Goal: Task Accomplishment & Management: Complete application form

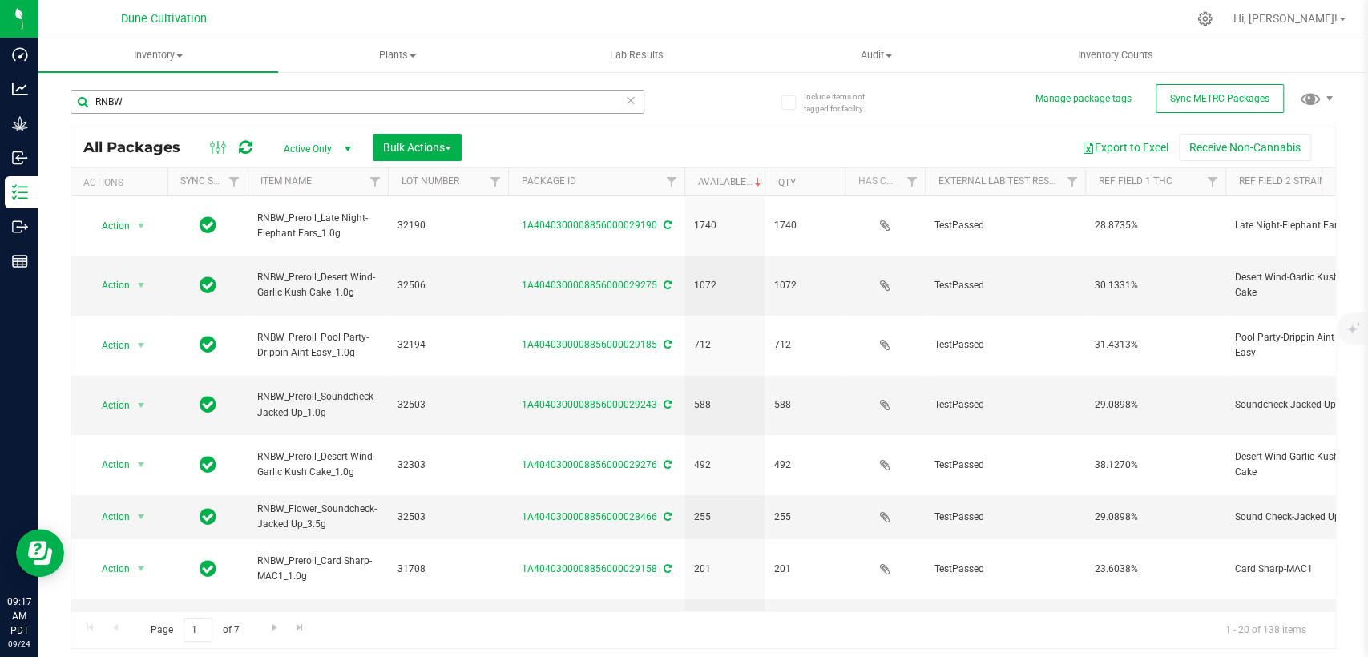
scroll to position [267, 0]
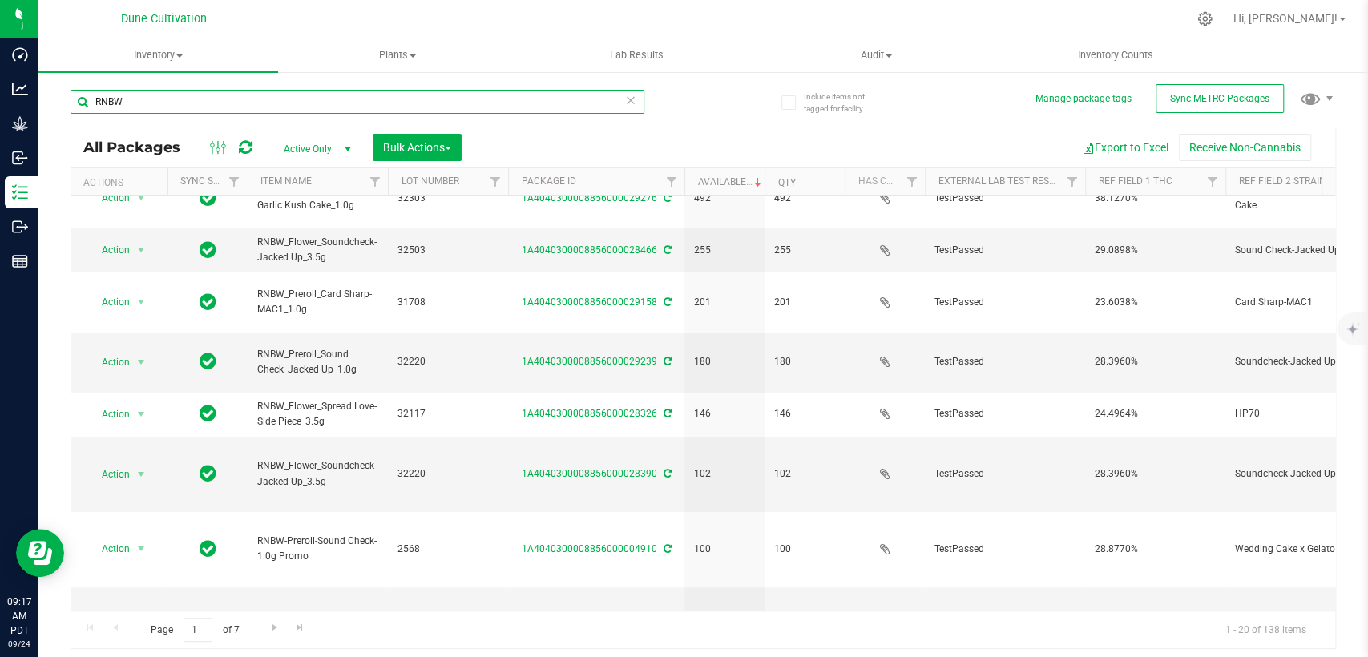
click at [339, 91] on input "RNBW" at bounding box center [358, 102] width 574 height 24
drag, startPoint x: 138, startPoint y: 98, endPoint x: 58, endPoint y: 98, distance: 80.2
click at [64, 98] on div "Include items not tagged for facility Manage package tags Sync METRC Packages R…" at bounding box center [703, 315] width 1330 height 489
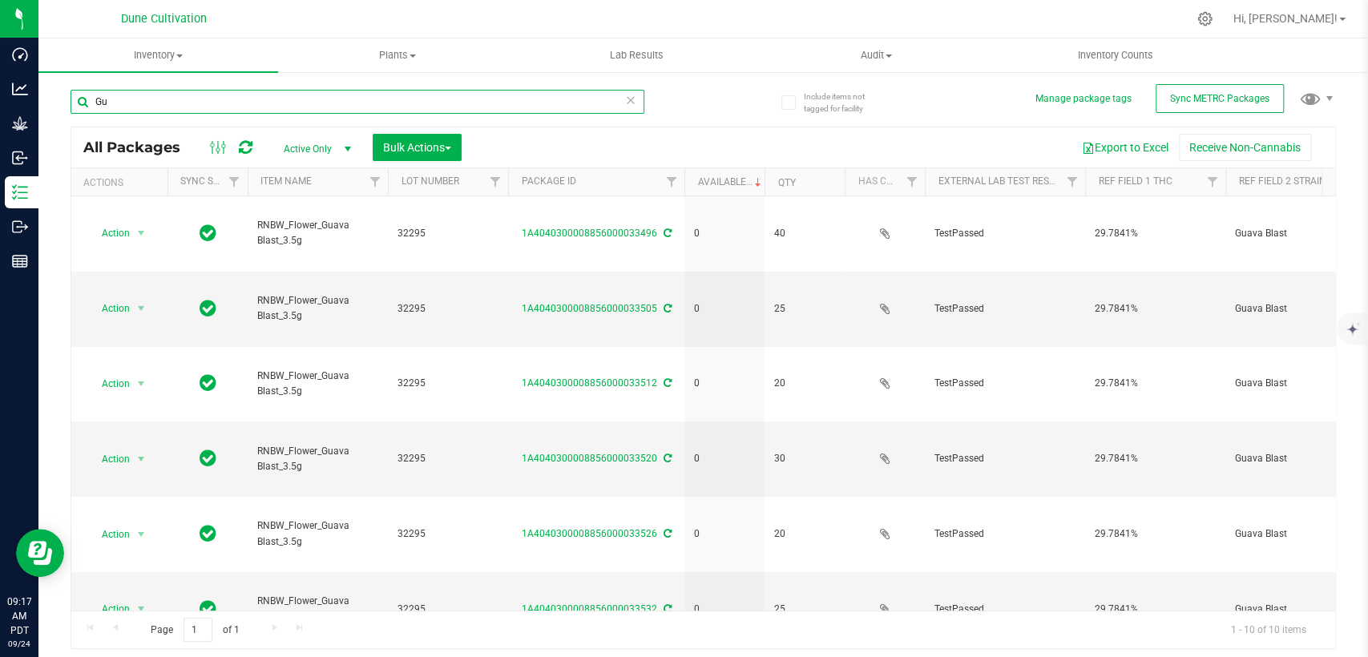
type input "G"
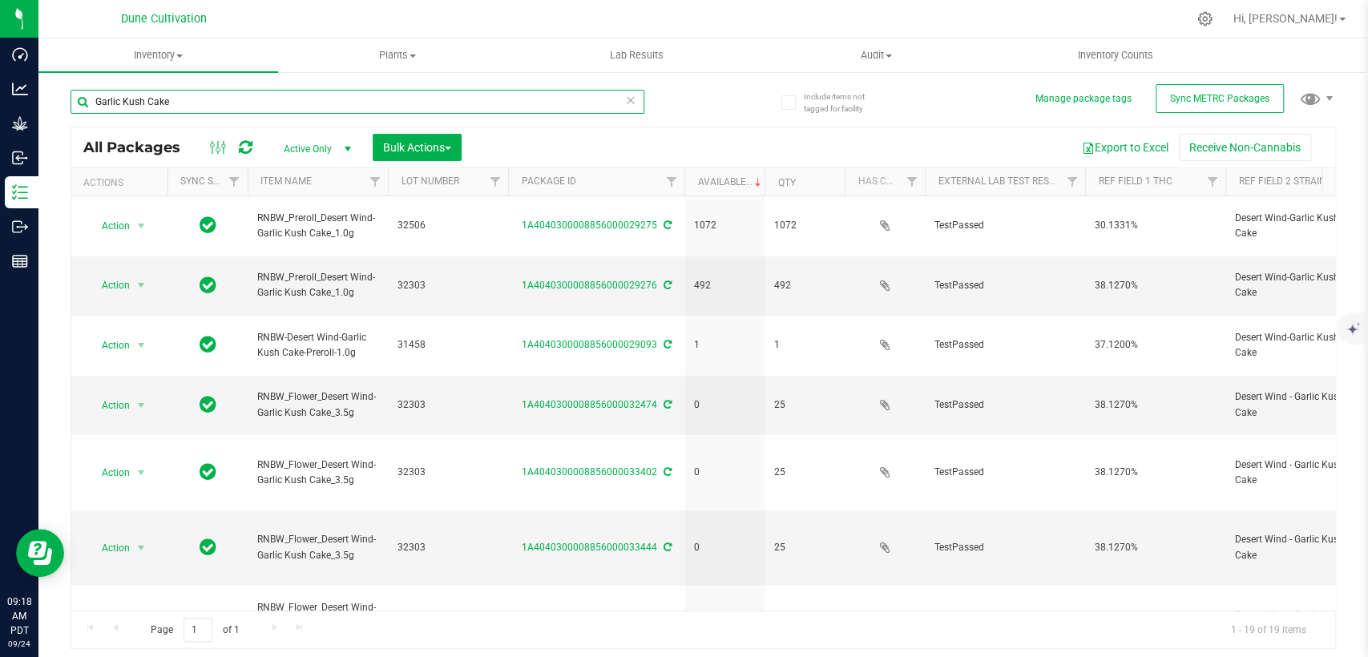
drag, startPoint x: 141, startPoint y: 100, endPoint x: 243, endPoint y: 106, distance: 101.9
click at [243, 106] on input "Garlic Kush Cake" at bounding box center [358, 102] width 574 height 24
type input "G"
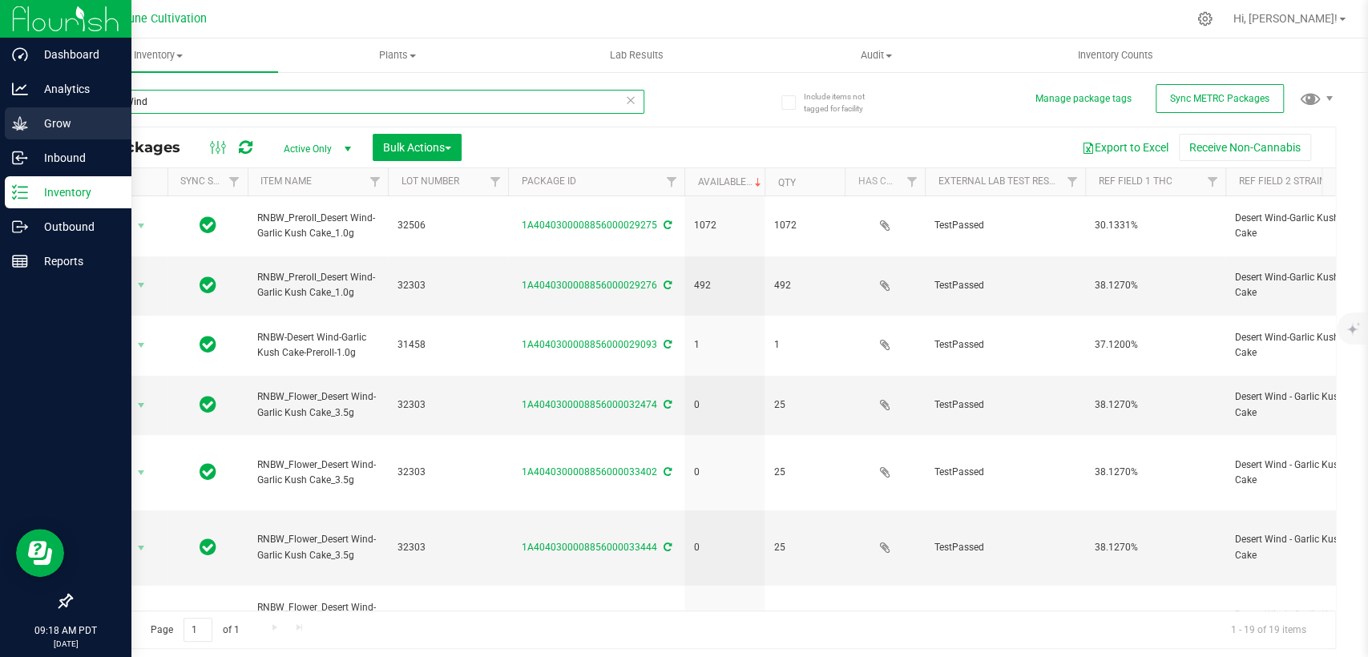
drag, startPoint x: 67, startPoint y: 104, endPoint x: 92, endPoint y: 115, distance: 27.7
click at [6, 103] on div "Dashboard Analytics Grow Inbound Inventory Outbound Reports 09:18 AM PDT [DATE]…" at bounding box center [684, 328] width 1368 height 657
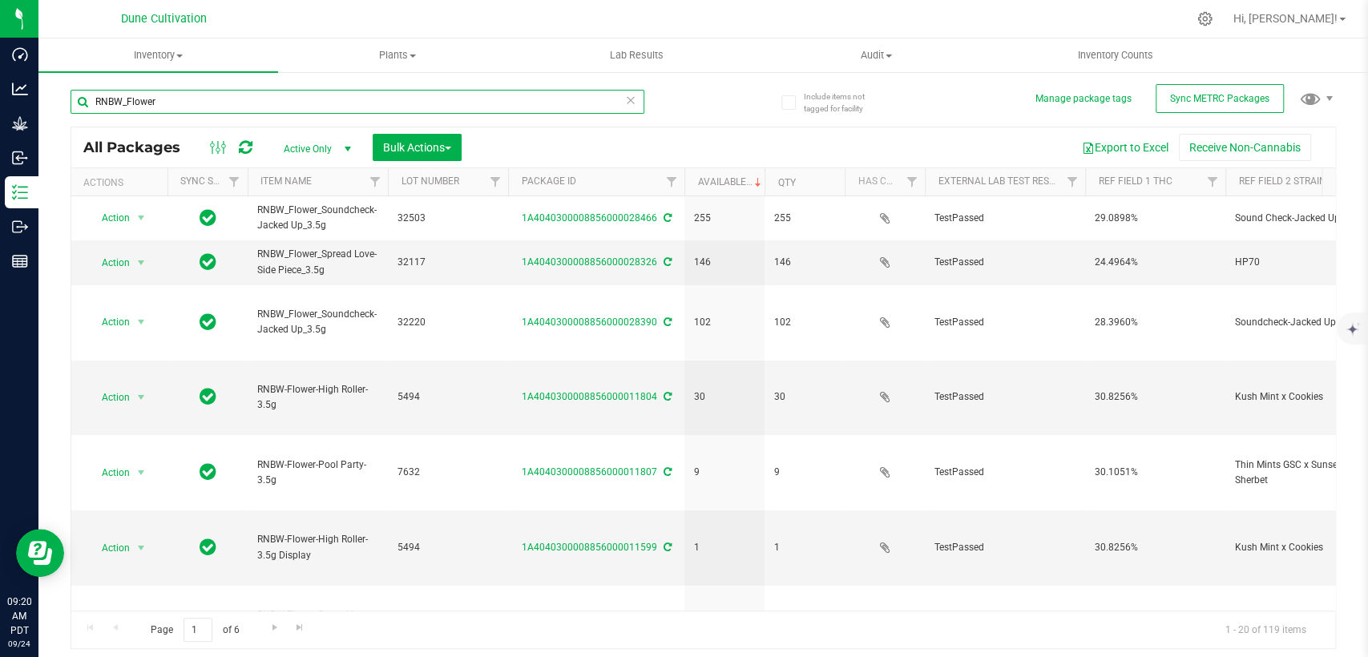
type input "RNBW_Flower"
click at [628, 103] on icon at bounding box center [630, 99] width 11 height 19
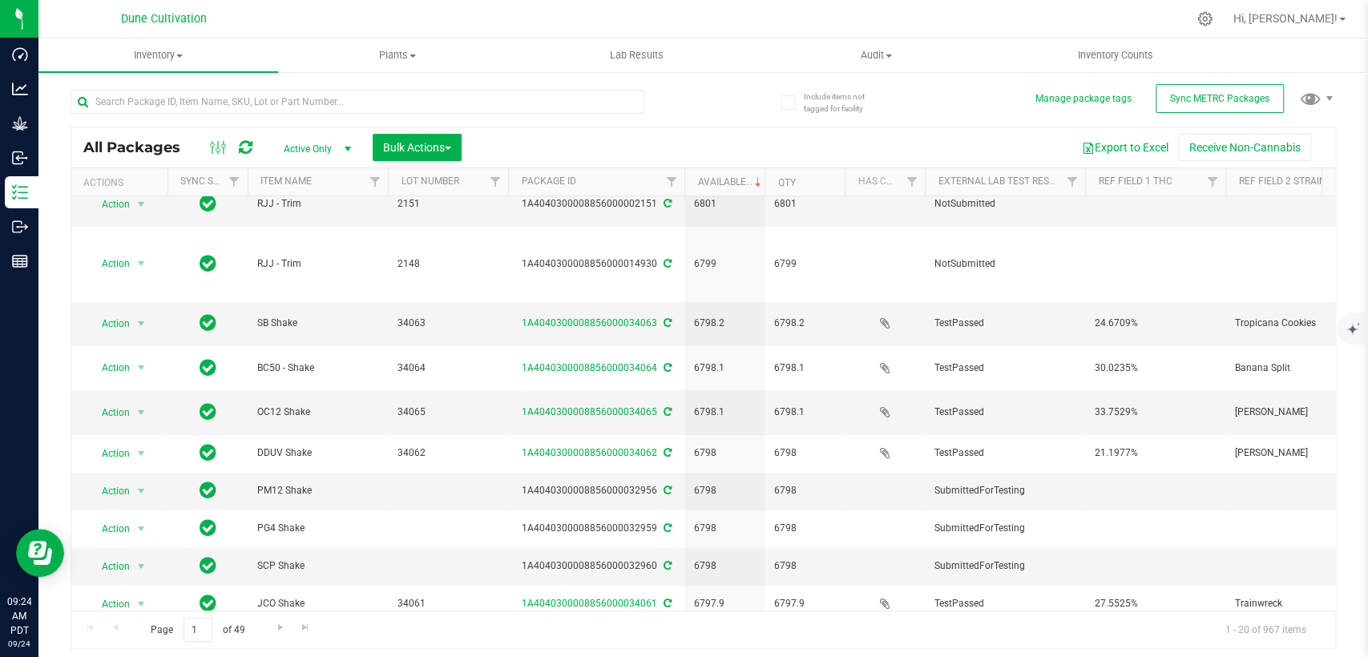
scroll to position [353, 0]
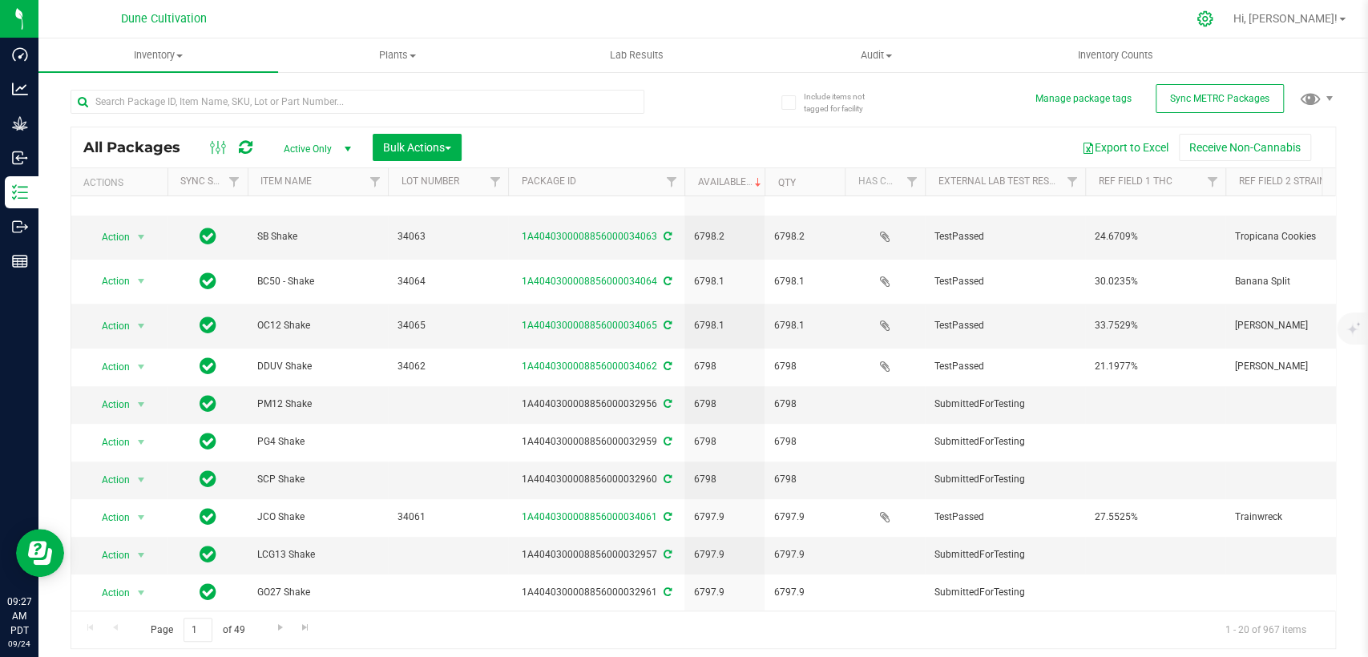
click at [1214, 16] on icon at bounding box center [1205, 18] width 17 height 17
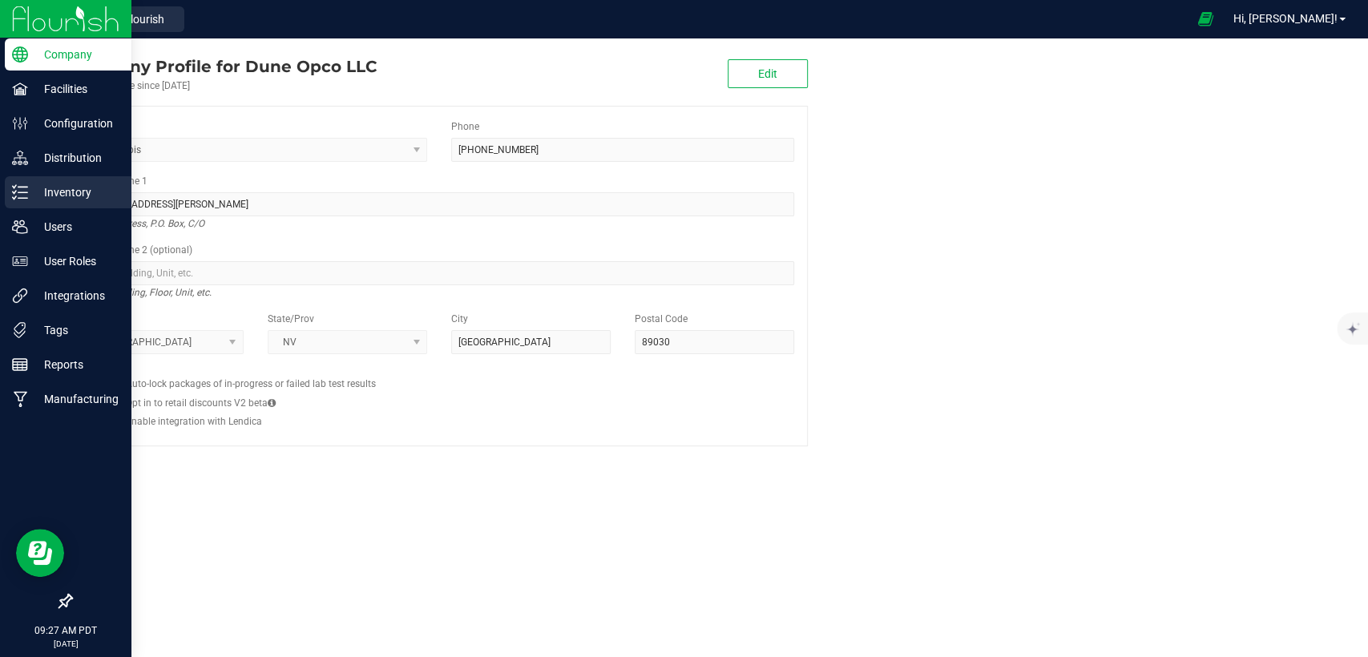
click at [59, 188] on p "Inventory" at bounding box center [76, 192] width 96 height 19
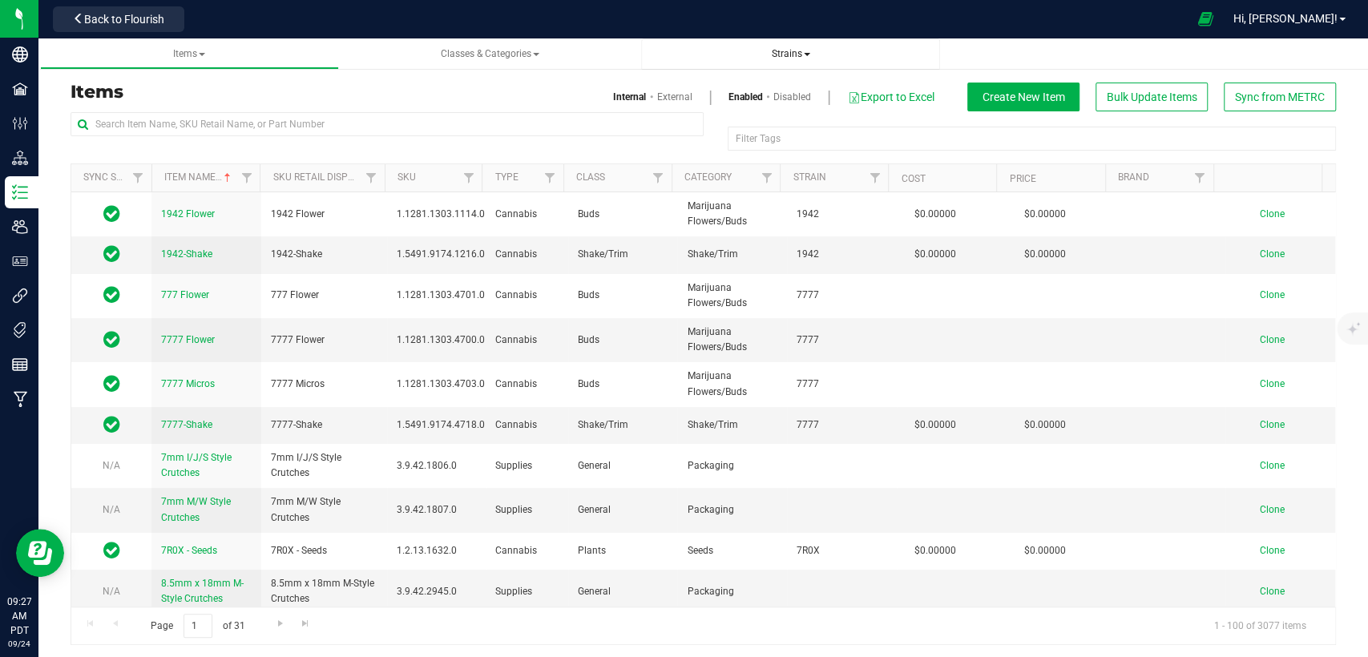
click at [790, 48] on span "Strains" at bounding box center [791, 53] width 38 height 11
click at [751, 116] on span "Create new strain" at bounding box center [708, 120] width 87 height 13
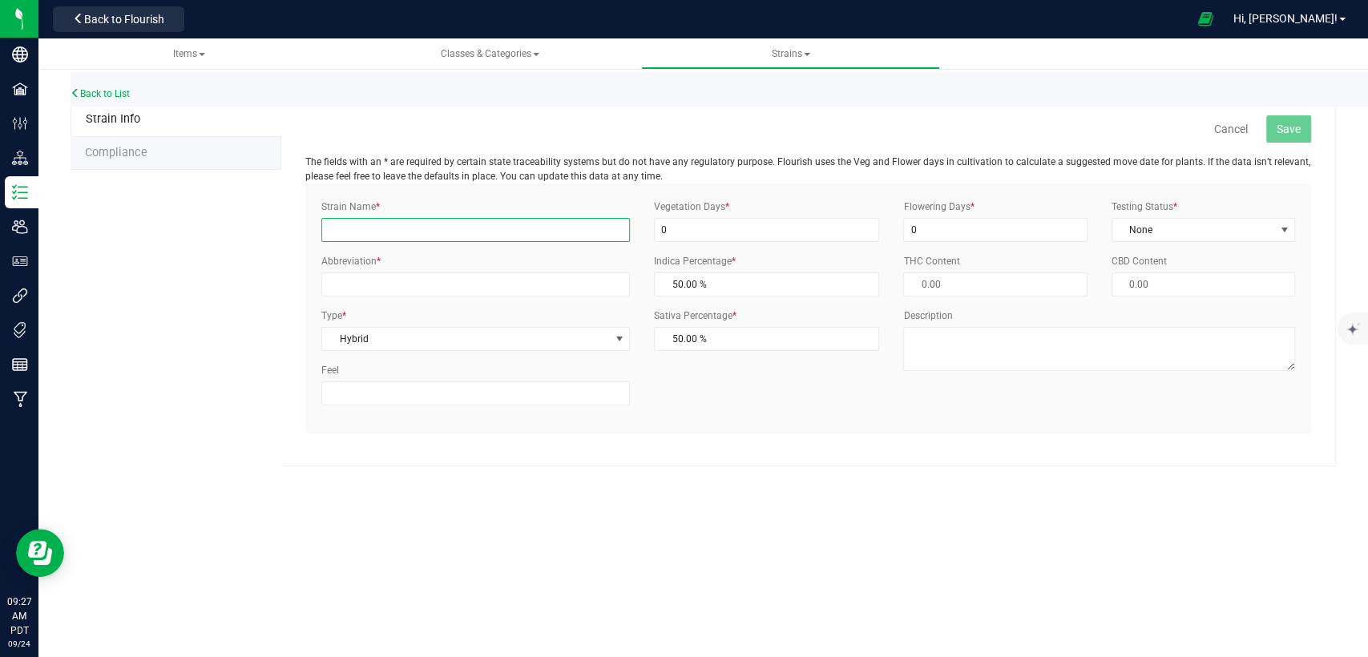
click at [363, 236] on input "Strain Name *" at bounding box center [475, 230] width 309 height 24
type input "Red Velvet Cake"
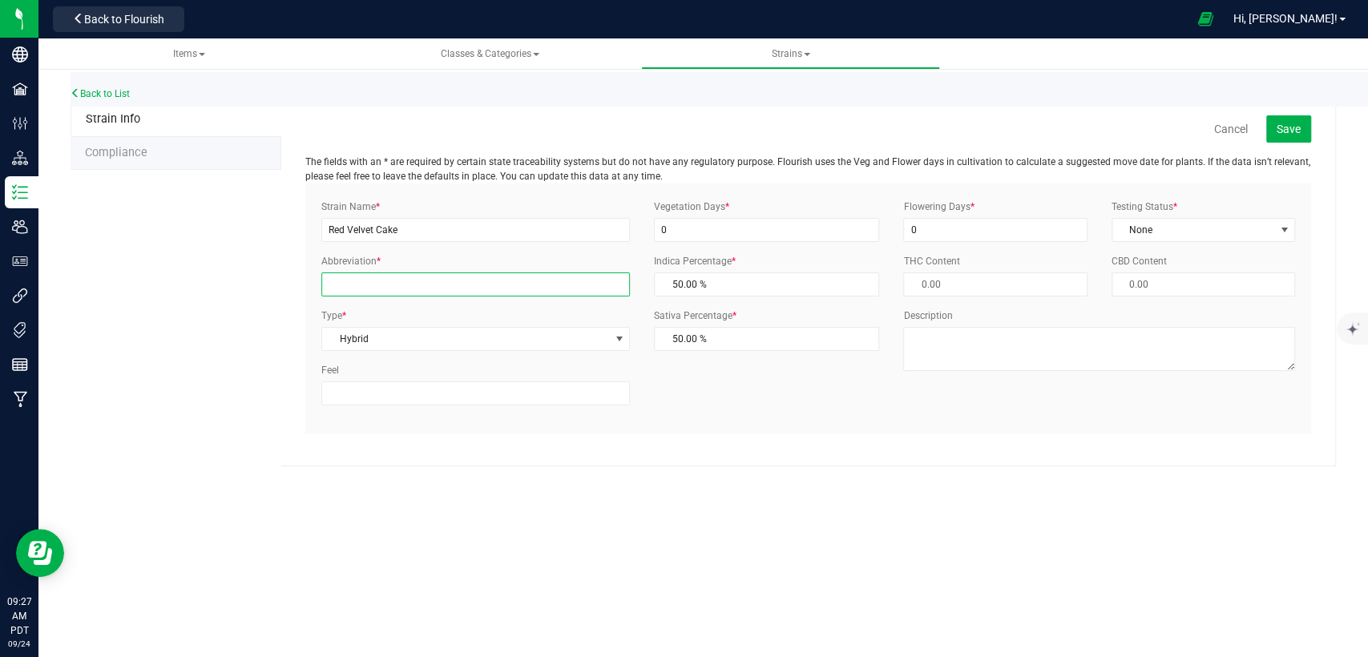
click at [386, 290] on input "Abbreviation *" at bounding box center [475, 285] width 309 height 24
type input "RDVCK"
click at [436, 334] on span "Hybrid" at bounding box center [465, 339] width 287 height 22
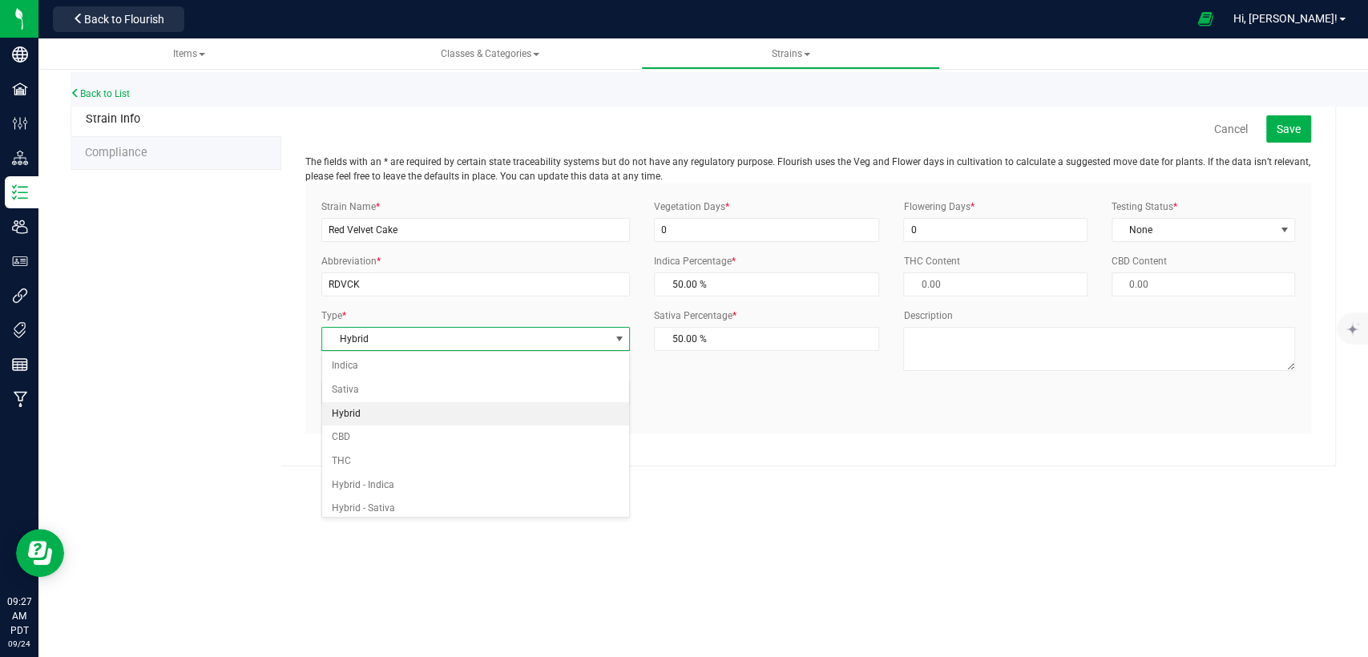
click at [436, 331] on span "Hybrid" at bounding box center [465, 339] width 287 height 22
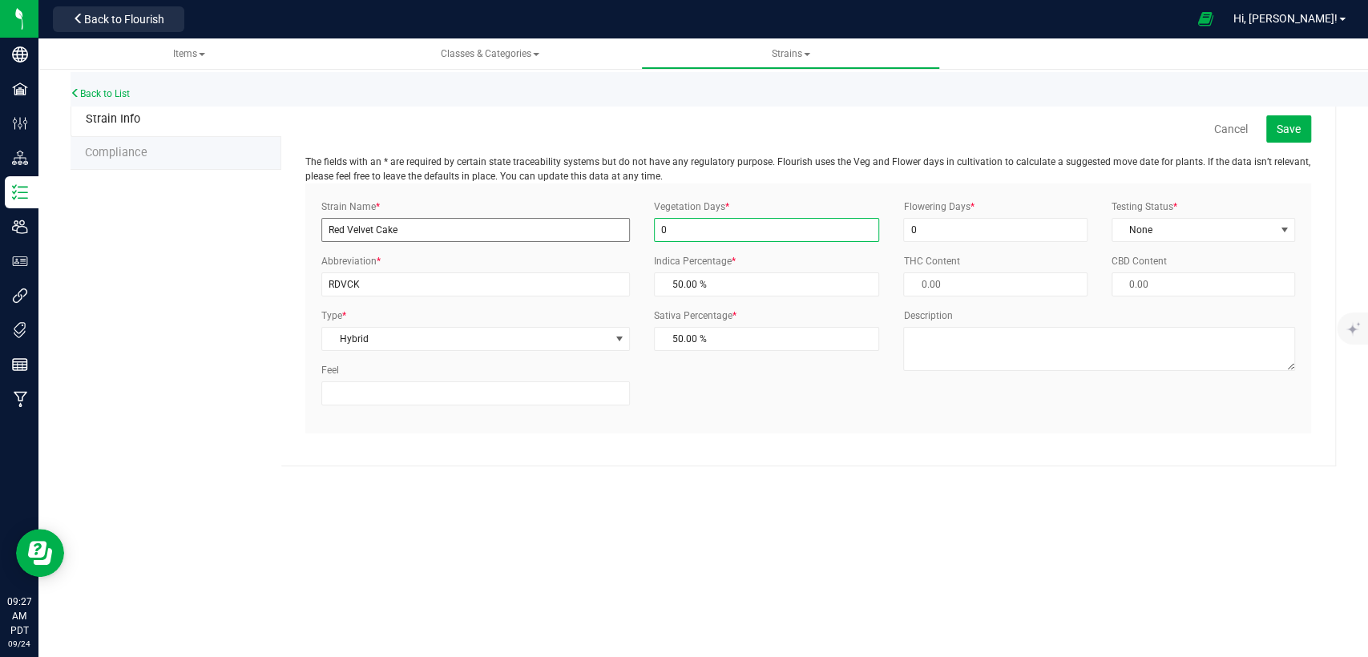
drag, startPoint x: 672, startPoint y: 229, endPoint x: 608, endPoint y: 228, distance: 64.9
click at [608, 228] on div "Strain Name * Red Velvet Cake Abbreviation * RDVCK Type * Hybrid Select Indica …" at bounding box center [808, 309] width 998 height 218
type input "21"
drag, startPoint x: 956, startPoint y: 233, endPoint x: 834, endPoint y: 231, distance: 121.9
click at [876, 234] on div "Strain Name * Red Velvet Cake Abbreviation * RDVCK Type * Hybrid Select Indica …" at bounding box center [808, 309] width 998 height 218
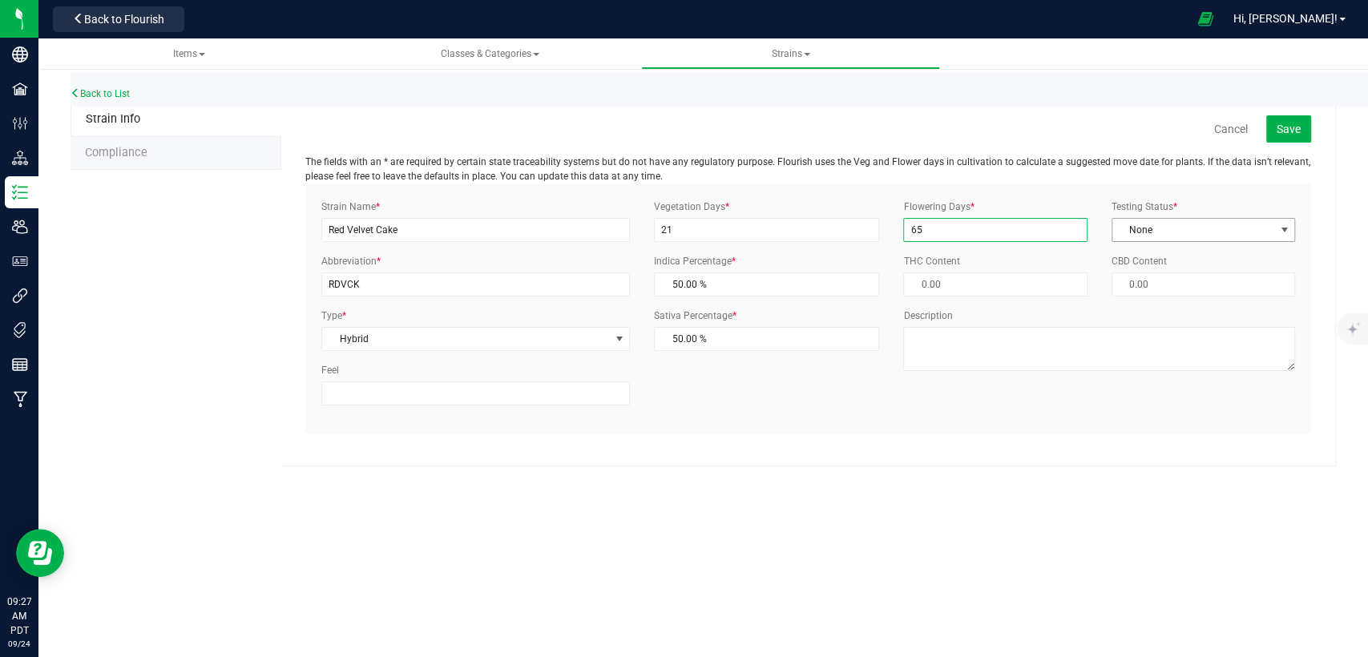
type input "65"
click at [1137, 227] on span "None" at bounding box center [1194, 230] width 162 height 22
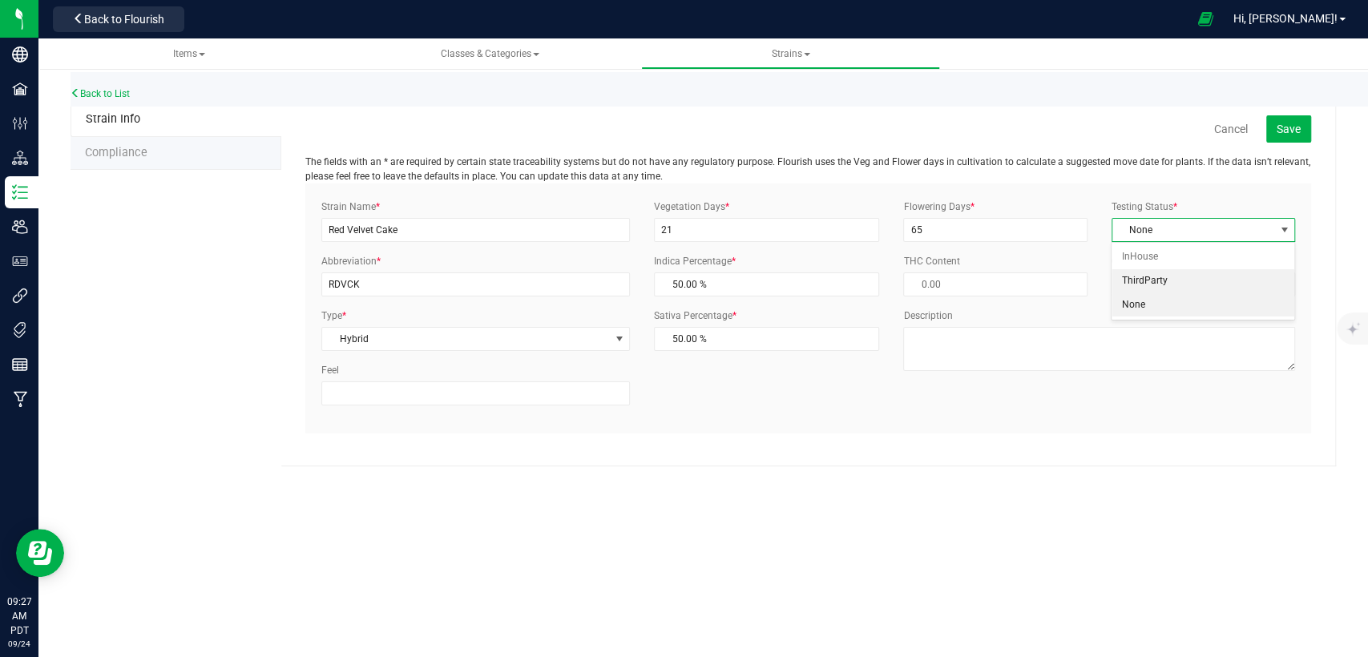
click at [1141, 279] on li "ThirdParty" at bounding box center [1203, 281] width 182 height 24
click at [1279, 129] on span "Save" at bounding box center [1289, 129] width 24 height 13
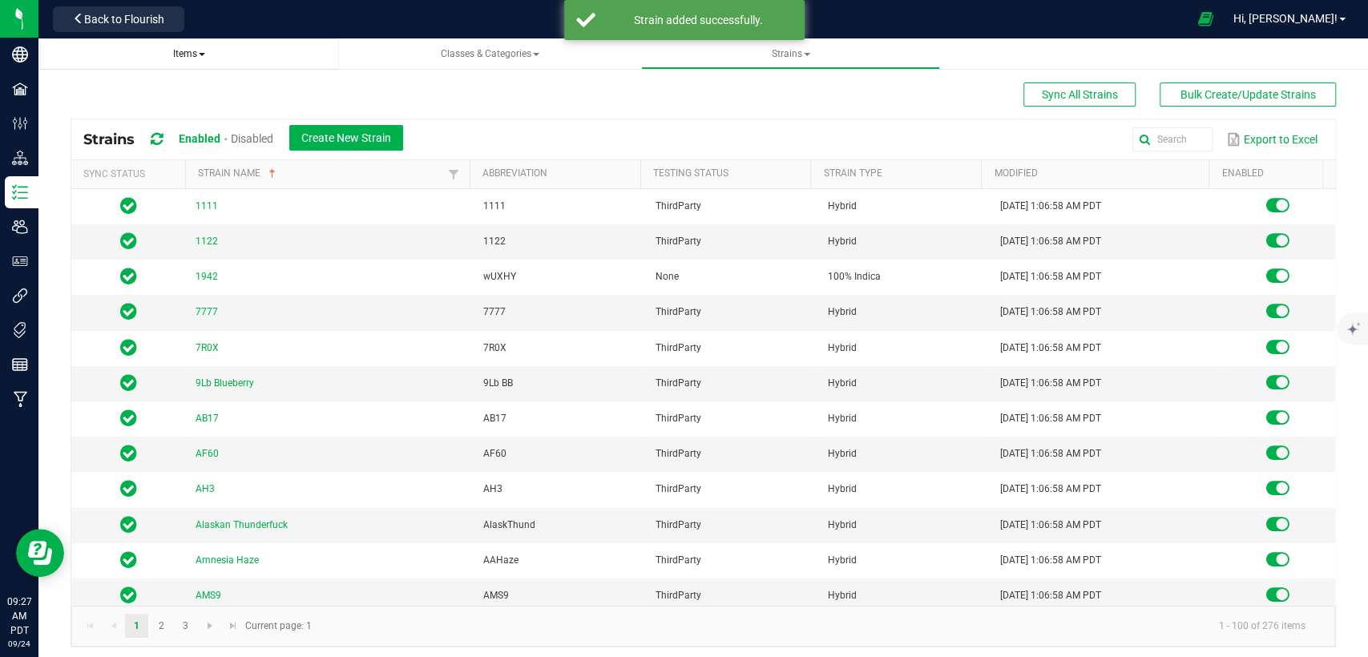
click at [200, 53] on span at bounding box center [202, 54] width 6 height 3
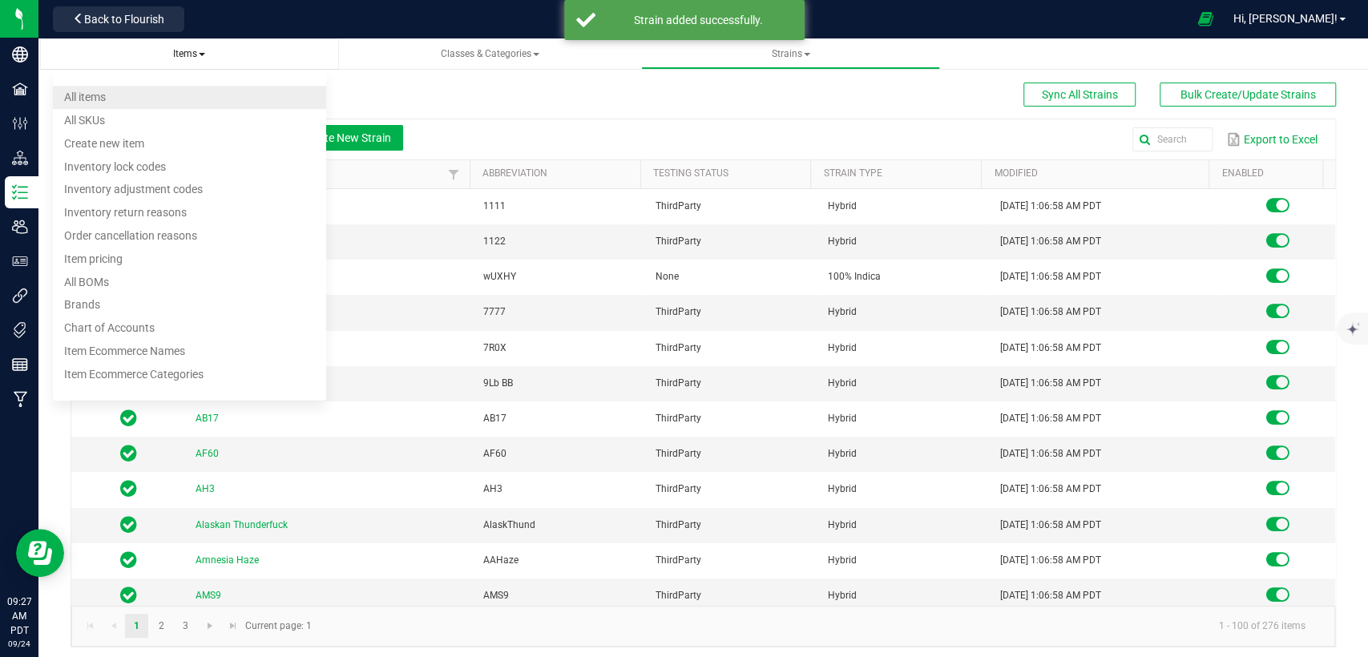
click at [160, 103] on li "All items" at bounding box center [189, 97] width 273 height 23
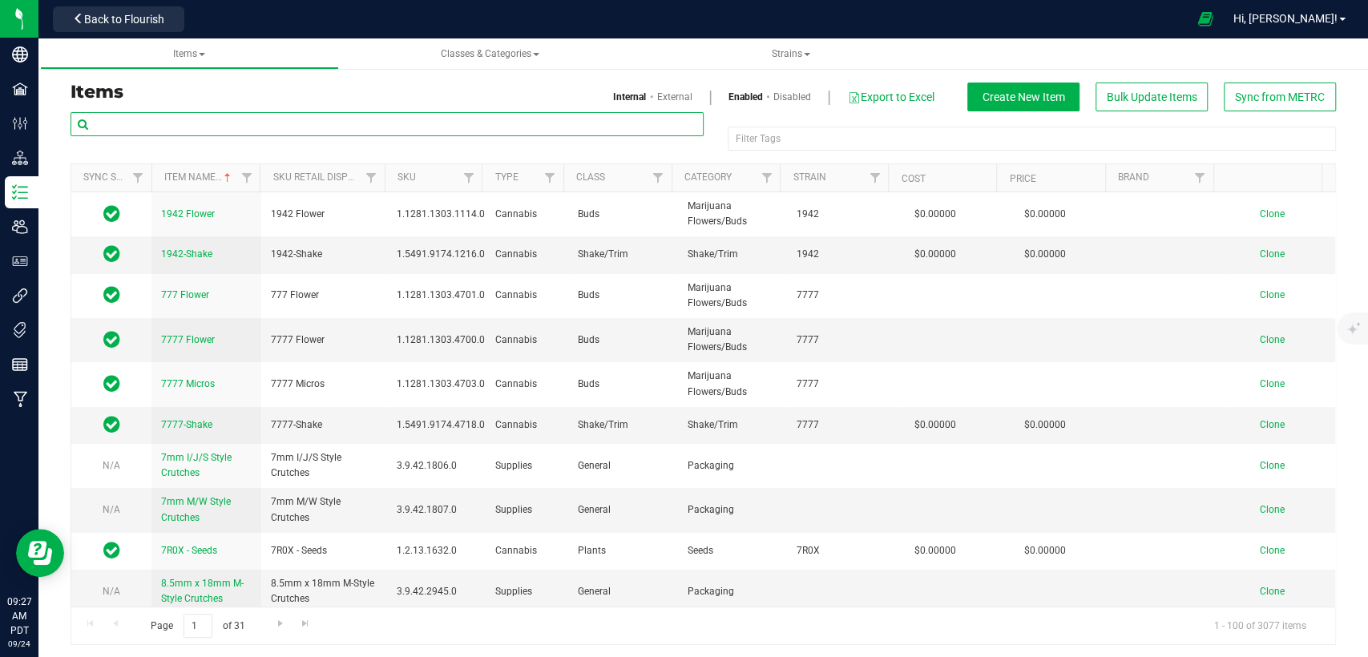
click at [450, 128] on input "text" at bounding box center [387, 124] width 633 height 24
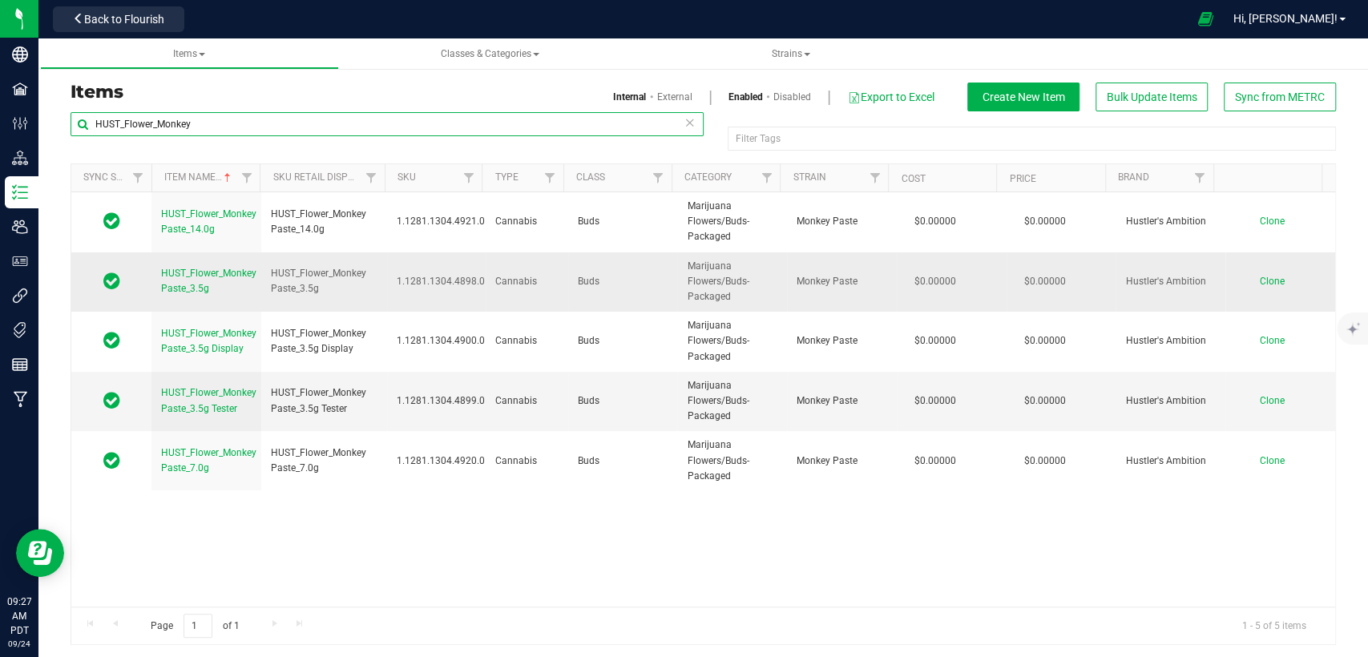
type input "HUST_Flower_Monkey"
click at [1260, 277] on span "Clone" at bounding box center [1272, 281] width 25 height 11
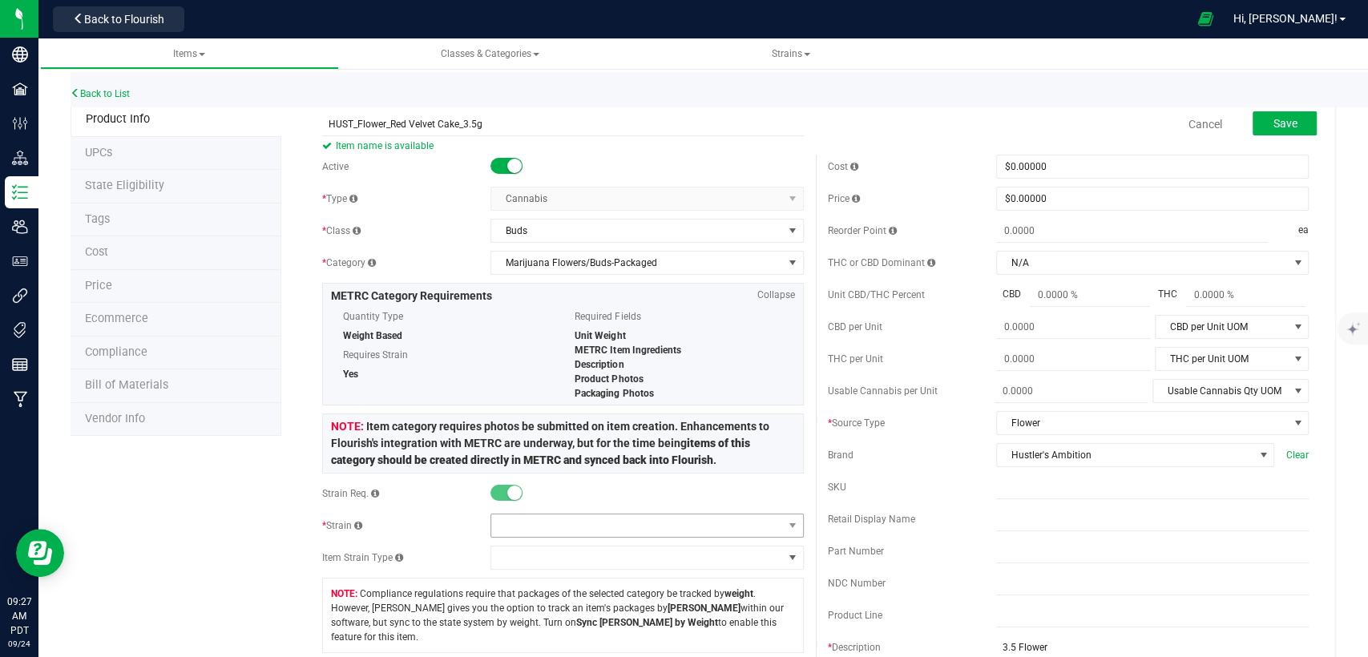
type input "HUST_Flower_Red Velvet Cake_3.5g"
click at [598, 521] on span at bounding box center [636, 526] width 291 height 22
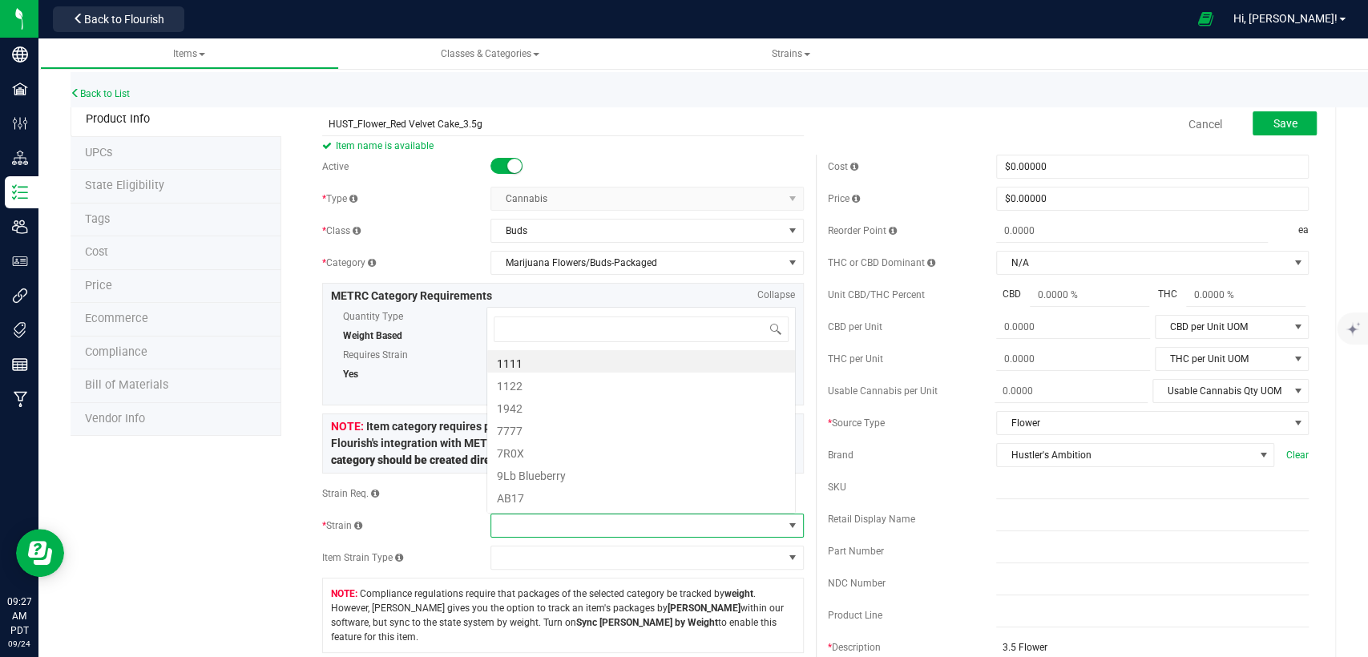
scroll to position [23, 305]
type input "Red"
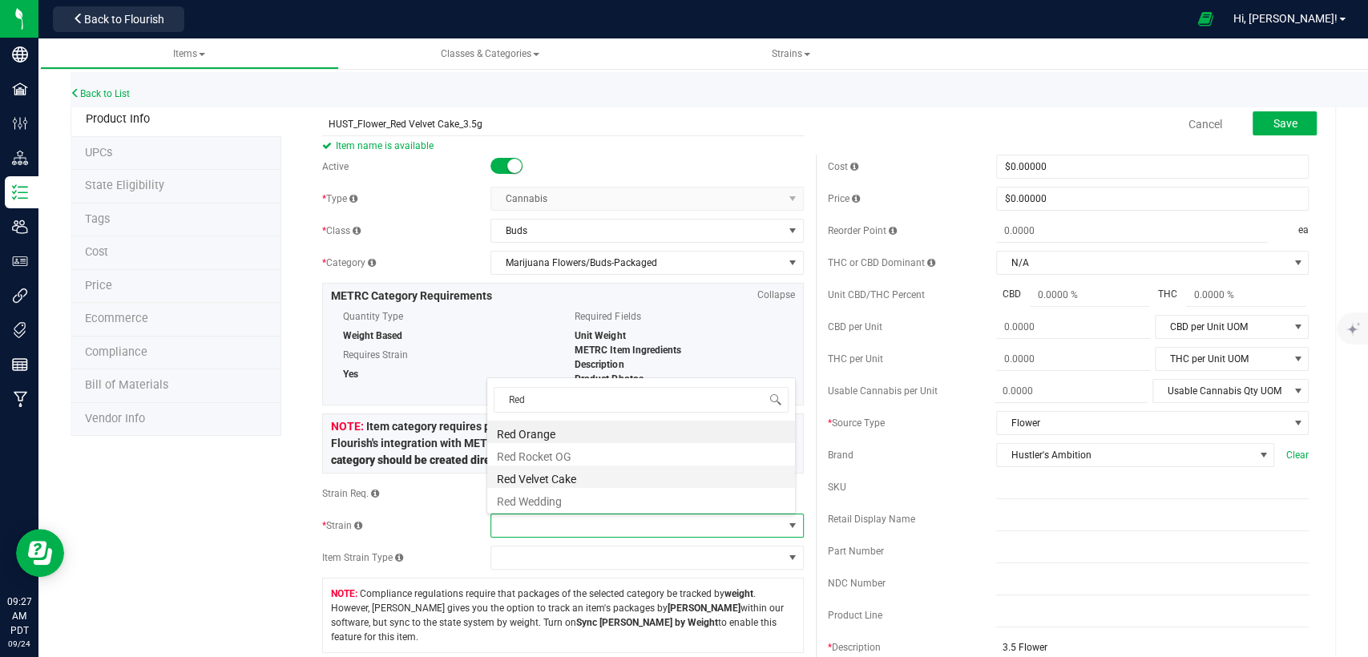
click at [576, 466] on li "Red Velvet Cake" at bounding box center [641, 477] width 308 height 22
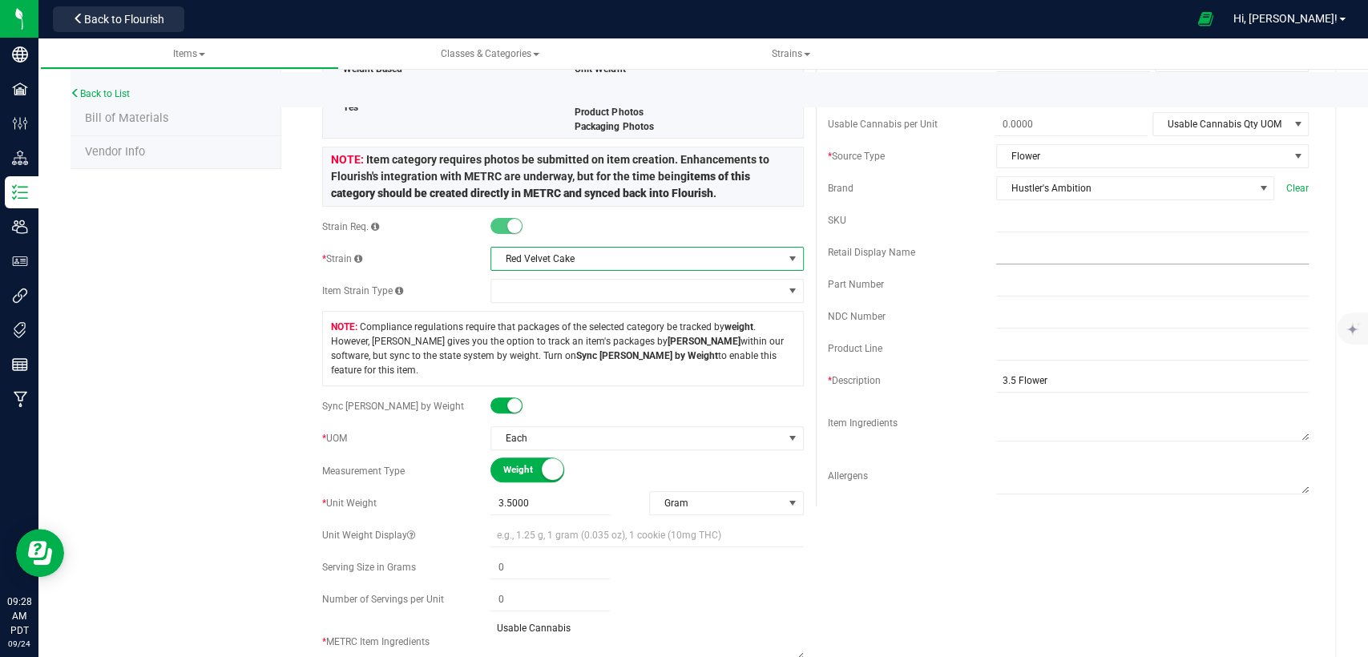
scroll to position [0, 0]
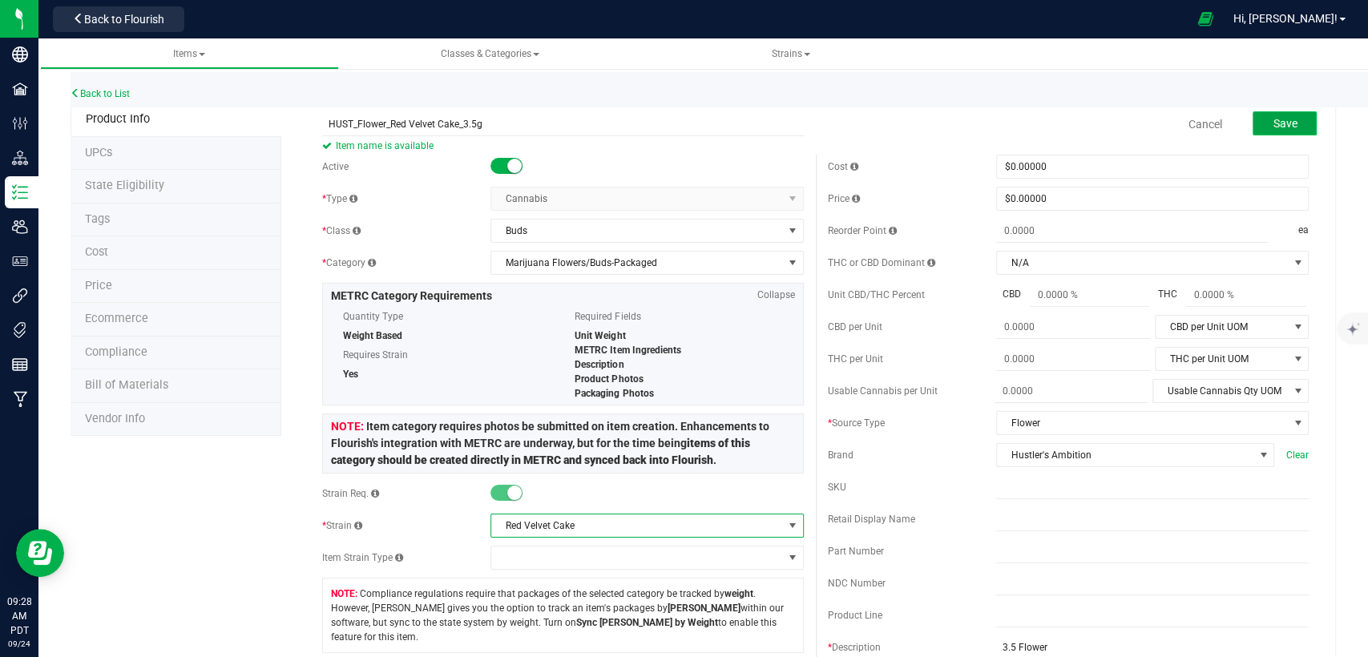
click at [1273, 119] on span "Save" at bounding box center [1285, 123] width 24 height 13
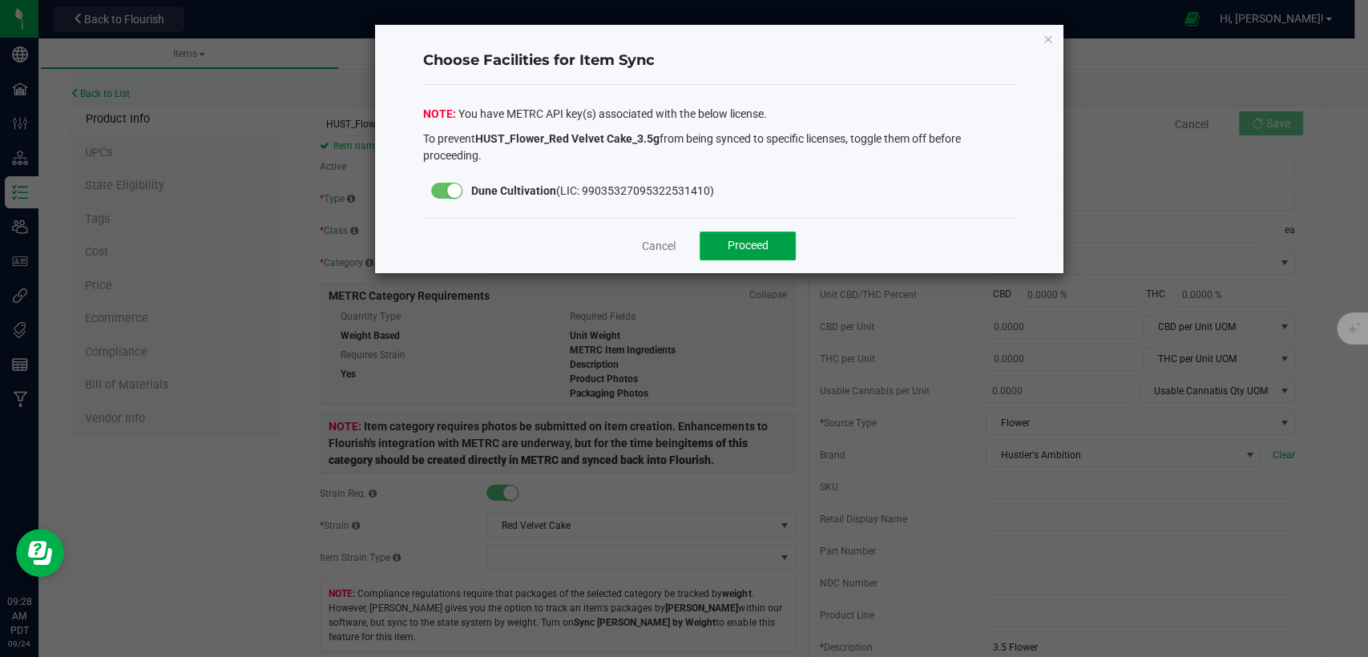
click at [742, 245] on span "Proceed" at bounding box center [748, 245] width 41 height 13
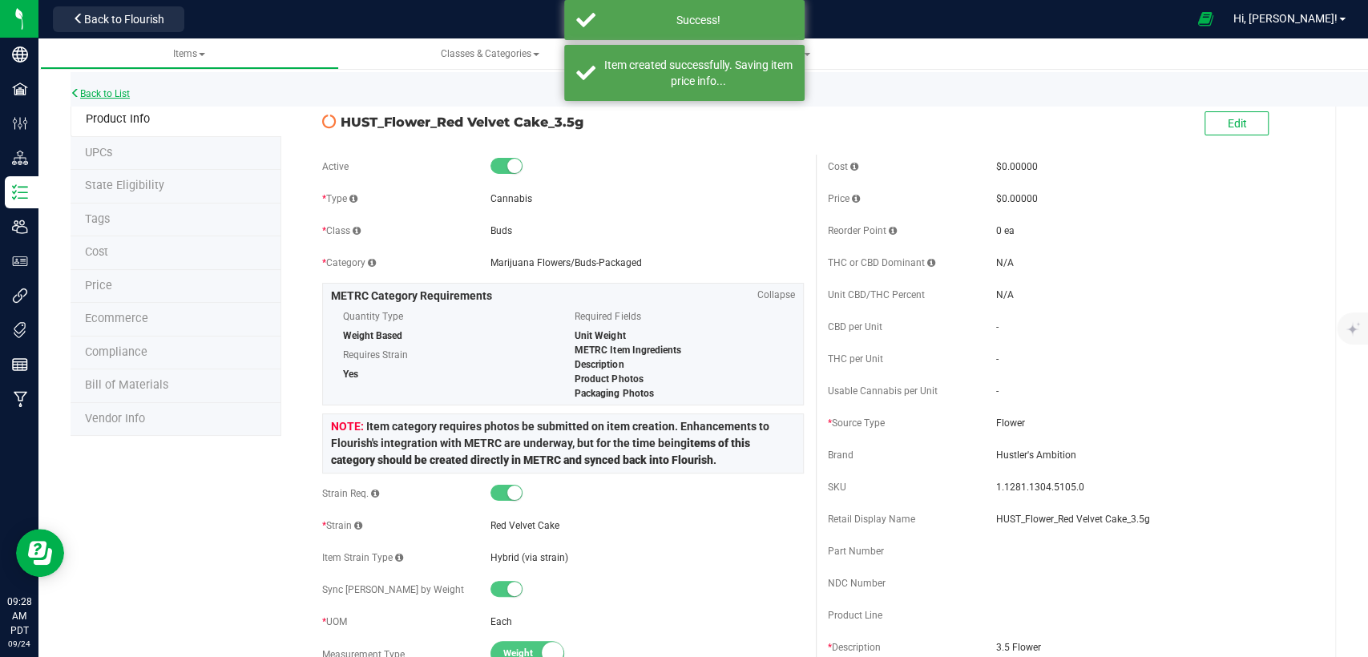
click at [110, 94] on link "Back to List" at bounding box center [100, 93] width 59 height 11
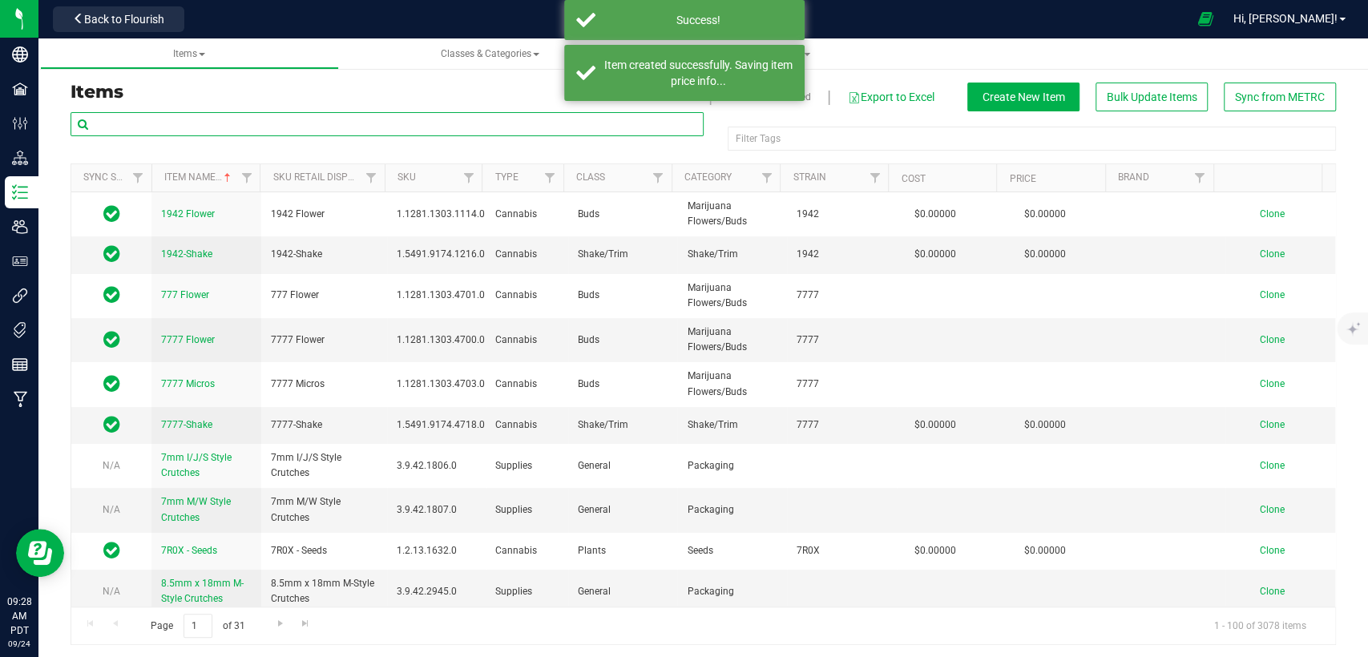
click at [269, 128] on input "text" at bounding box center [387, 124] width 633 height 24
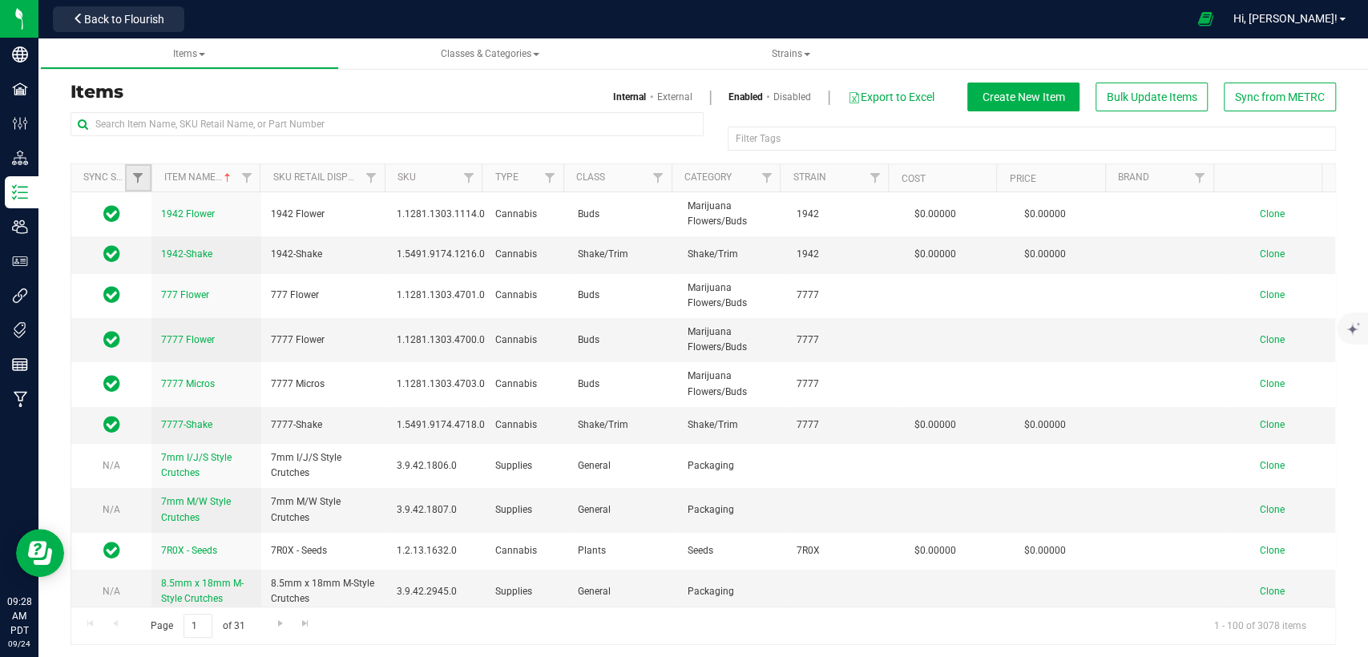
click at [146, 177] on link "Filter" at bounding box center [138, 177] width 26 height 27
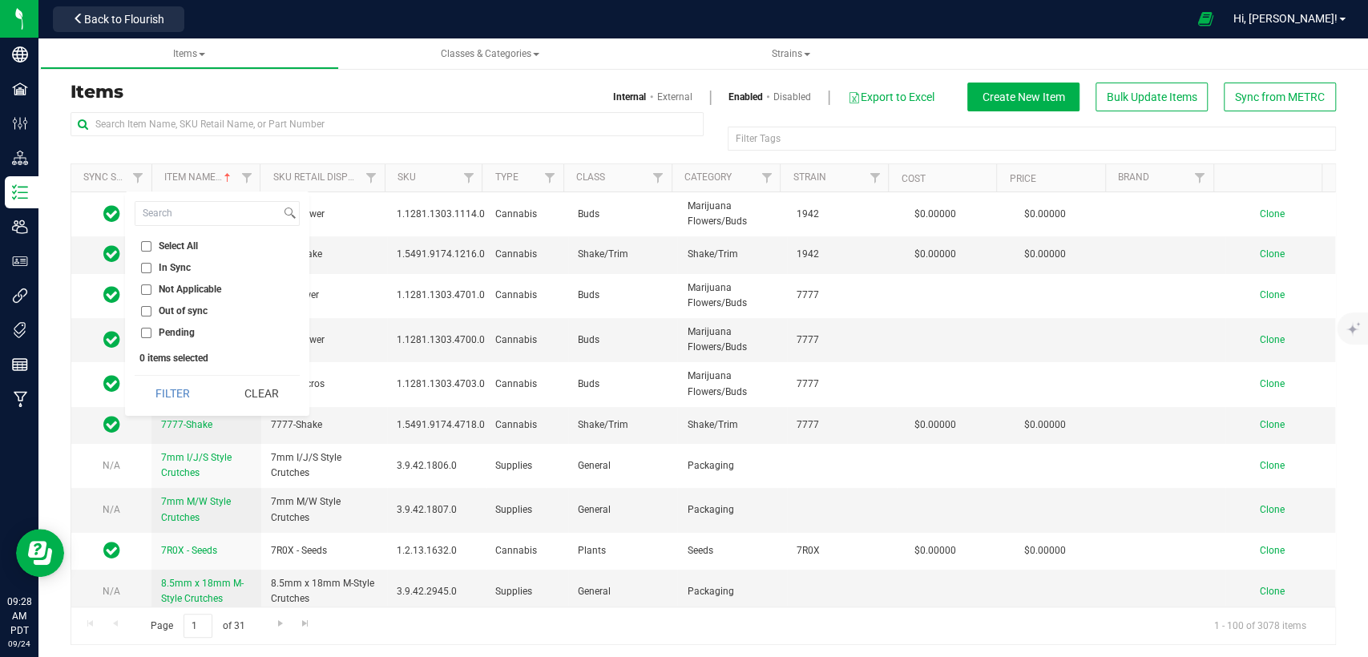
click at [142, 307] on input "Out of sync" at bounding box center [146, 311] width 10 height 10
checkbox input "true"
click at [184, 392] on button "Filter" at bounding box center [173, 393] width 77 height 35
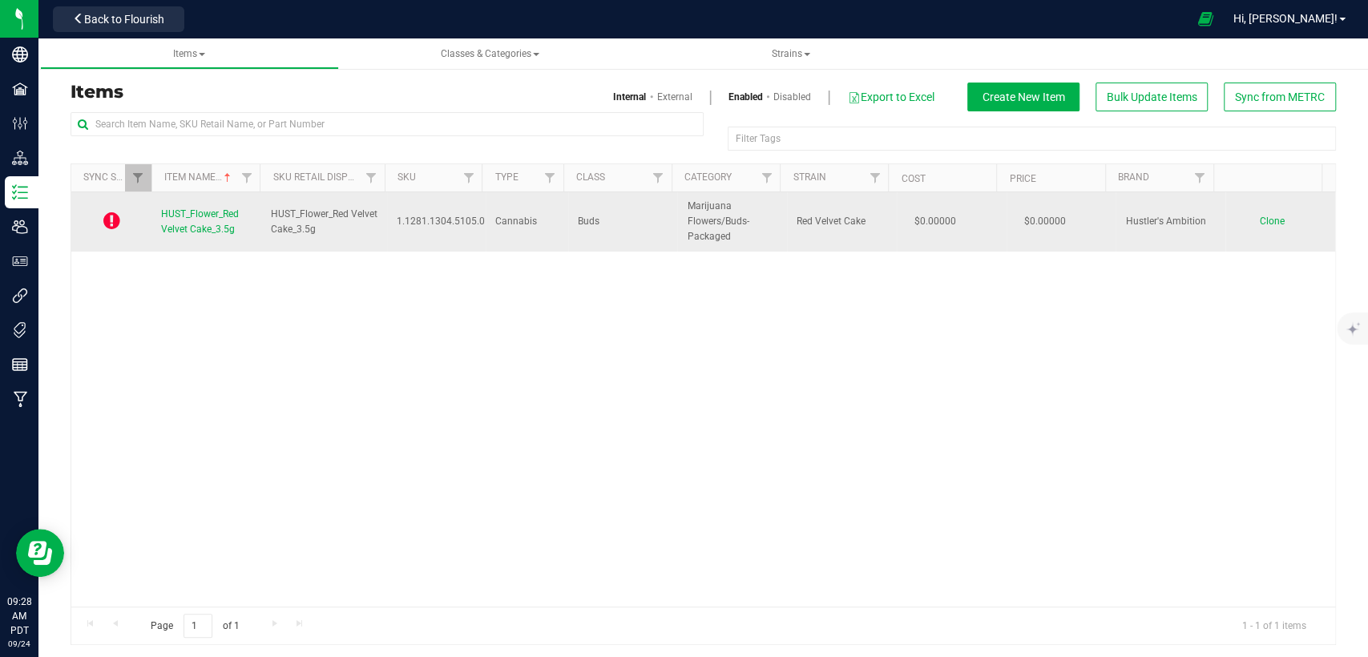
click at [1260, 220] on span "Clone" at bounding box center [1272, 221] width 25 height 11
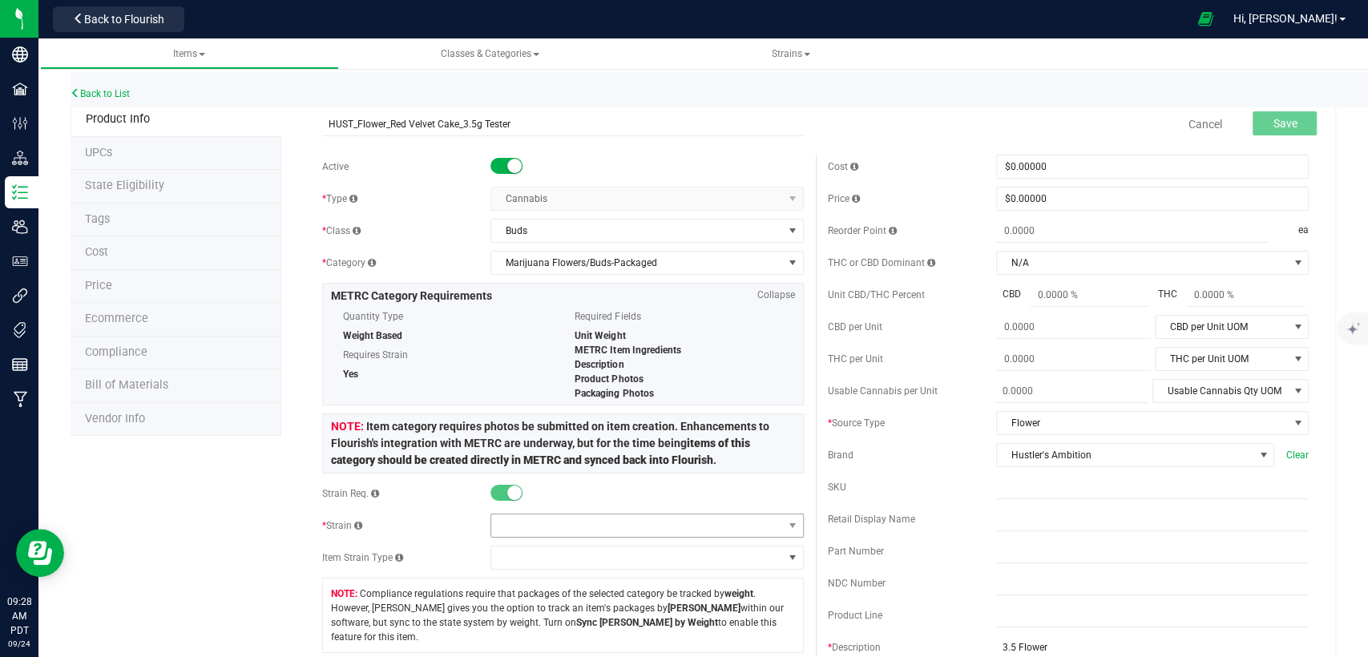
type input "HUST_Flower_Red Velvet Cake_3.5g Tester"
click at [687, 519] on span at bounding box center [636, 526] width 291 height 22
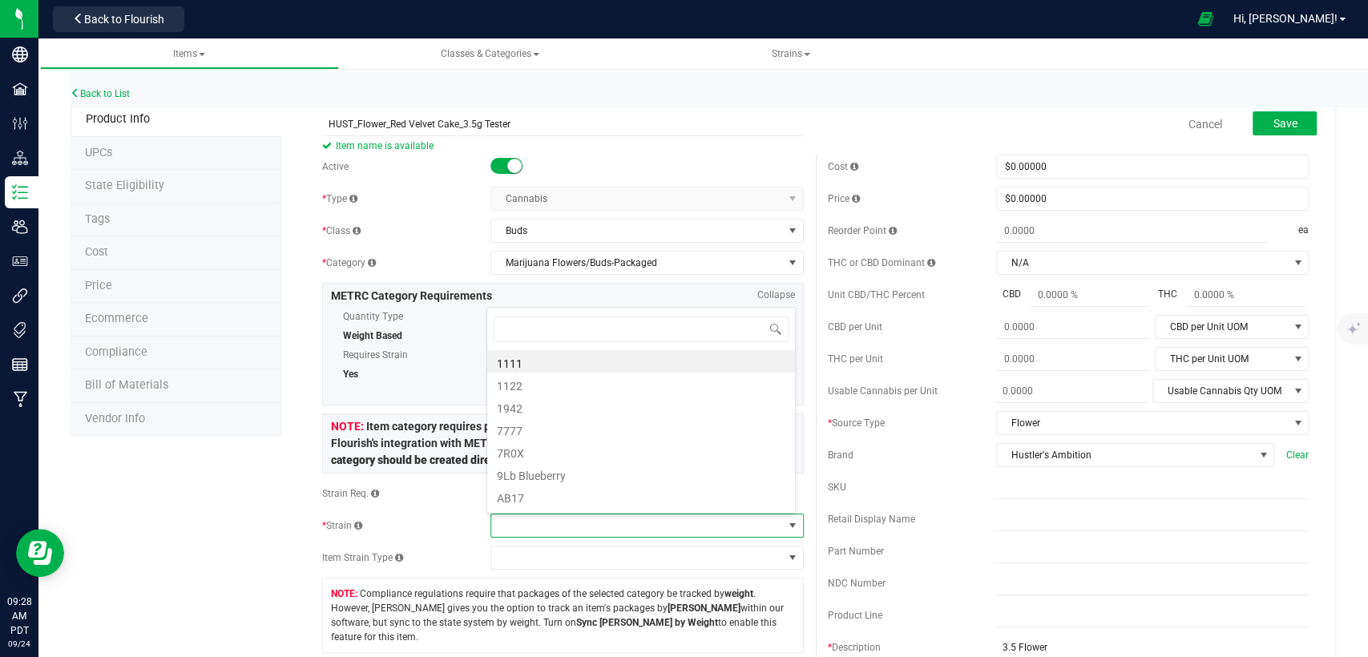
scroll to position [23, 305]
type input "Red"
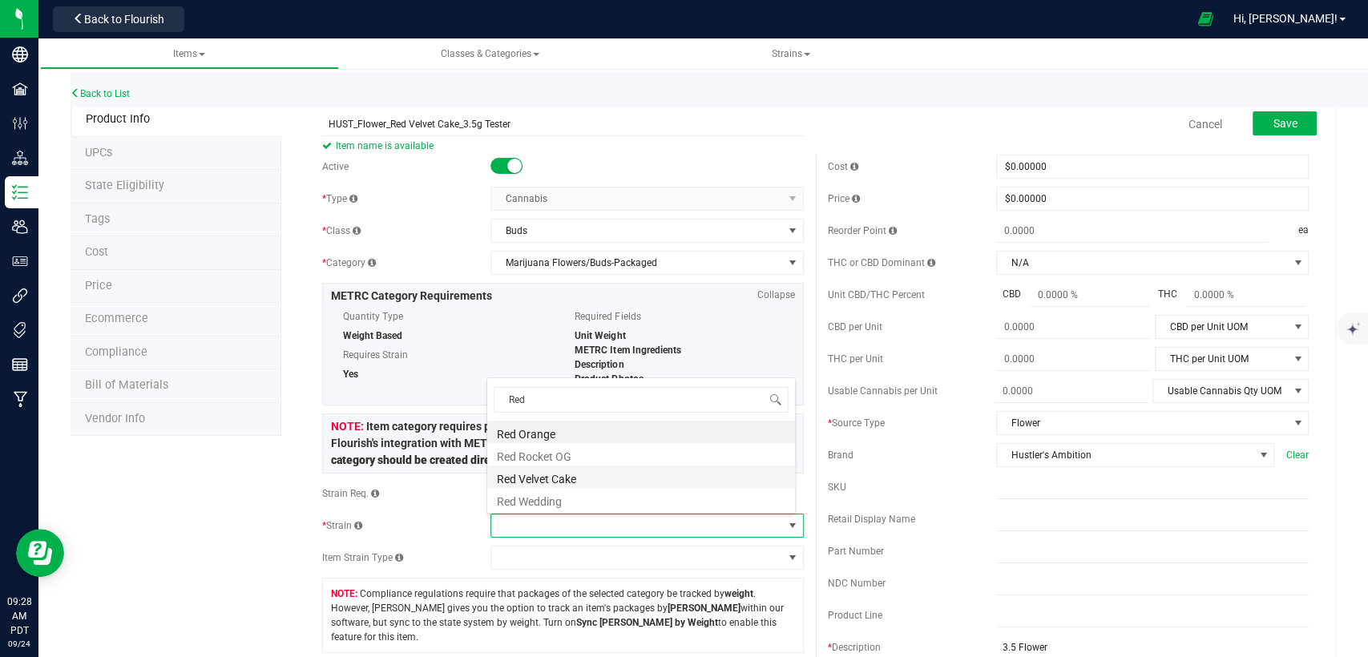
click at [647, 476] on li "Red Velvet Cake" at bounding box center [641, 477] width 308 height 22
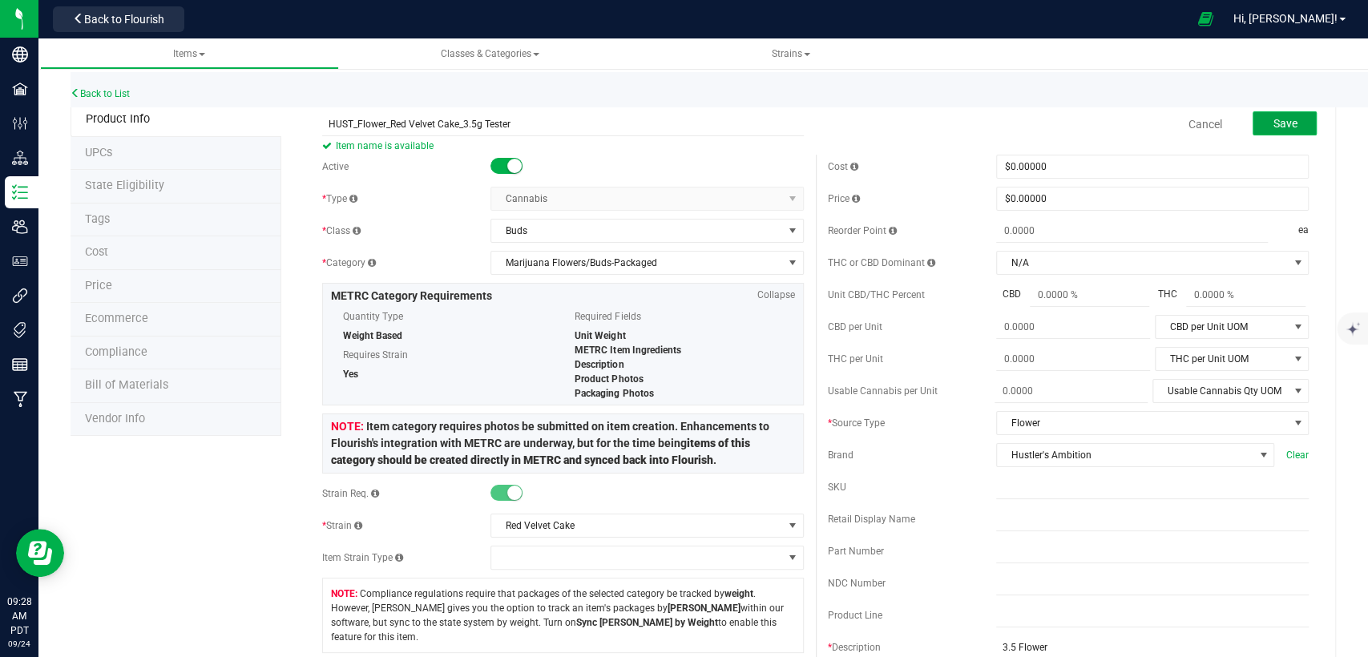
click at [1273, 120] on span "Save" at bounding box center [1285, 123] width 24 height 13
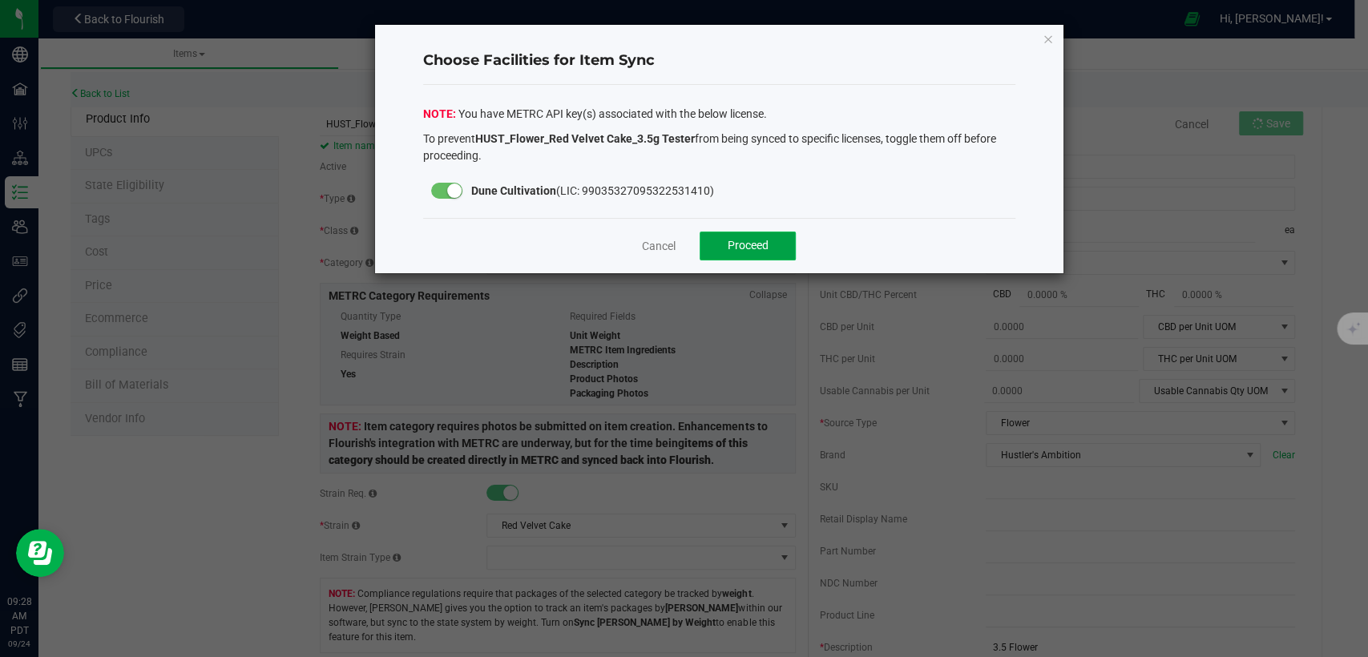
click at [742, 249] on span "Proceed" at bounding box center [748, 245] width 41 height 13
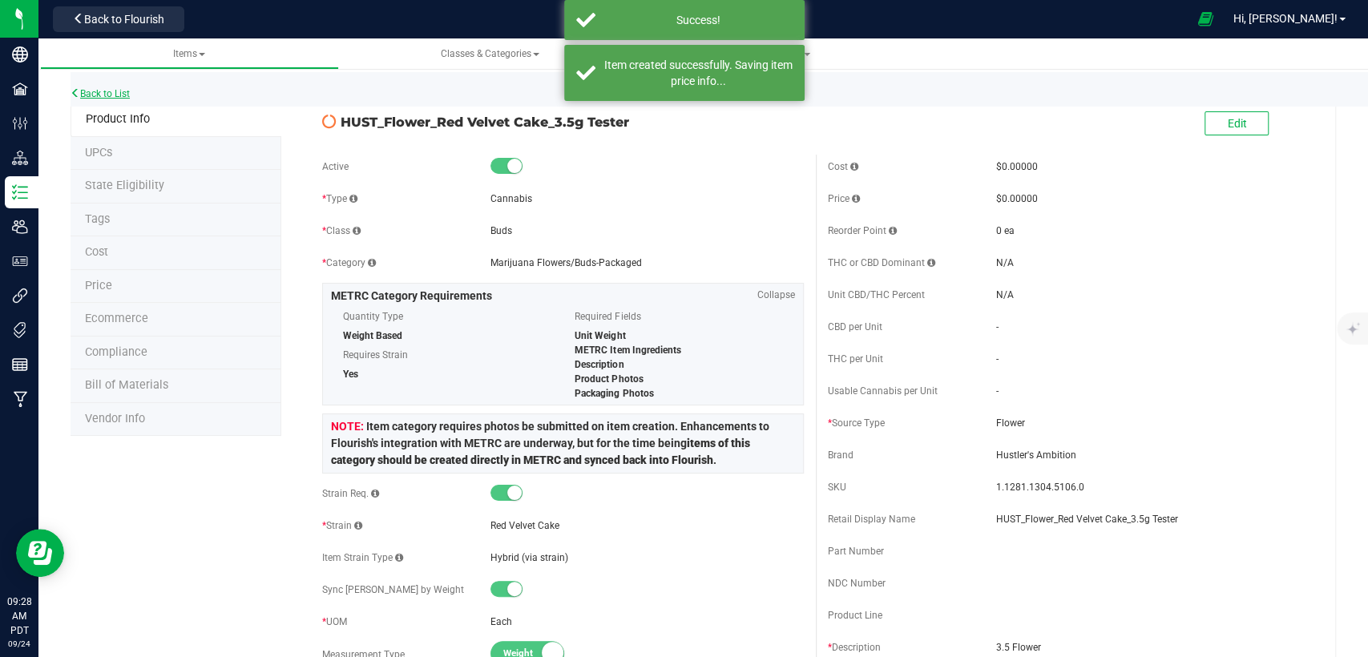
click at [111, 95] on link "Back to List" at bounding box center [100, 93] width 59 height 11
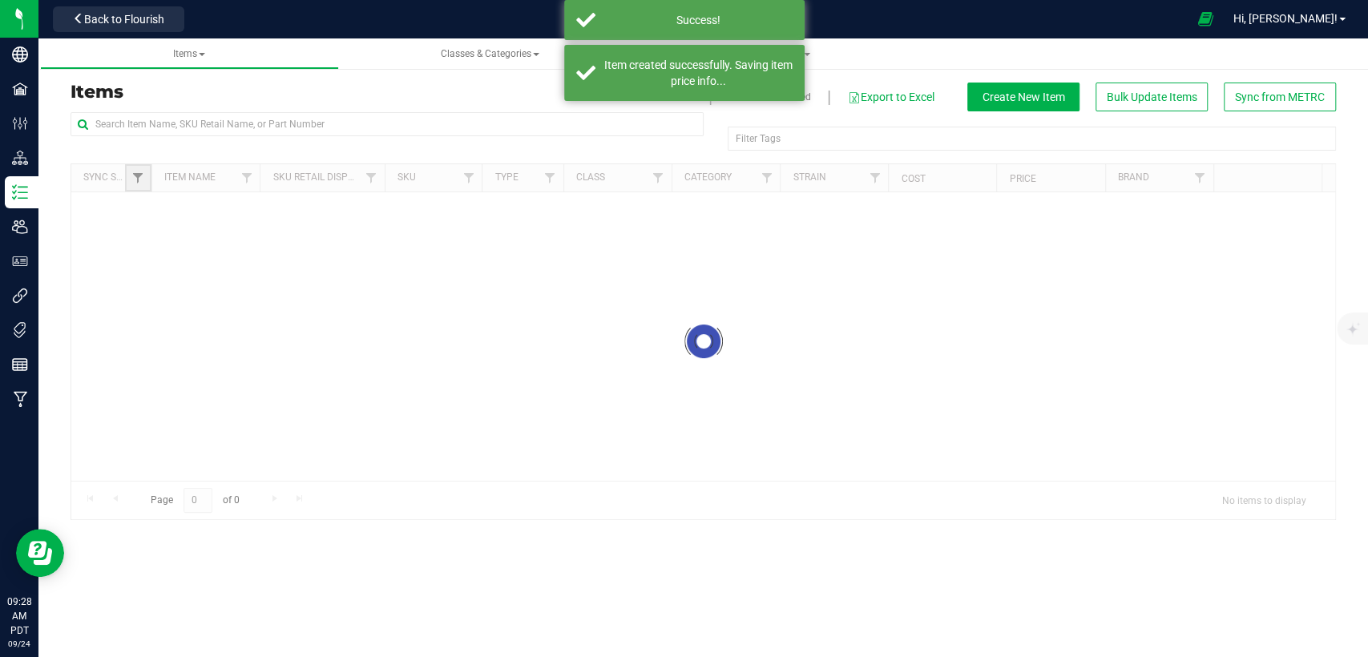
click at [135, 181] on span "Filter" at bounding box center [137, 178] width 13 height 13
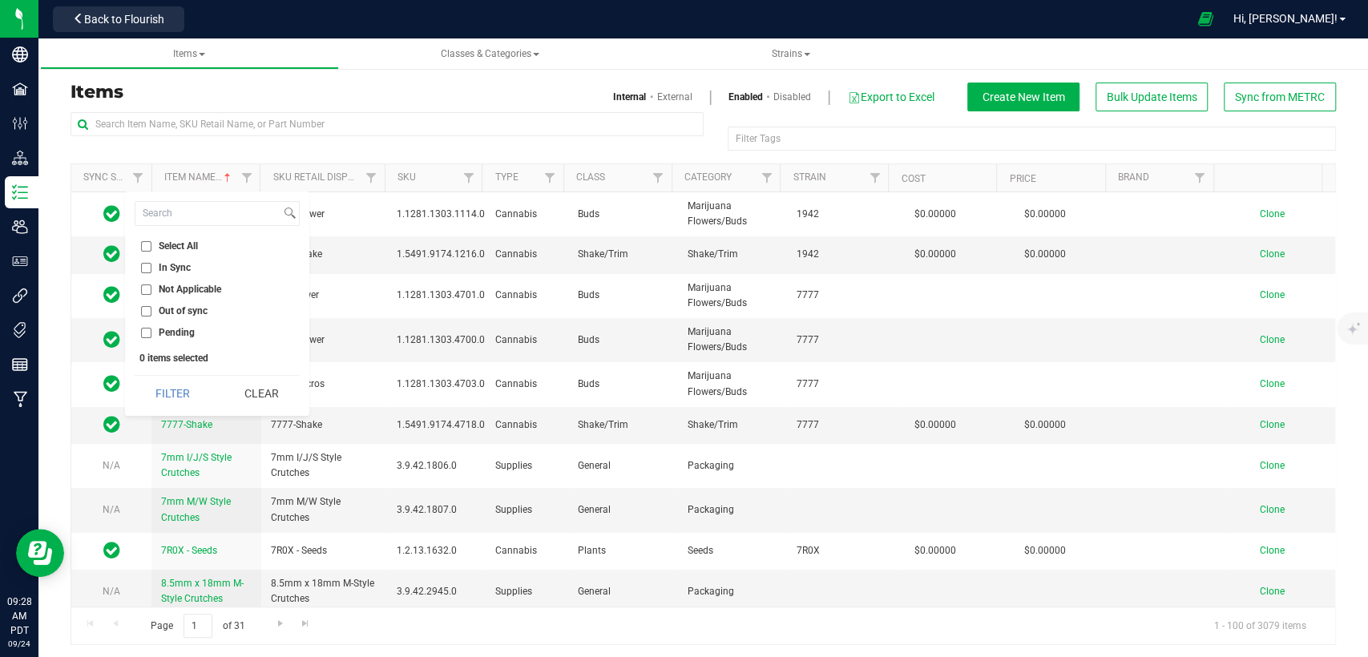
click at [147, 311] on input "Out of sync" at bounding box center [146, 311] width 10 height 10
checkbox input "true"
click at [168, 387] on button "Filter" at bounding box center [173, 393] width 77 height 35
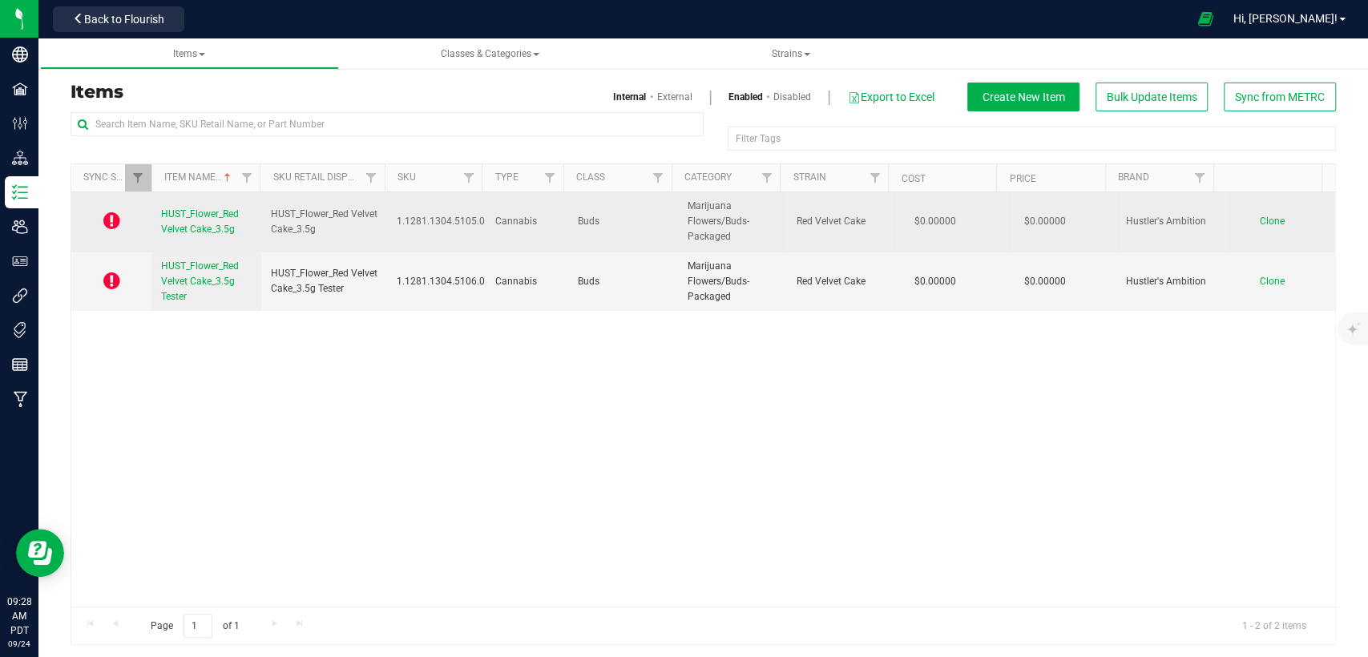
click at [1260, 217] on span "Clone" at bounding box center [1272, 221] width 25 height 11
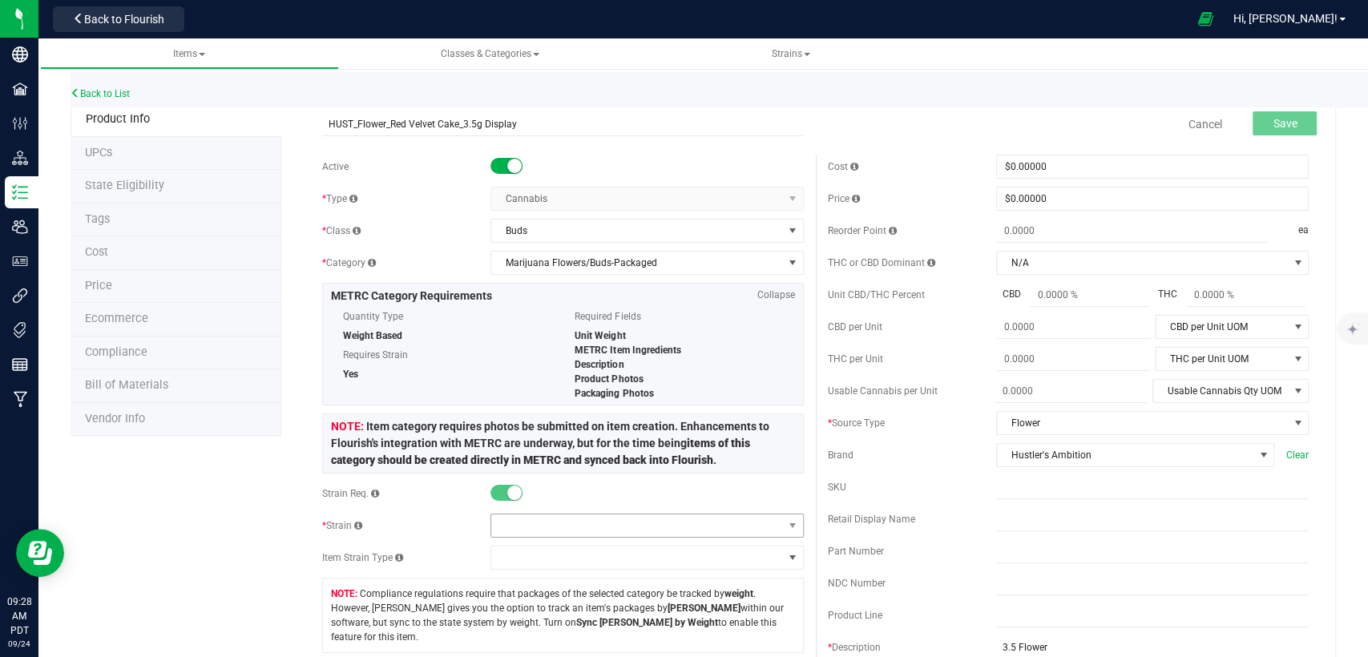
type input "HUST_Flower_Red Velvet Cake_3.5g Display"
click at [628, 522] on span at bounding box center [636, 526] width 291 height 22
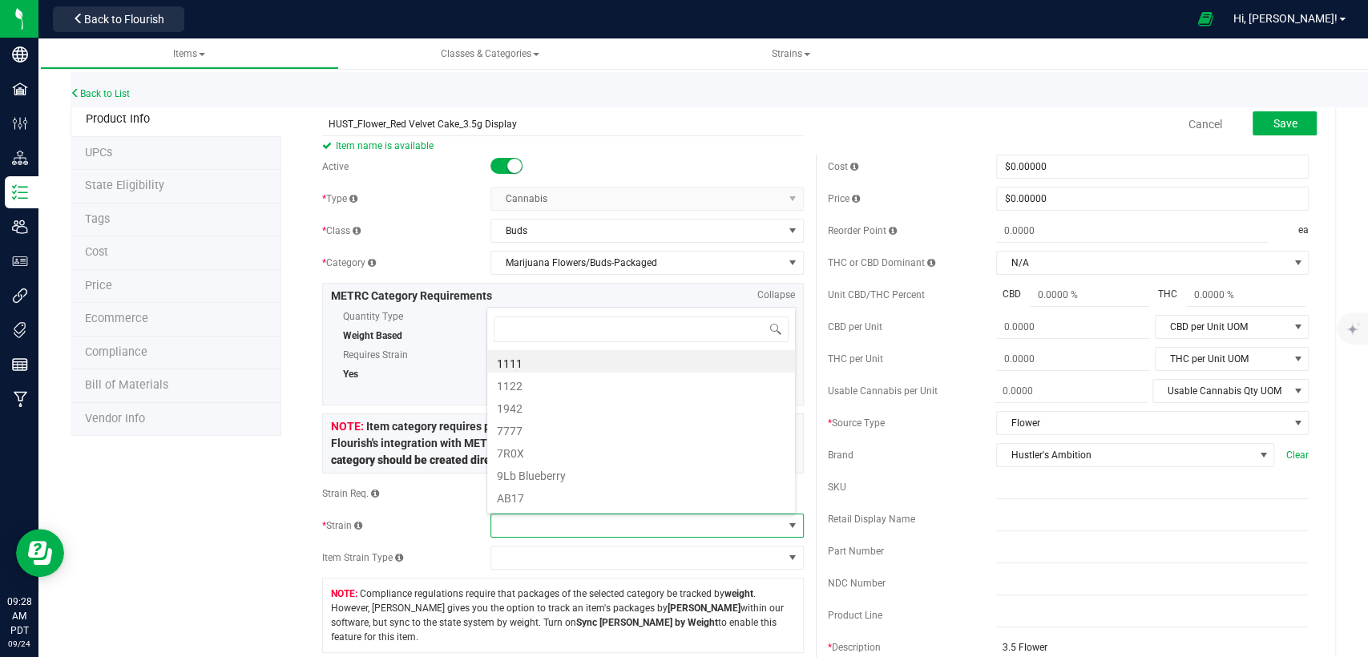
scroll to position [23, 305]
type input "Red"
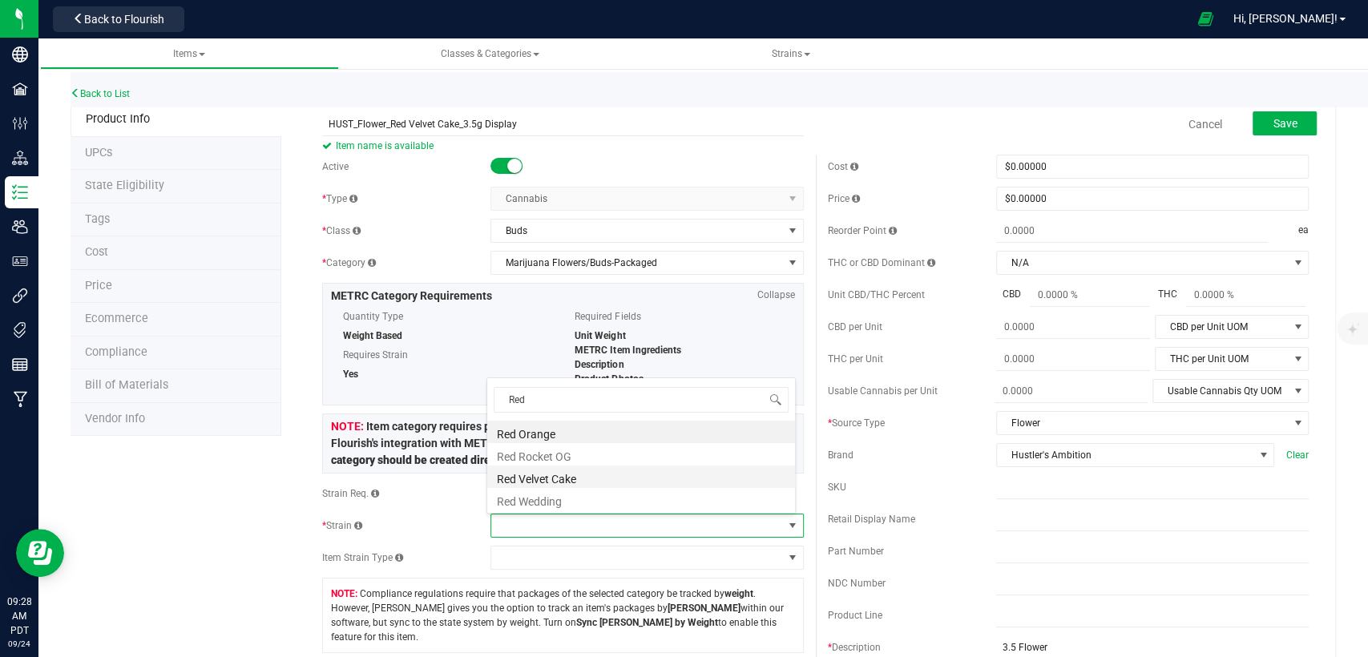
click at [581, 479] on li "Red Velvet Cake" at bounding box center [641, 477] width 308 height 22
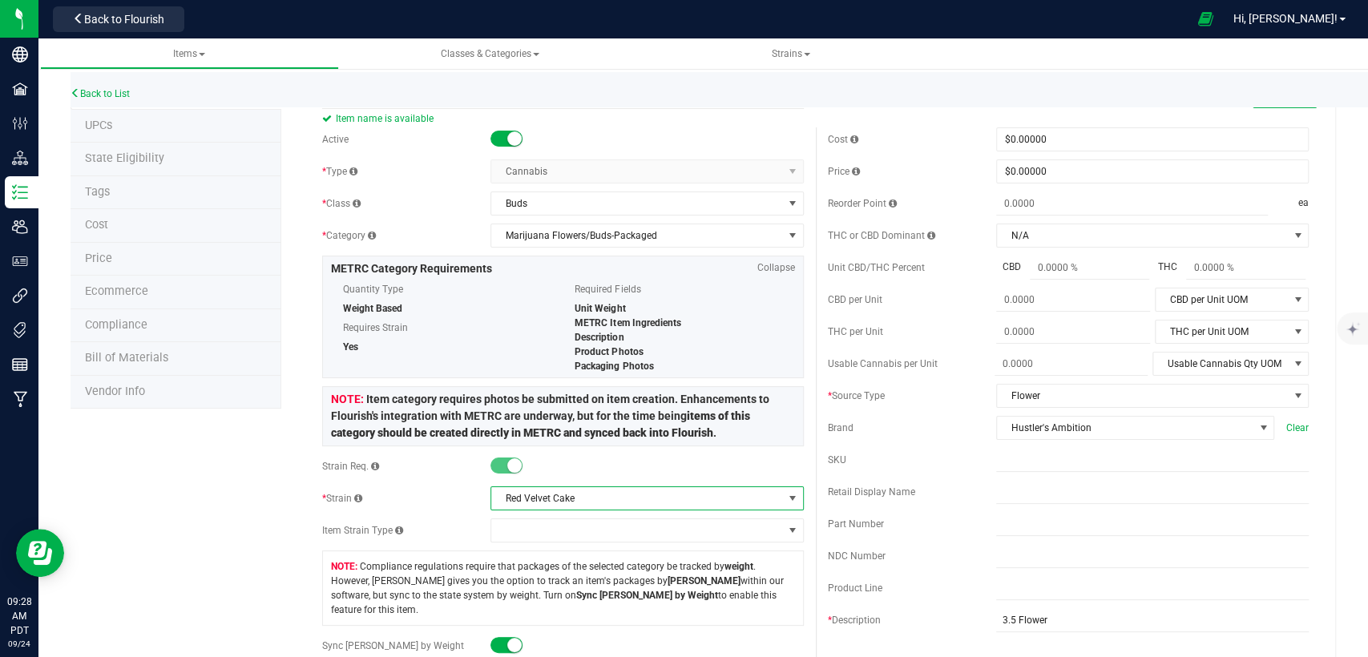
scroll to position [0, 0]
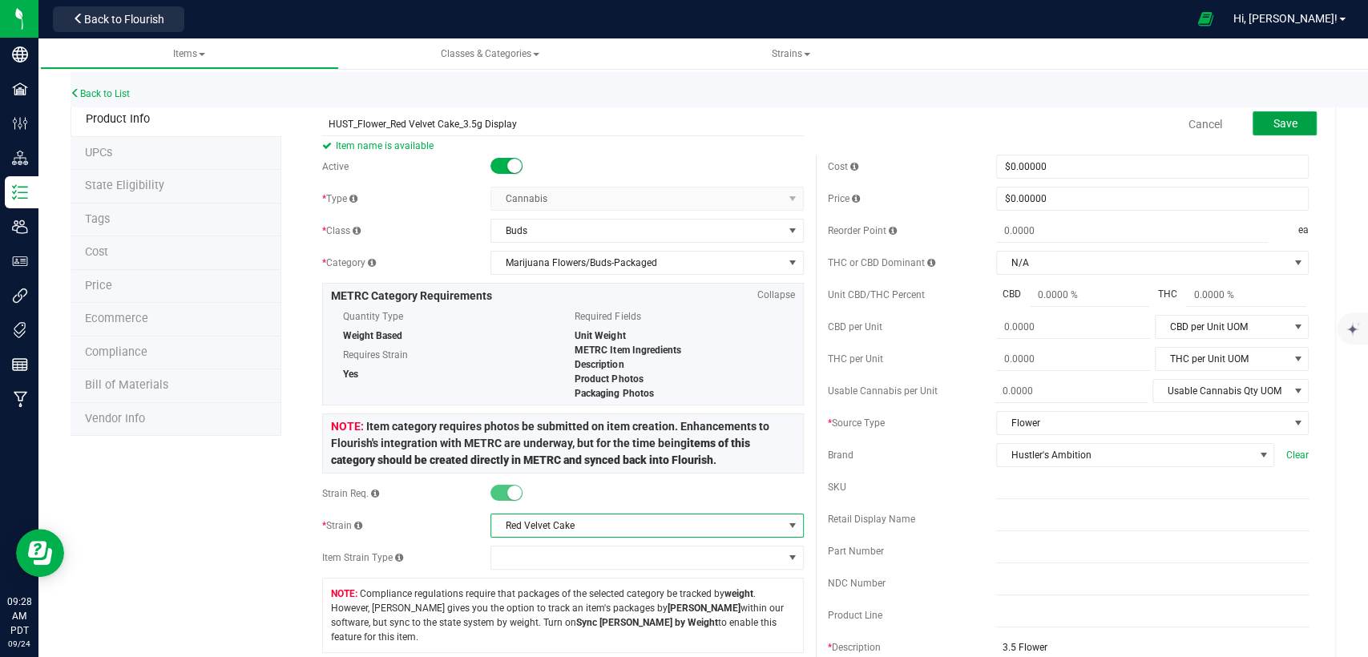
click at [1273, 123] on span "Save" at bounding box center [1285, 123] width 24 height 13
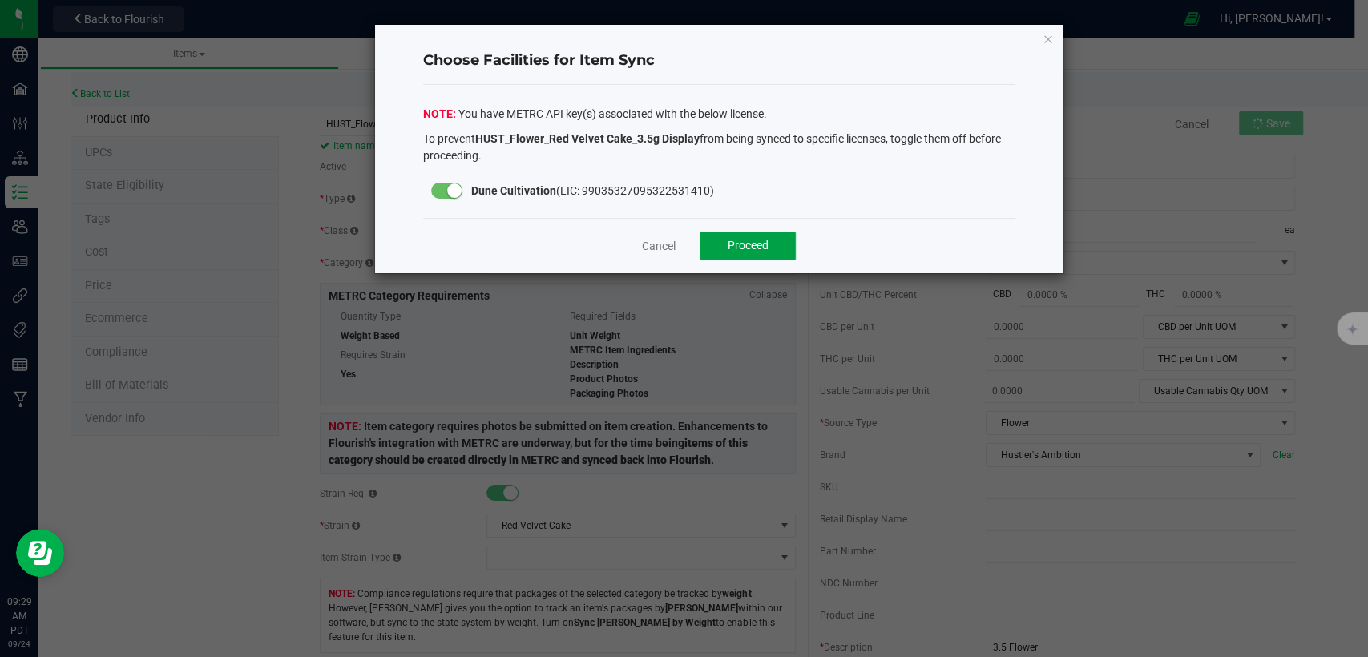
click at [744, 232] on button "Proceed" at bounding box center [748, 246] width 96 height 29
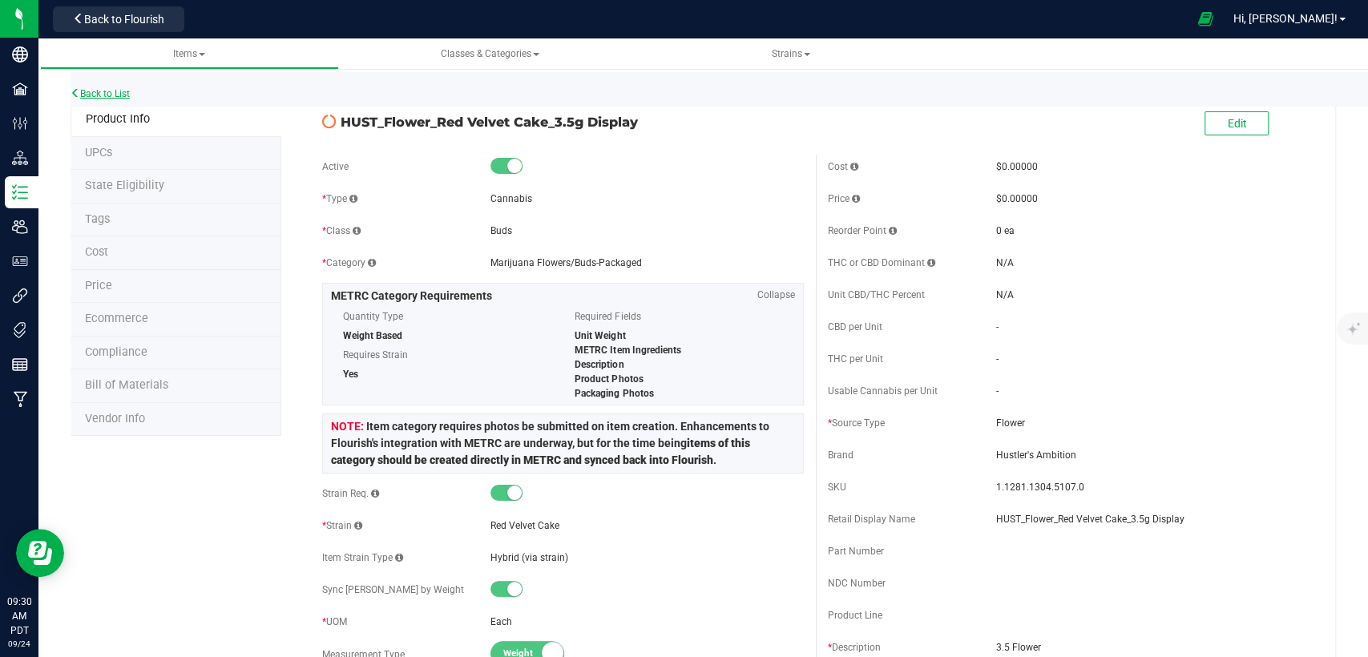
click at [115, 91] on link "Back to List" at bounding box center [100, 93] width 59 height 11
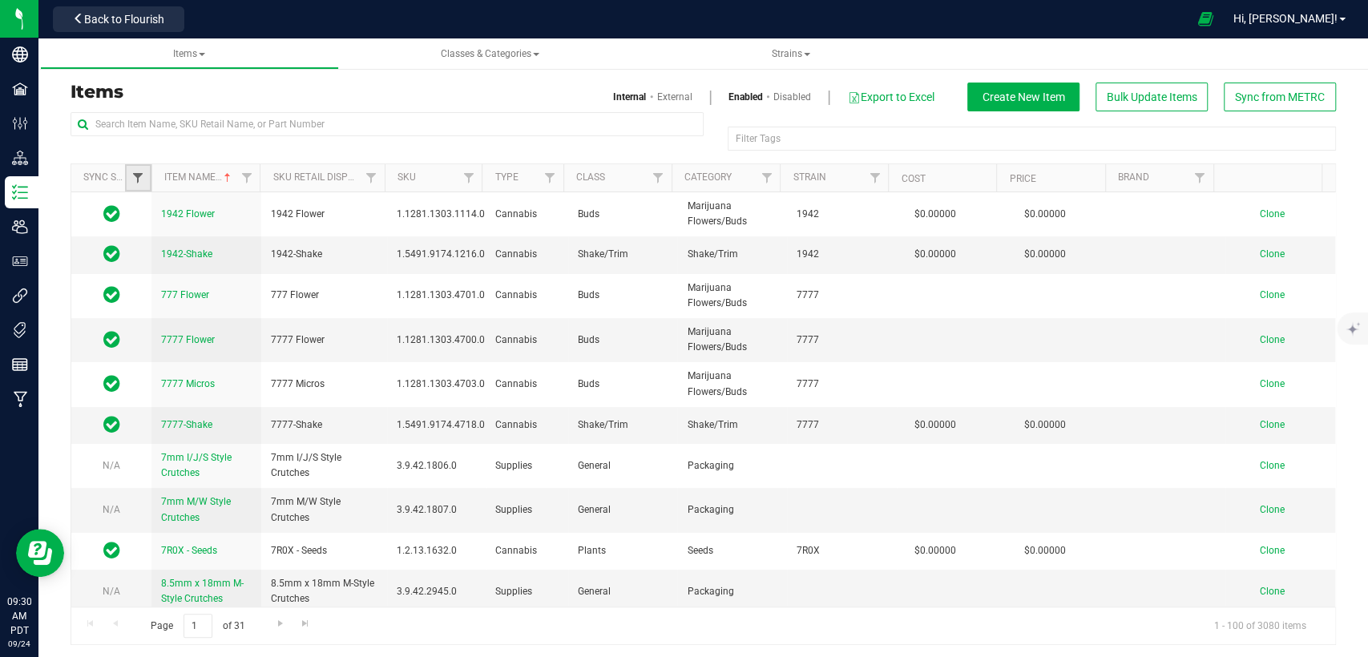
click at [135, 179] on span "Filter" at bounding box center [137, 178] width 13 height 13
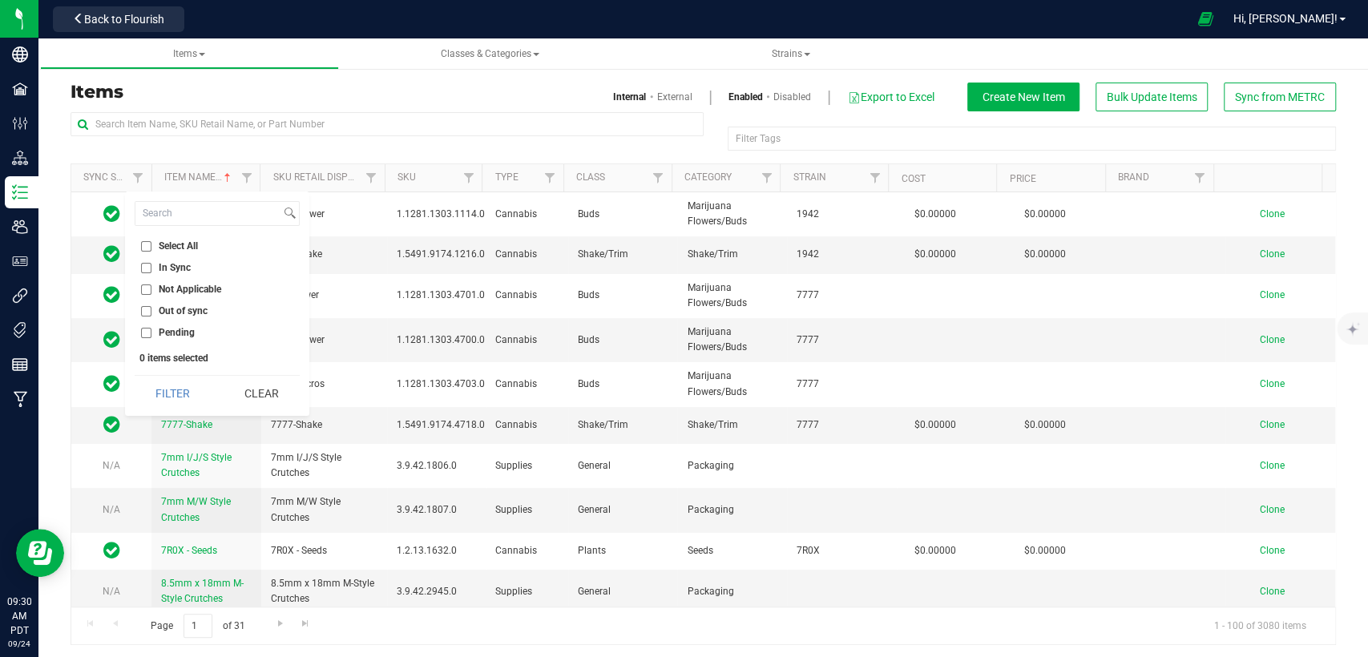
click at [146, 312] on input "Out of sync" at bounding box center [146, 311] width 10 height 10
checkbox input "true"
click at [172, 398] on button "Filter" at bounding box center [173, 393] width 77 height 35
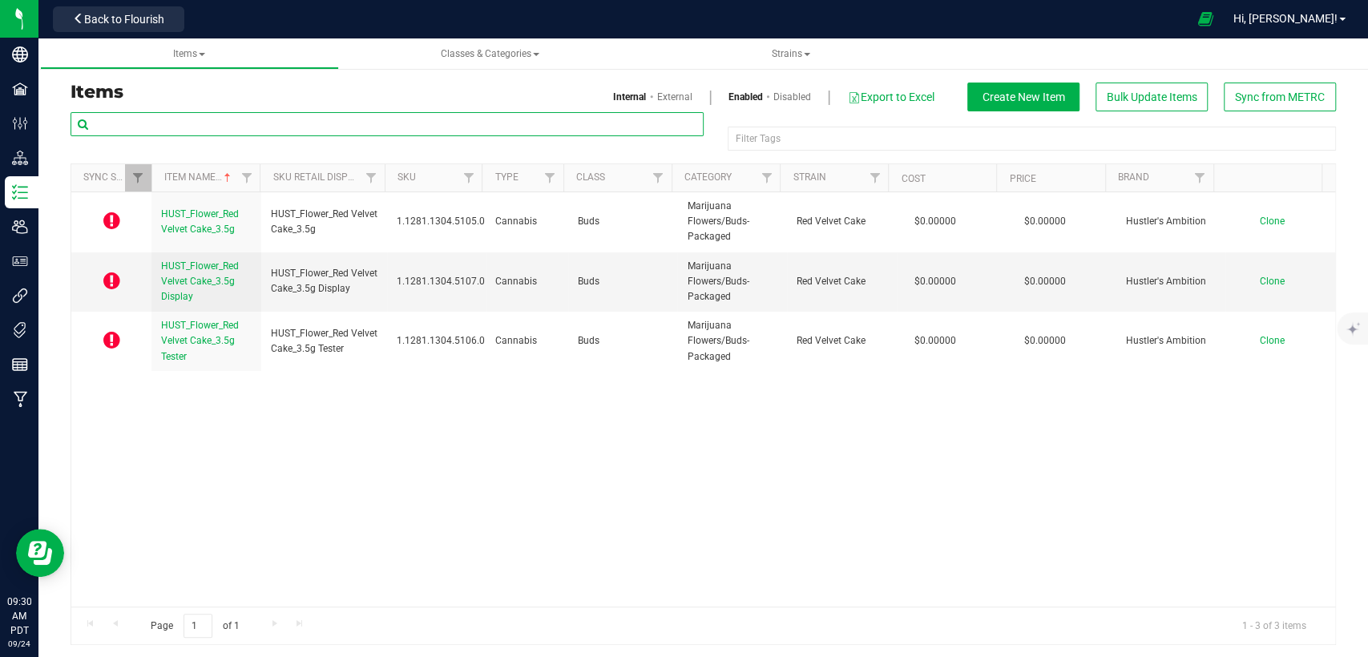
click at [375, 128] on input "text" at bounding box center [387, 124] width 633 height 24
click at [128, 176] on link "Filter" at bounding box center [138, 177] width 26 height 27
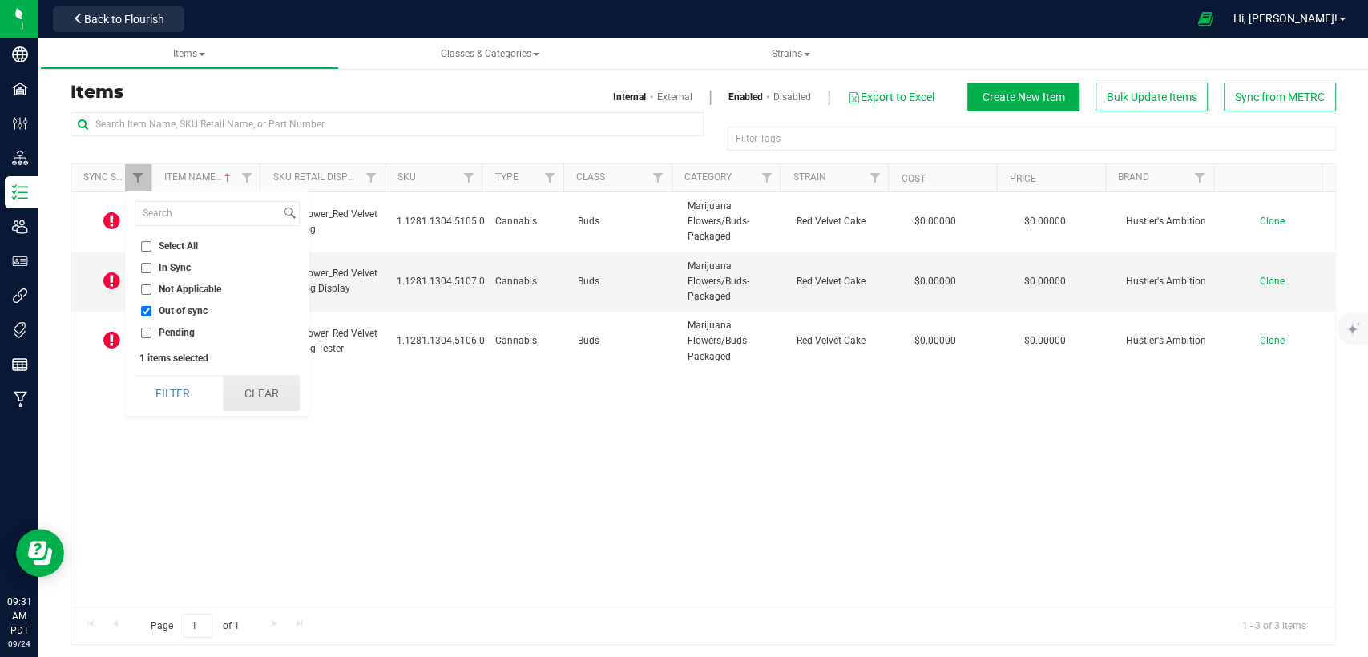
click at [255, 399] on button "Clear" at bounding box center [261, 393] width 77 height 35
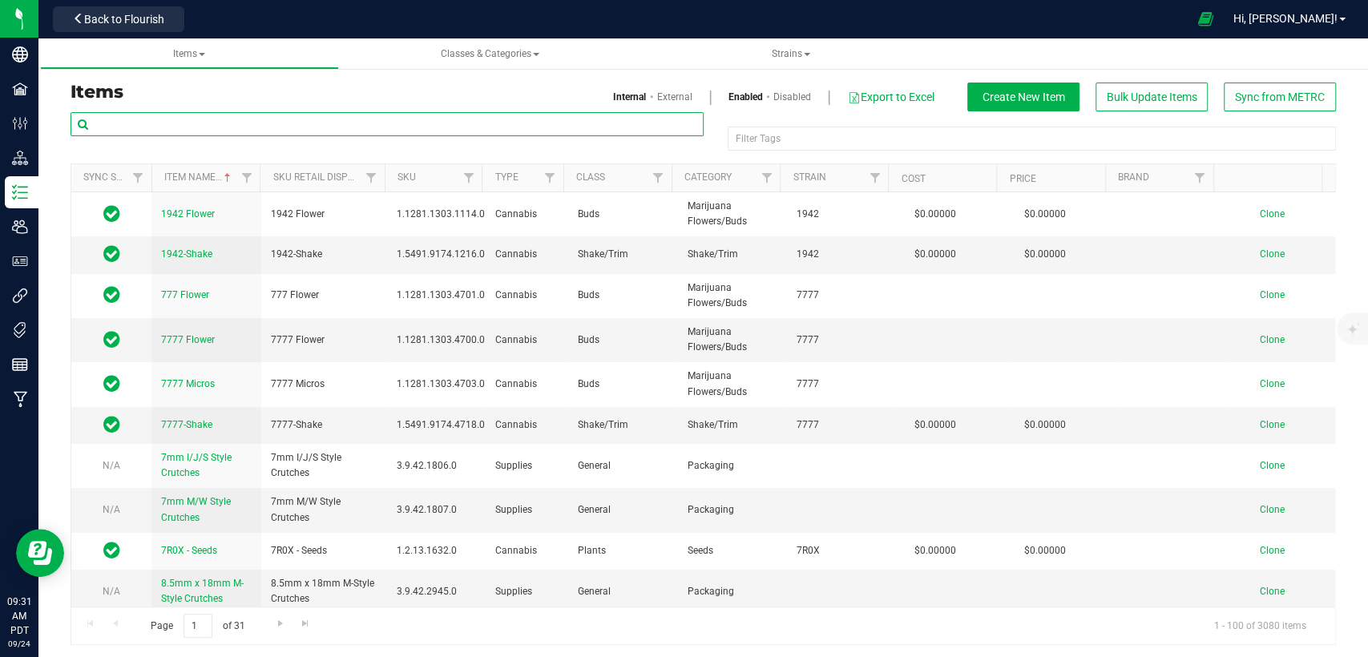
click at [314, 123] on input "text" at bounding box center [387, 124] width 633 height 24
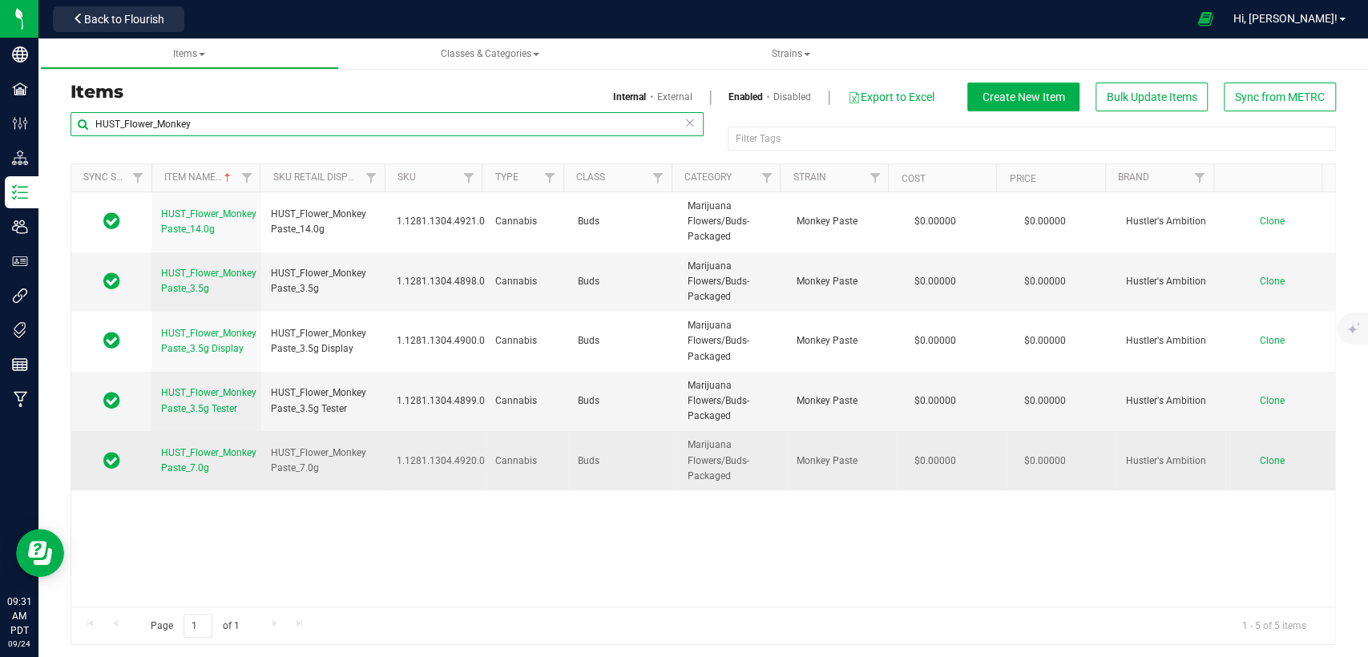
type input "HUST_Flower_Monkey"
click at [1260, 455] on span "Clone" at bounding box center [1272, 460] width 25 height 11
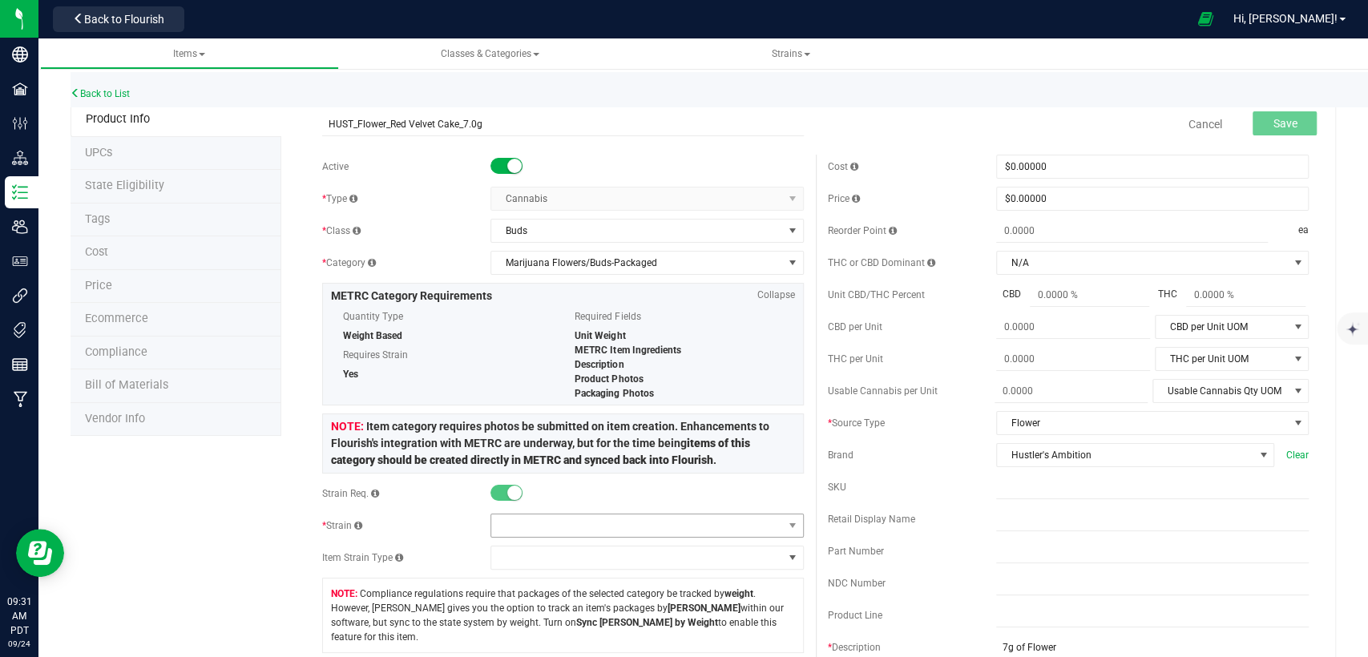
type input "HUST_Flower_Red Velvet Cake_7.0g"
click at [680, 523] on span at bounding box center [636, 526] width 291 height 22
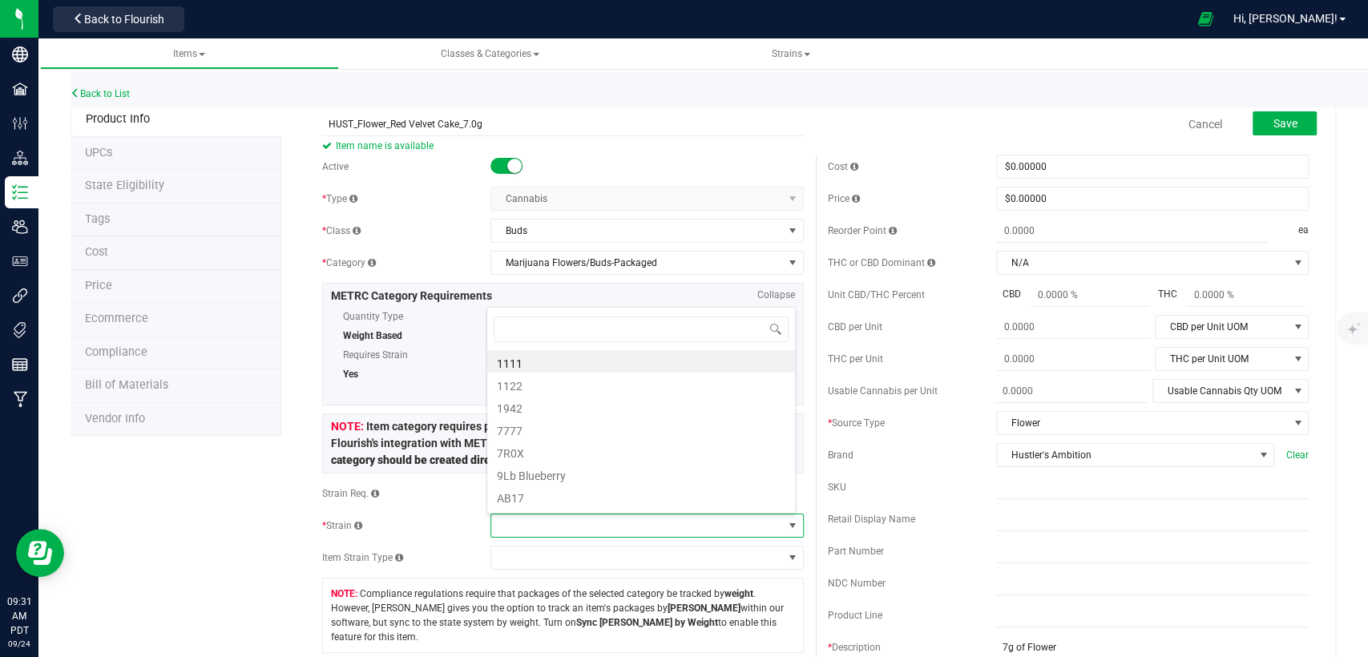
scroll to position [23, 305]
type input "Red"
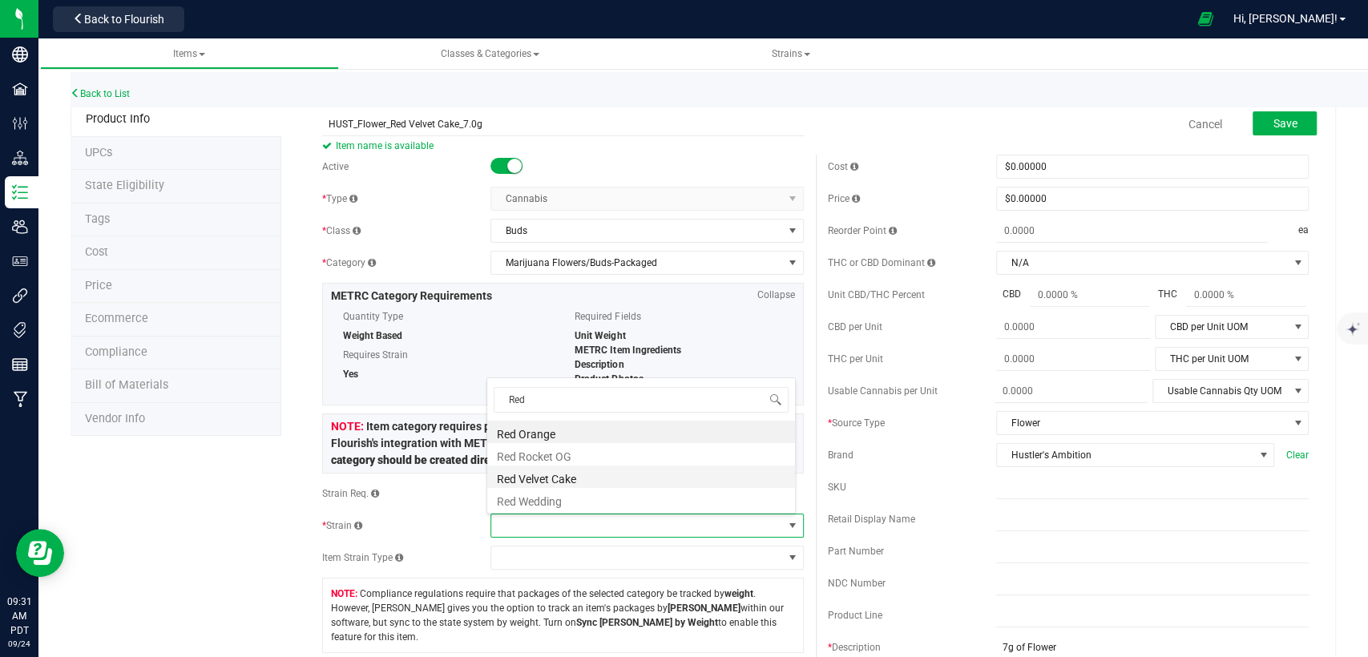
click at [628, 470] on li "Red Velvet Cake" at bounding box center [641, 477] width 308 height 22
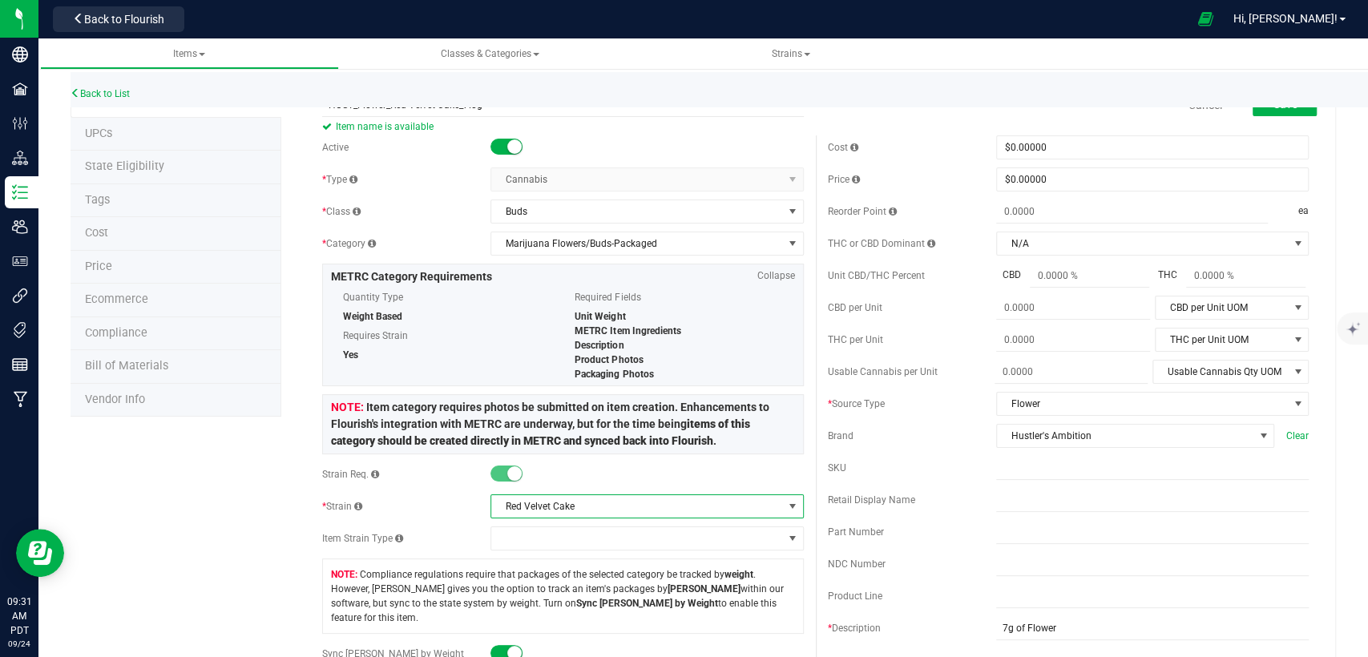
scroll to position [0, 0]
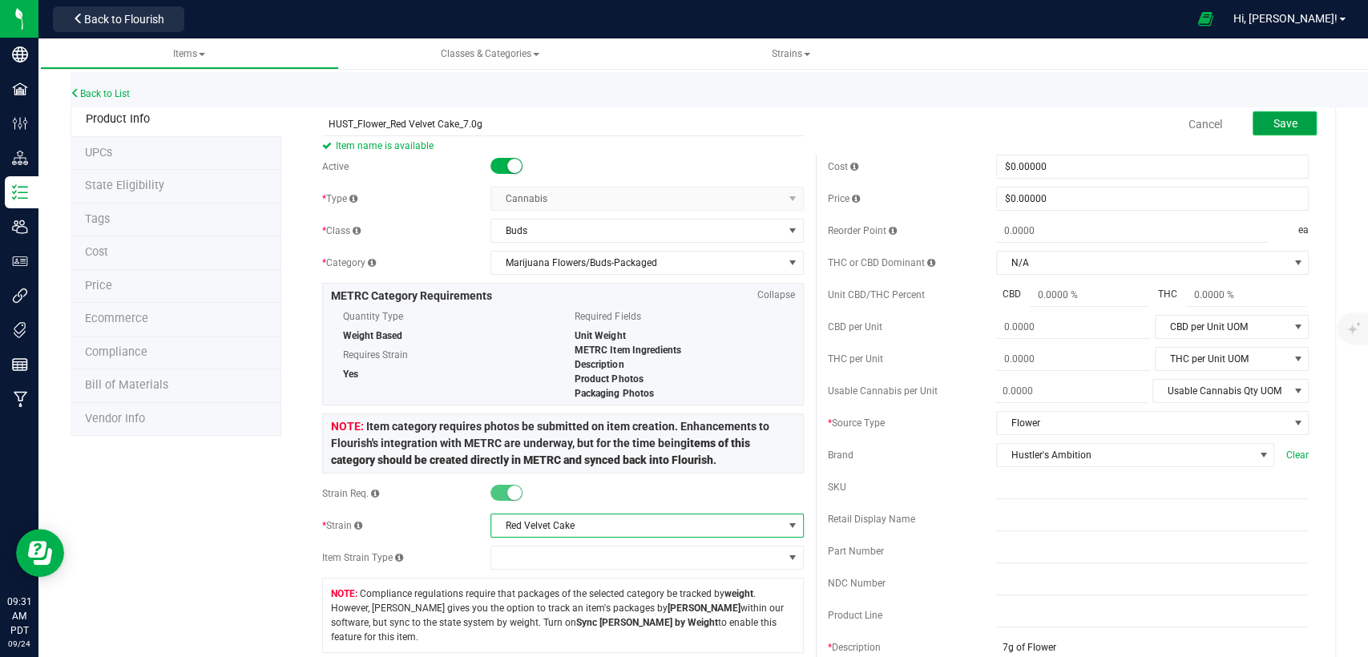
click at [1284, 118] on button "Save" at bounding box center [1285, 123] width 64 height 24
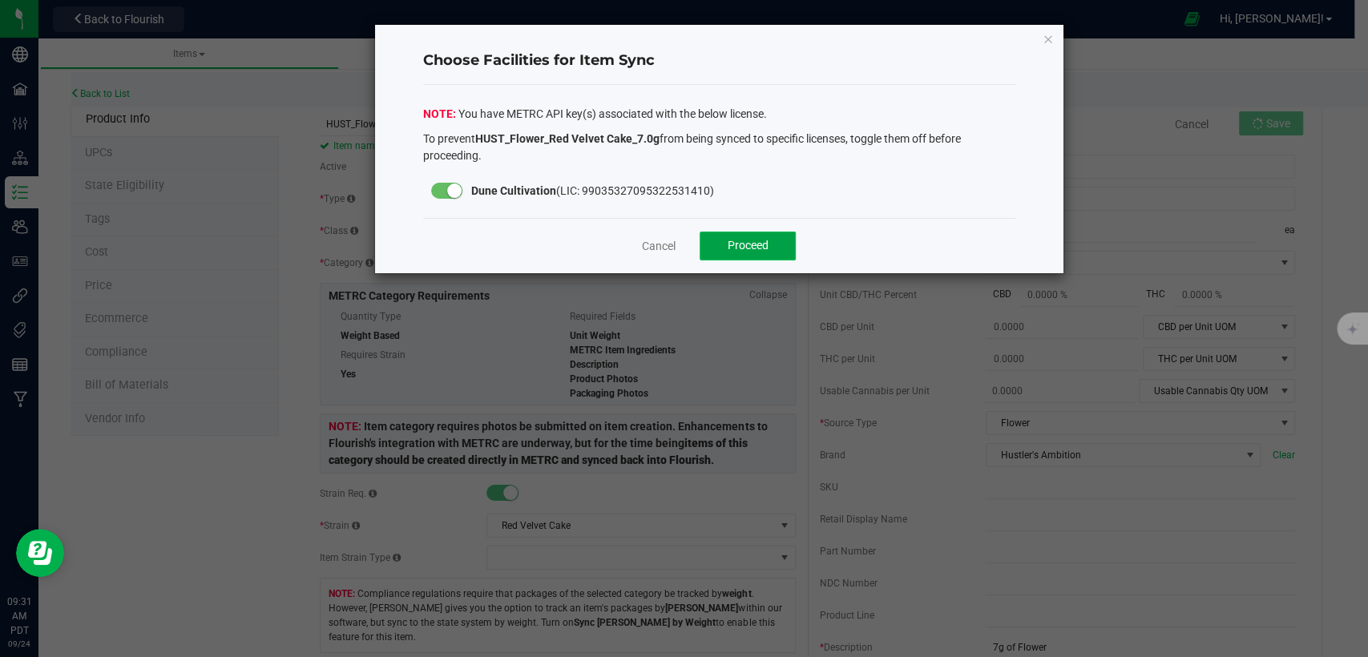
click at [755, 252] on span "Proceed" at bounding box center [748, 245] width 41 height 13
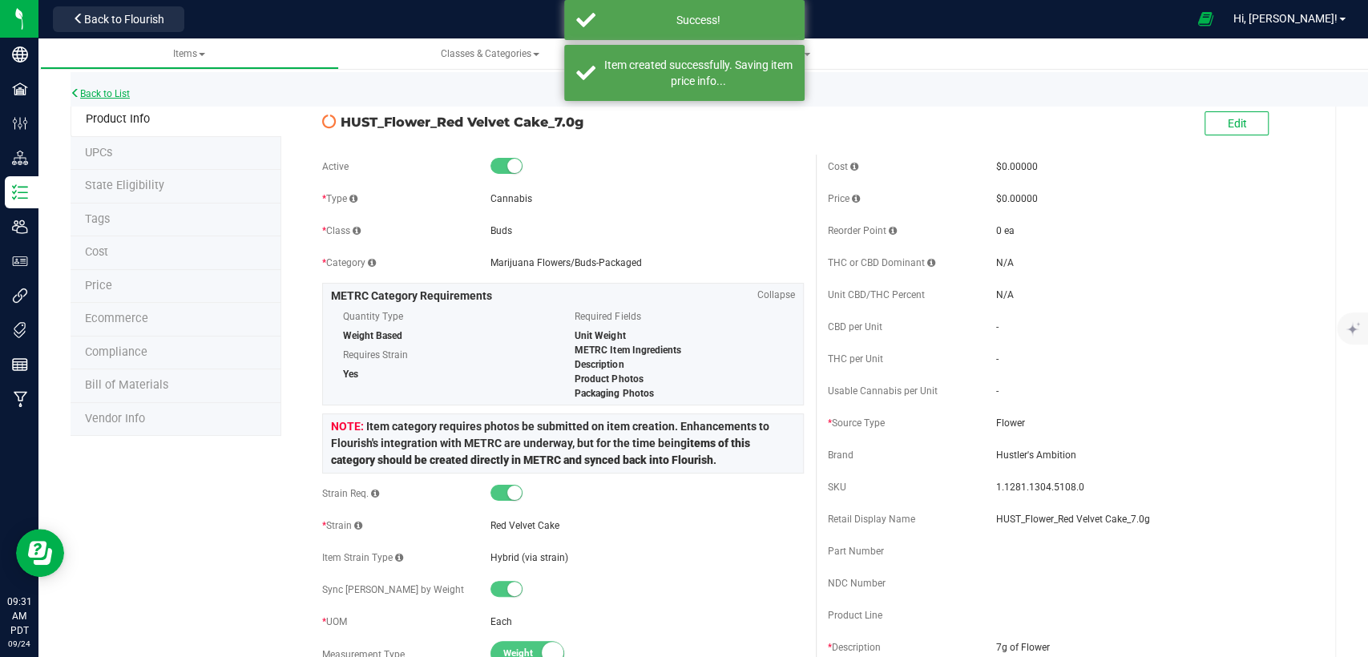
click at [103, 91] on link "Back to List" at bounding box center [100, 93] width 59 height 11
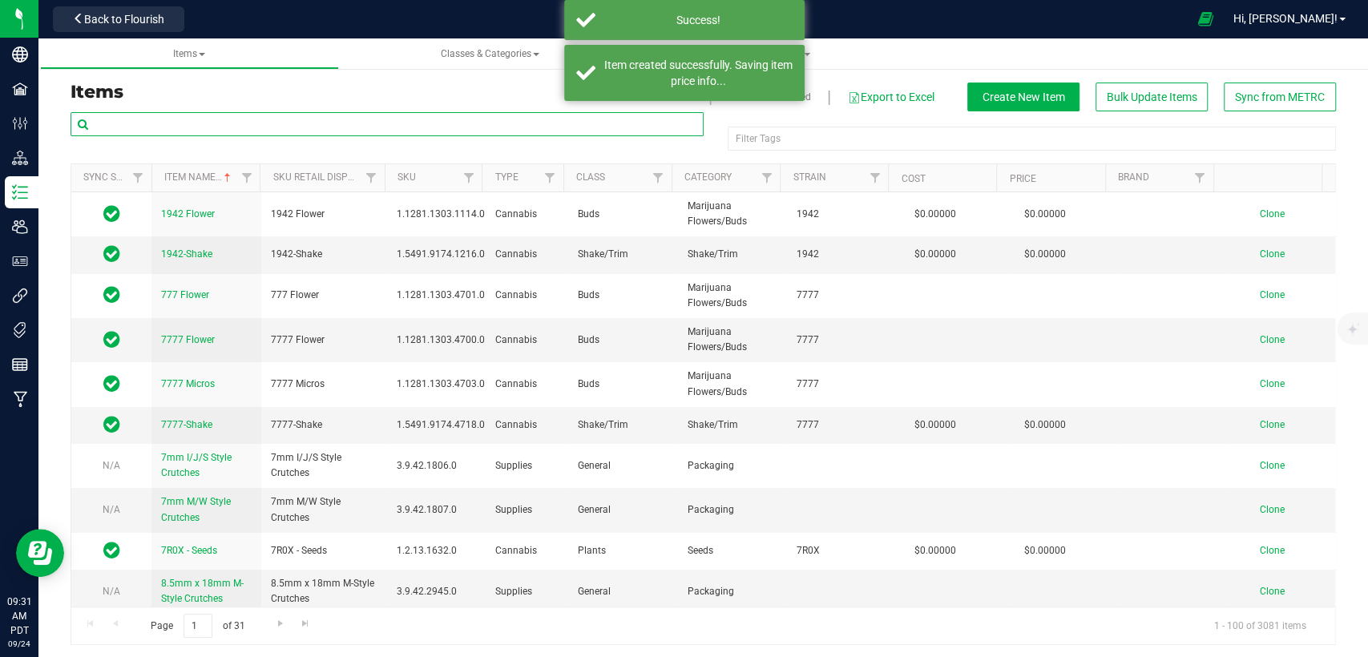
click at [269, 125] on input "text" at bounding box center [387, 124] width 633 height 24
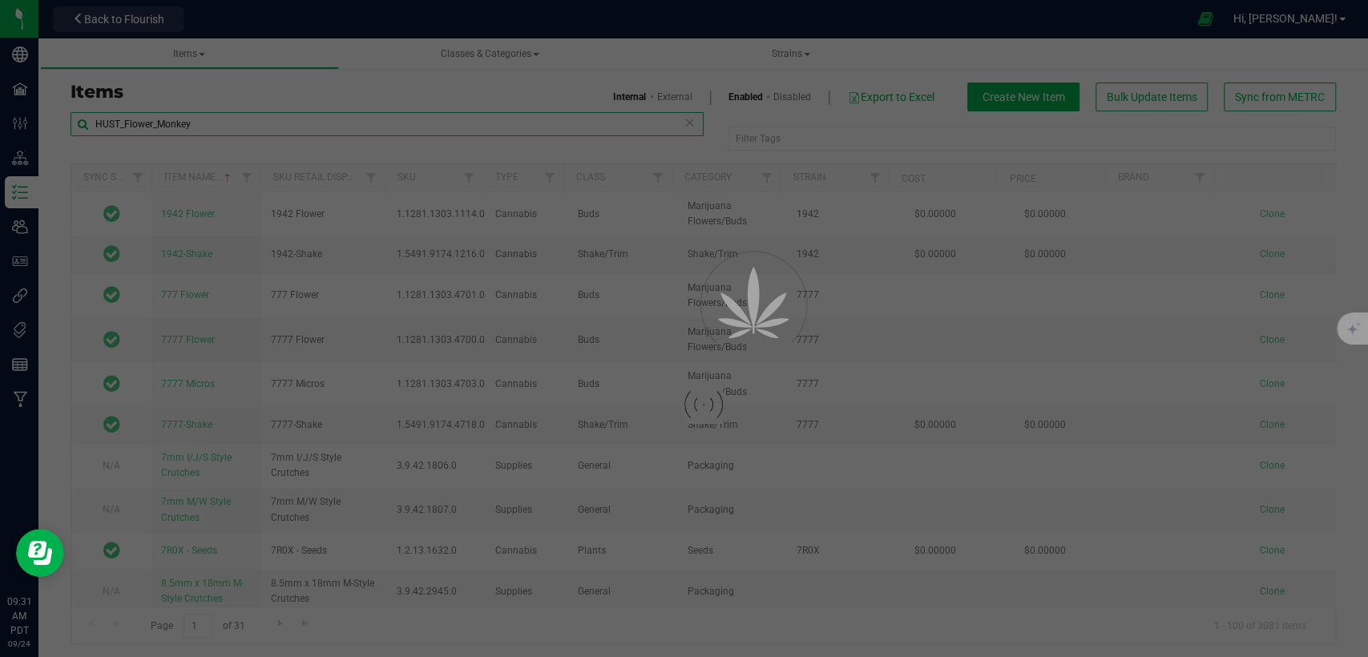
type input "HUST_Flower_Monkey"
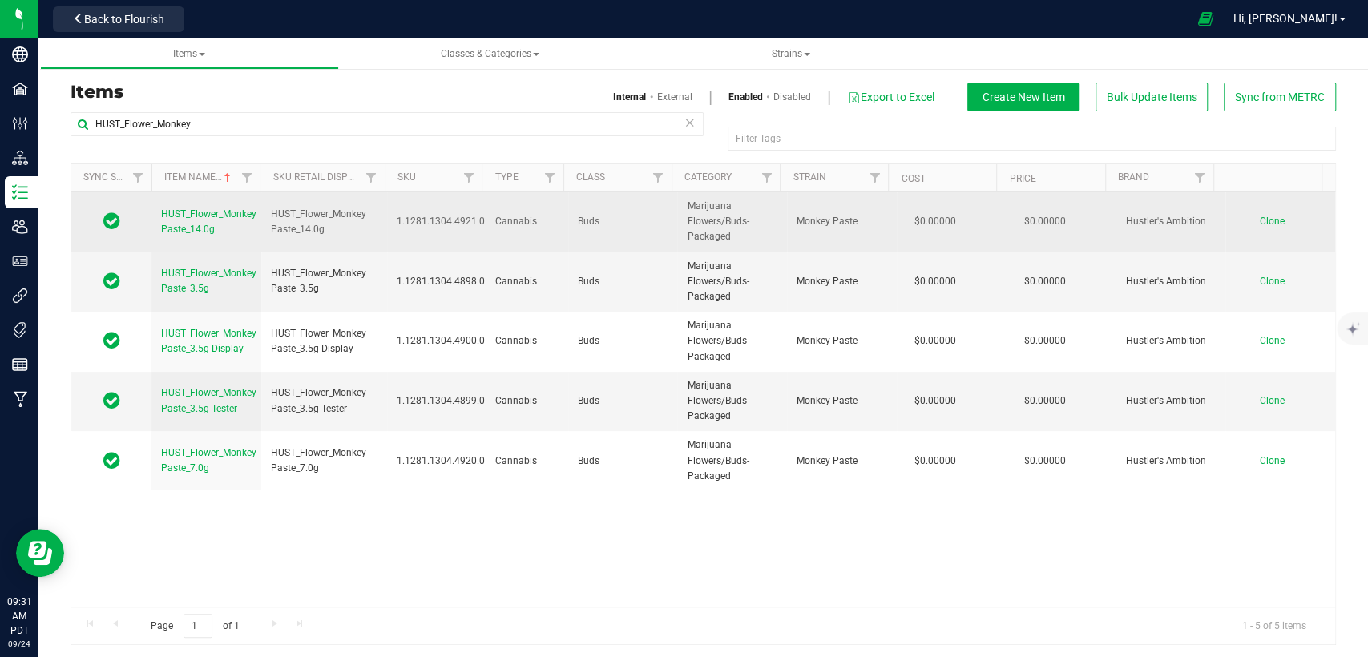
click at [1260, 224] on span "Clone" at bounding box center [1272, 221] width 25 height 11
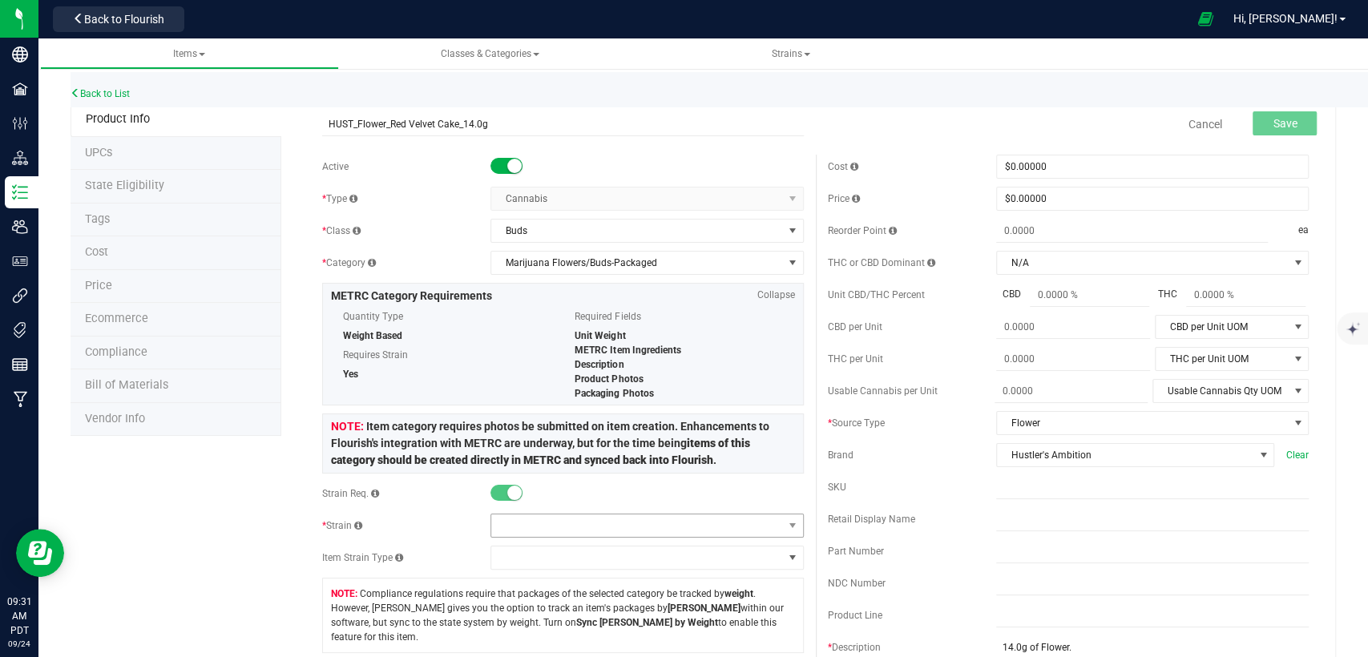
type input "HUST_Flower_Red Velvet Cake_14.0g"
click at [628, 521] on span at bounding box center [636, 526] width 291 height 22
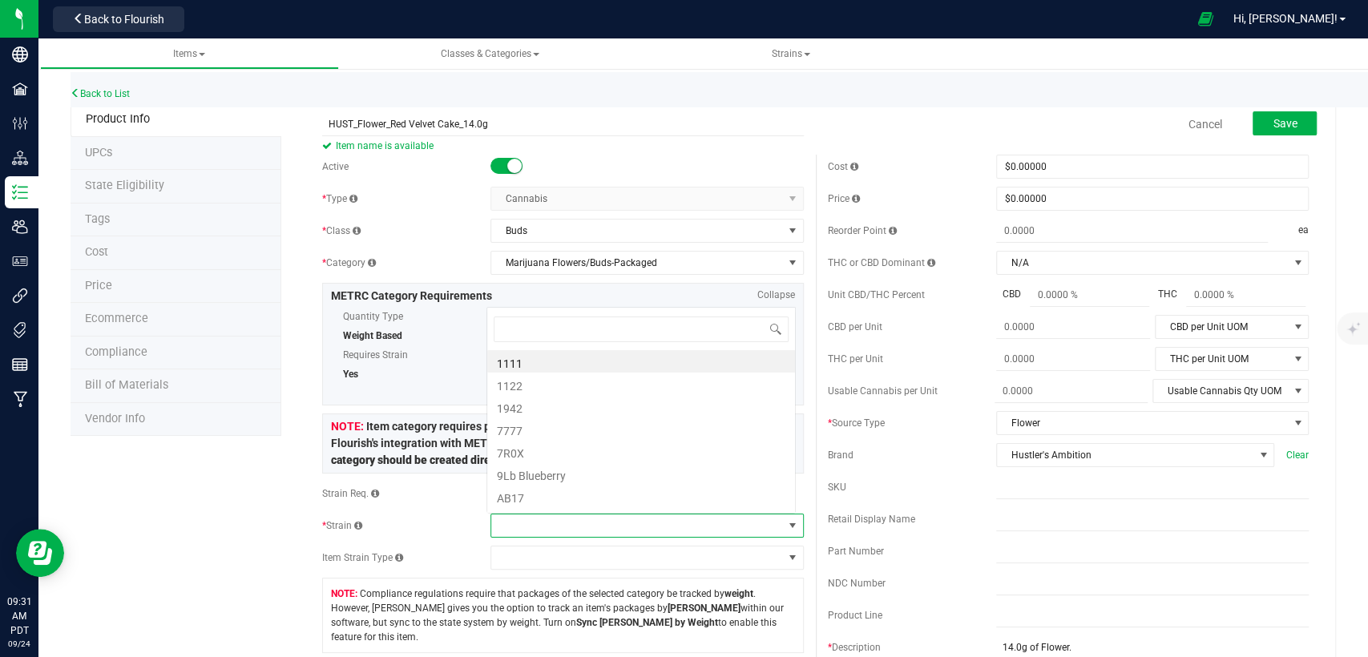
scroll to position [23, 305]
type input "Red"
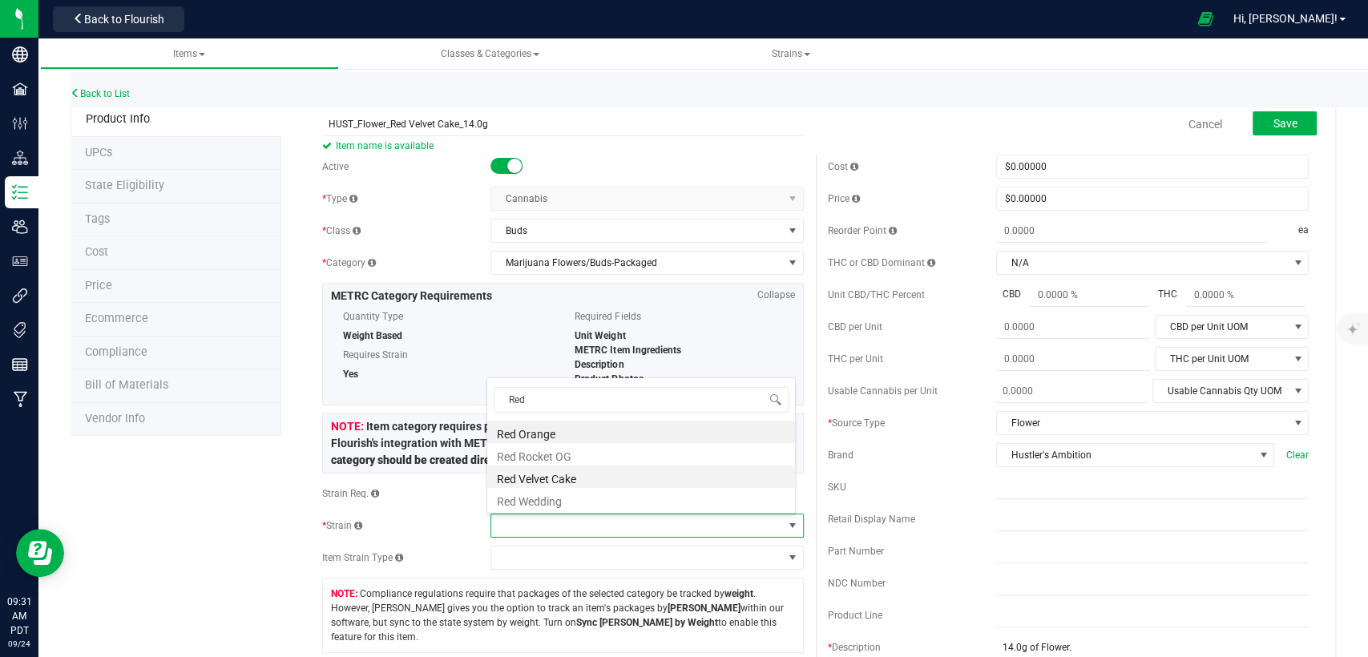
click at [609, 476] on li "Red Velvet Cake" at bounding box center [641, 477] width 308 height 22
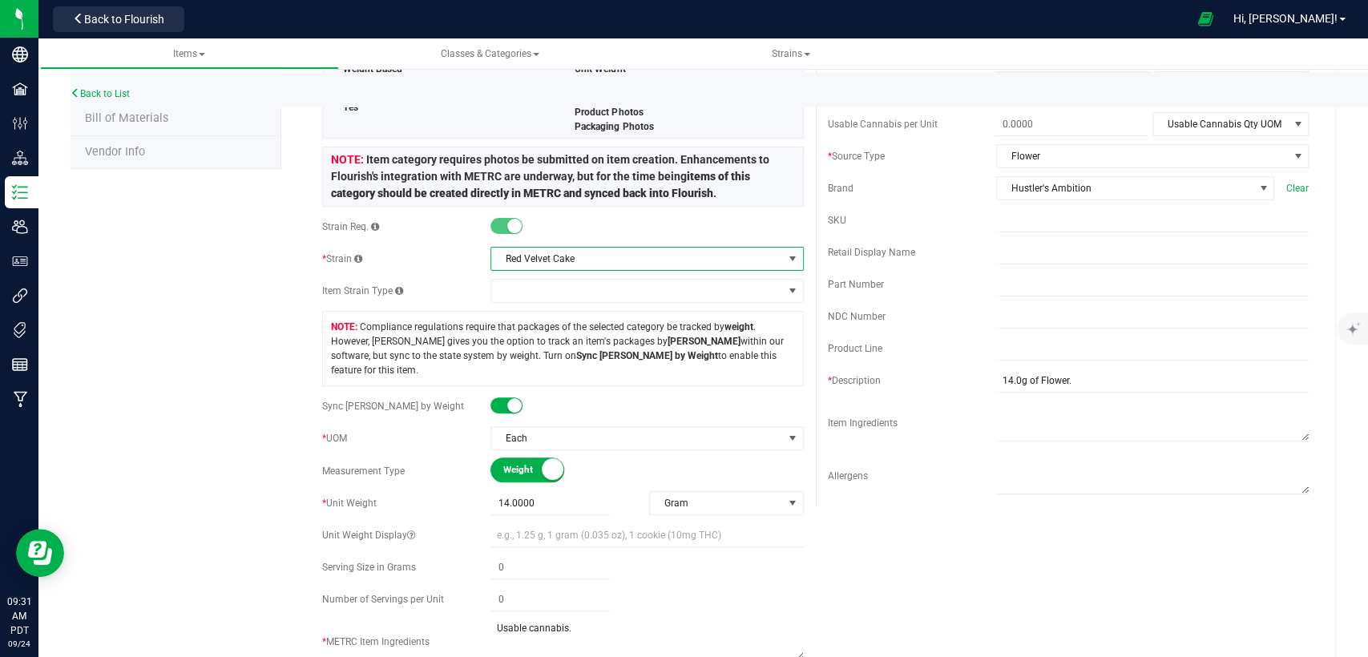
scroll to position [0, 0]
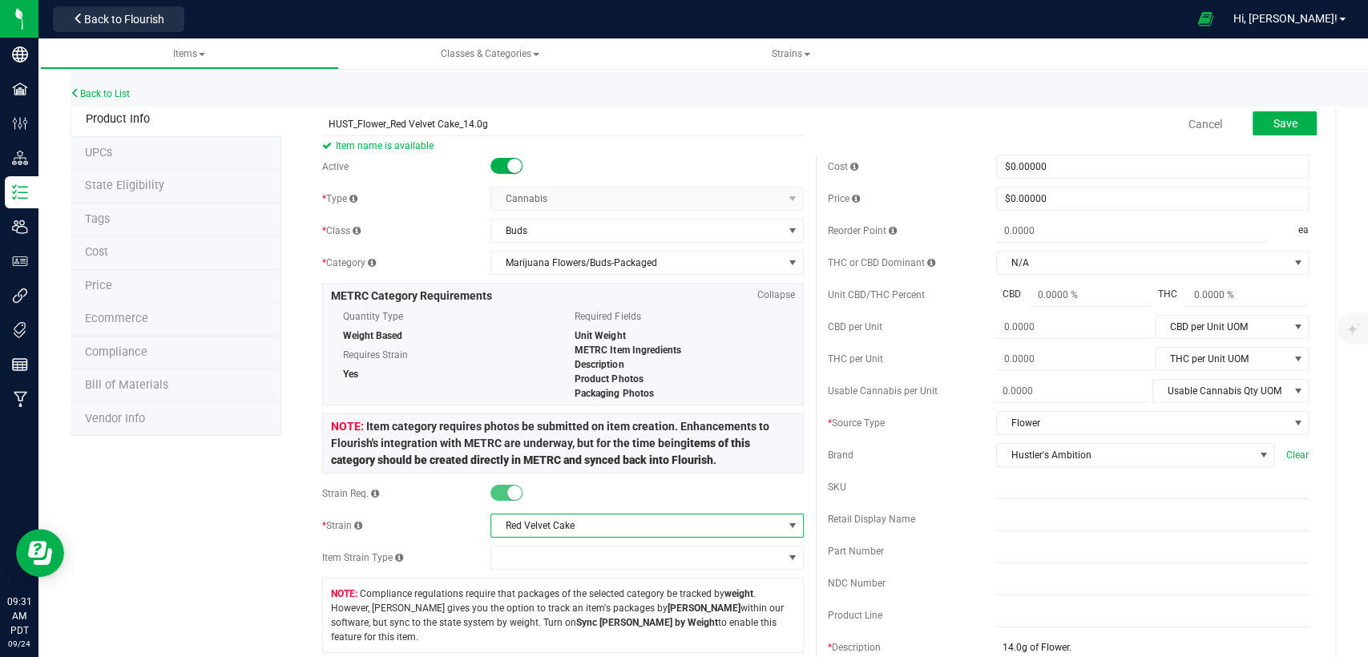
click at [1255, 108] on div "Save" at bounding box center [1273, 124] width 88 height 33
click at [1254, 118] on button "Save" at bounding box center [1285, 123] width 64 height 24
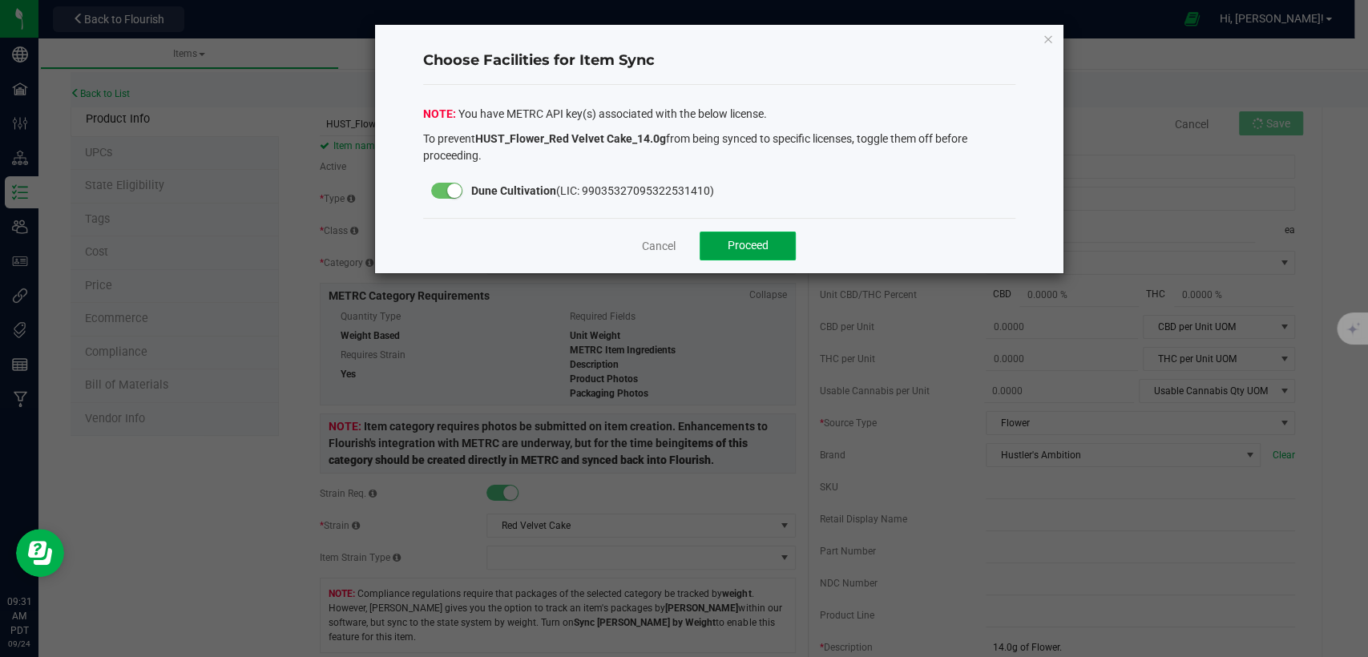
click at [776, 236] on button "Proceed" at bounding box center [748, 246] width 96 height 29
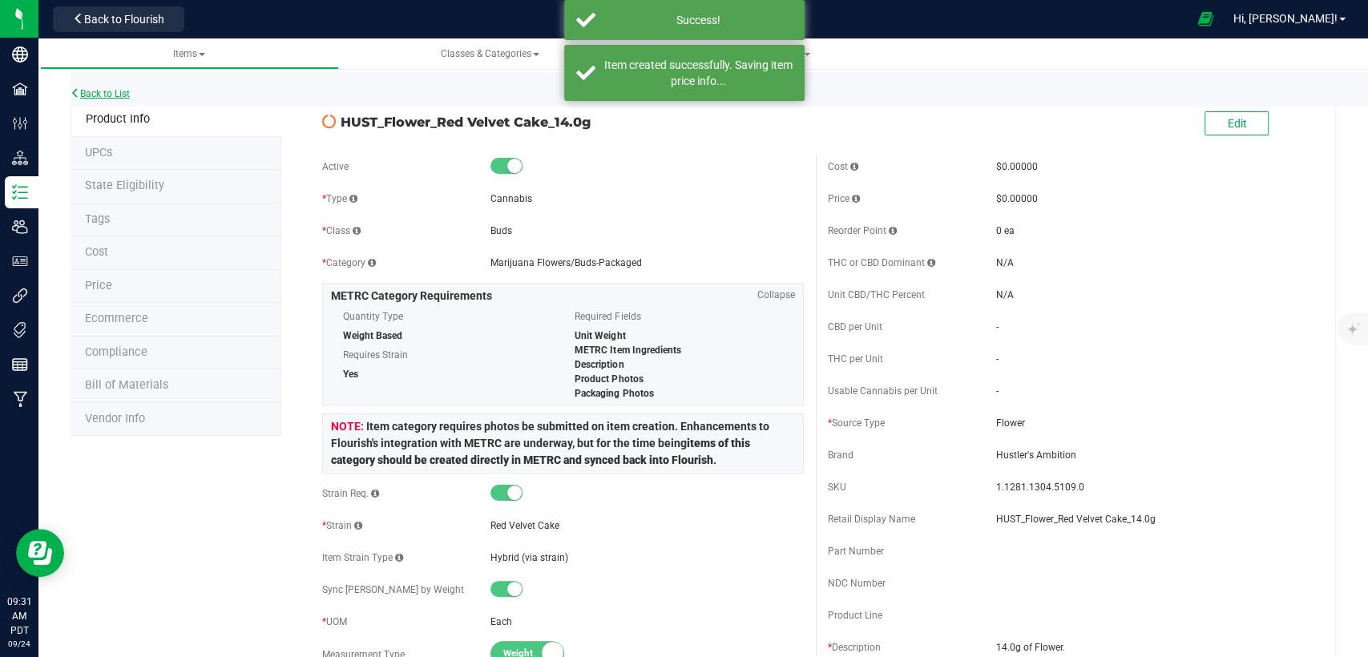
click at [97, 95] on link "Back to List" at bounding box center [100, 93] width 59 height 11
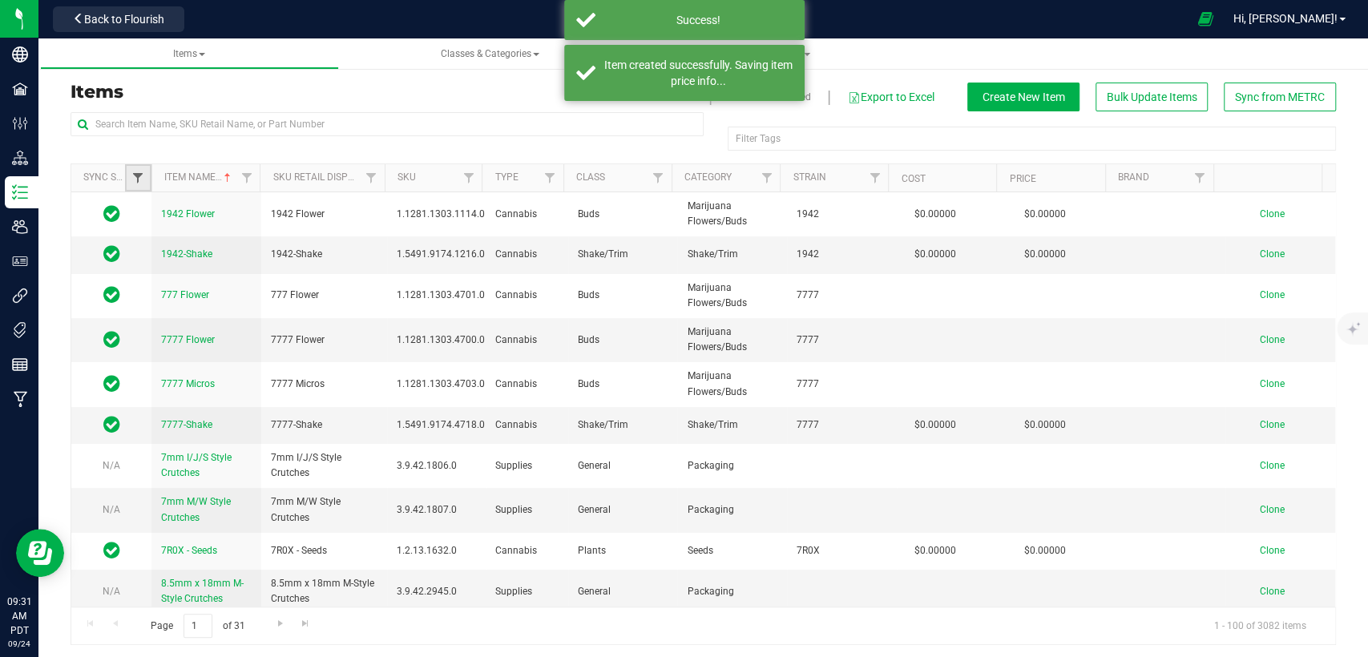
click at [134, 179] on span "Filter" at bounding box center [137, 178] width 13 height 13
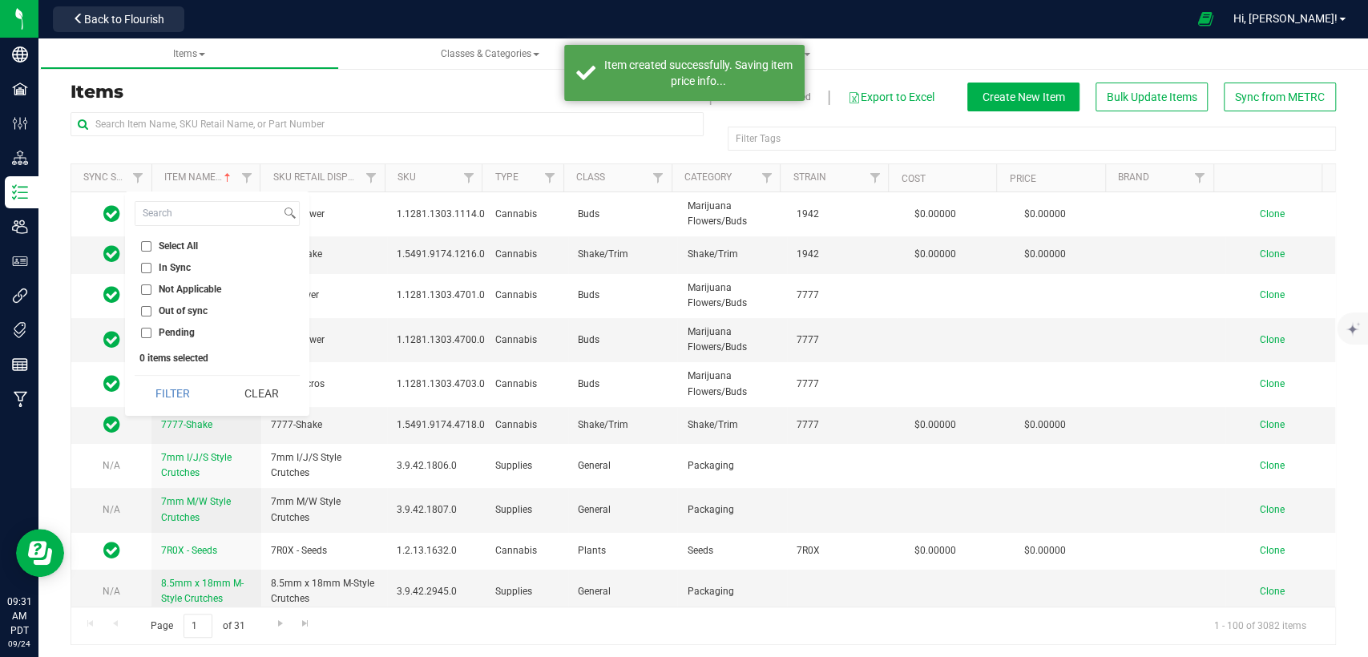
click at [143, 309] on input "Out of sync" at bounding box center [146, 311] width 10 height 10
checkbox input "true"
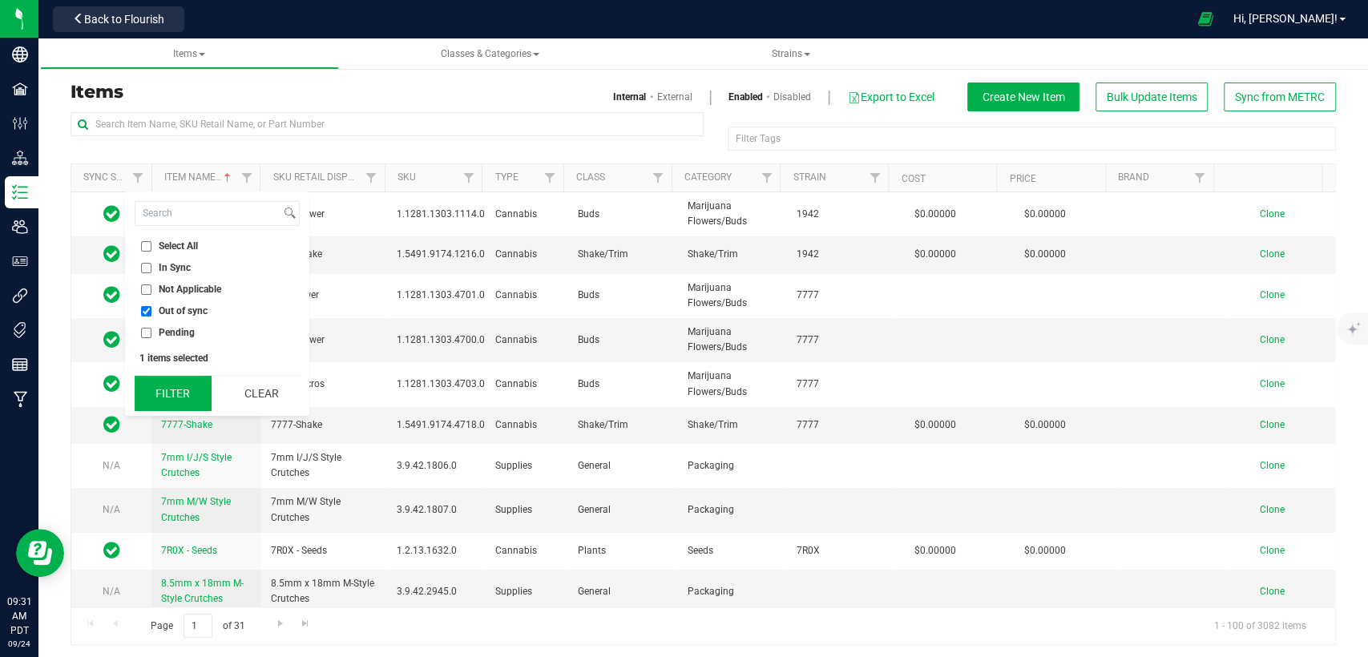
click at [168, 384] on button "Filter" at bounding box center [173, 393] width 77 height 35
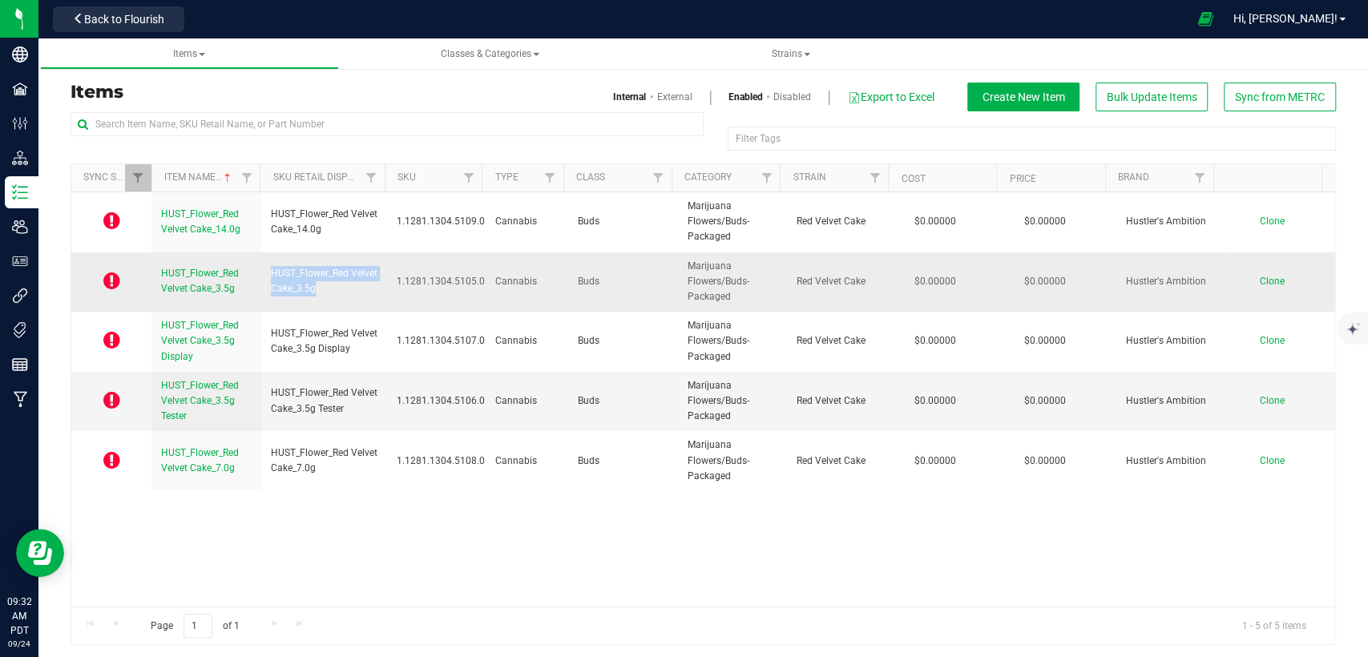
drag, startPoint x: 341, startPoint y: 291, endPoint x: 269, endPoint y: 271, distance: 74.9
click at [271, 271] on span "HUST_Flower_Red Velvet Cake_3.5g" at bounding box center [324, 281] width 107 height 30
copy span "HUST_Flower_Red Velvet Cake_3.5g"
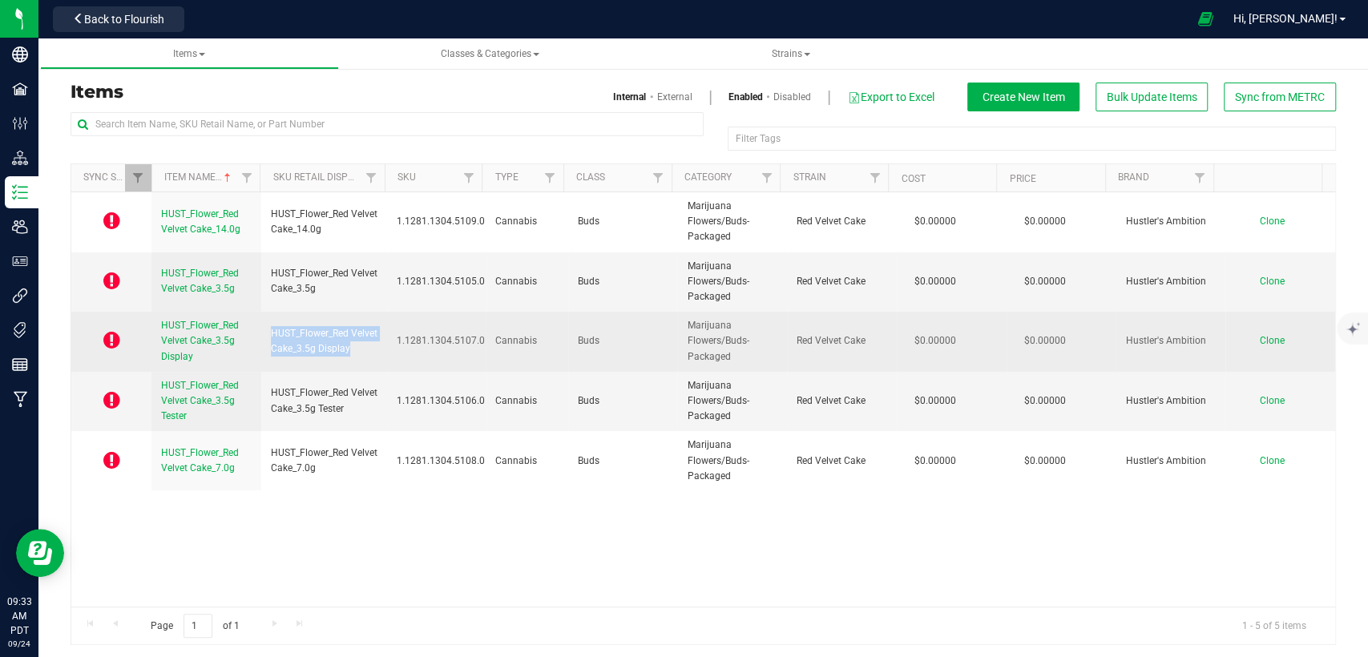
drag, startPoint x: 300, startPoint y: 354, endPoint x: 265, endPoint y: 327, distance: 43.9
click at [265, 327] on td "HUST_Flower_Red Velvet Cake_3.5g Display" at bounding box center [324, 342] width 126 height 60
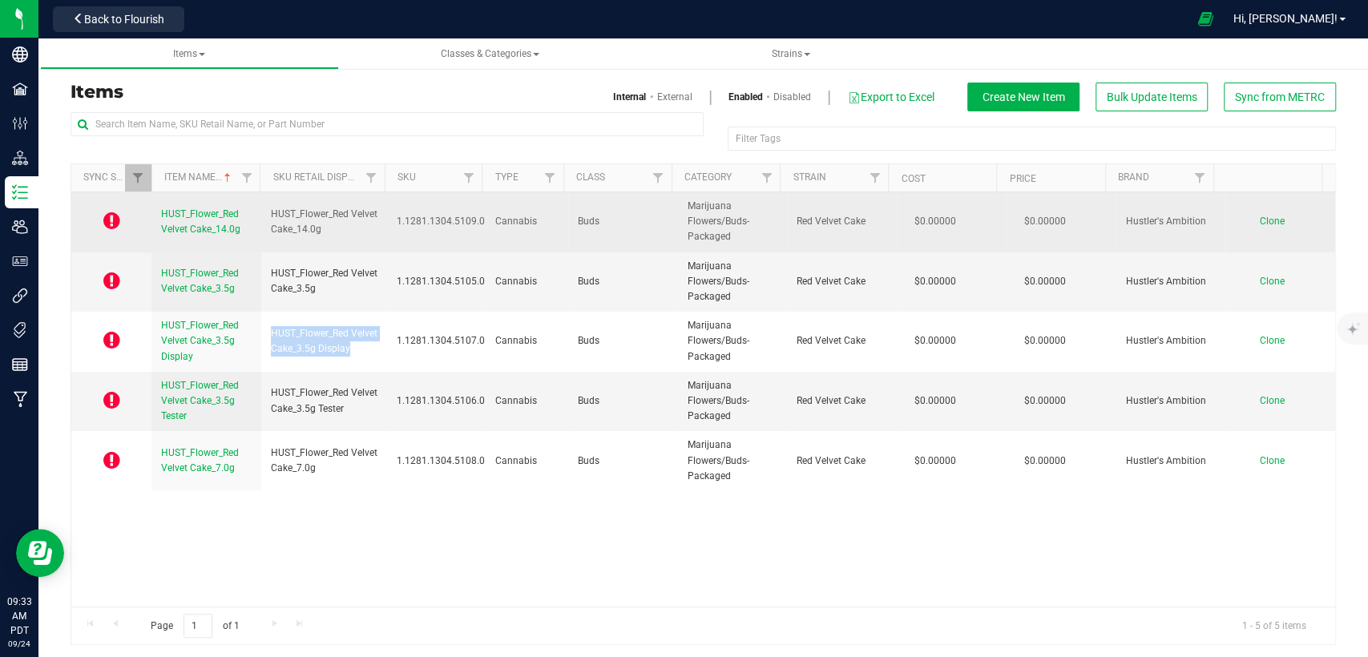
copy span "HUST_Flower_Red Velvet Cake_3.5g Display"
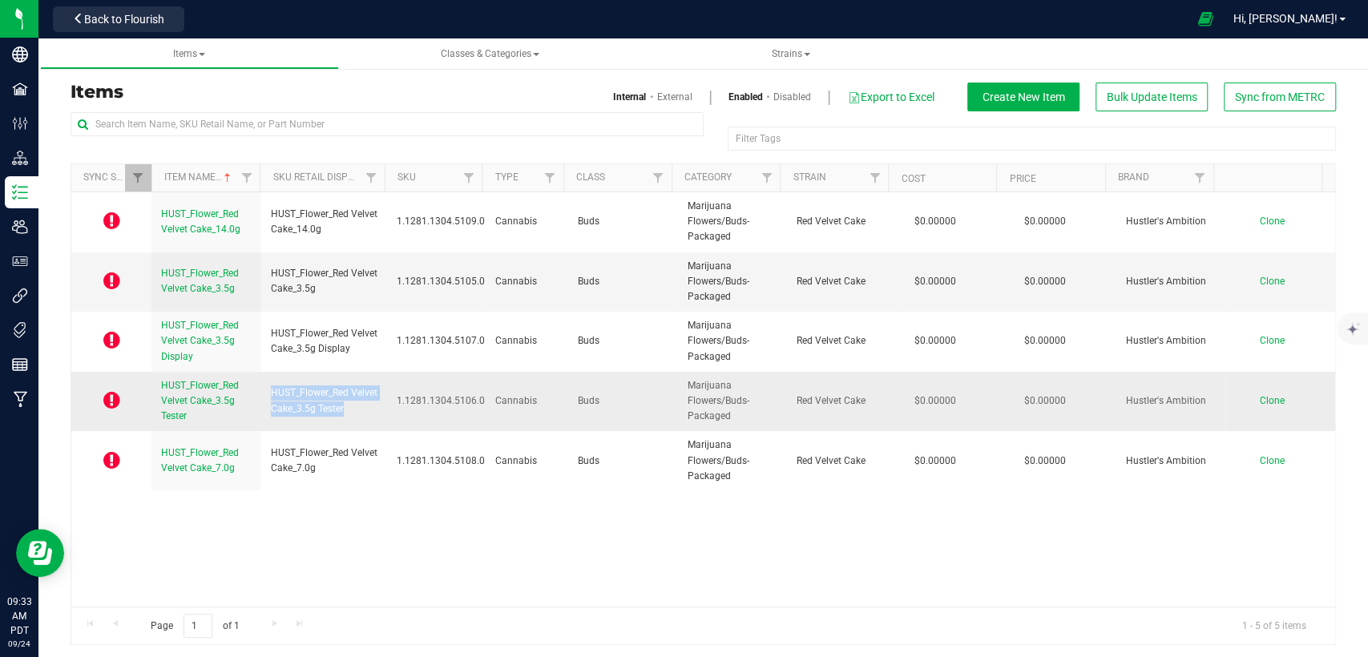
drag, startPoint x: 370, startPoint y: 409, endPoint x: 267, endPoint y: 394, distance: 103.7
click at [267, 394] on td "HUST_Flower_Red Velvet Cake_3.5g Tester" at bounding box center [324, 402] width 126 height 60
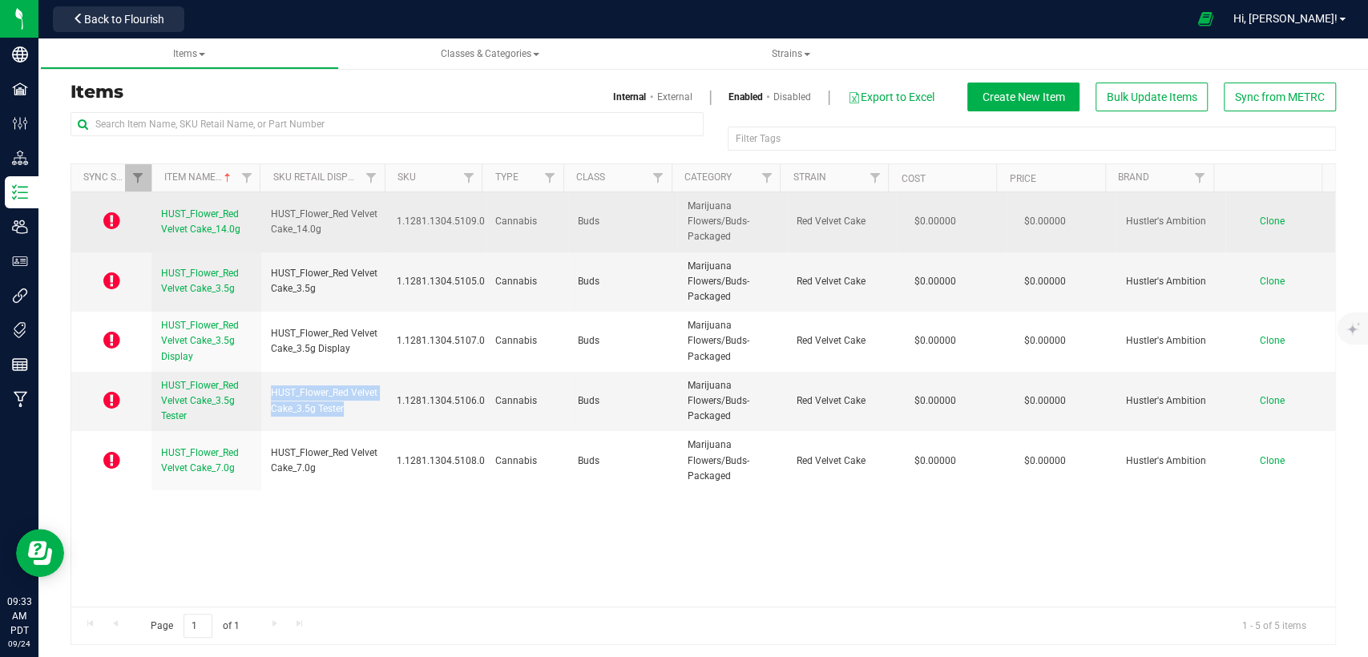
copy span "HUST_Flower_Red Velvet Cake_3.5g Tester"
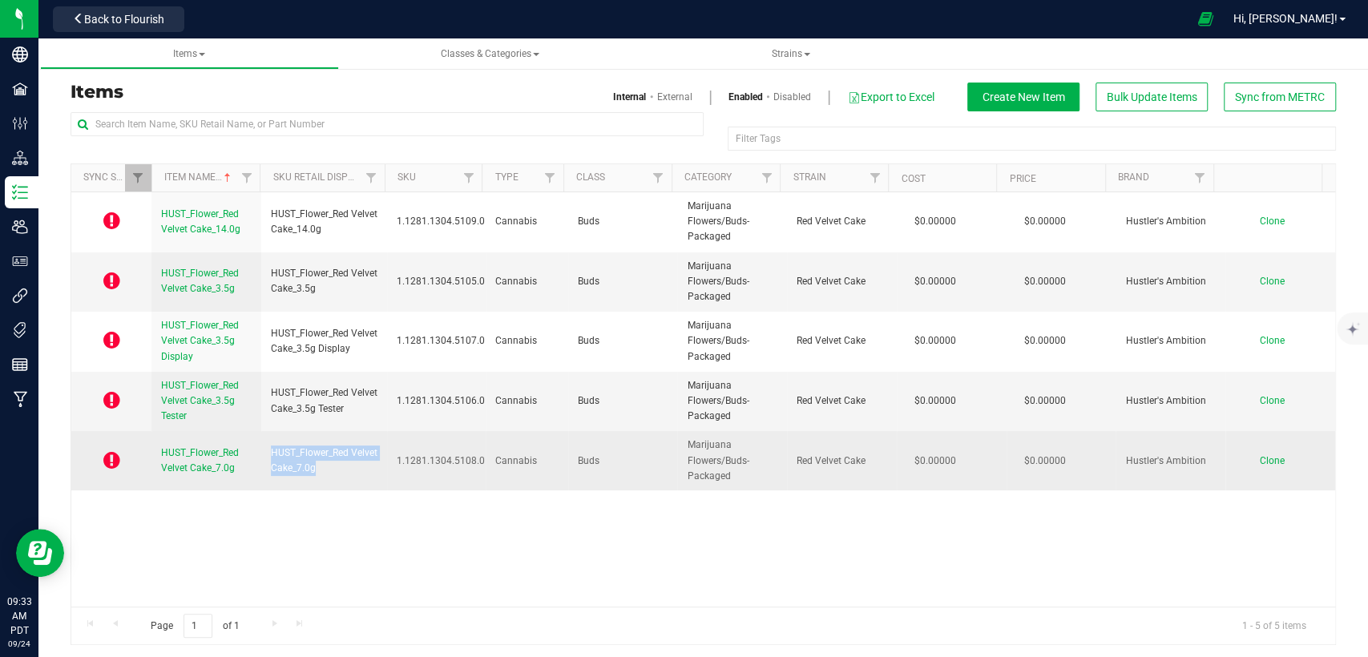
drag, startPoint x: 343, startPoint y: 470, endPoint x: 270, endPoint y: 450, distance: 75.4
click at [271, 450] on span "HUST_Flower_Red Velvet Cake_7.0g" at bounding box center [324, 461] width 107 height 30
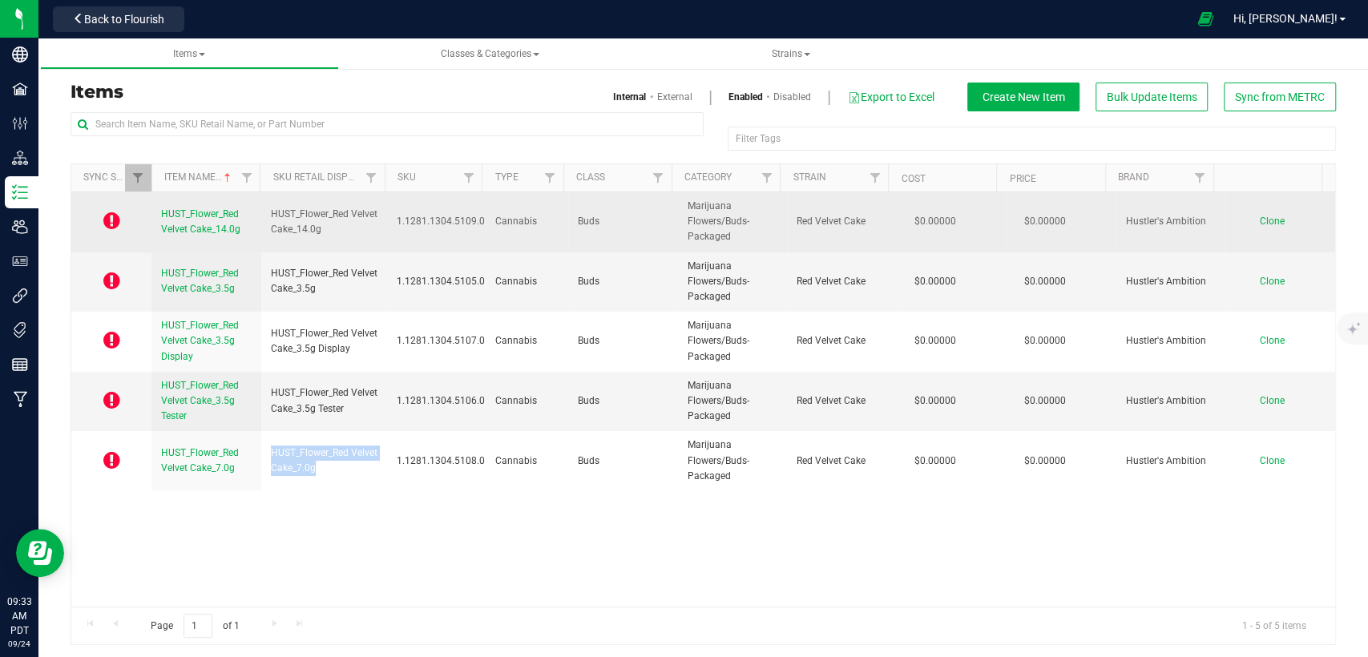
copy span "HUST_Flower_Red Velvet Cake_7.0g"
drag, startPoint x: 345, startPoint y: 226, endPoint x: 269, endPoint y: 212, distance: 78.1
click at [271, 212] on span "HUST_Flower_Red Velvet Cake_14.0g" at bounding box center [324, 222] width 107 height 30
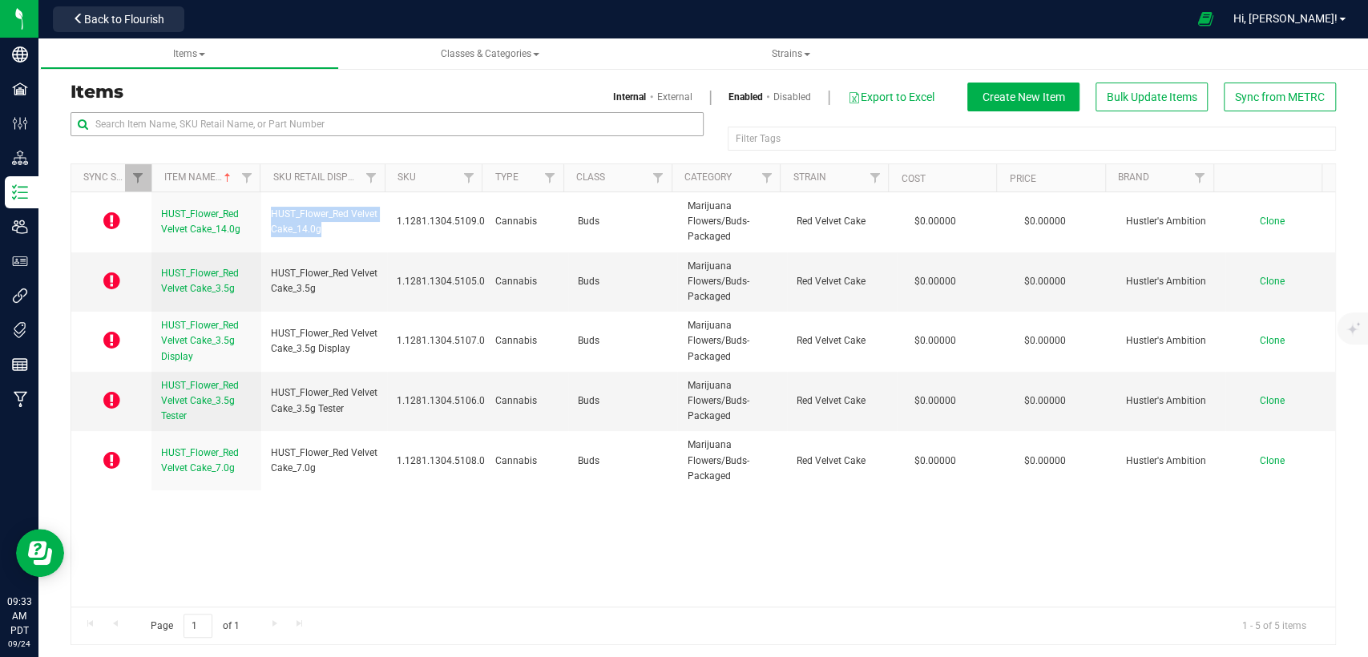
copy span "HUST_Flower_Red Velvet Cake_14.0g"
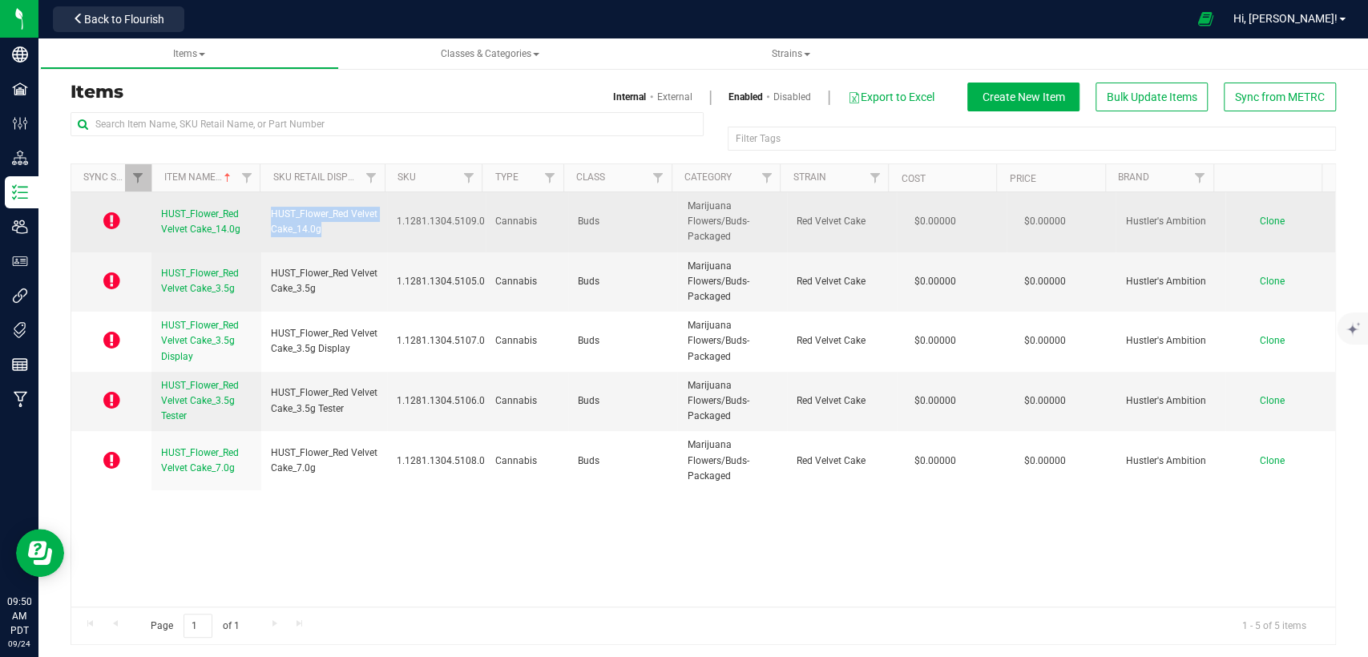
click at [204, 226] on span "HUST_Flower_Red Velvet Cake_14.0g" at bounding box center [200, 221] width 79 height 26
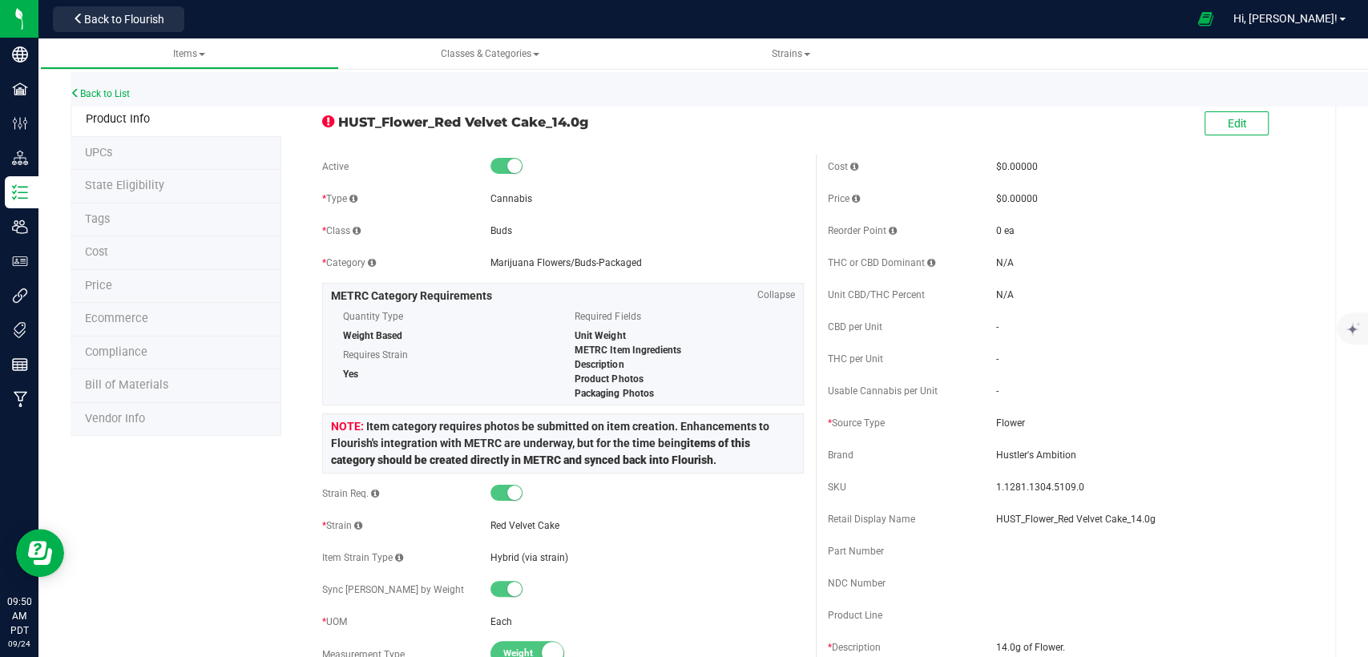
click at [155, 184] on span "State Eligibility" at bounding box center [124, 186] width 79 height 14
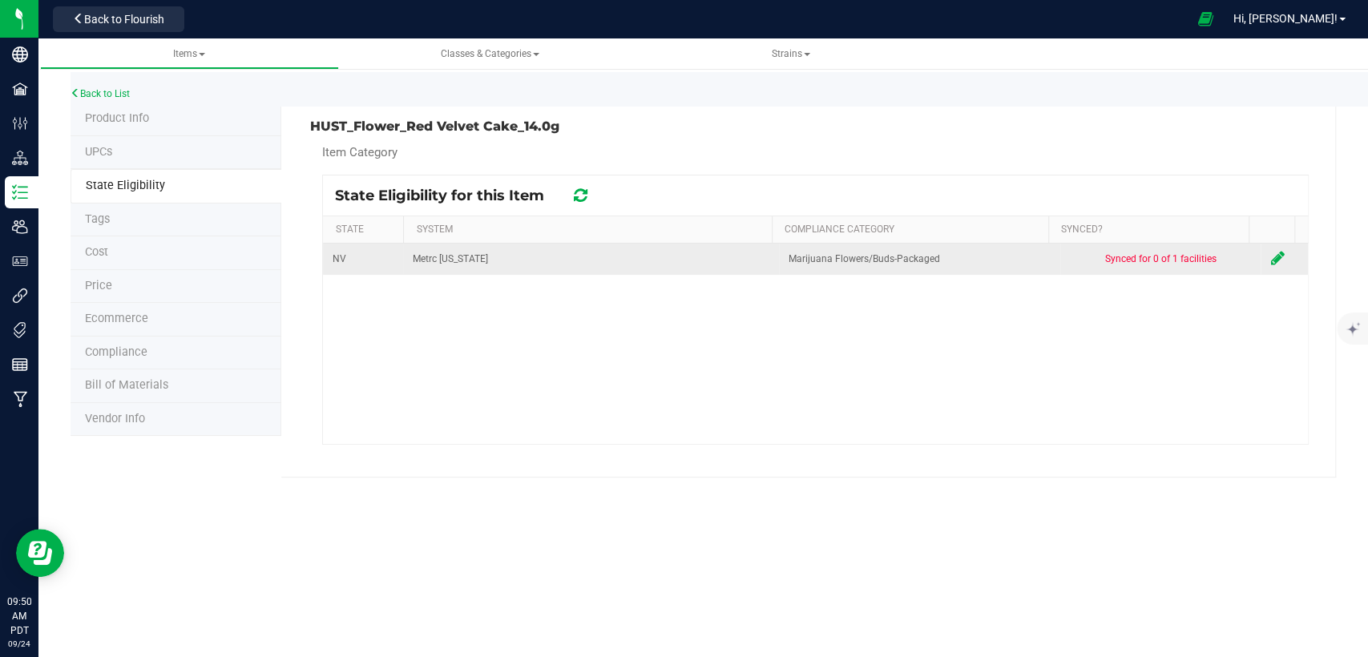
click at [1270, 250] on icon at bounding box center [1277, 258] width 14 height 16
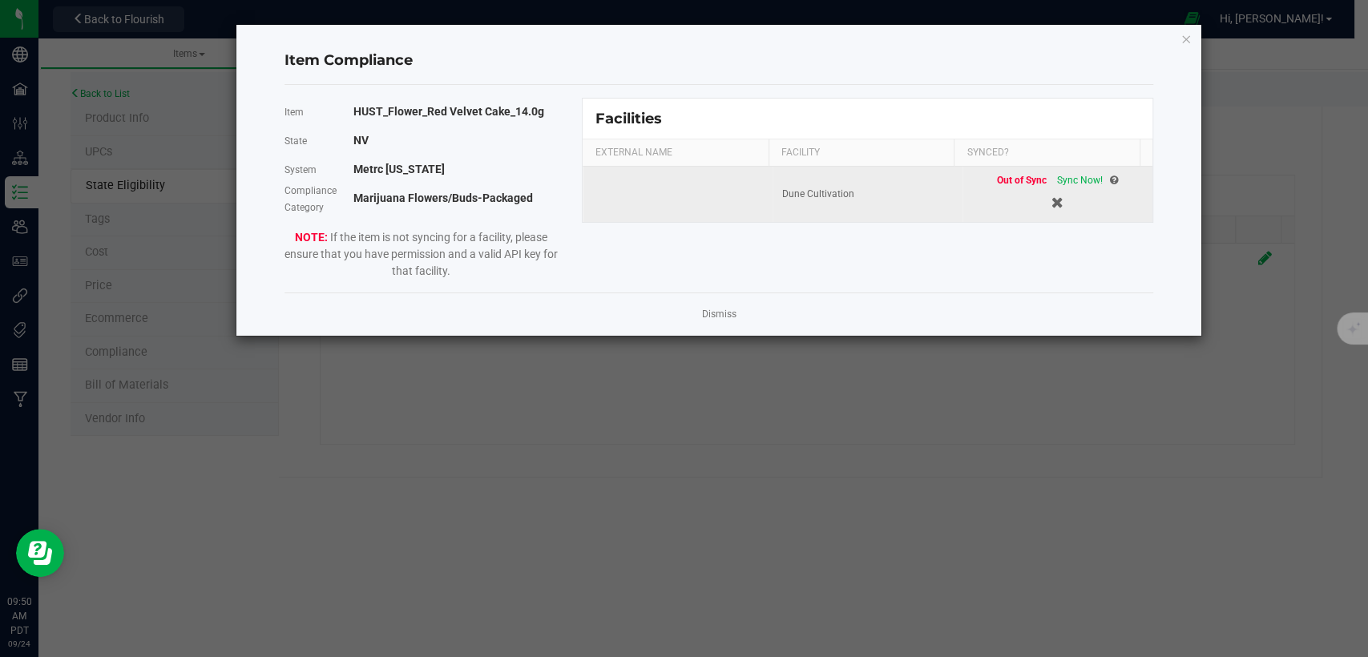
click at [1065, 173] on div "Out of Sync Sync Now!" at bounding box center [1057, 180] width 121 height 15
click at [1071, 175] on span "Sync Now!" at bounding box center [1080, 180] width 46 height 11
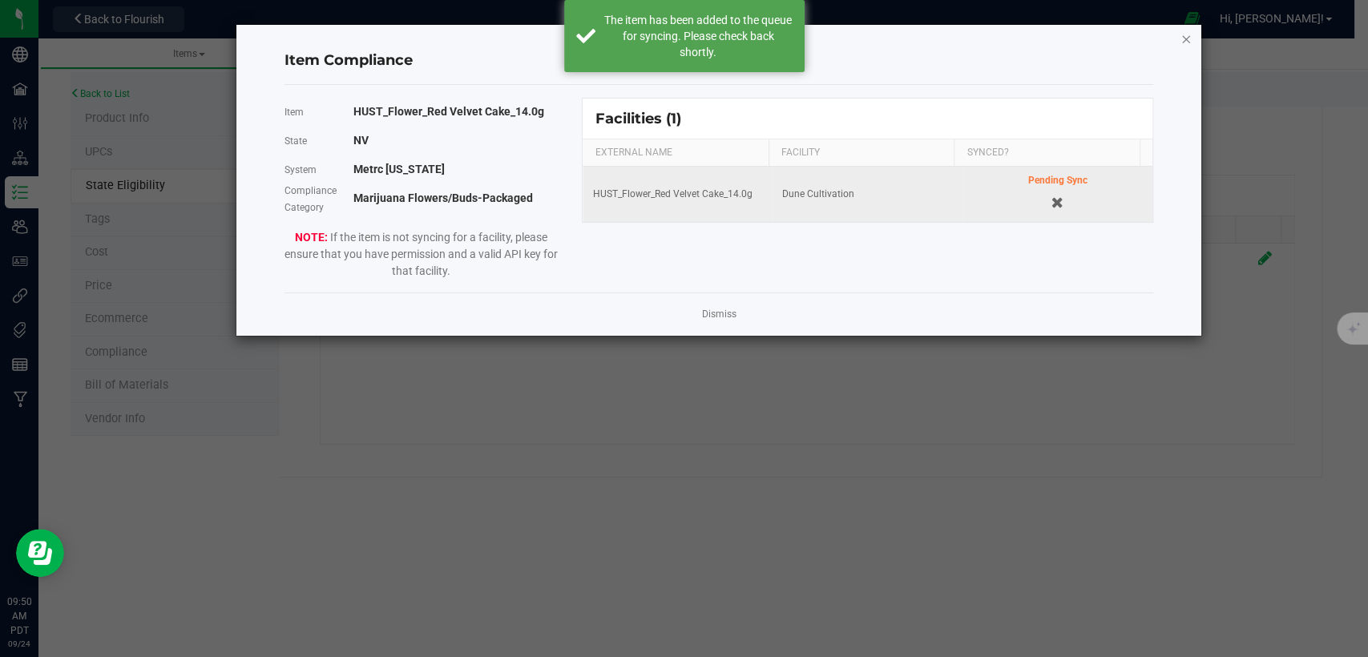
click at [1184, 34] on icon "Close modal" at bounding box center [1186, 38] width 11 height 19
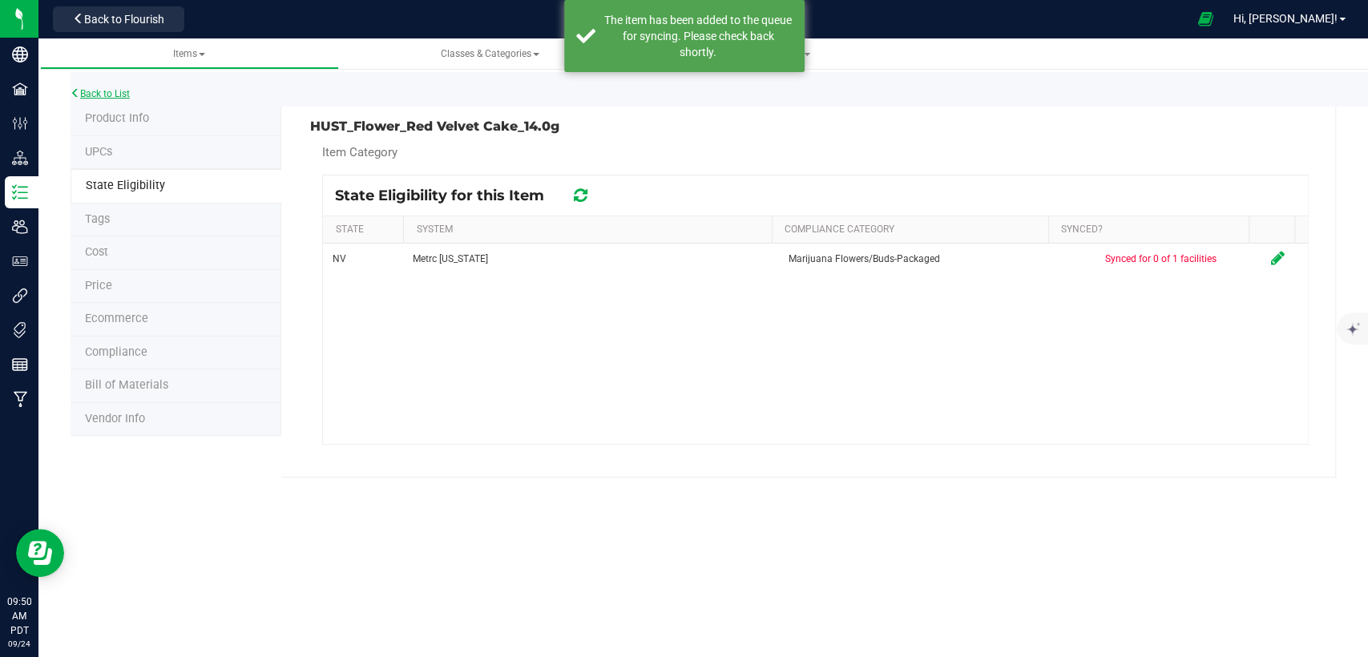
click at [103, 89] on link "Back to List" at bounding box center [100, 93] width 59 height 11
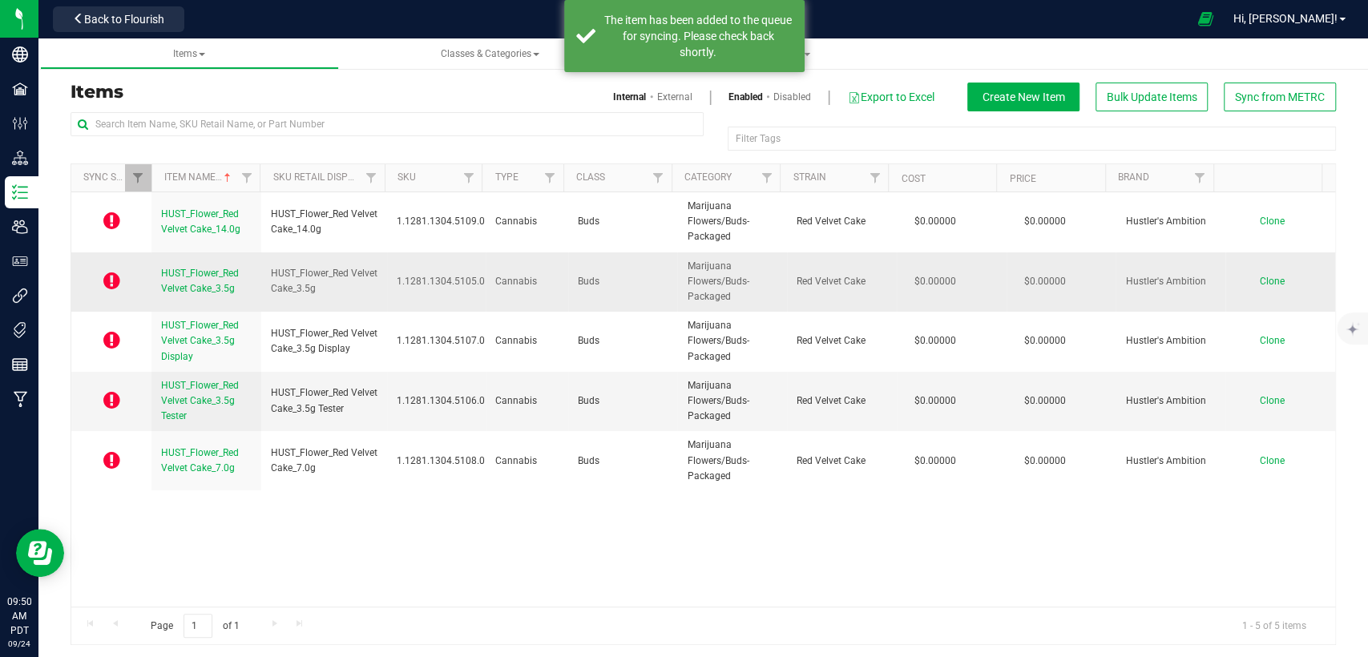
click at [190, 277] on span "HUST_Flower_Red Velvet Cake_3.5g" at bounding box center [200, 281] width 78 height 26
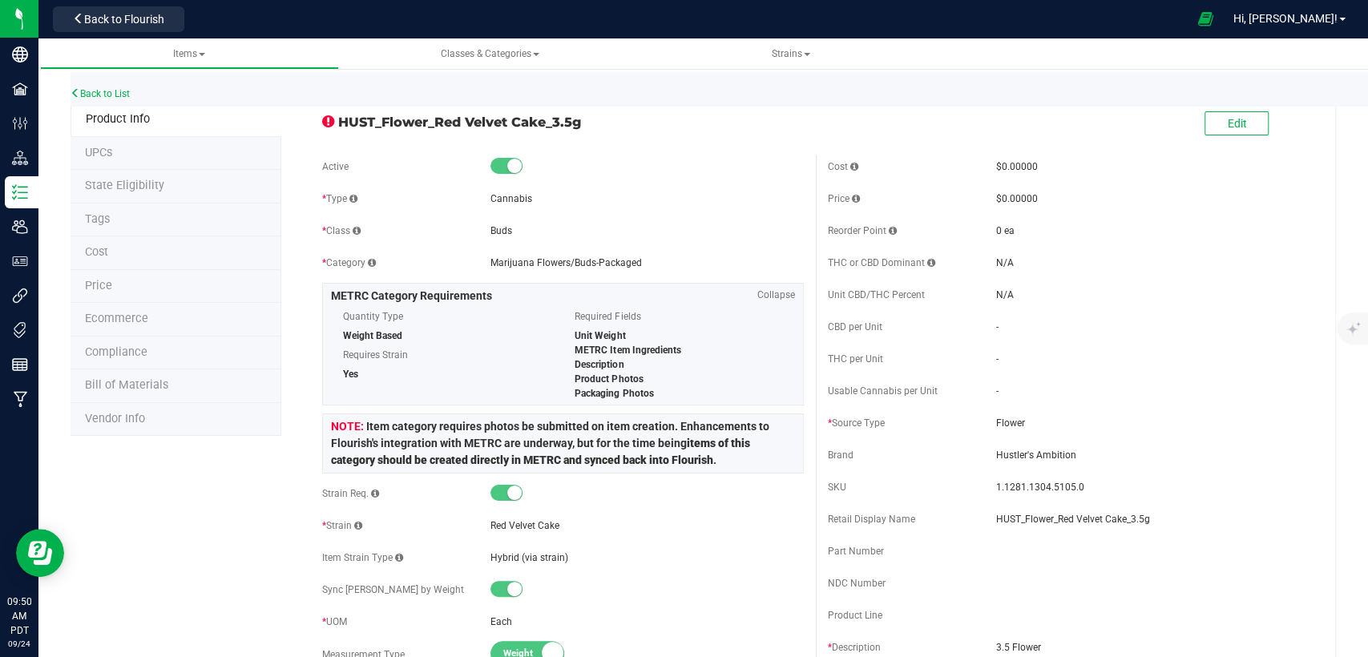
click at [139, 179] on span "State Eligibility" at bounding box center [124, 186] width 79 height 14
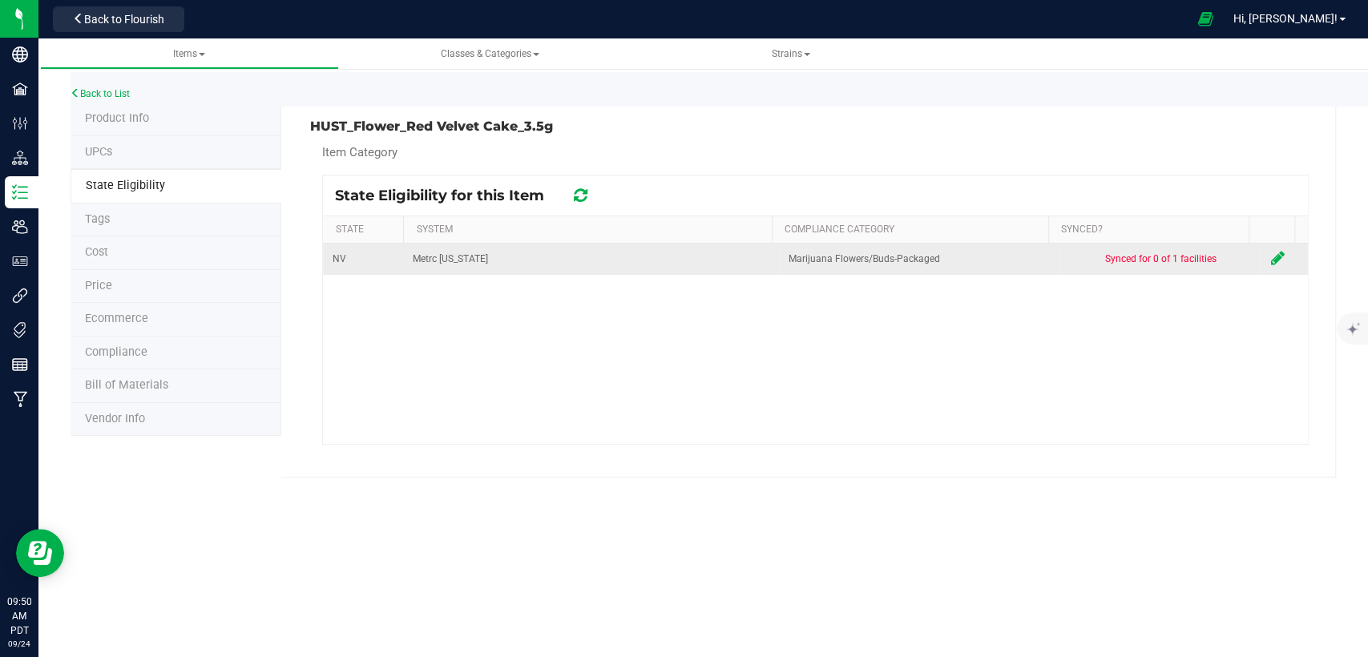
click at [1270, 254] on icon at bounding box center [1277, 258] width 14 height 16
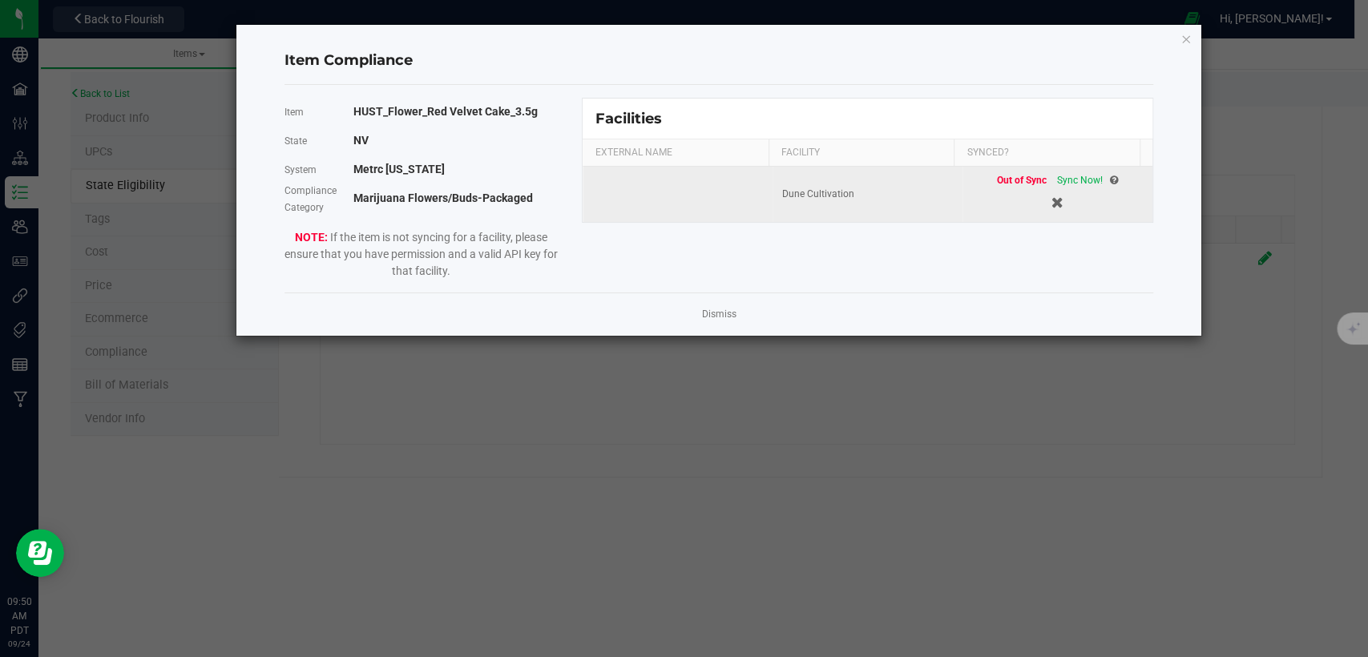
click at [1086, 183] on span "Sync Now!" at bounding box center [1080, 180] width 46 height 11
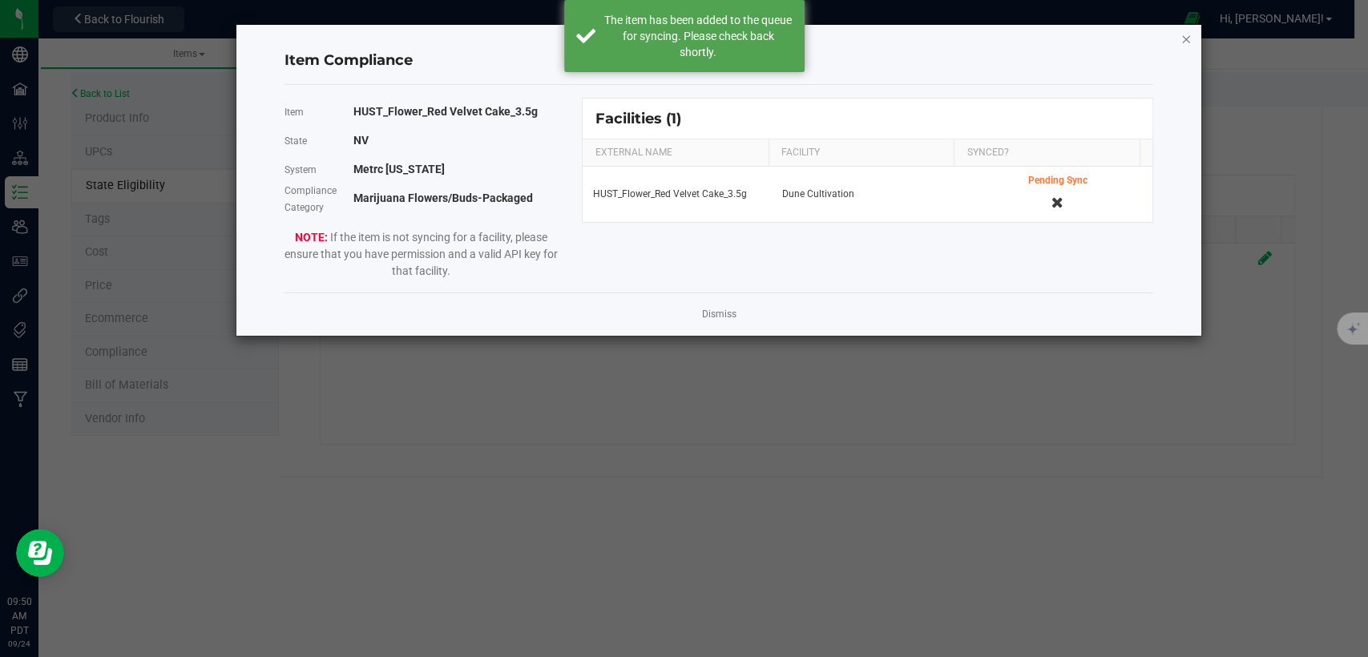
click at [1189, 36] on icon "Close modal" at bounding box center [1186, 38] width 11 height 19
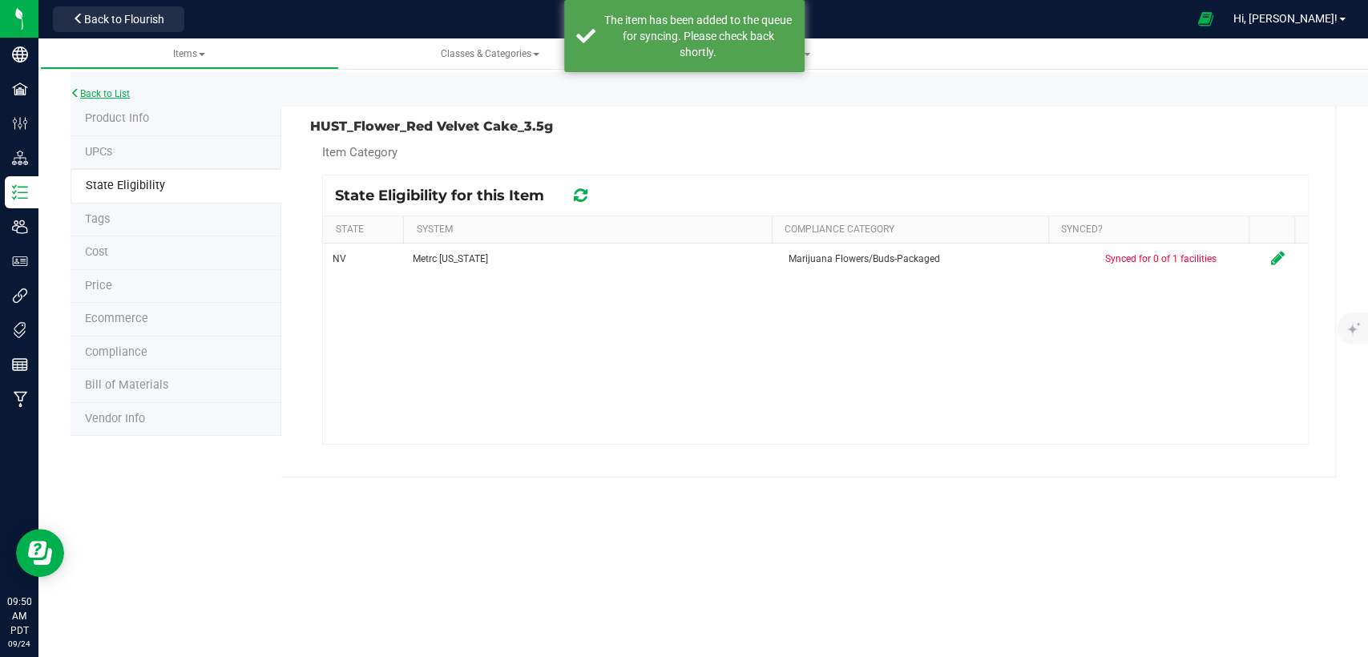
click at [123, 91] on link "Back to List" at bounding box center [100, 93] width 59 height 11
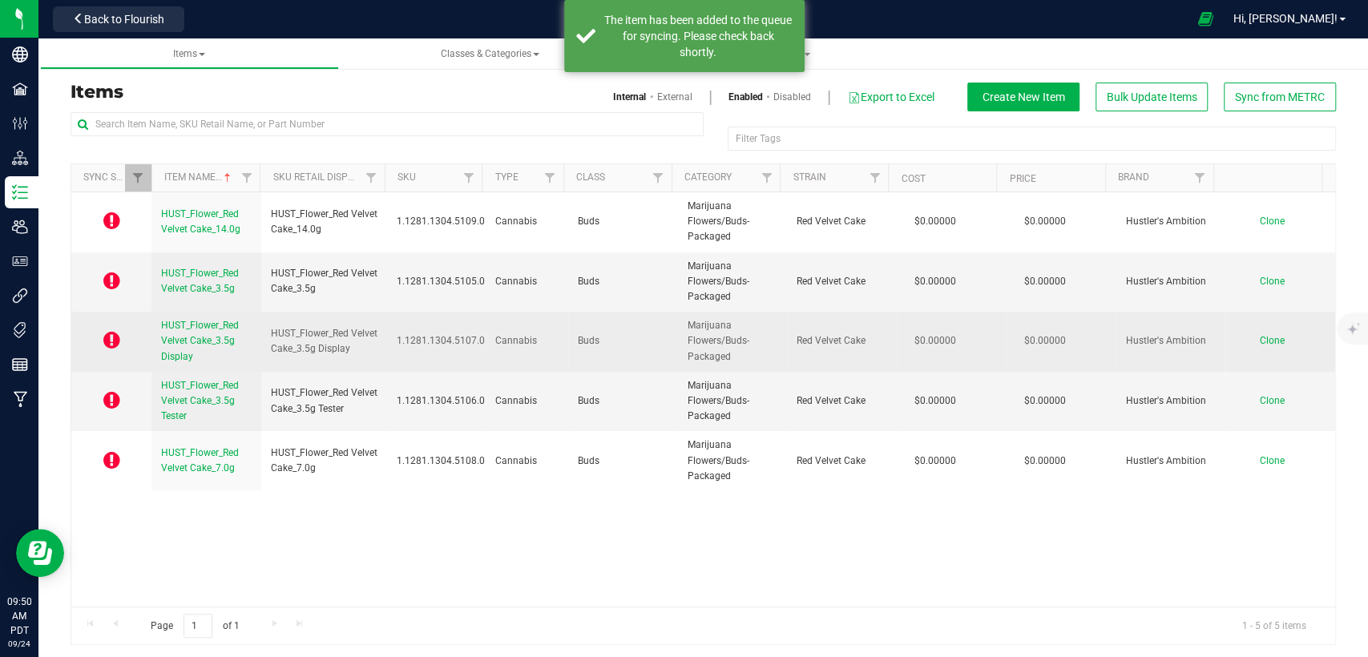
click at [192, 343] on span "HUST_Flower_Red Velvet Cake_3.5g Display" at bounding box center [200, 341] width 78 height 42
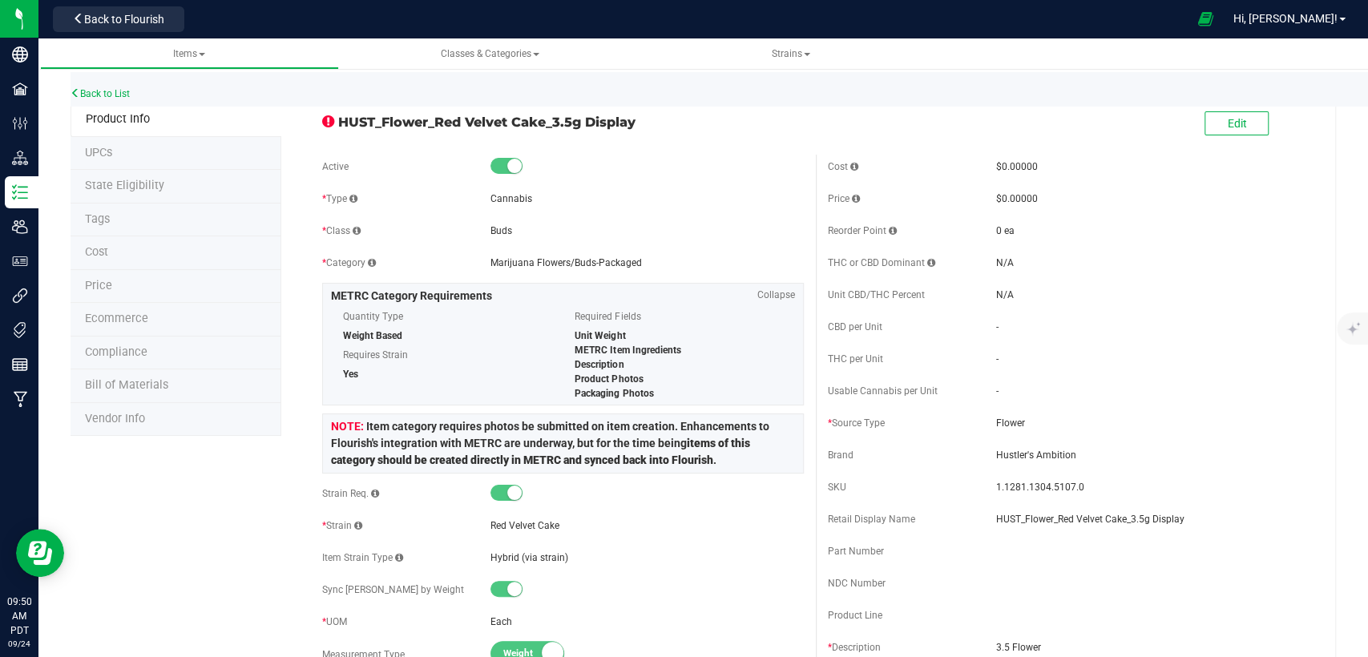
click at [139, 188] on span "State Eligibility" at bounding box center [124, 186] width 79 height 14
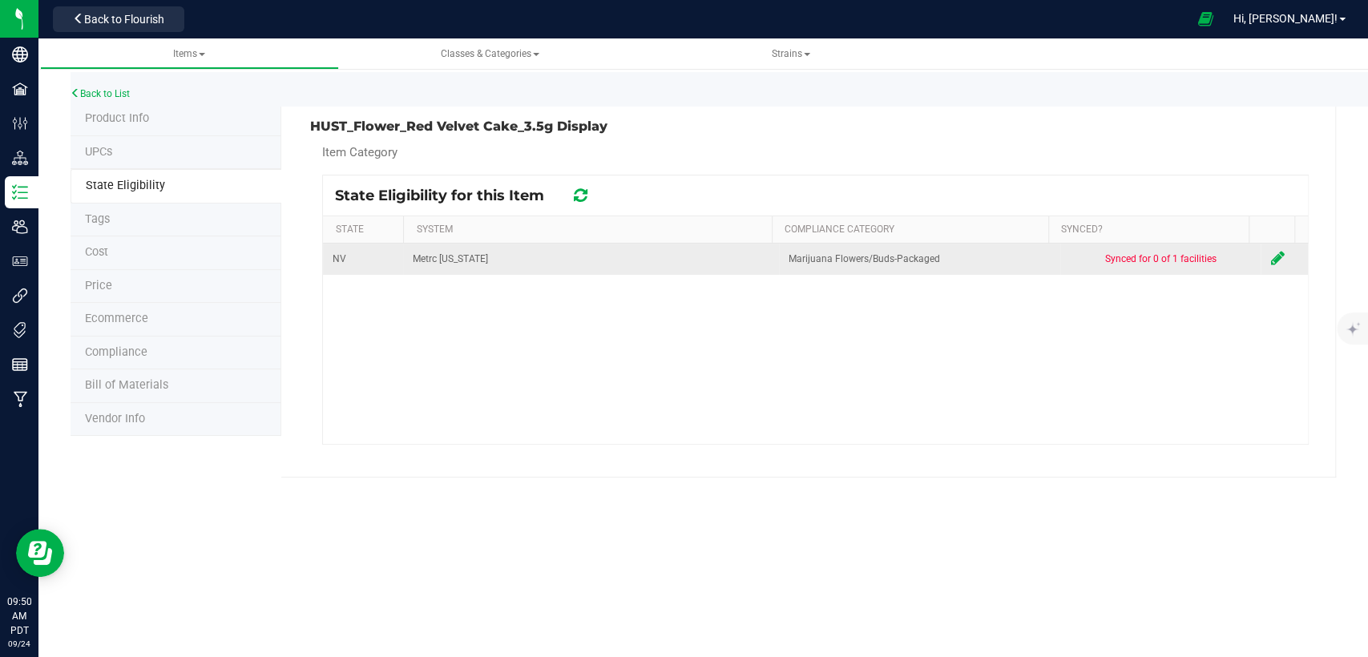
click at [1270, 252] on icon at bounding box center [1277, 258] width 14 height 16
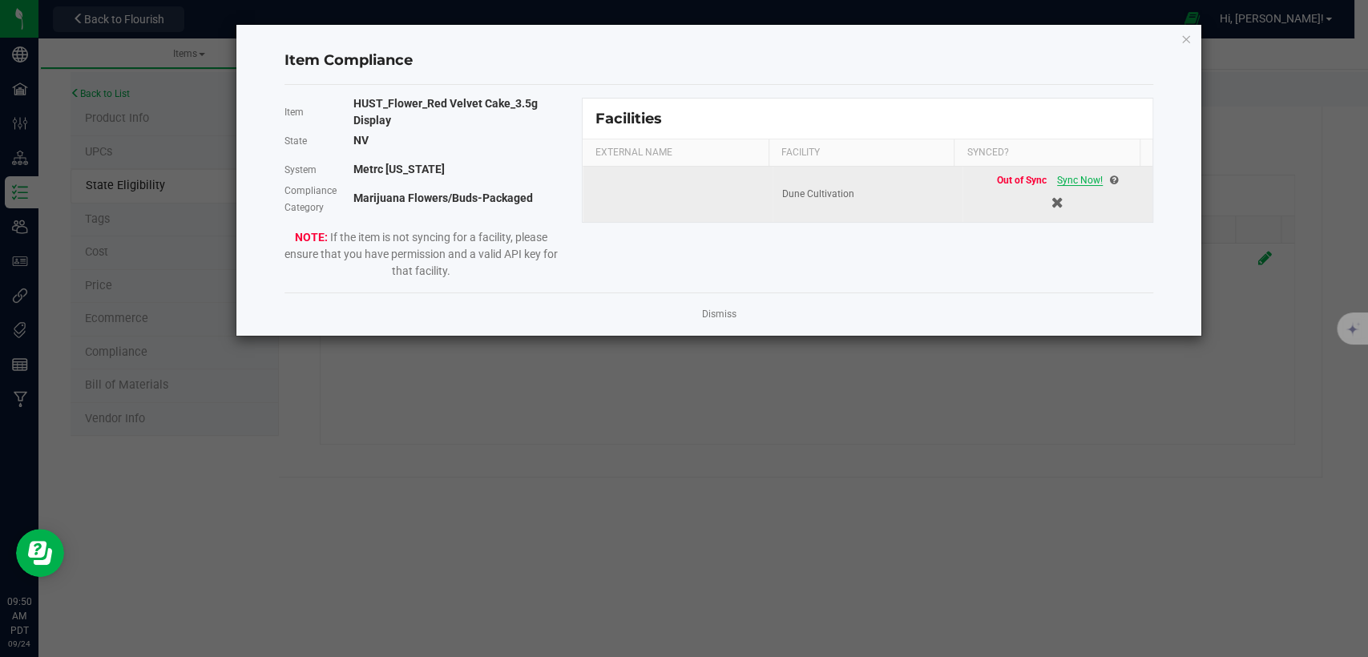
click at [1075, 179] on span "Sync Now!" at bounding box center [1080, 180] width 46 height 11
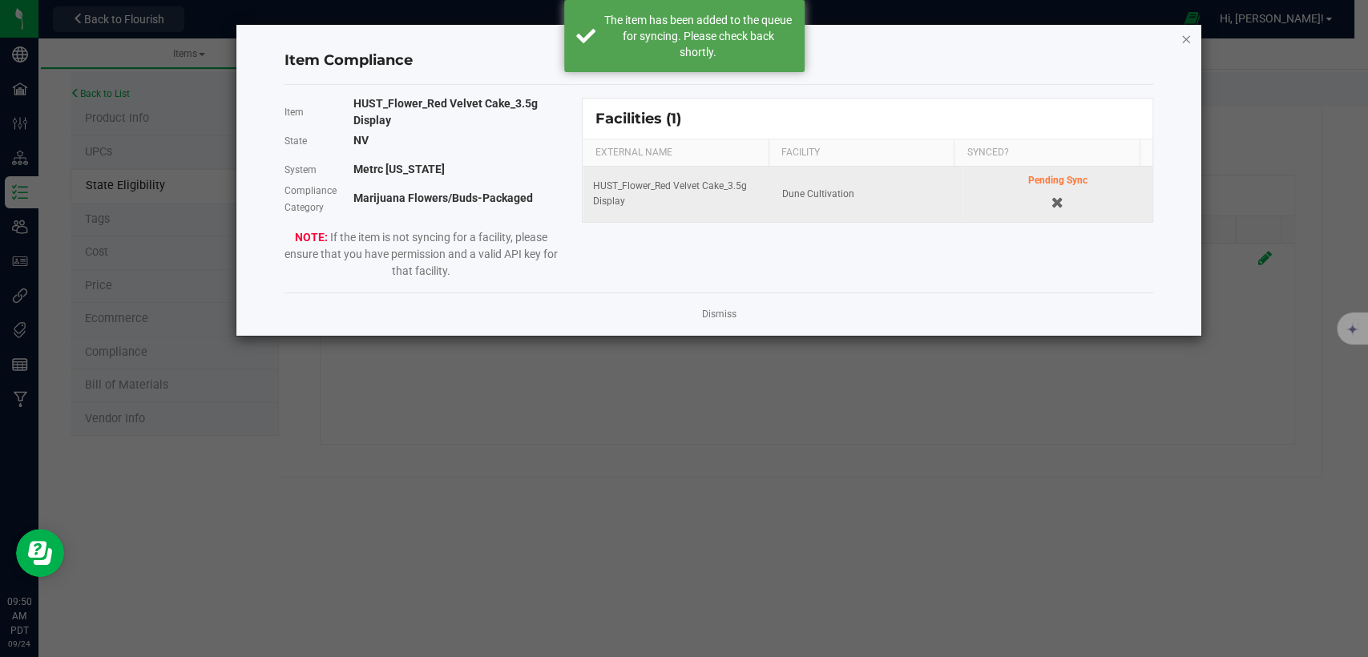
click at [1191, 34] on icon "Close modal" at bounding box center [1186, 38] width 11 height 19
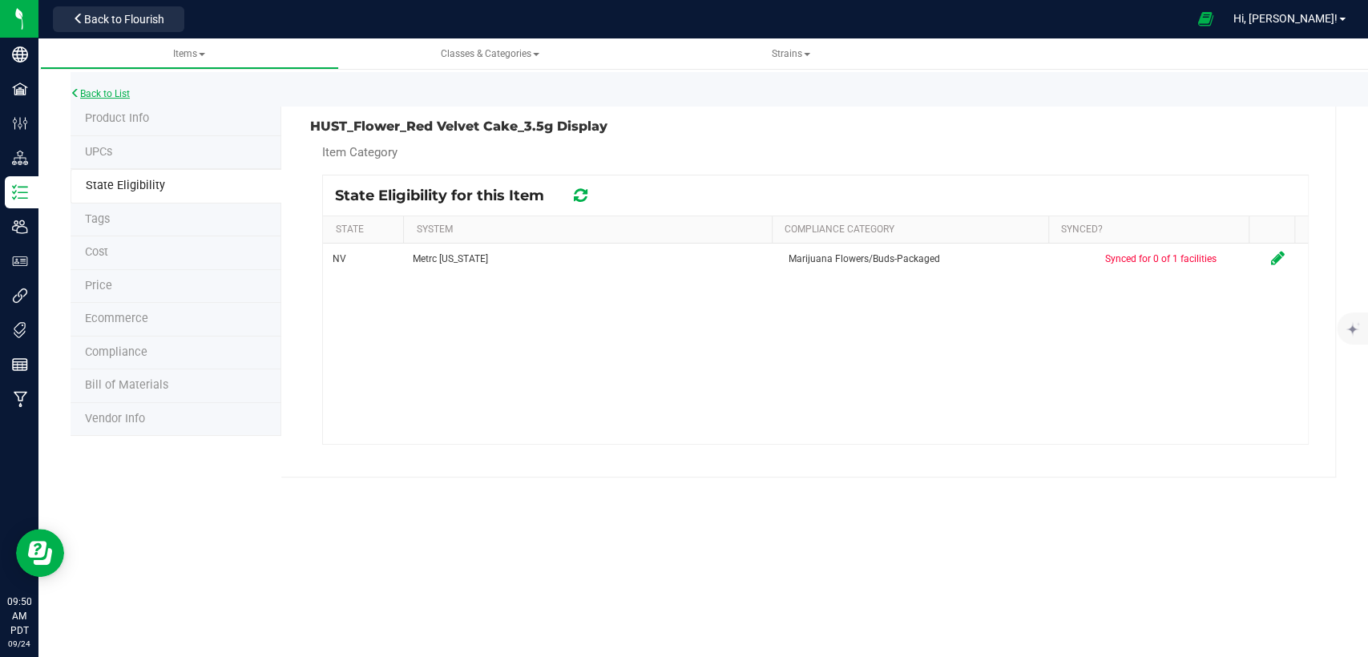
click at [113, 89] on link "Back to List" at bounding box center [100, 93] width 59 height 11
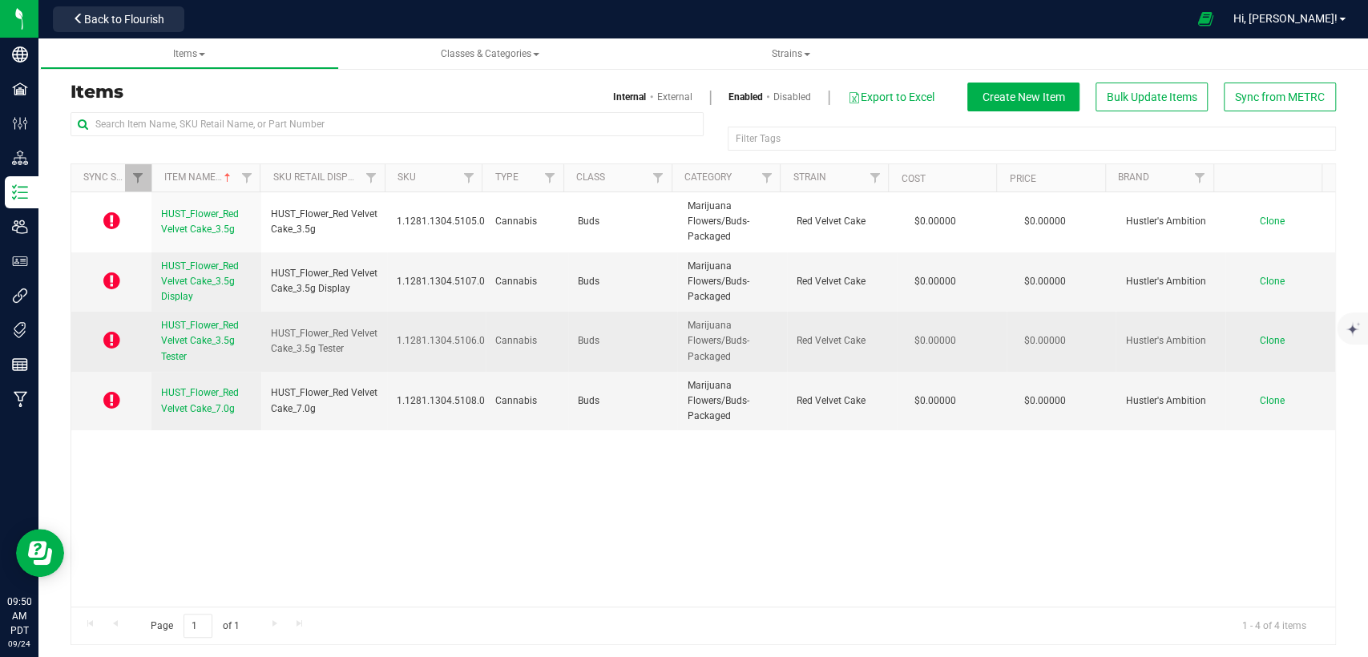
click at [192, 336] on span "HUST_Flower_Red Velvet Cake_3.5g Tester" at bounding box center [200, 341] width 78 height 42
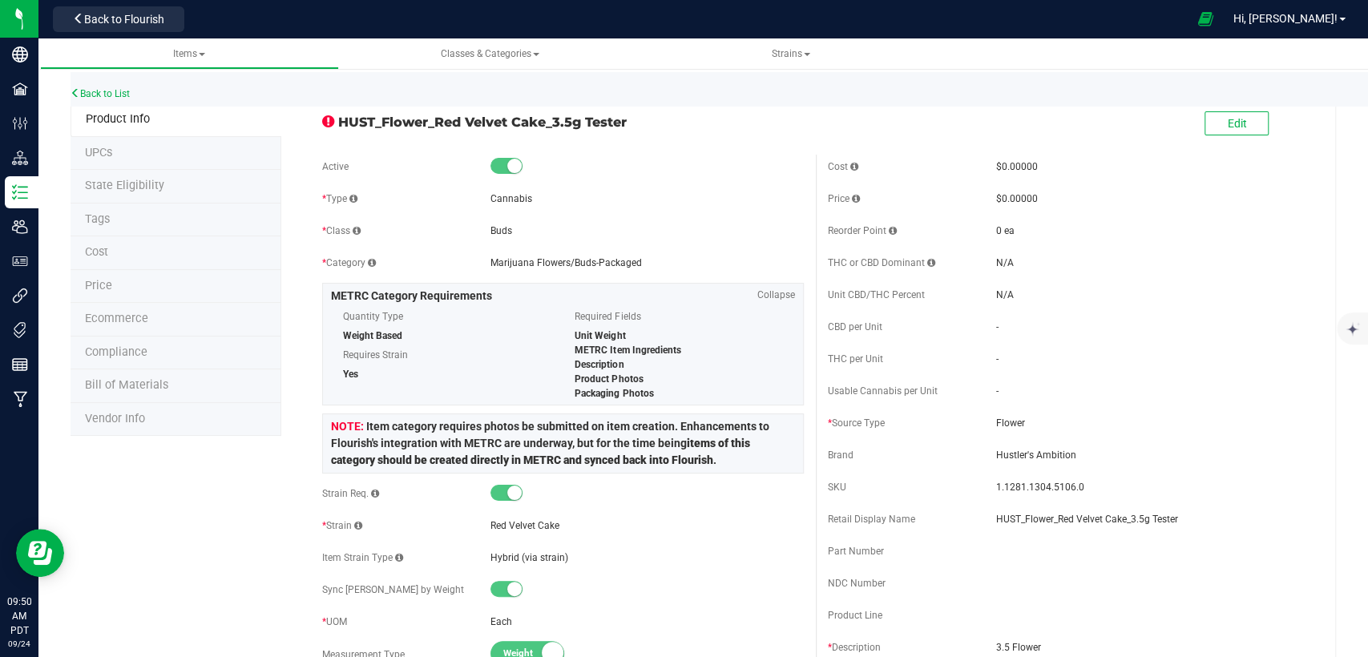
click at [180, 182] on li "State Eligibility" at bounding box center [176, 187] width 211 height 34
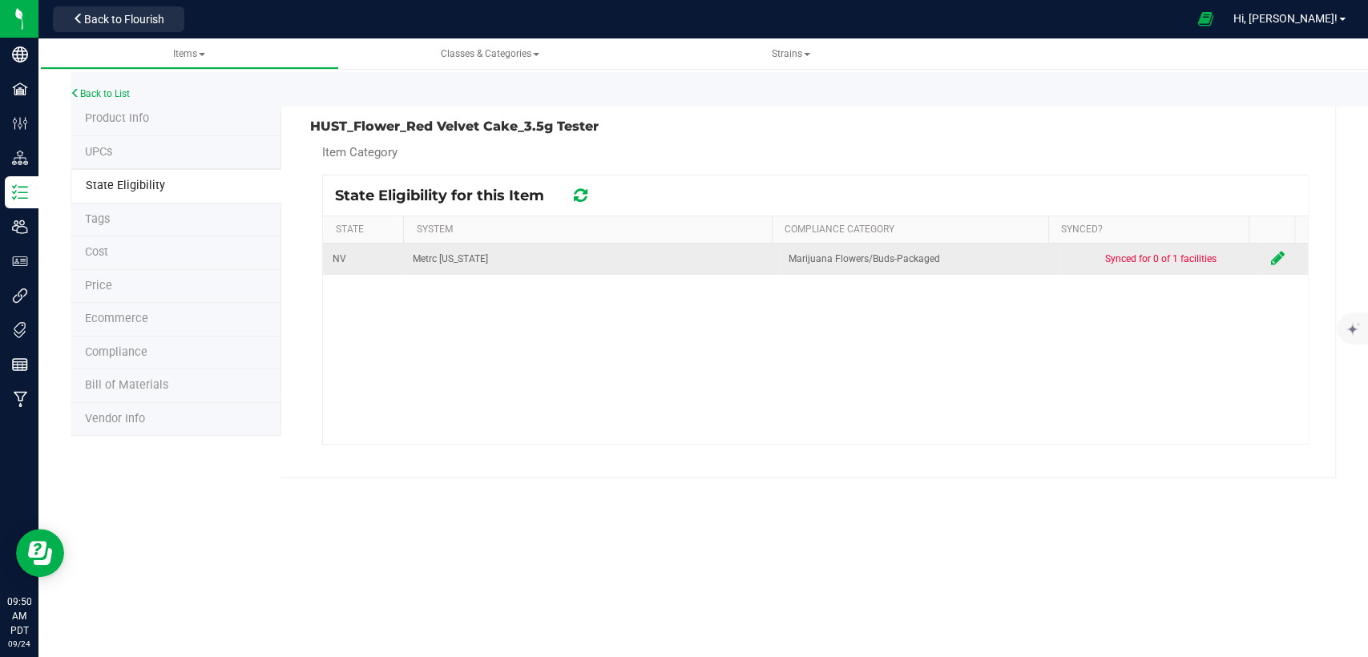
click at [1270, 257] on icon at bounding box center [1277, 258] width 14 height 16
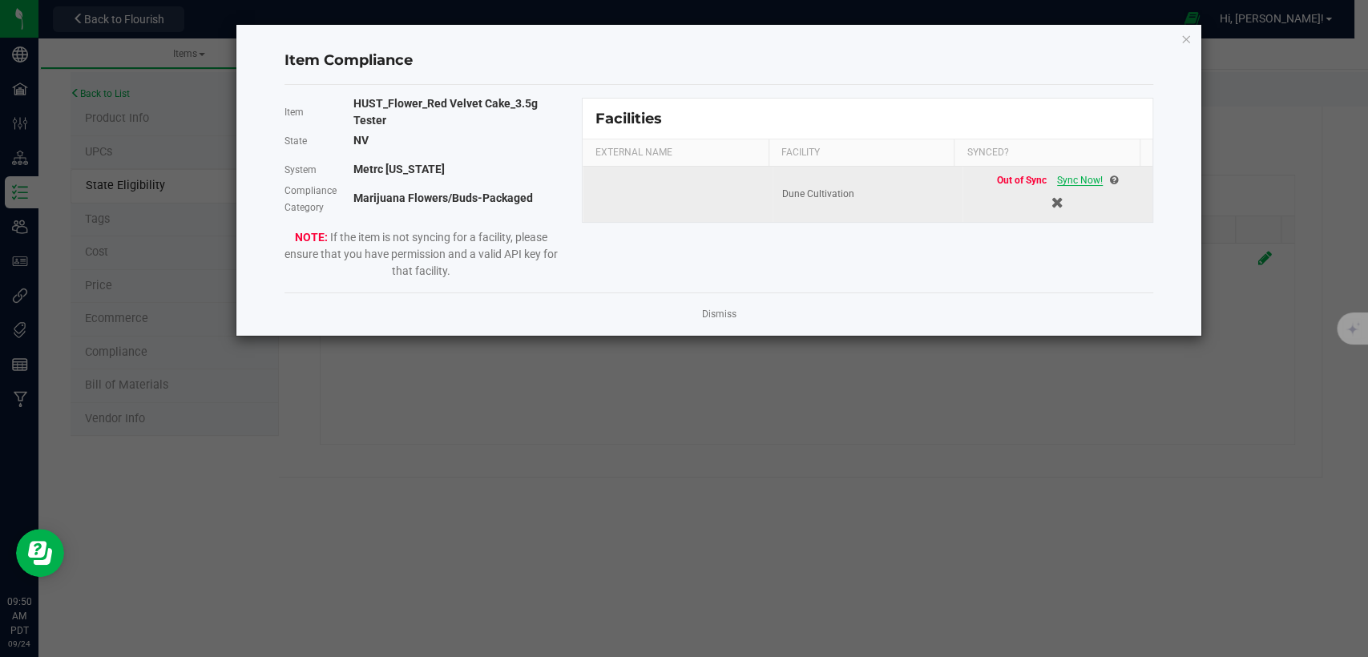
click at [1082, 180] on span "Sync Now!" at bounding box center [1080, 180] width 46 height 11
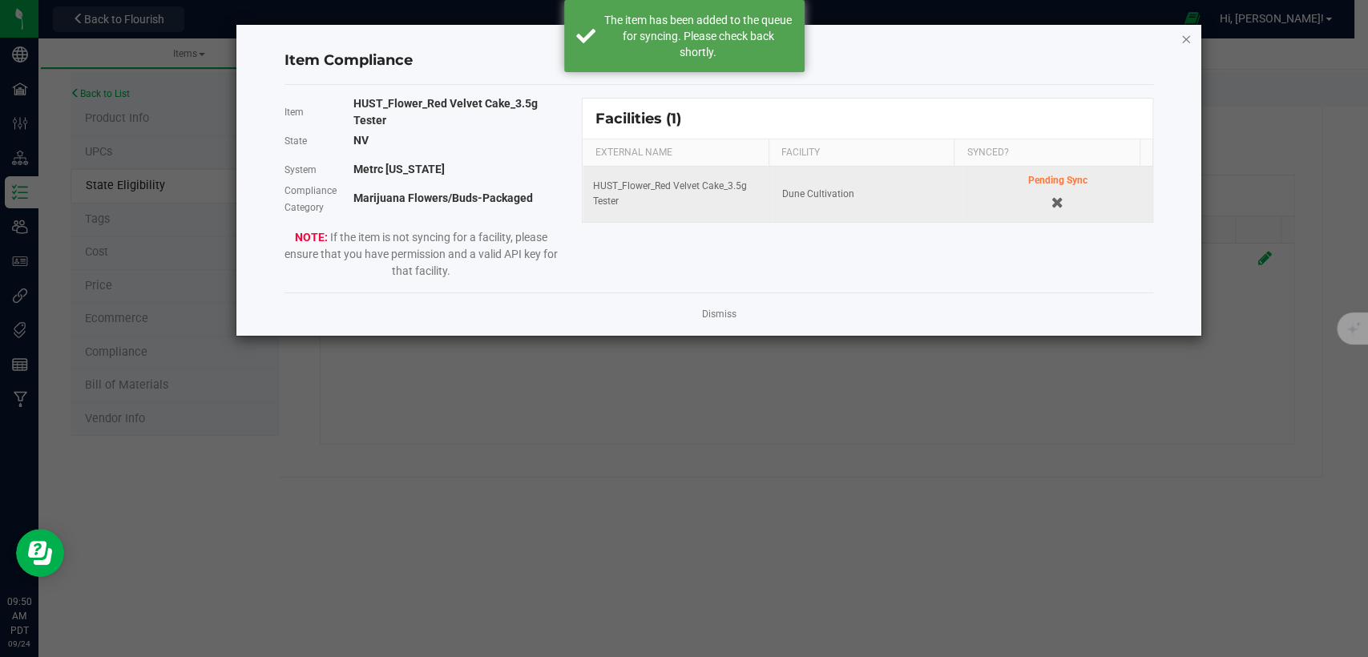
click at [1185, 39] on icon "Close modal" at bounding box center [1186, 38] width 11 height 19
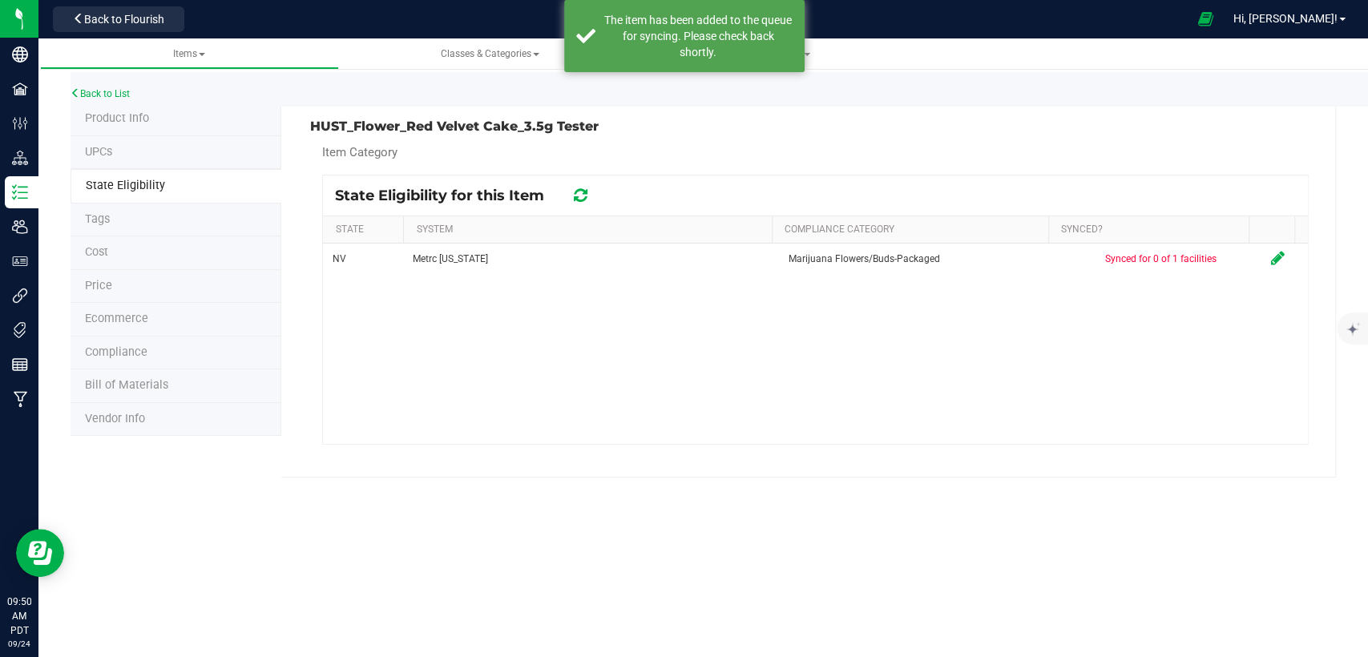
click at [94, 86] on div "Back to List" at bounding box center [755, 89] width 1368 height 34
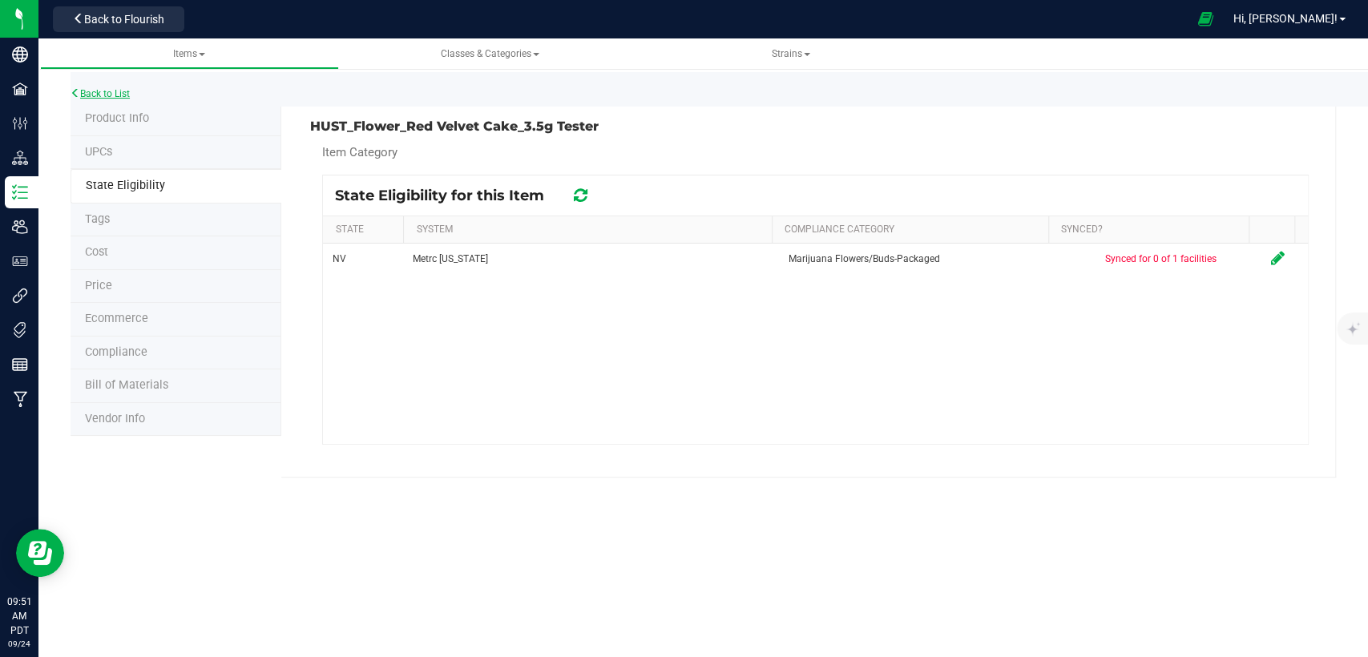
click at [104, 88] on link "Back to List" at bounding box center [100, 93] width 59 height 11
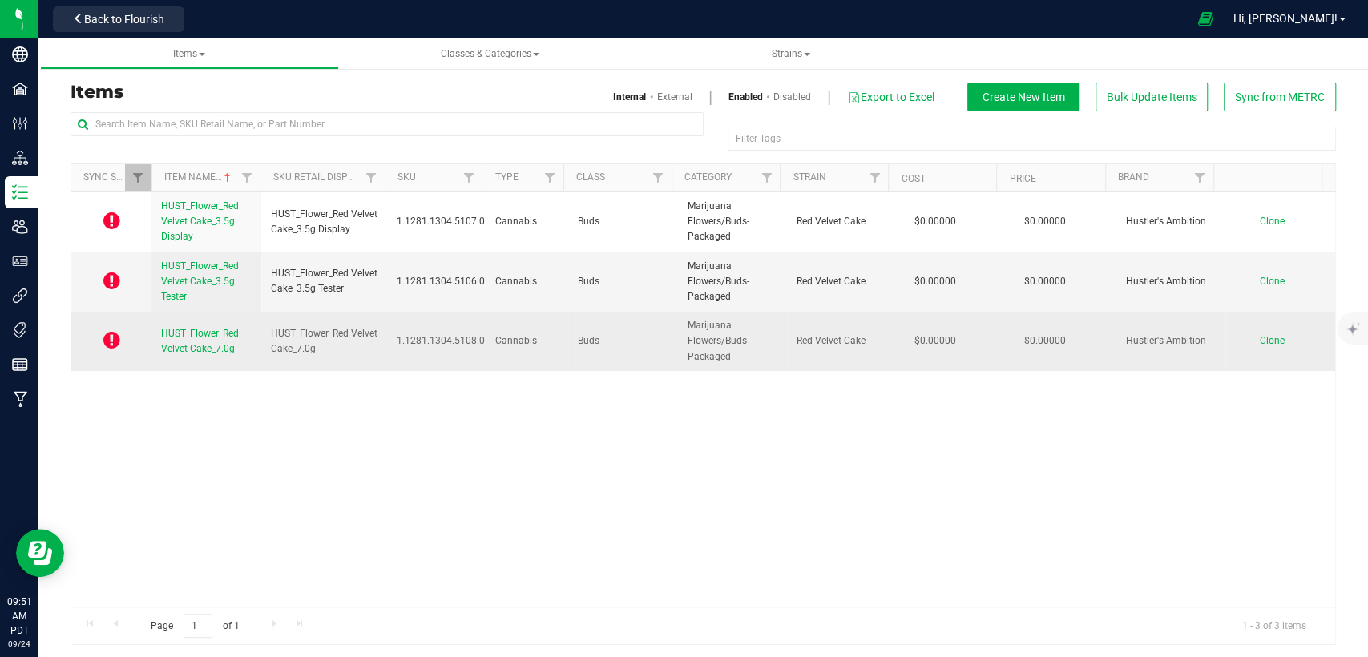
click at [192, 349] on span "HUST_Flower_Red Velvet Cake_7.0g" at bounding box center [200, 341] width 78 height 26
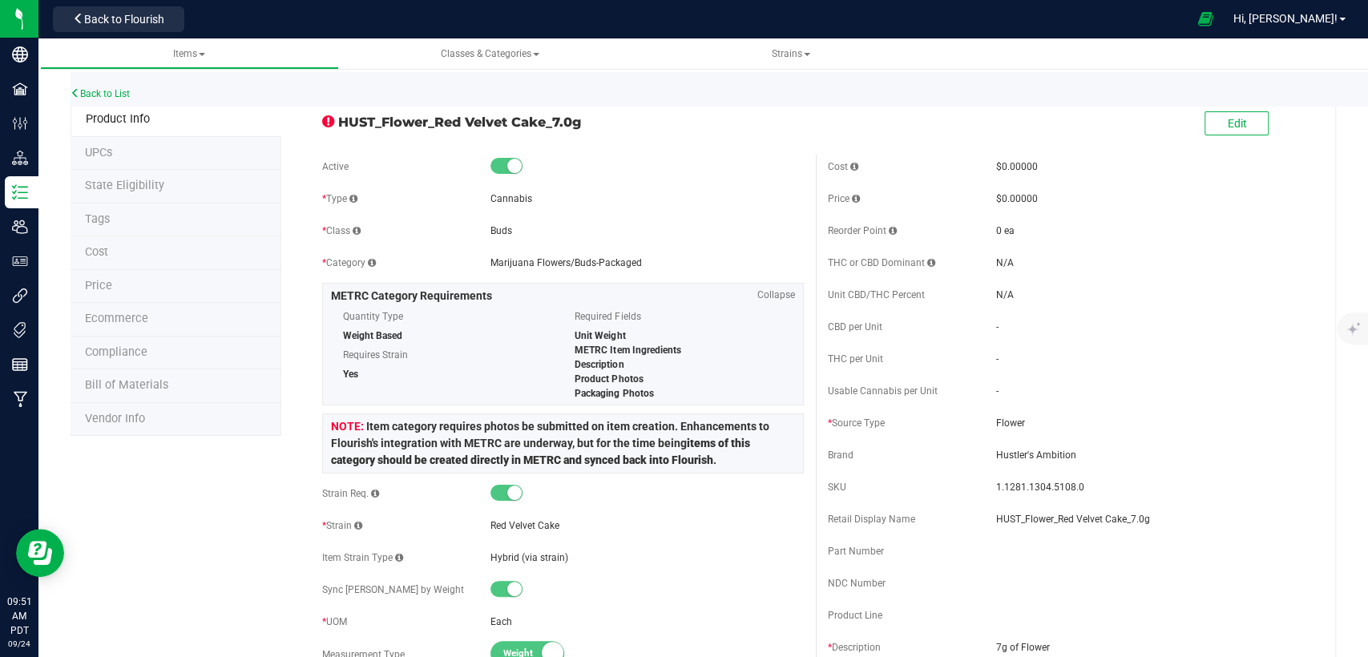
click at [126, 185] on span "State Eligibility" at bounding box center [124, 186] width 79 height 14
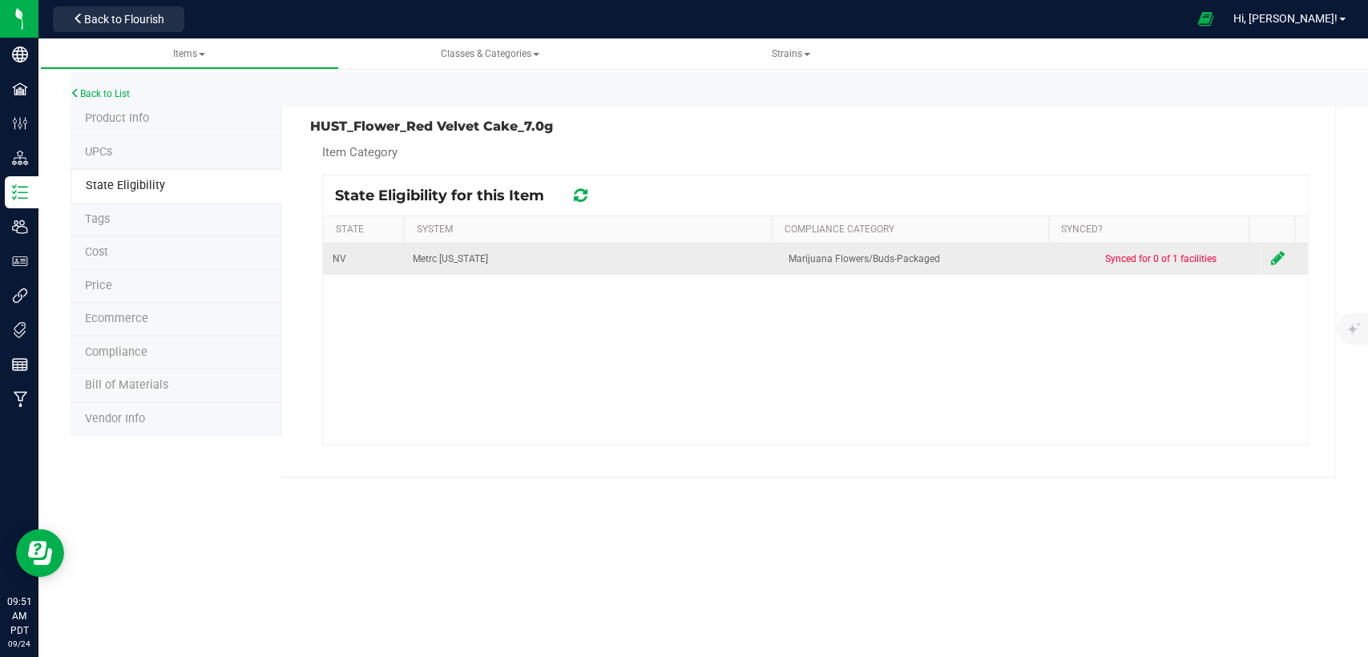
click at [1270, 256] on icon at bounding box center [1277, 258] width 14 height 16
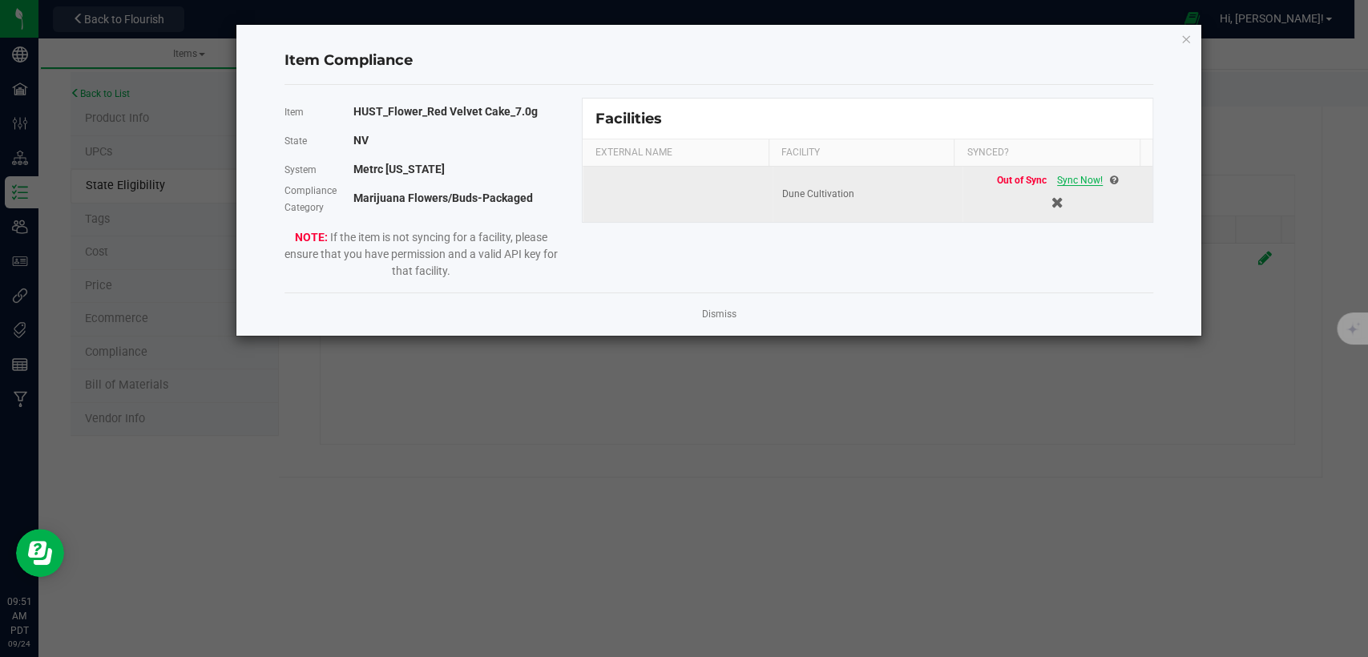
click at [1062, 179] on span "Sync Now!" at bounding box center [1080, 180] width 46 height 11
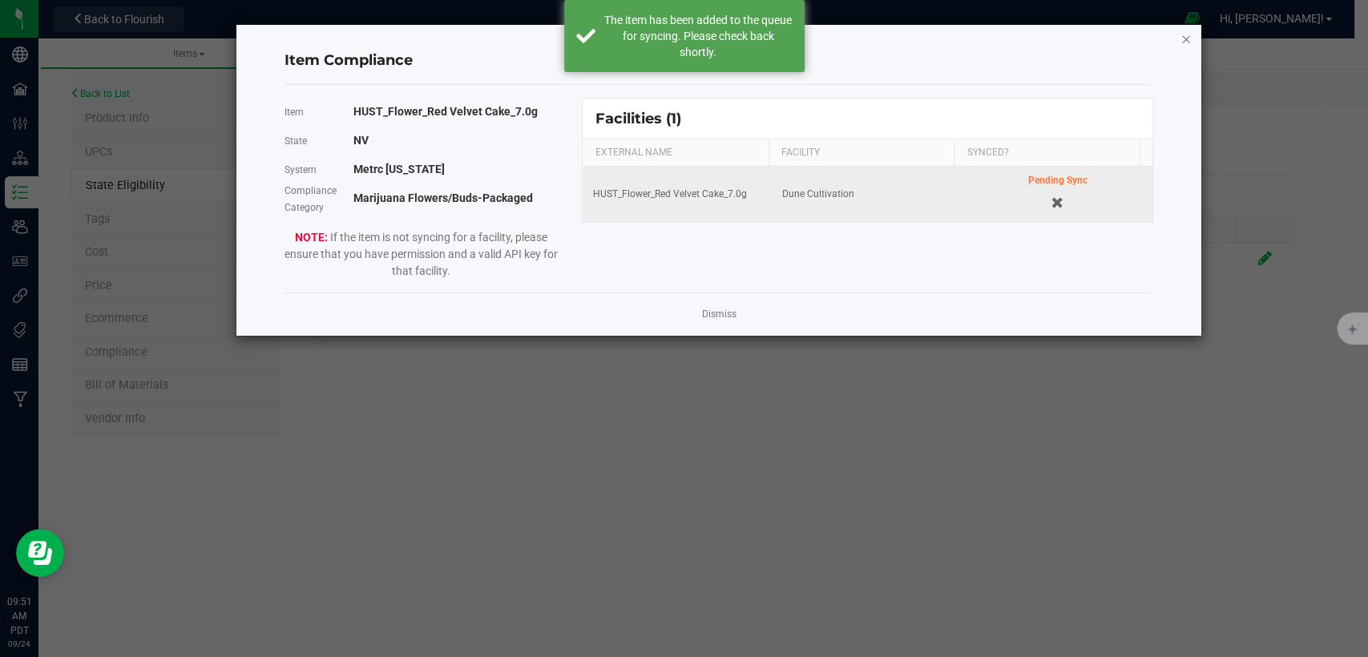
click at [1183, 36] on icon "Close modal" at bounding box center [1186, 38] width 11 height 19
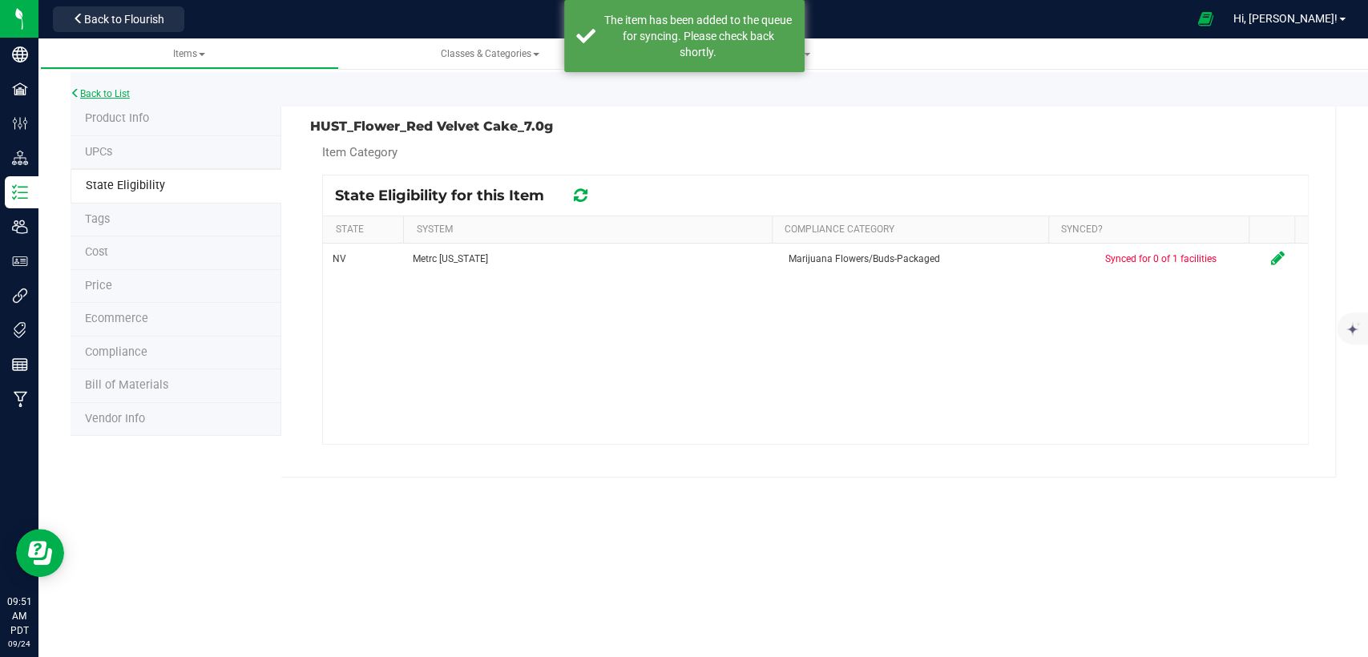
click at [115, 94] on link "Back to List" at bounding box center [100, 93] width 59 height 11
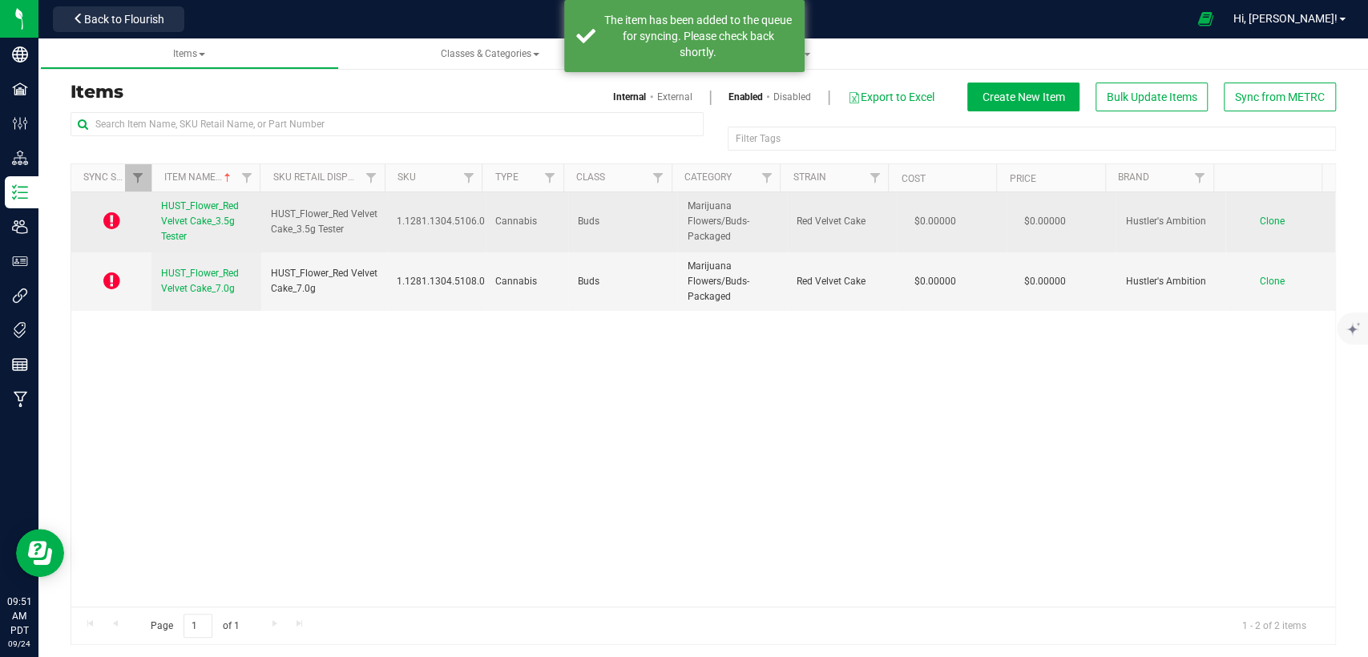
click at [186, 229] on link "HUST_Flower_Red Velvet Cake_3.5g Tester" at bounding box center [206, 222] width 91 height 46
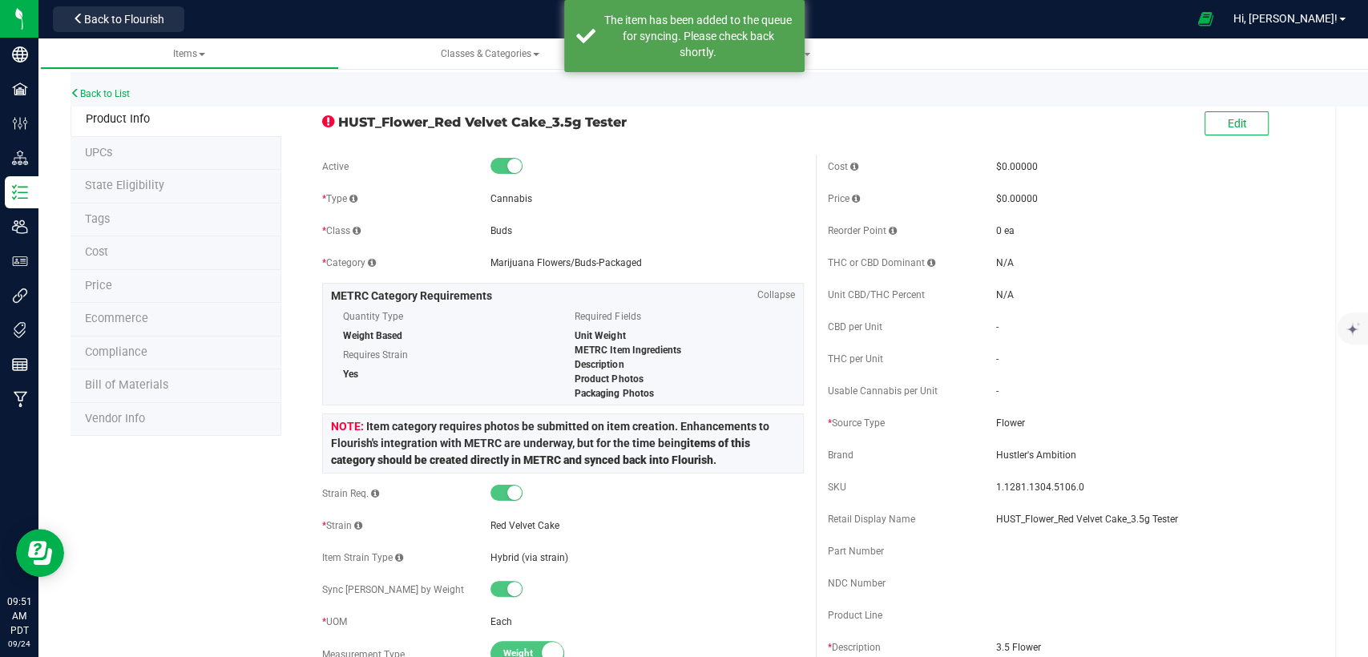
click at [159, 193] on li "State Eligibility" at bounding box center [176, 187] width 211 height 34
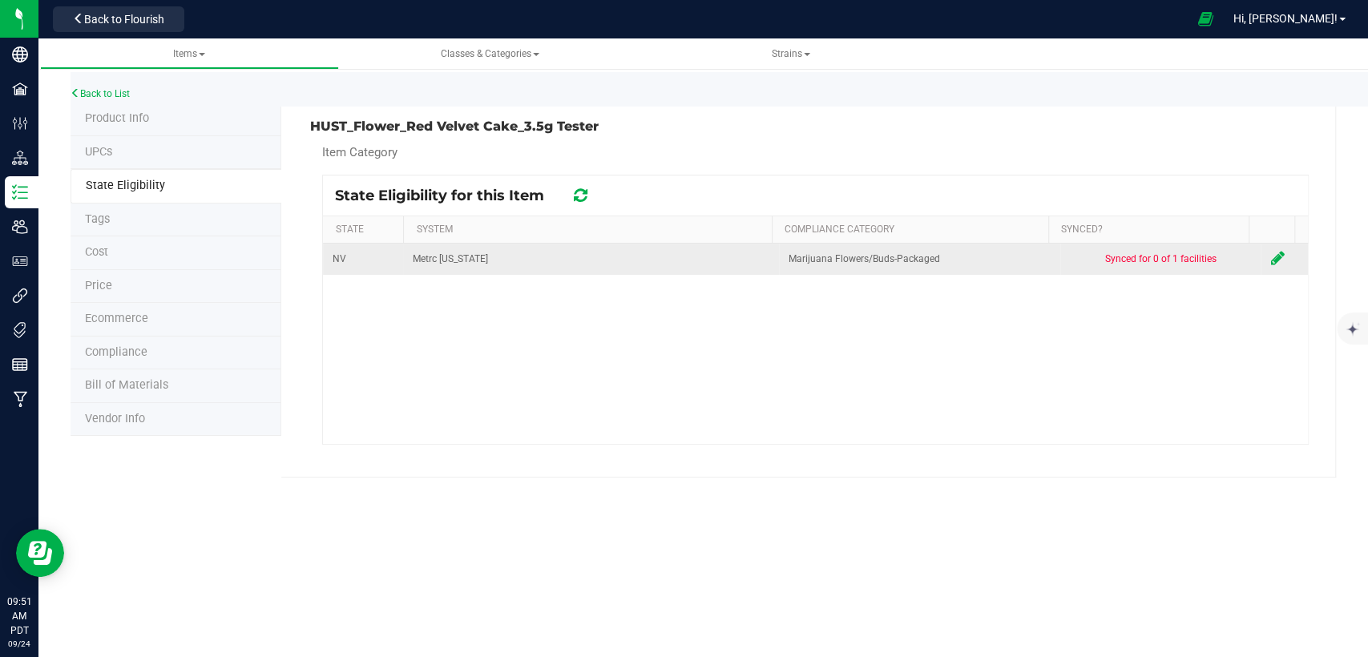
click at [1270, 258] on icon at bounding box center [1277, 258] width 14 height 16
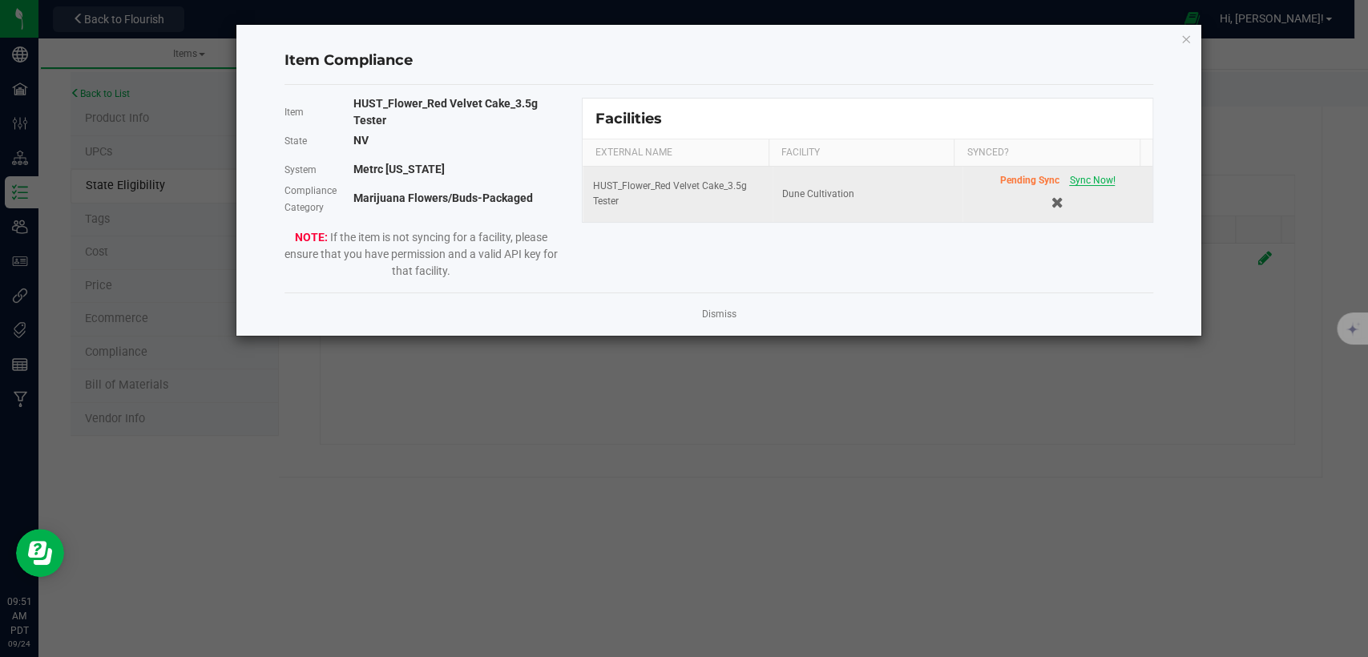
click at [1069, 179] on span "Sync Now!" at bounding box center [1092, 180] width 46 height 11
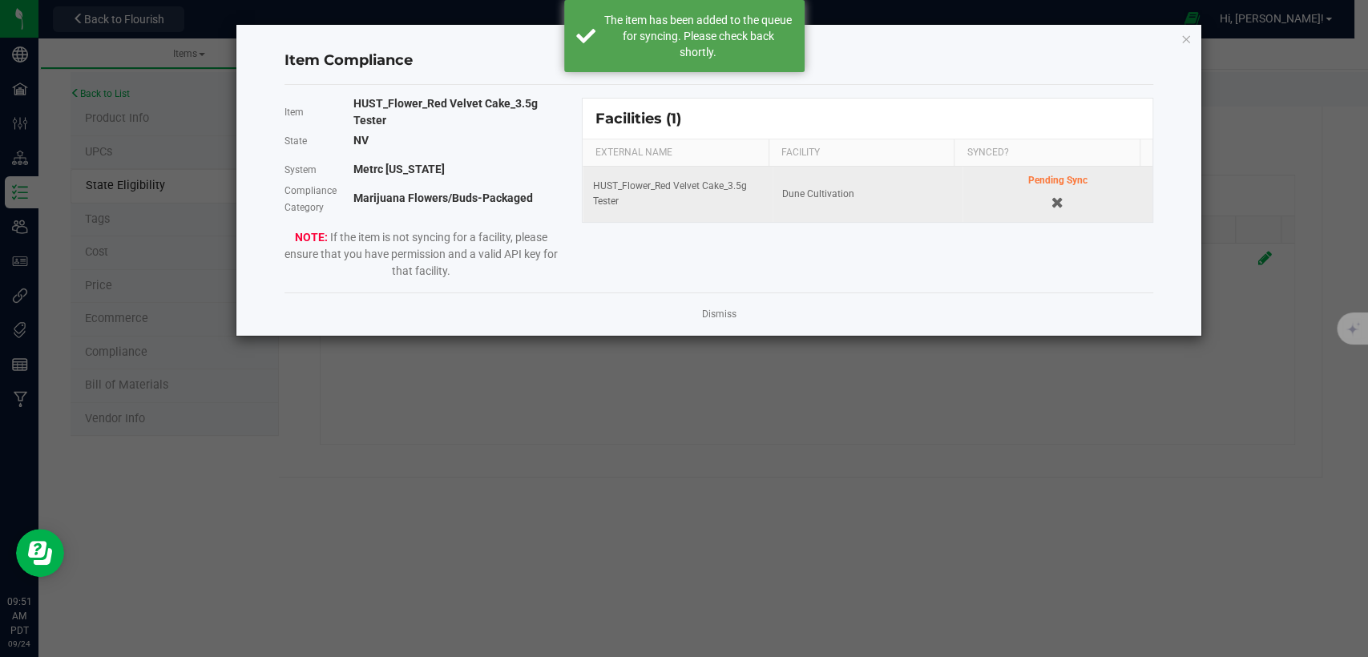
click at [1192, 38] on div "Item Compliance Item HUST_Flower_Red Velvet Cake_3.5g Tester State [US_STATE] S…" at bounding box center [718, 180] width 964 height 311
click at [1184, 37] on icon "Close modal" at bounding box center [1186, 38] width 11 height 19
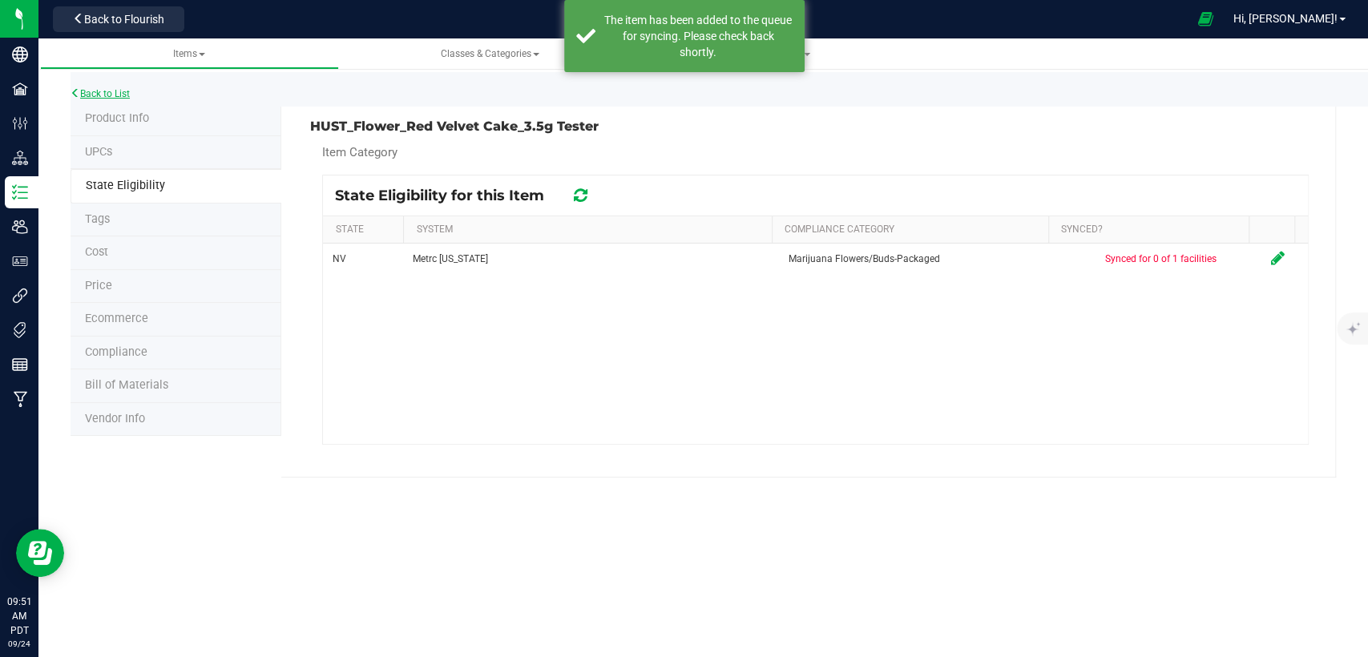
click at [128, 89] on link "Back to List" at bounding box center [100, 93] width 59 height 11
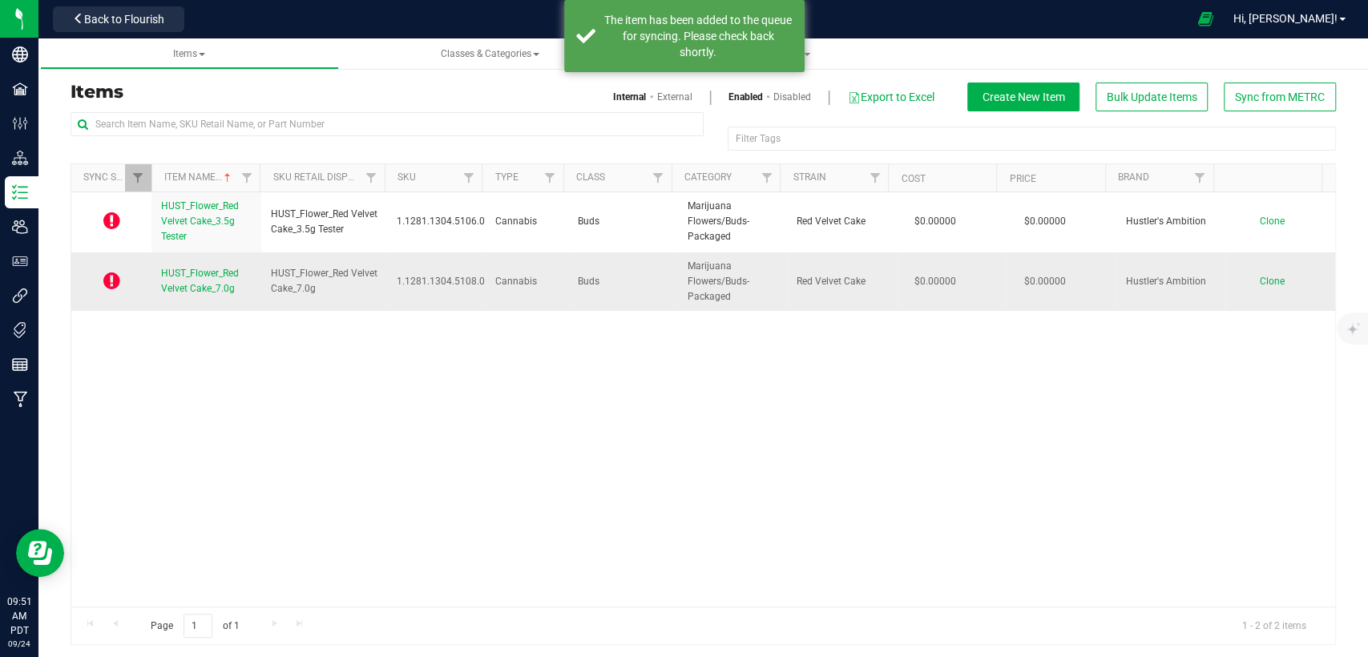
click at [201, 271] on span "HUST_Flower_Red Velvet Cake_7.0g" at bounding box center [200, 281] width 78 height 26
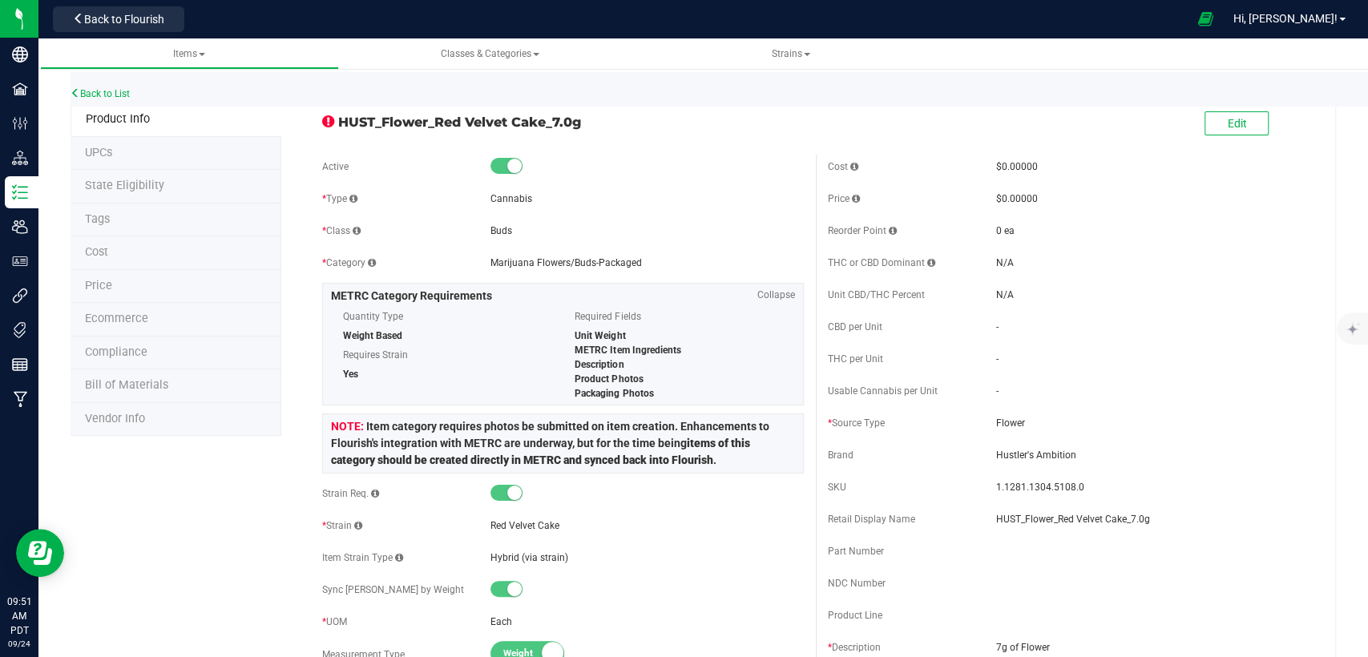
click at [147, 182] on span "State Eligibility" at bounding box center [124, 186] width 79 height 14
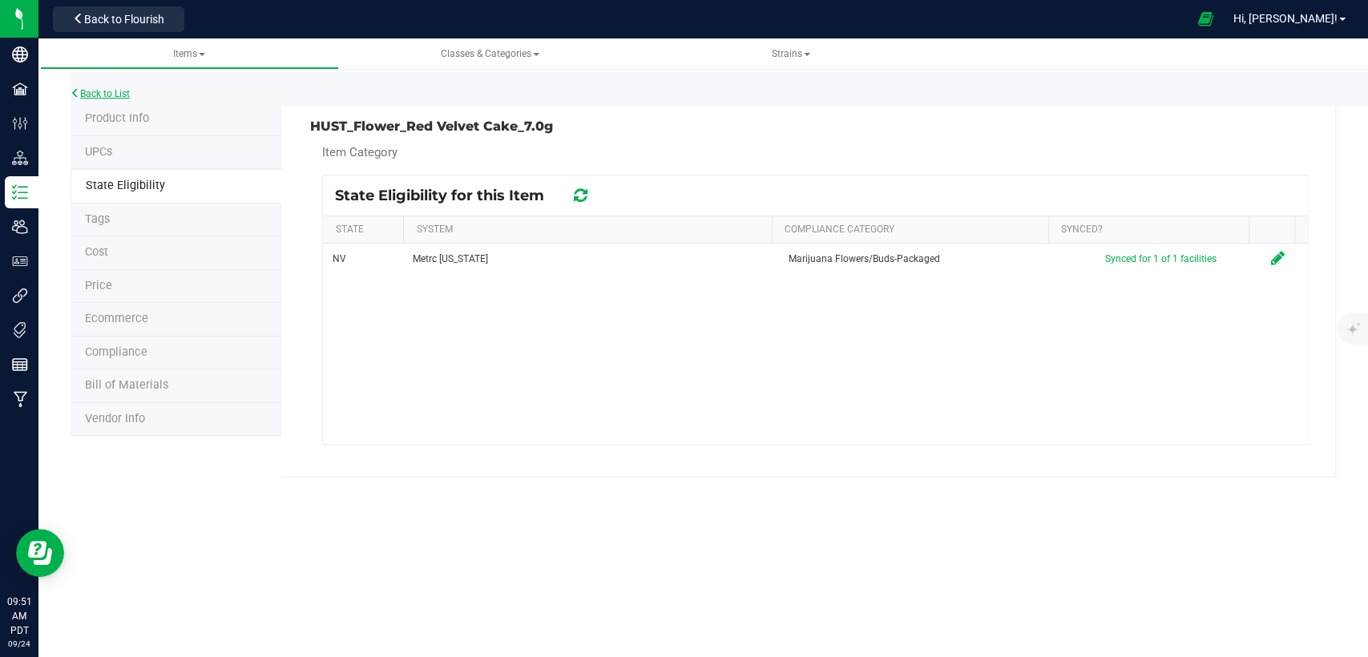
click at [101, 90] on link "Back to List" at bounding box center [100, 93] width 59 height 11
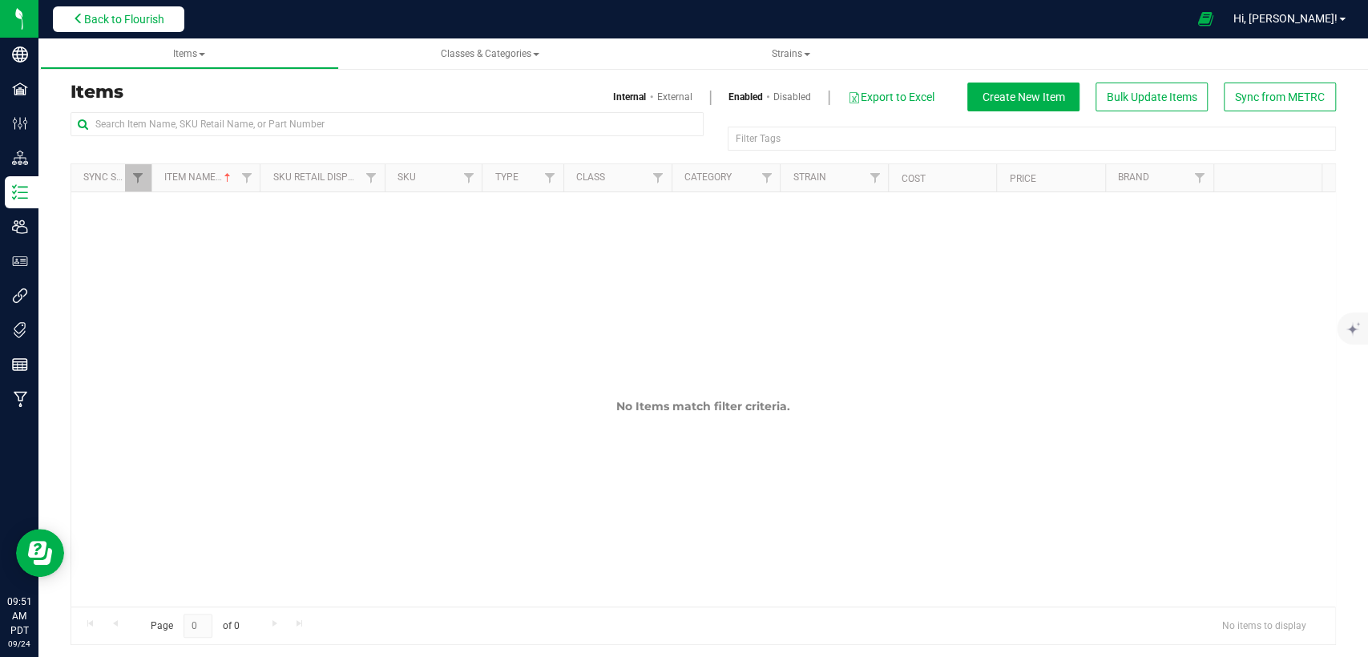
click at [143, 24] on span "Back to Flourish" at bounding box center [124, 19] width 80 height 13
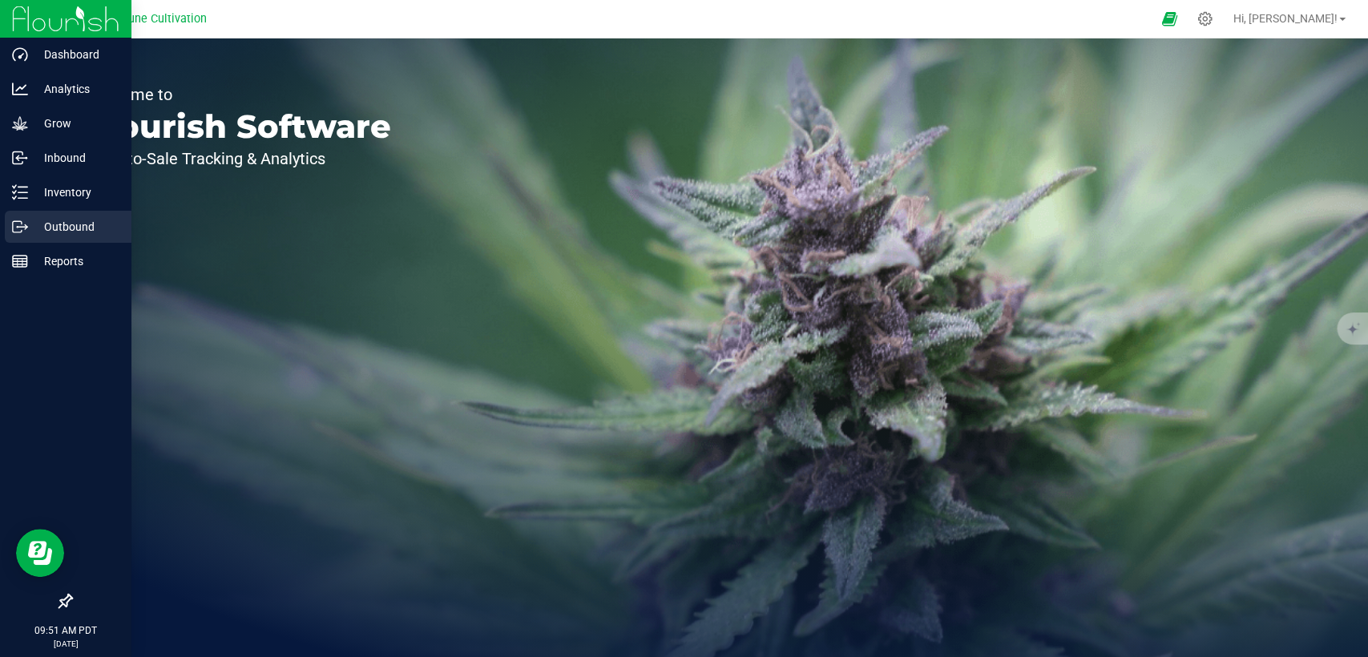
click at [42, 229] on p "Outbound" at bounding box center [76, 226] width 96 height 19
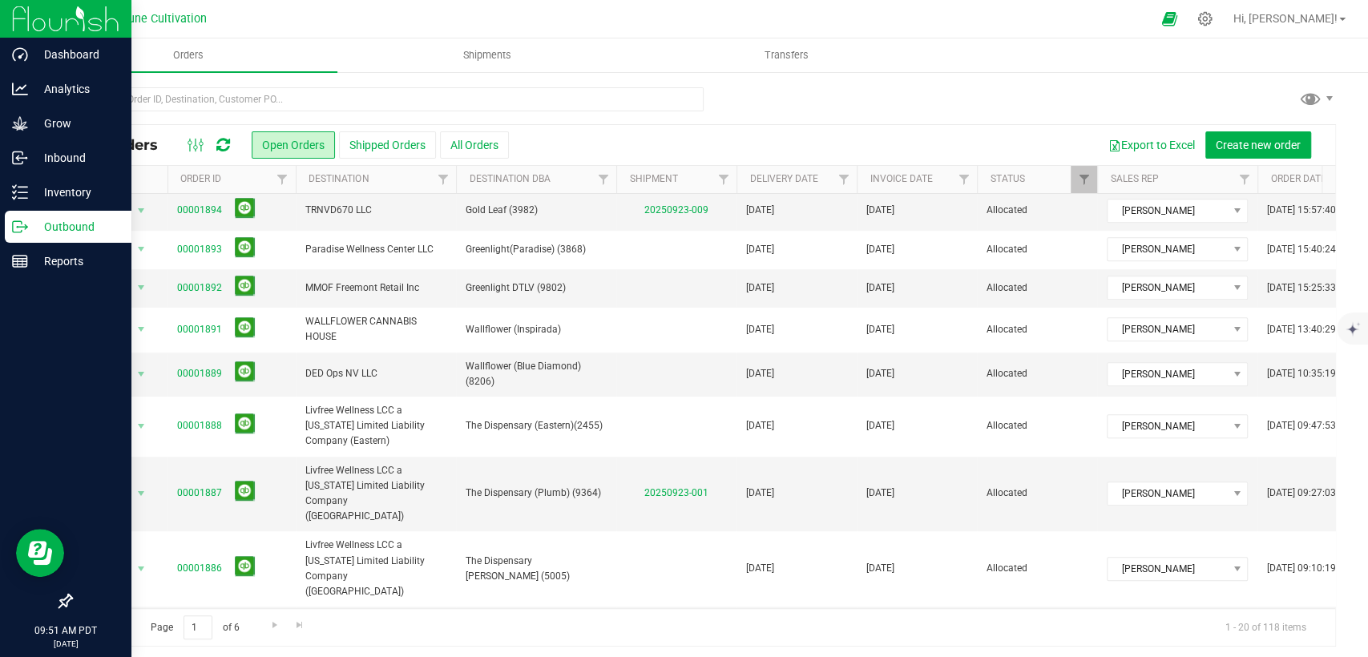
scroll to position [6, 0]
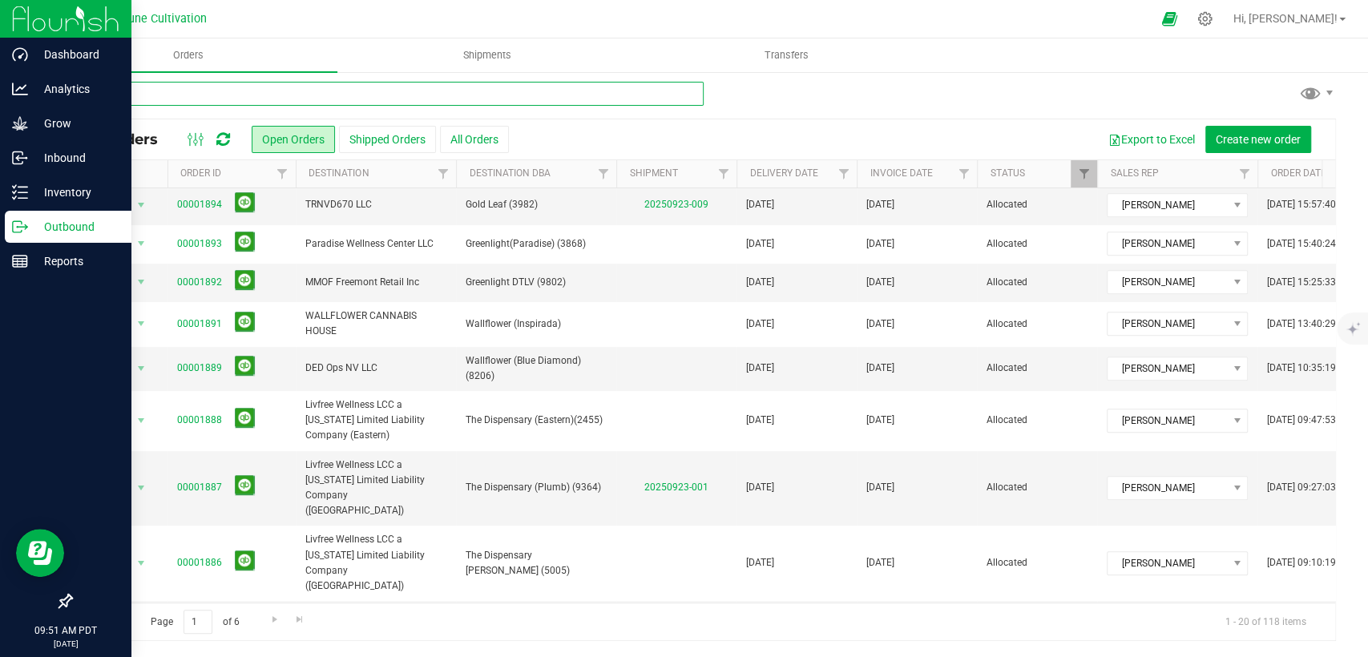
click at [390, 91] on input "text" at bounding box center [387, 94] width 633 height 24
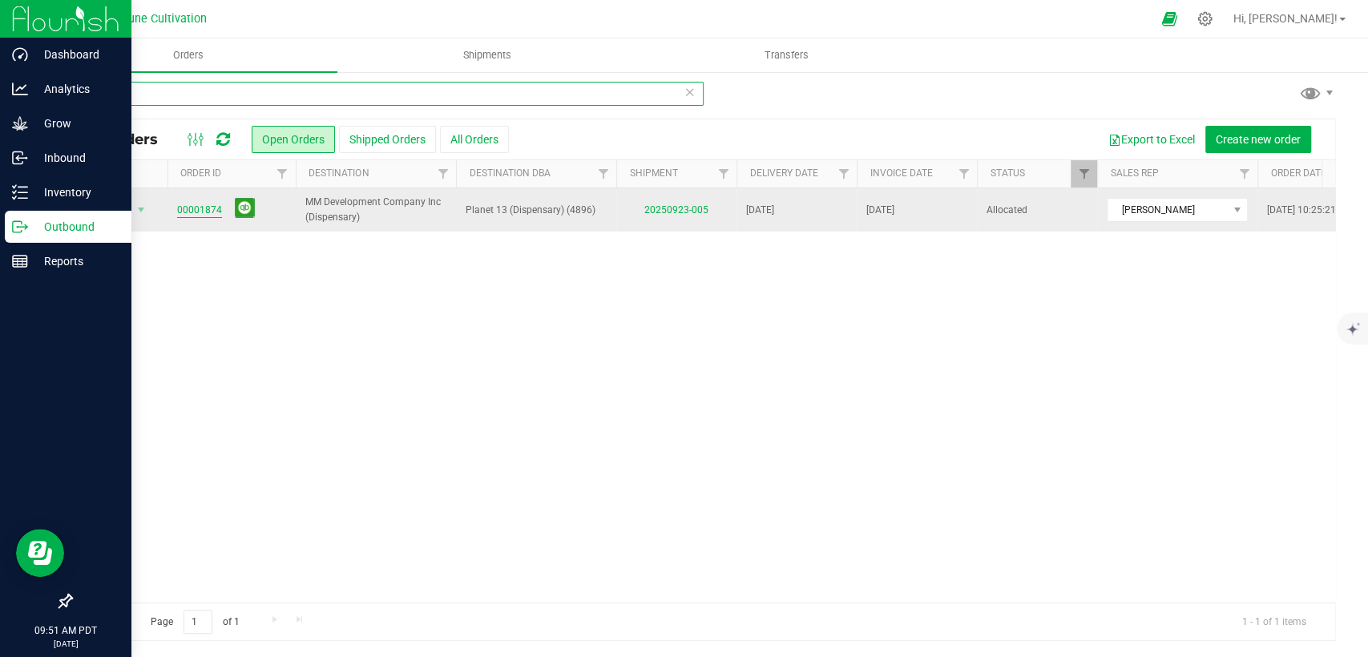
type input "1874"
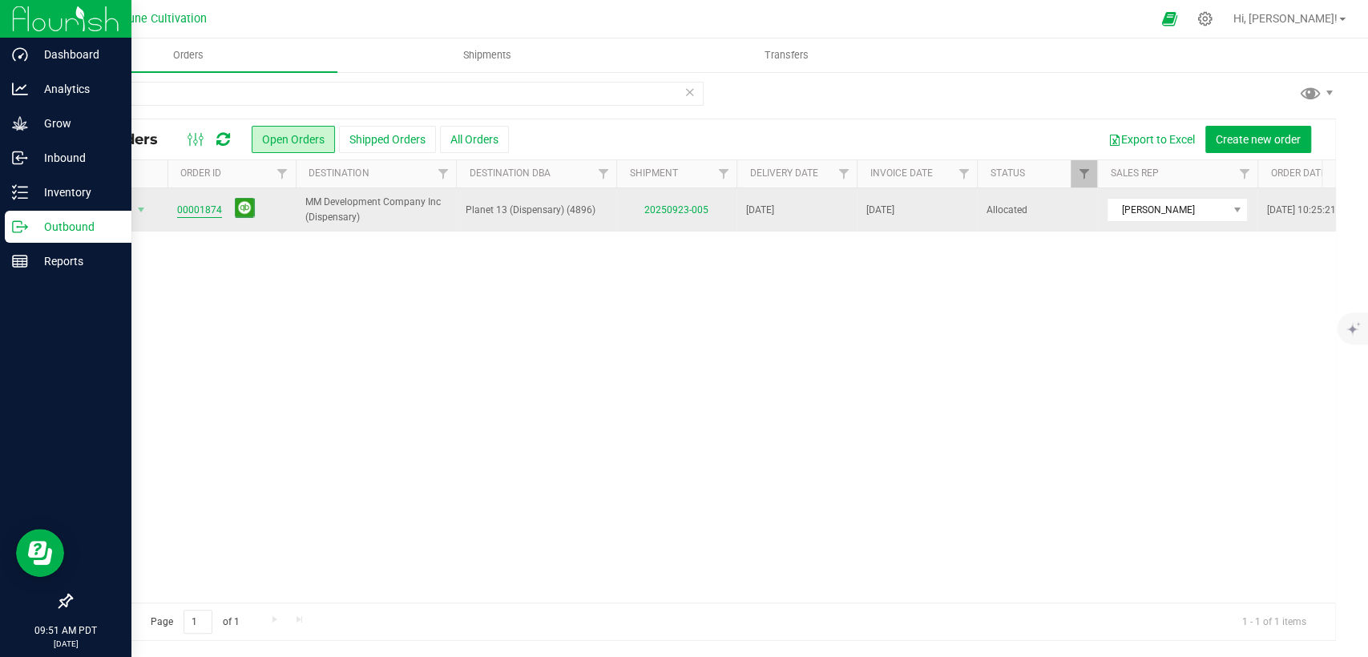
click at [199, 215] on link "00001874" at bounding box center [199, 210] width 45 height 15
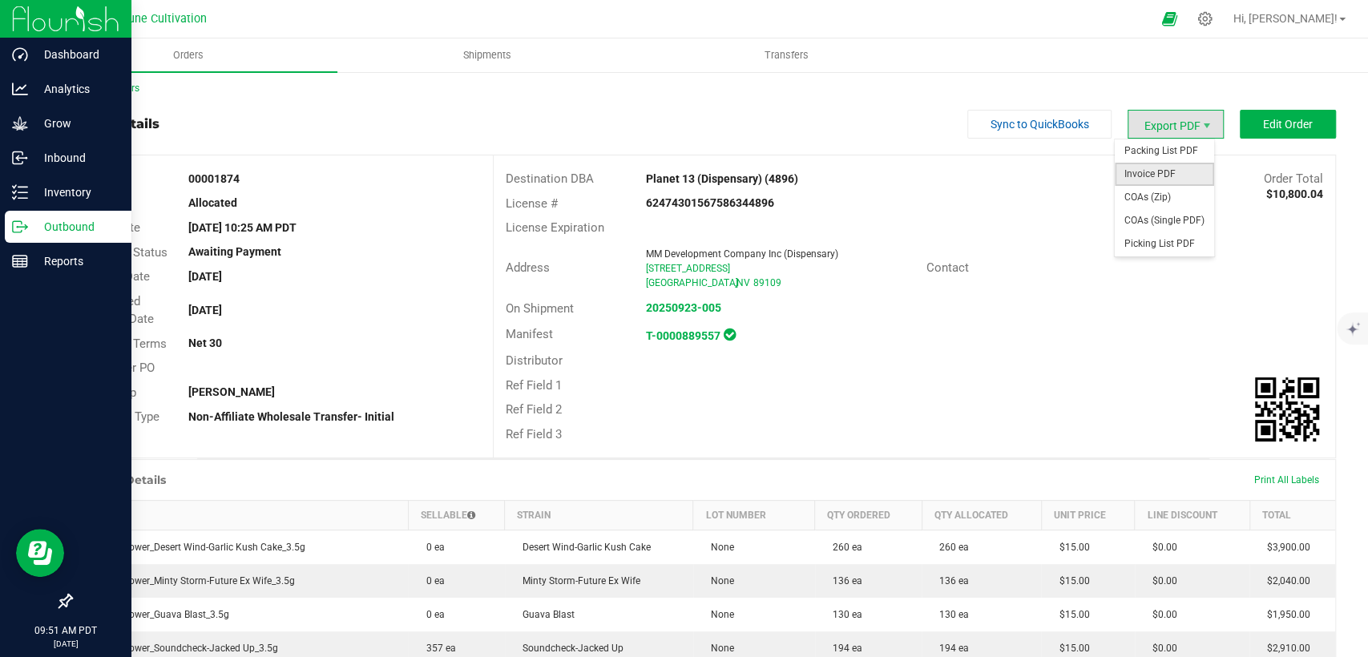
click at [1141, 181] on span "Invoice PDF" at bounding box center [1164, 174] width 99 height 23
click at [92, 89] on link "Back to Orders" at bounding box center [105, 88] width 69 height 11
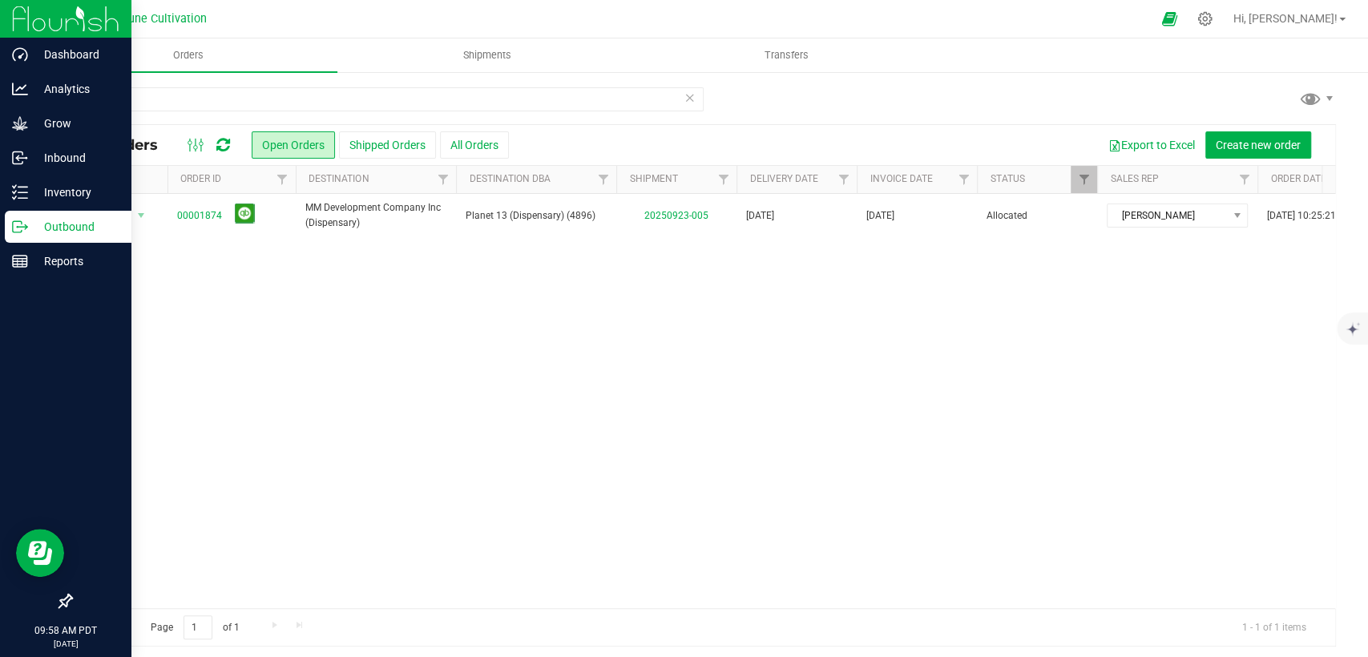
click at [685, 98] on icon at bounding box center [690, 96] width 11 height 19
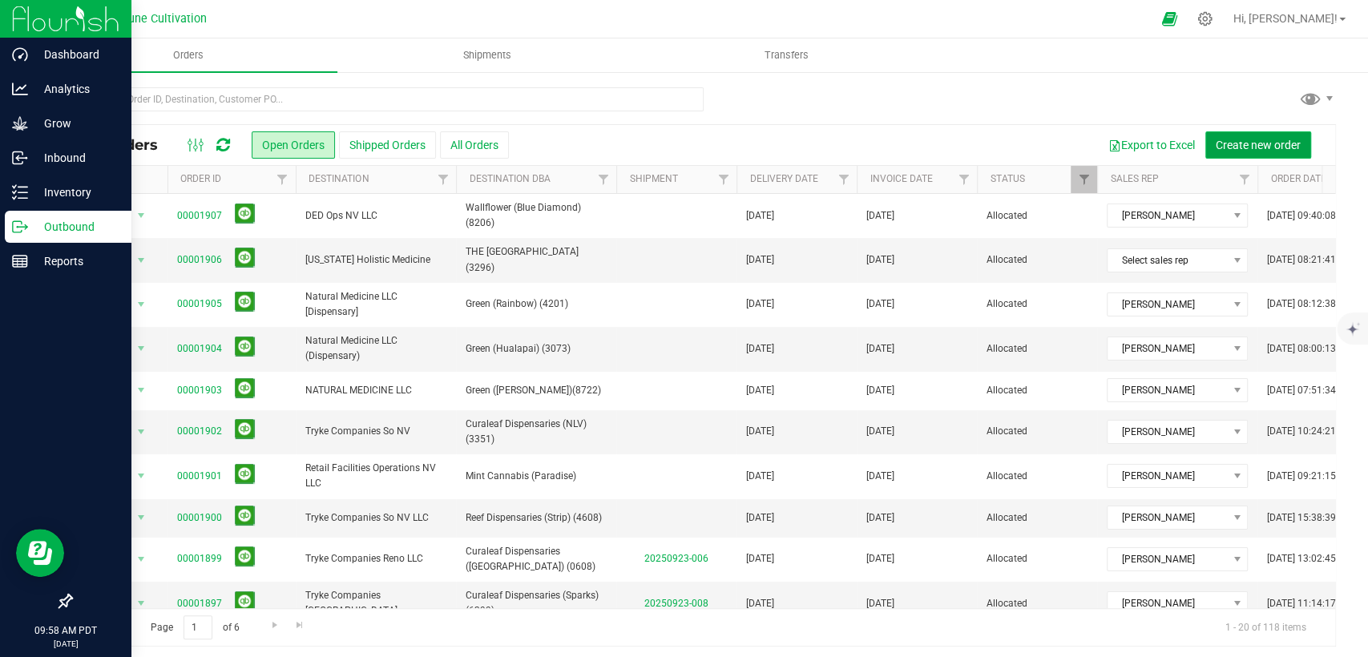
click at [1250, 140] on span "Create new order" at bounding box center [1258, 145] width 85 height 13
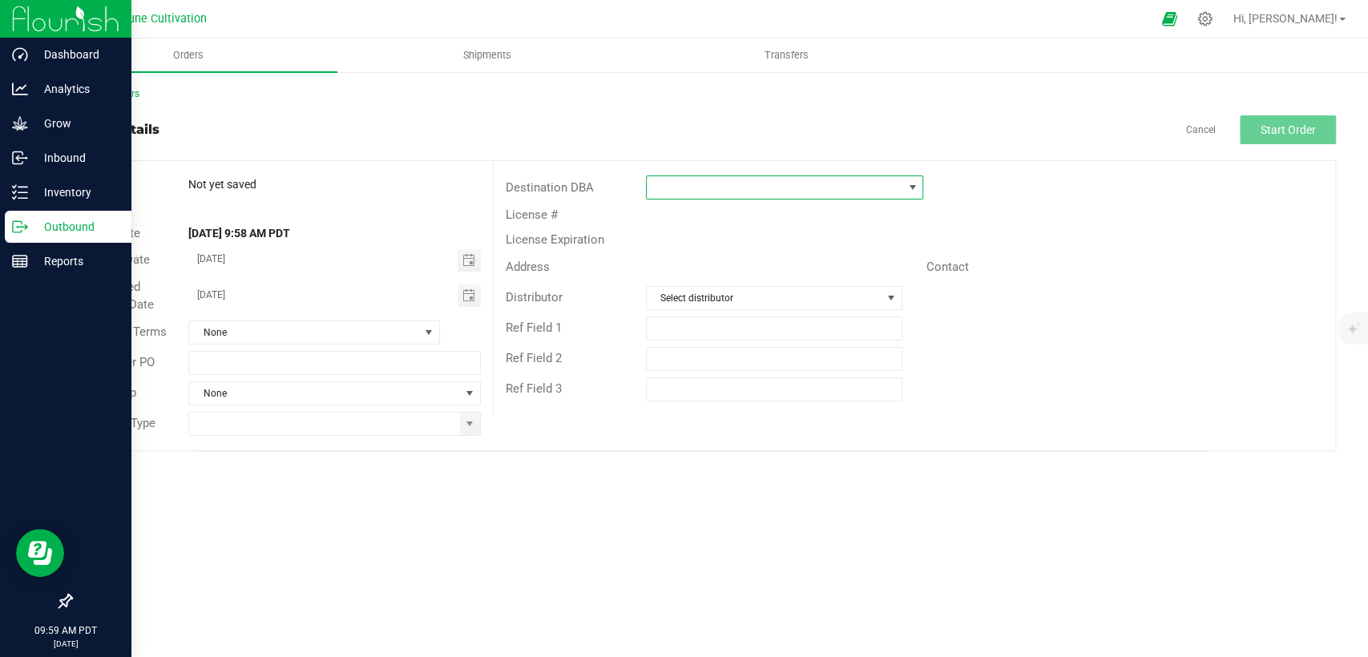
click at [699, 197] on span at bounding box center [775, 187] width 256 height 22
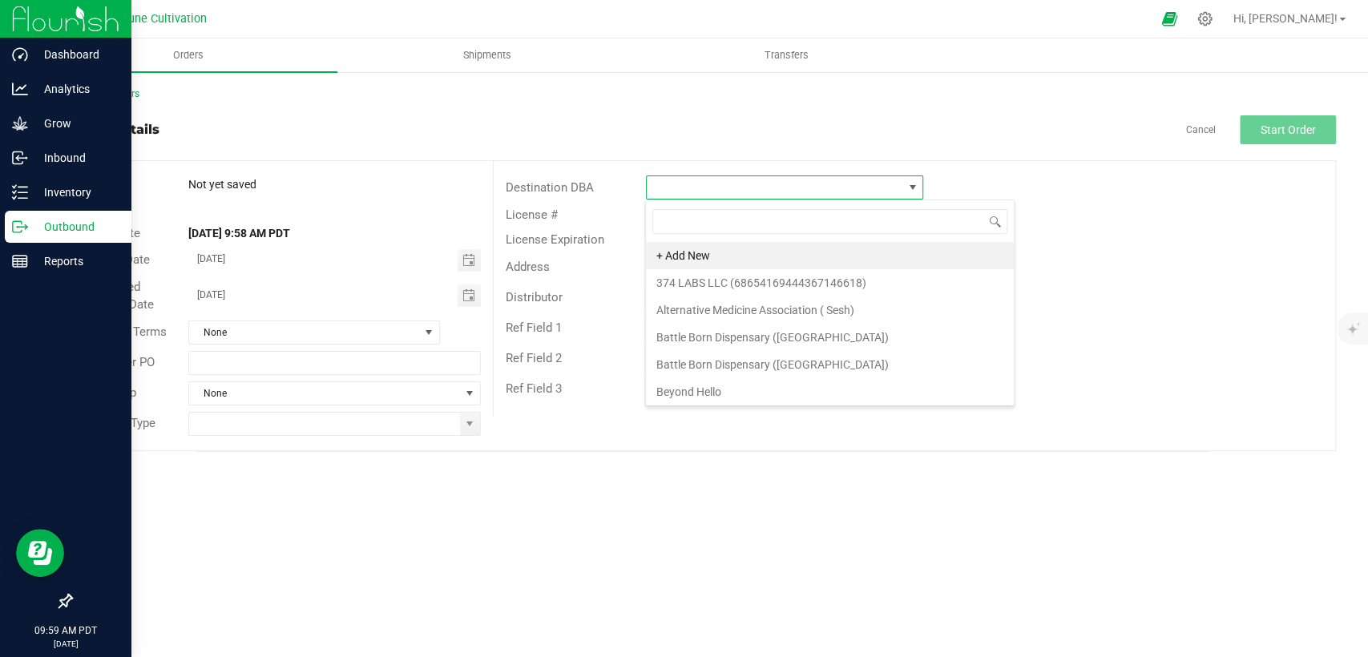
scroll to position [23, 277]
type input "The Dispensary"
click at [714, 255] on li "The Dispensary ([GEOGRAPHIC_DATA]) (4132)" at bounding box center [784, 255] width 276 height 27
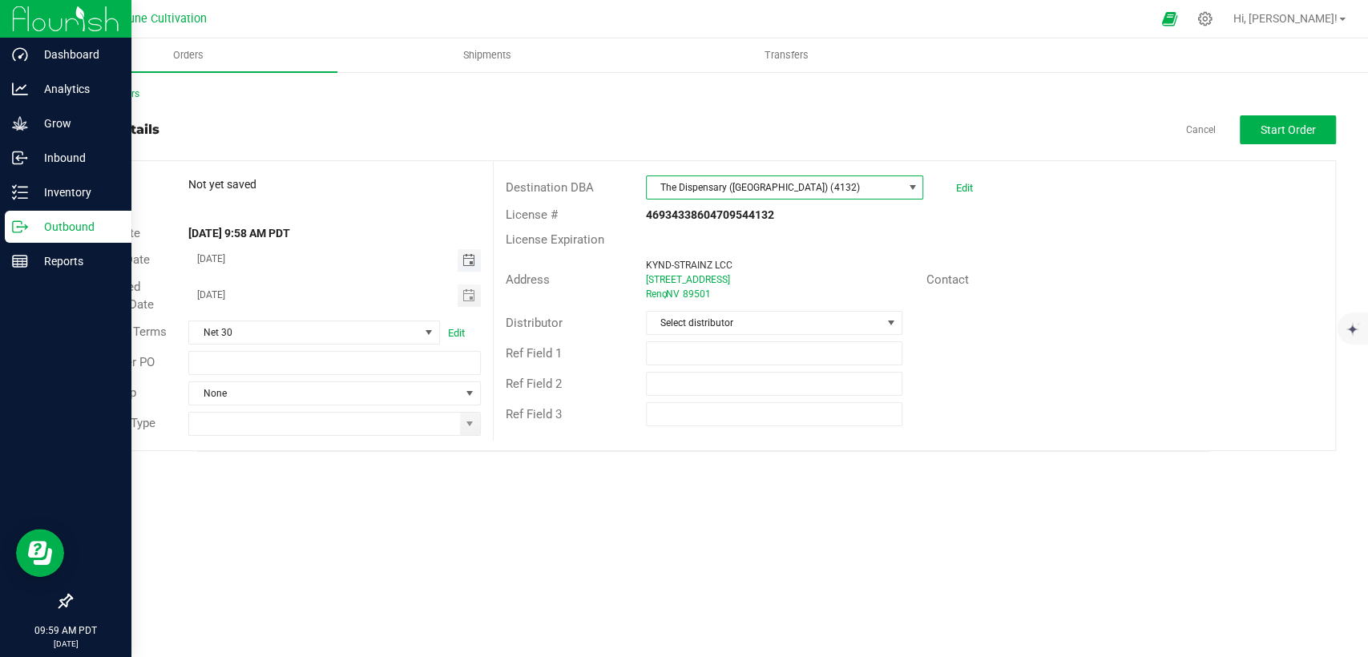
click at [466, 256] on span "Toggle calendar" at bounding box center [468, 260] width 13 height 13
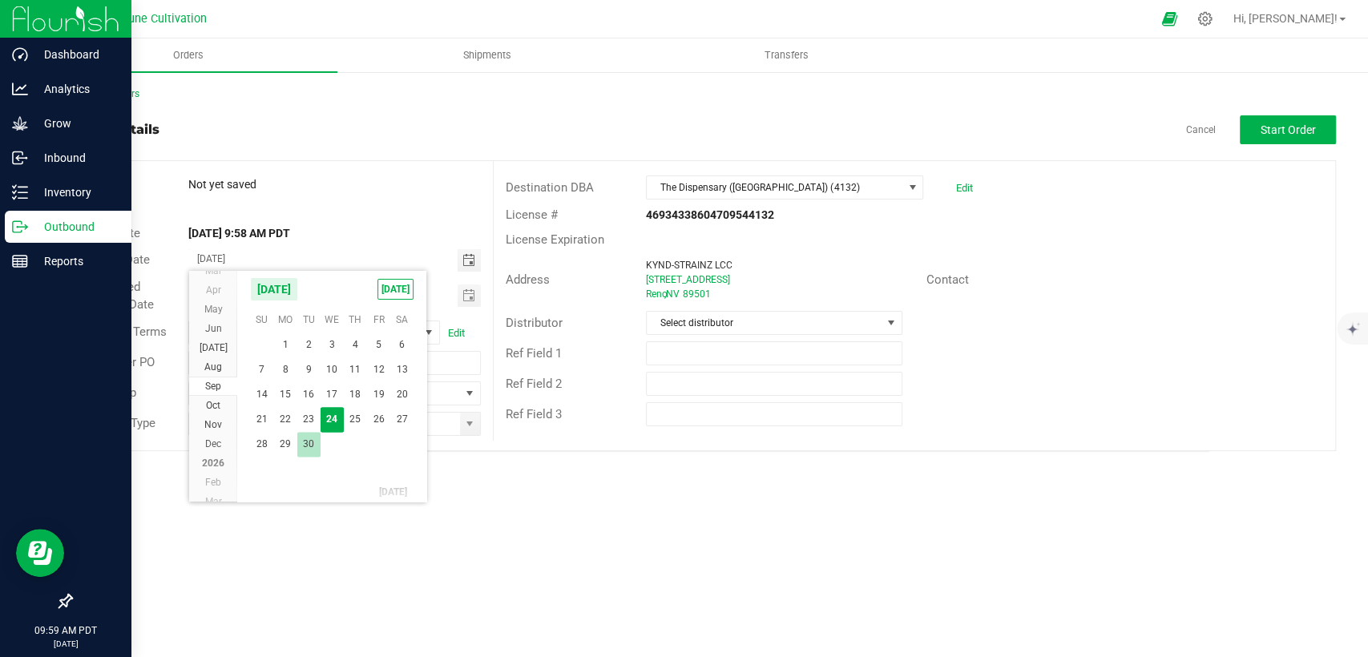
click at [308, 441] on span "30" at bounding box center [308, 444] width 23 height 25
type input "[DATE]"
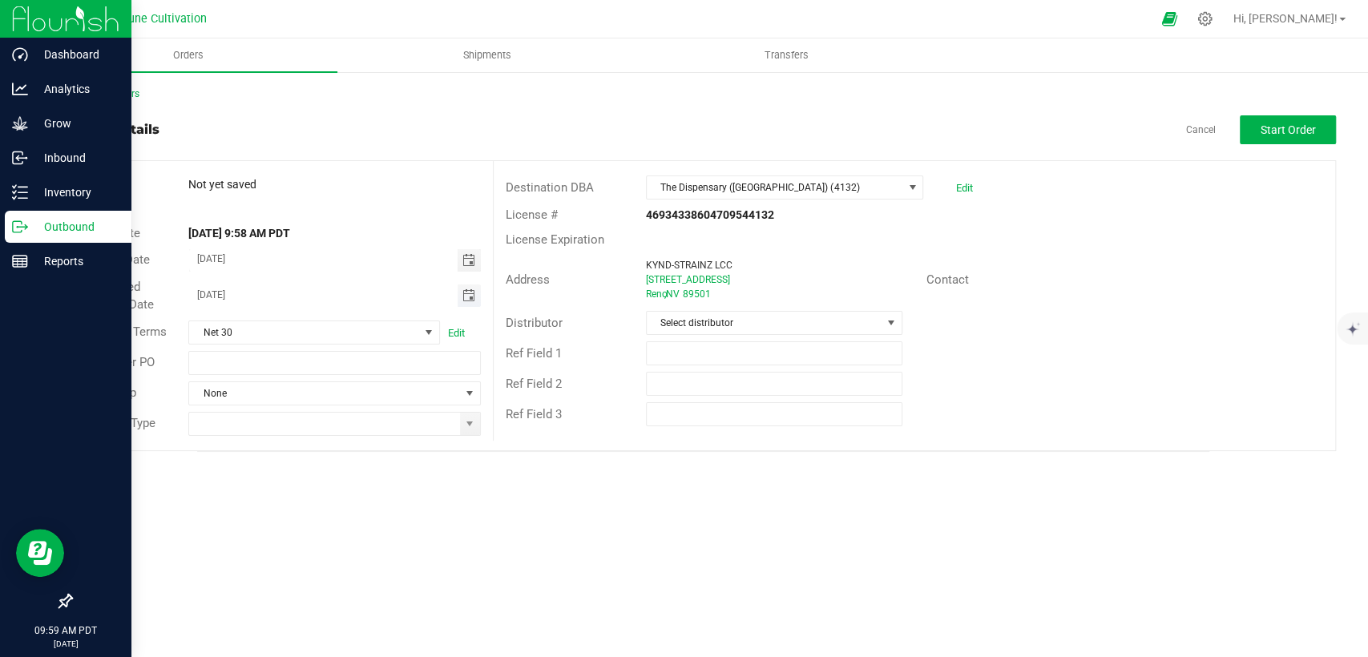
click at [473, 295] on span "Toggle calendar" at bounding box center [468, 295] width 13 height 13
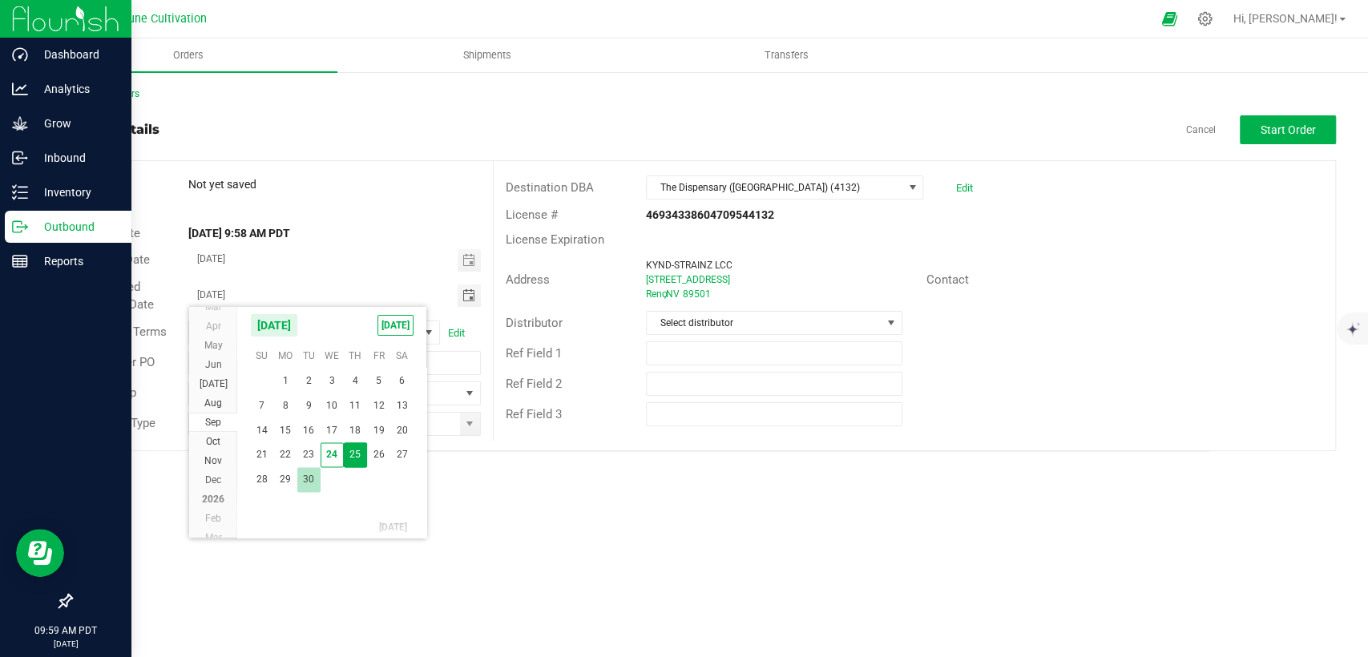
click at [310, 483] on span "30" at bounding box center [308, 479] width 23 height 25
type input "[DATE]"
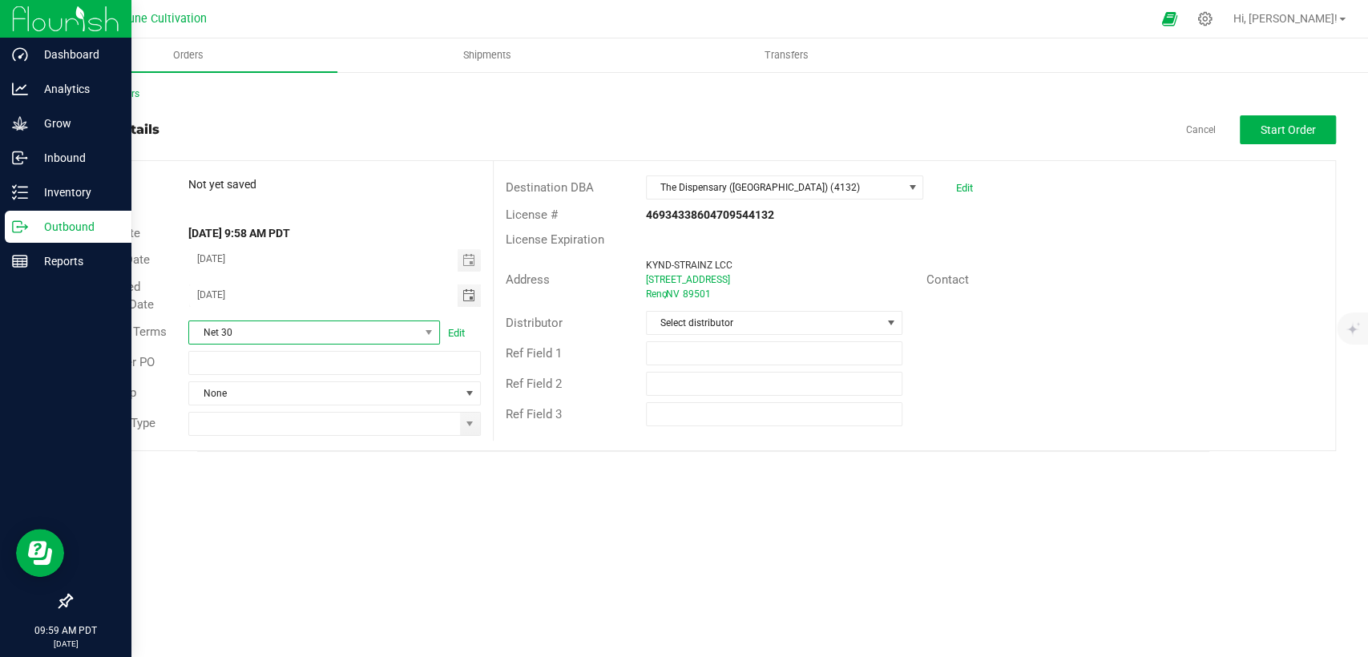
click at [314, 333] on span "Net 30" at bounding box center [304, 332] width 230 height 22
click at [316, 399] on span "None" at bounding box center [324, 393] width 270 height 22
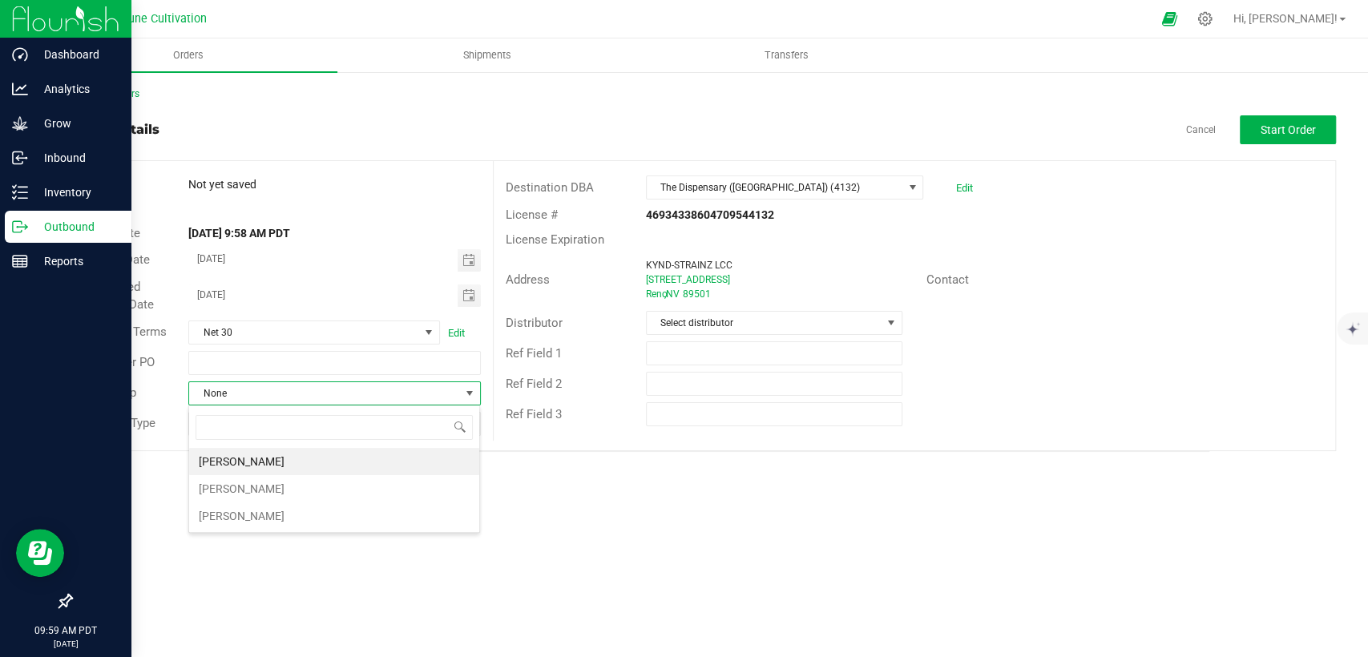
scroll to position [23, 291]
click at [282, 467] on li "[PERSON_NAME]" at bounding box center [334, 461] width 290 height 27
click at [475, 425] on span at bounding box center [469, 424] width 13 height 13
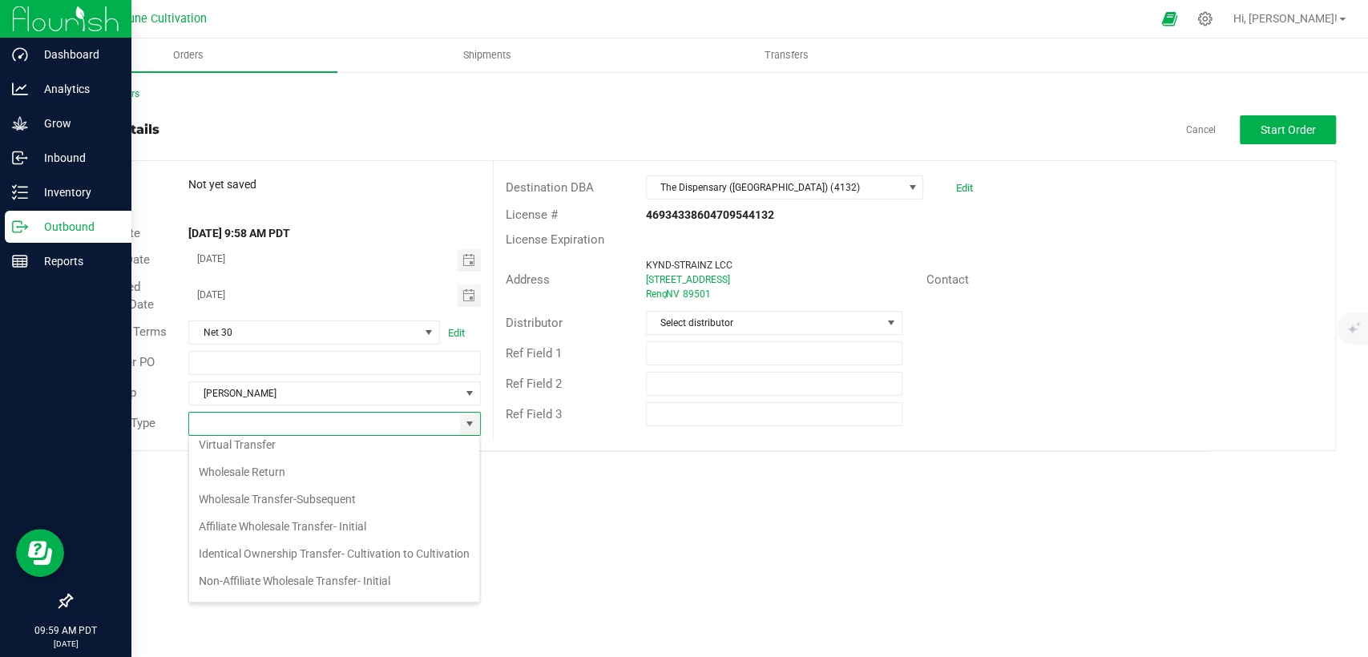
scroll to position [178, 0]
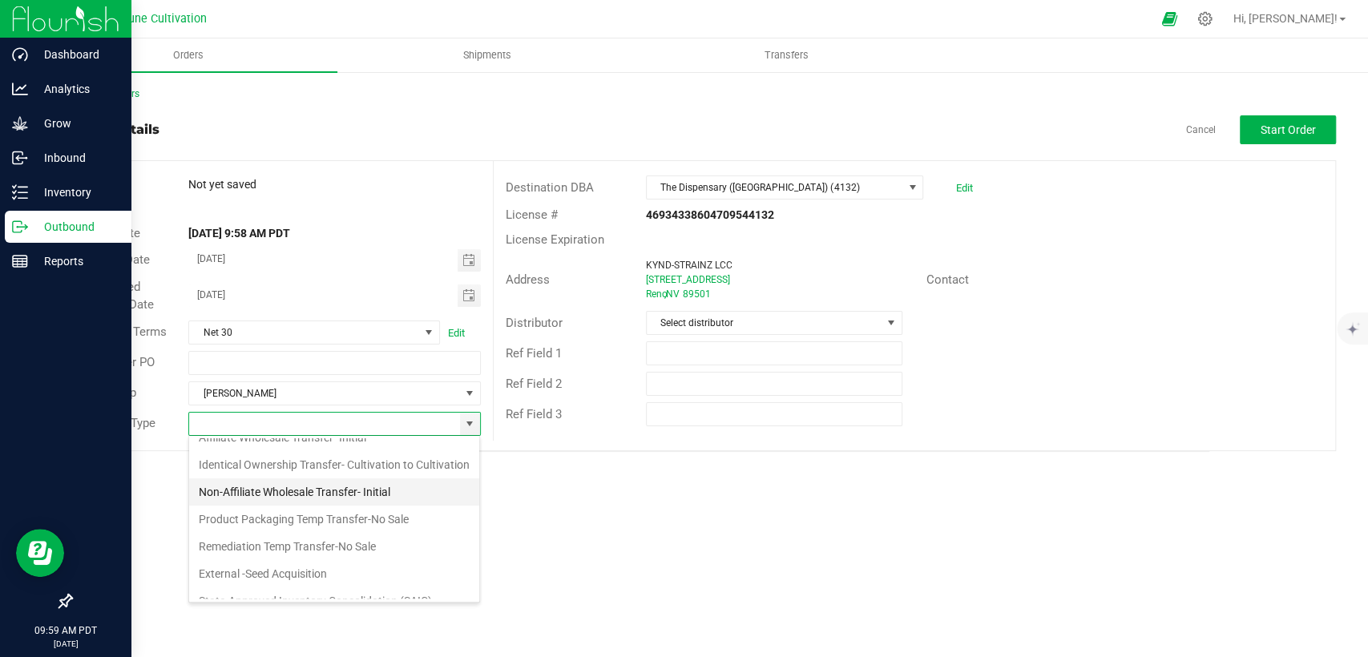
click at [327, 506] on li "Non-Affiliate Wholesale Transfer- Initial" at bounding box center [334, 492] width 290 height 27
type input "Non-Affiliate Wholesale Transfer- Initial"
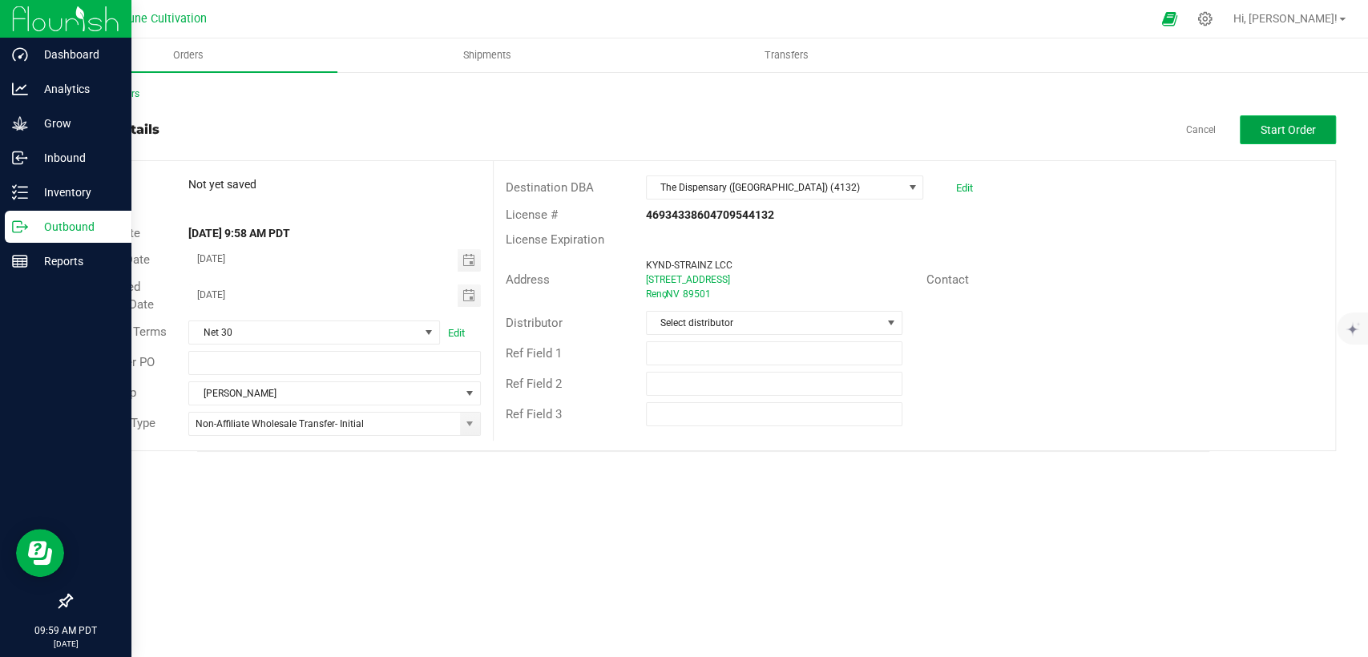
click at [1283, 127] on span "Start Order" at bounding box center [1288, 129] width 55 height 13
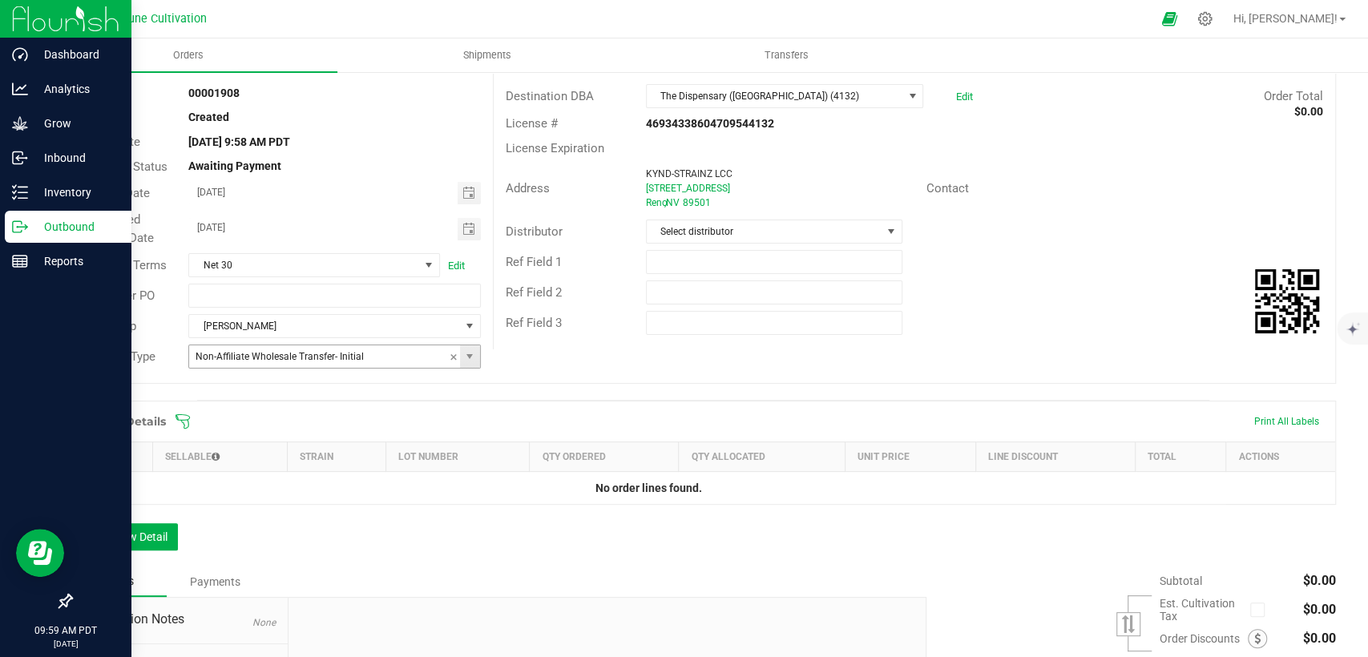
scroll to position [178, 0]
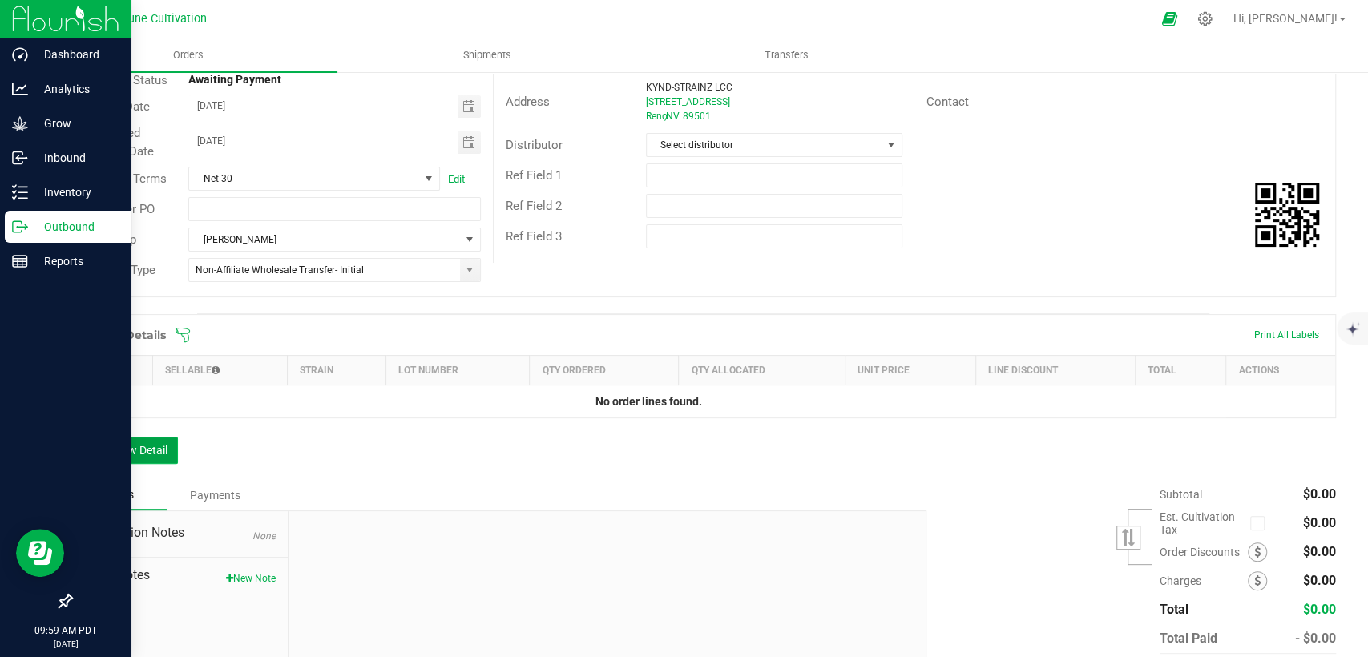
click at [131, 451] on button "Add New Detail" at bounding box center [124, 450] width 107 height 27
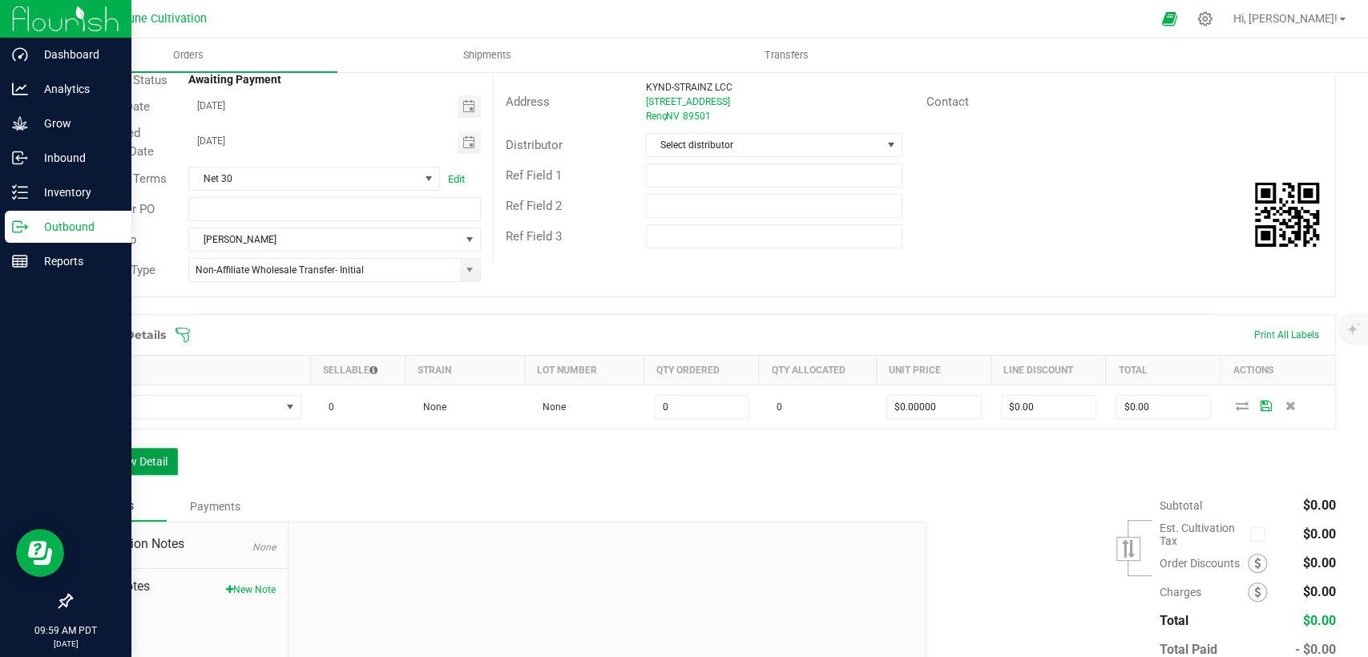
click at [155, 462] on button "Add New Detail" at bounding box center [124, 461] width 107 height 27
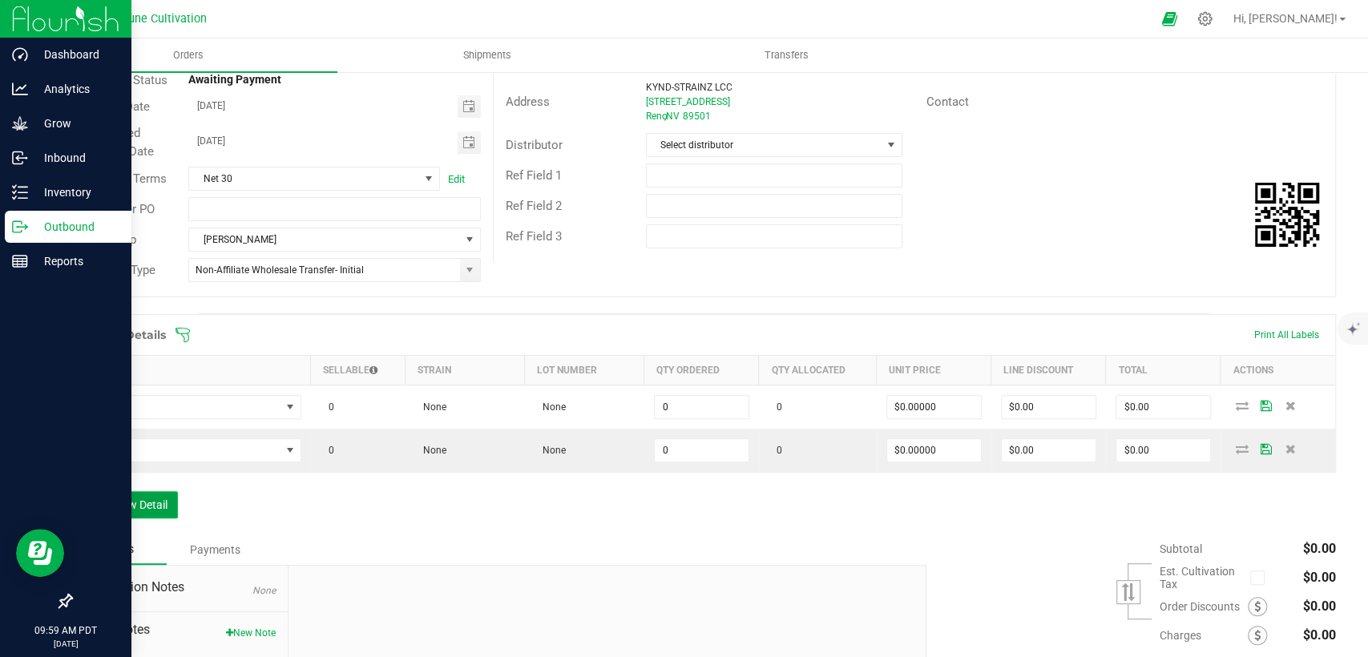
click at [147, 512] on button "Add New Detail" at bounding box center [124, 504] width 107 height 27
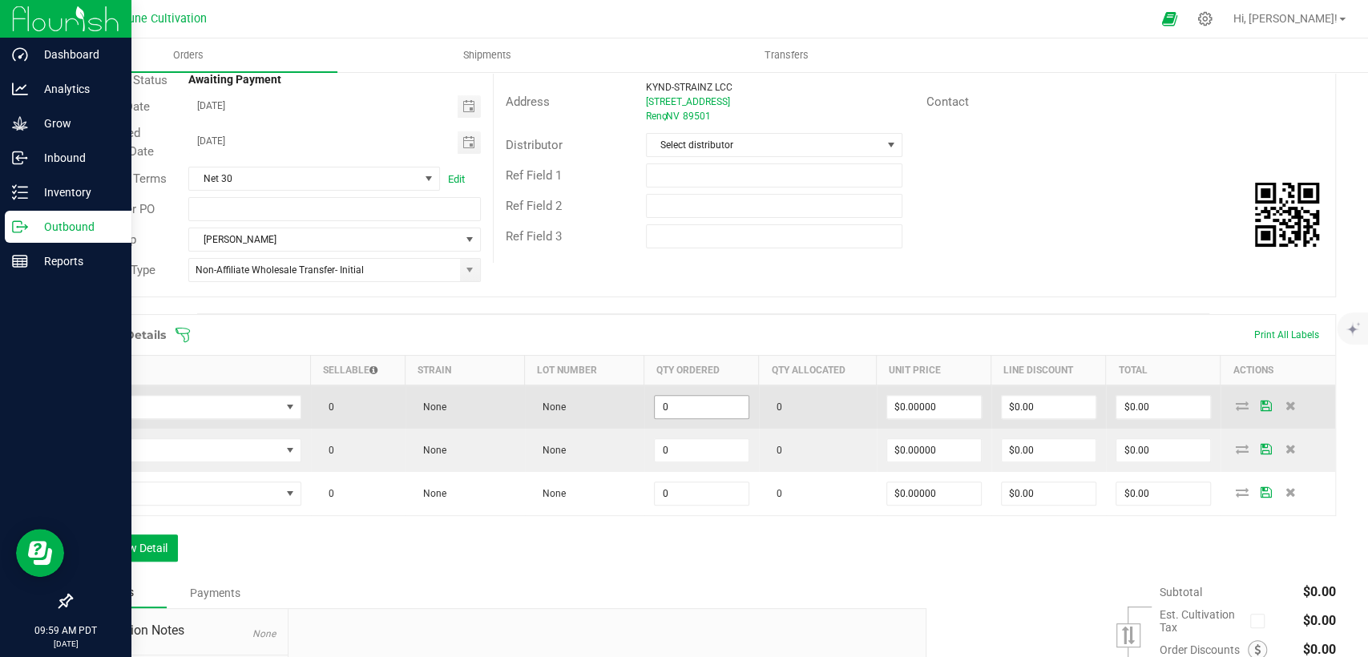
click at [693, 398] on input "0" at bounding box center [702, 407] width 94 height 22
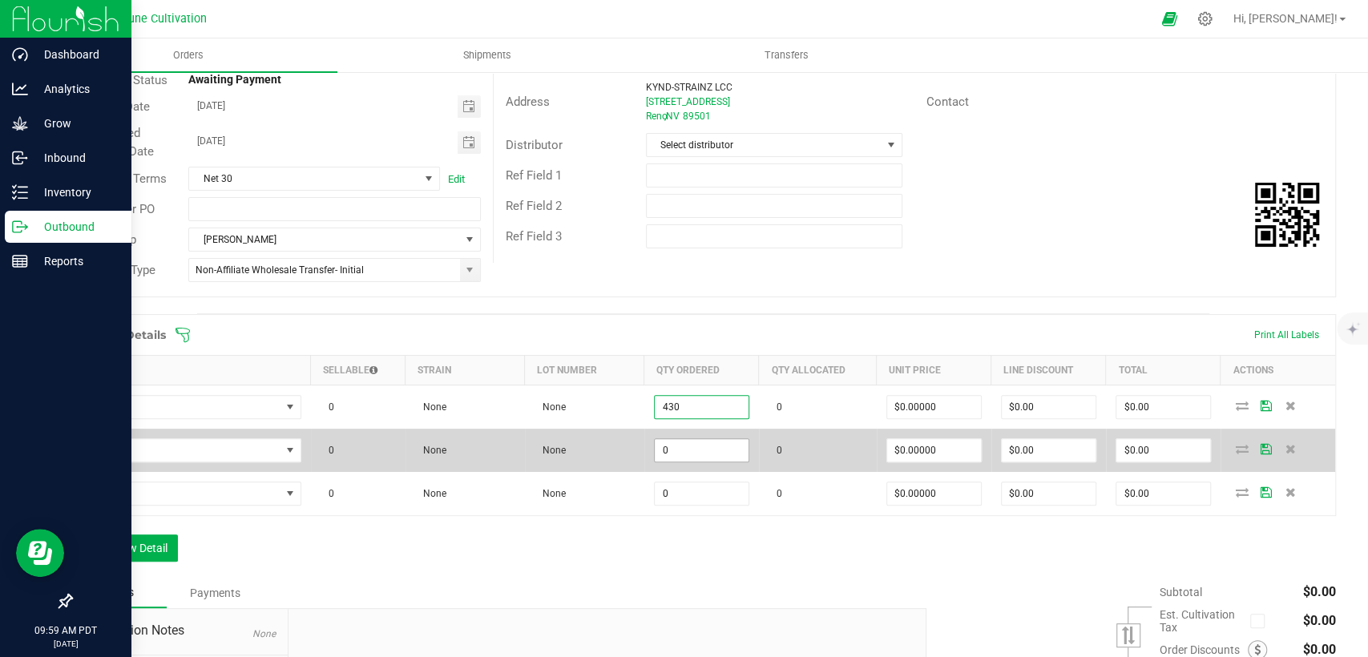
type input "430"
click at [697, 453] on input "0" at bounding box center [702, 450] width 94 height 22
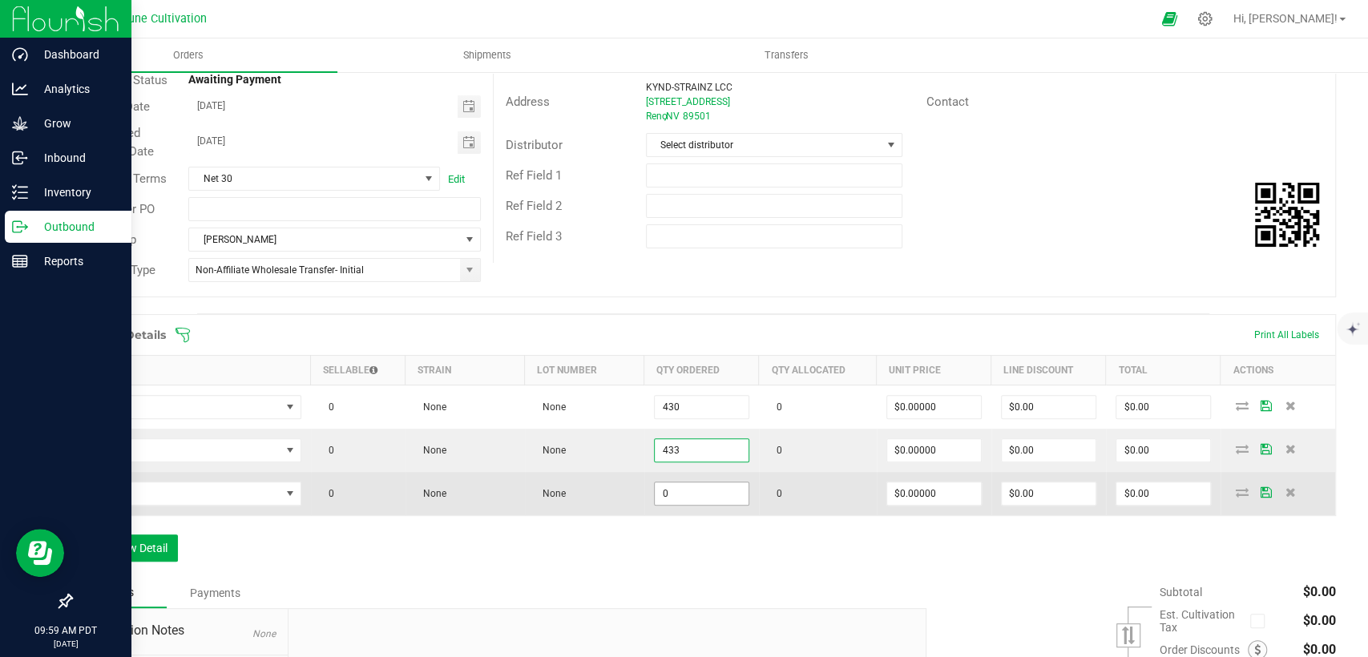
type input "433"
click at [721, 489] on input "0" at bounding box center [702, 494] width 94 height 22
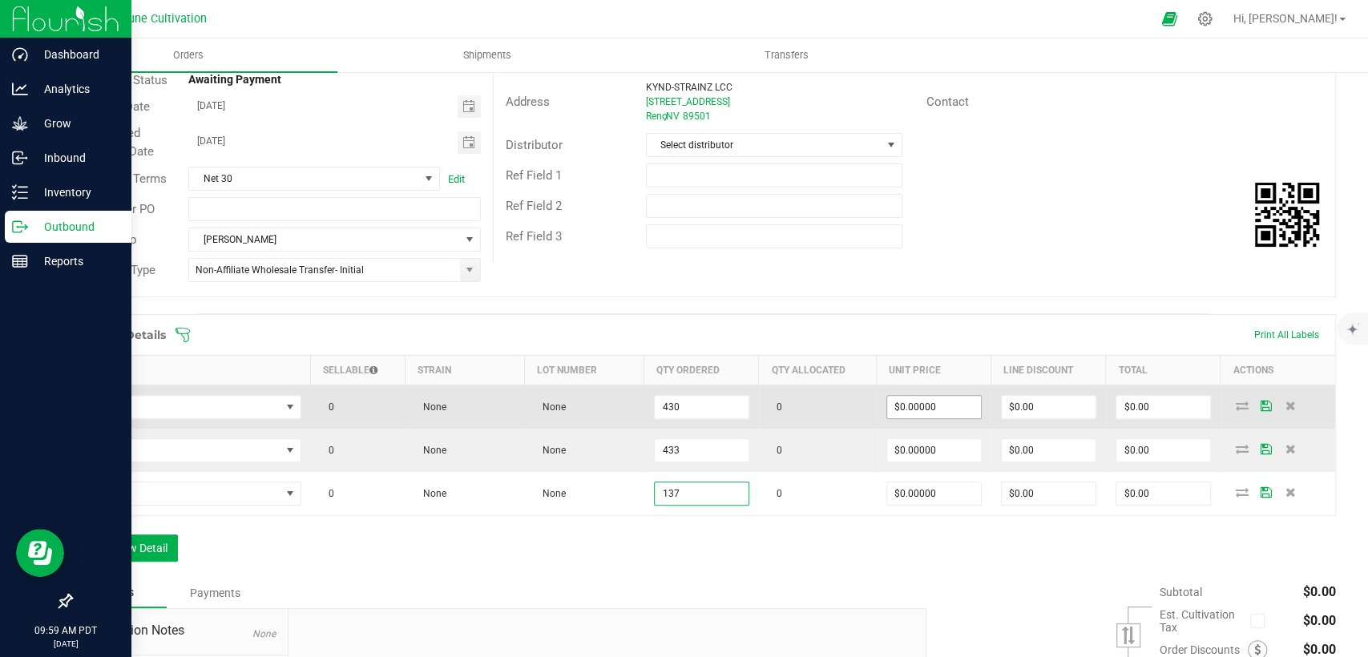
type input "137"
click at [920, 404] on input "0" at bounding box center [934, 407] width 94 height 22
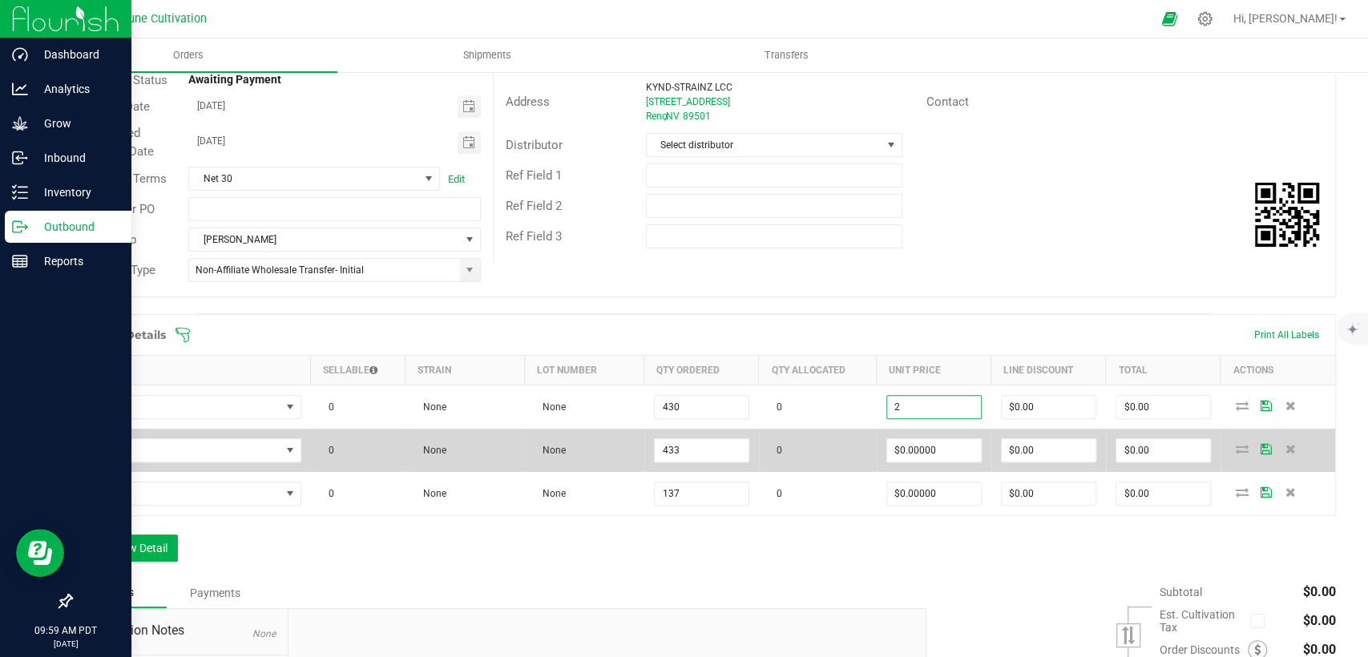
drag, startPoint x: 915, startPoint y: 404, endPoint x: 874, endPoint y: 430, distance: 48.3
click at [842, 412] on outbound-order-line-row "0 None None 430 0 2 $0.00 $0.00" at bounding box center [704, 408] width 1264 height 44
type input "$2.00000"
type input "$860.00"
click at [914, 455] on input "0" at bounding box center [934, 450] width 94 height 22
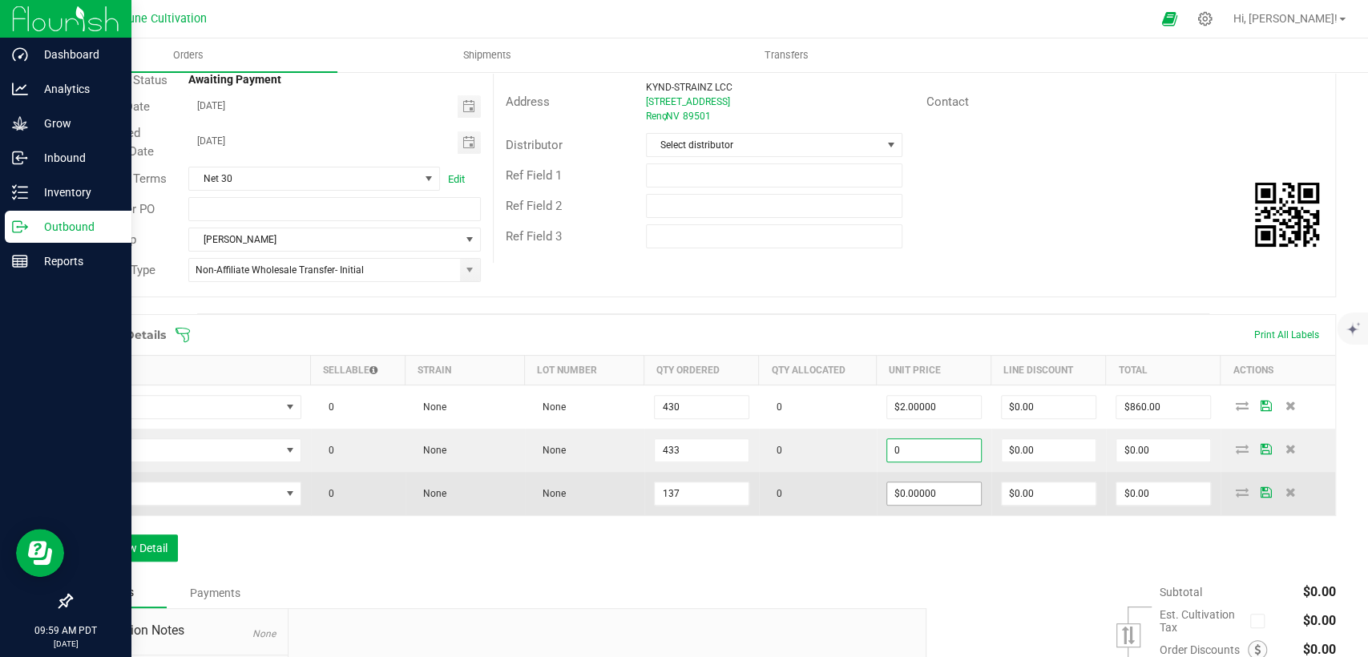
paste input "2"
type input "$2.00000"
type input "$866.00"
click at [912, 499] on input "0" at bounding box center [934, 494] width 94 height 22
paste input "2"
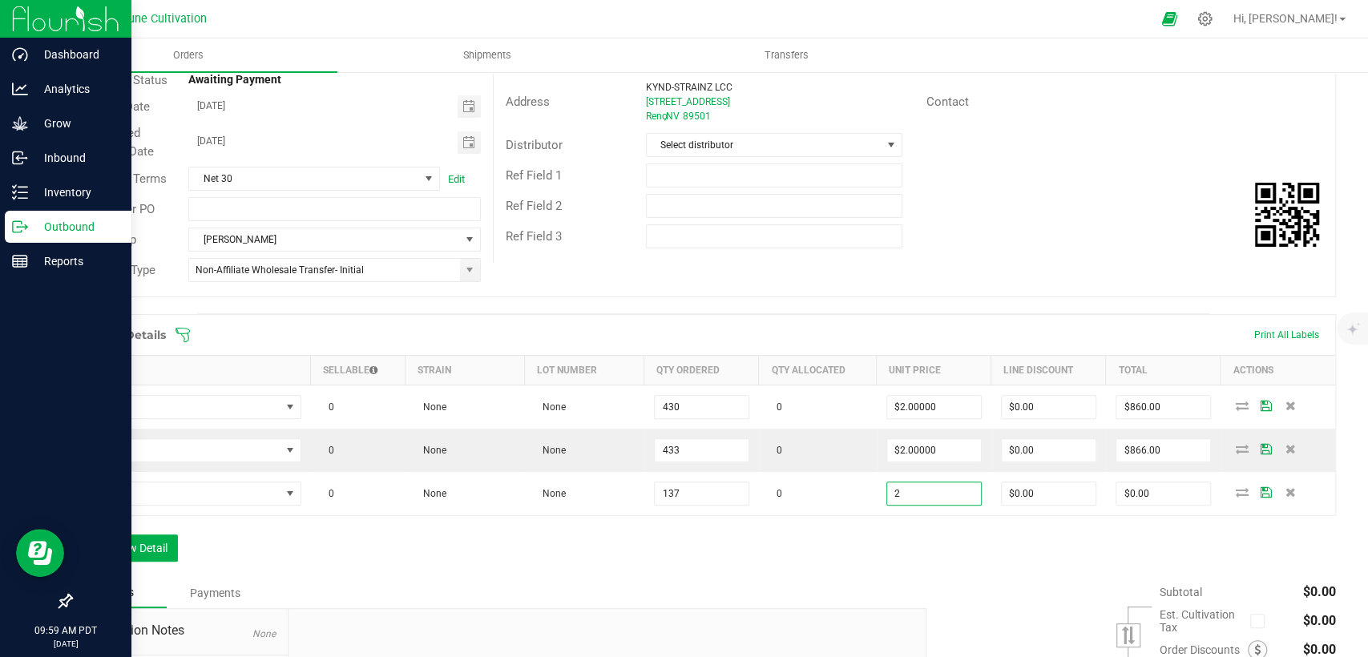
type input "$2.00000"
type input "$274.00"
click at [882, 521] on div "Order Details Print All Labels Item Sellable Strain Lot Number Qty Ordered Qty …" at bounding box center [704, 446] width 1266 height 264
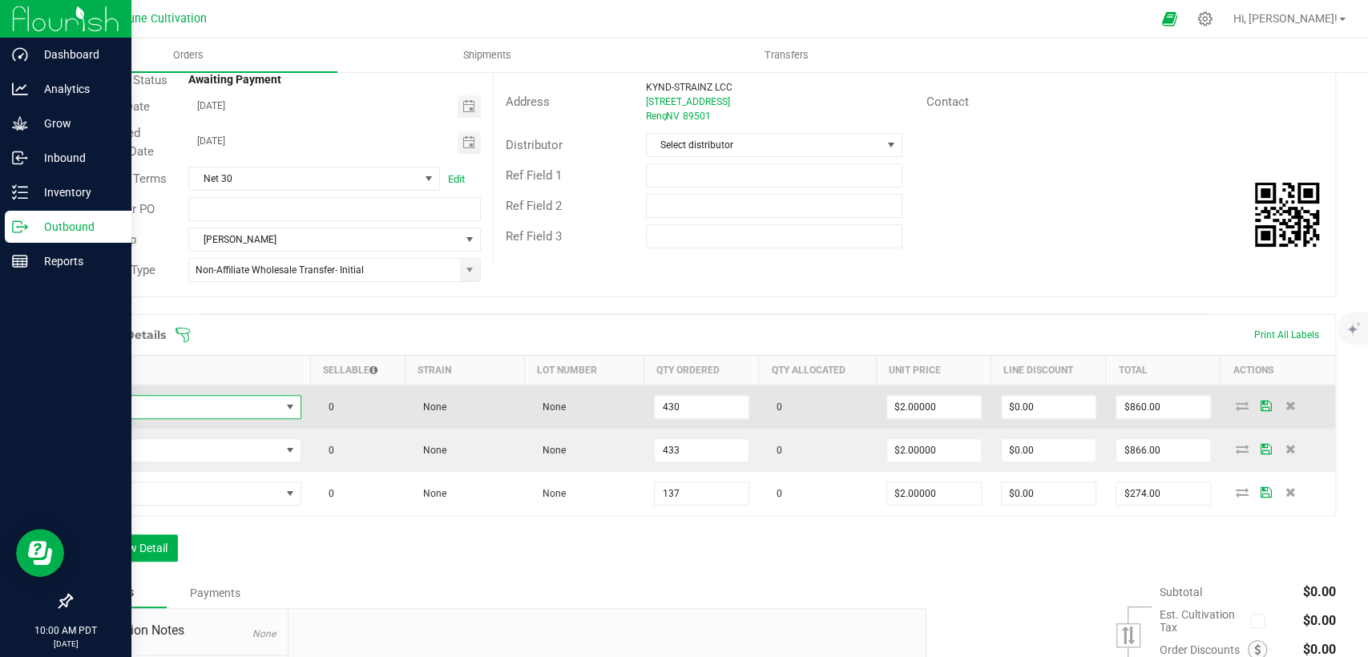
click at [160, 396] on span "NO DATA FOUND" at bounding box center [182, 407] width 198 height 22
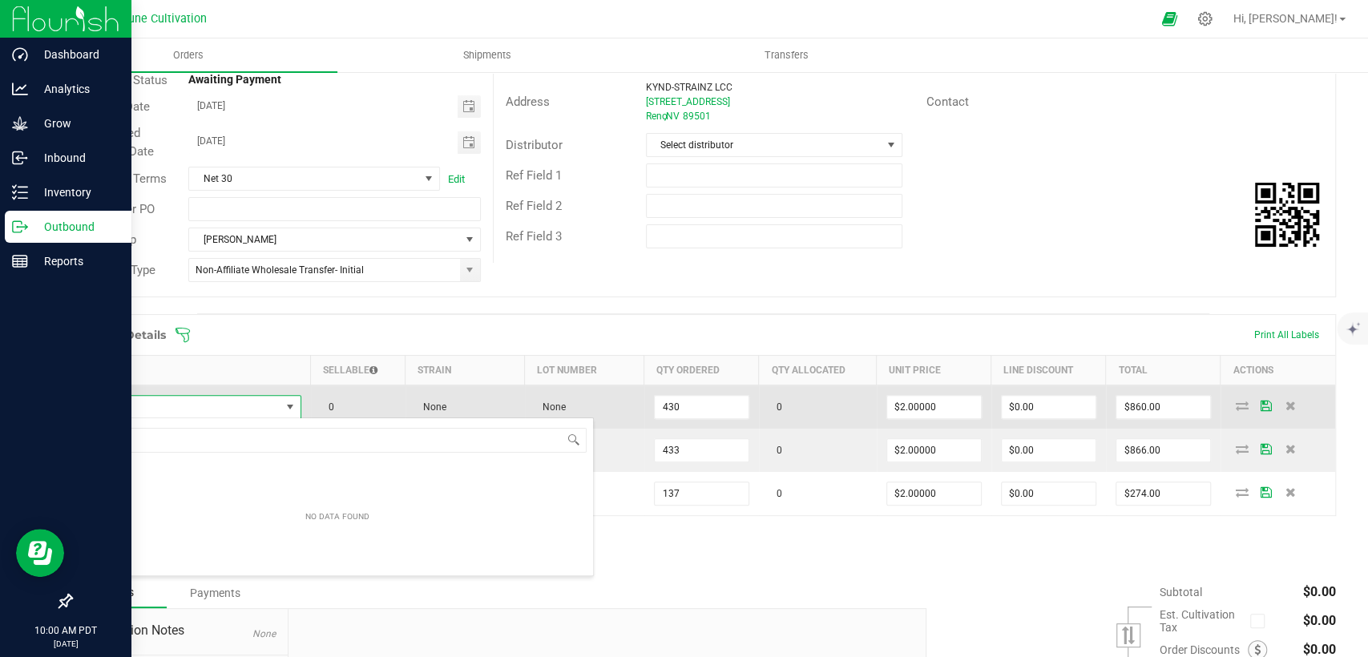
scroll to position [23, 214]
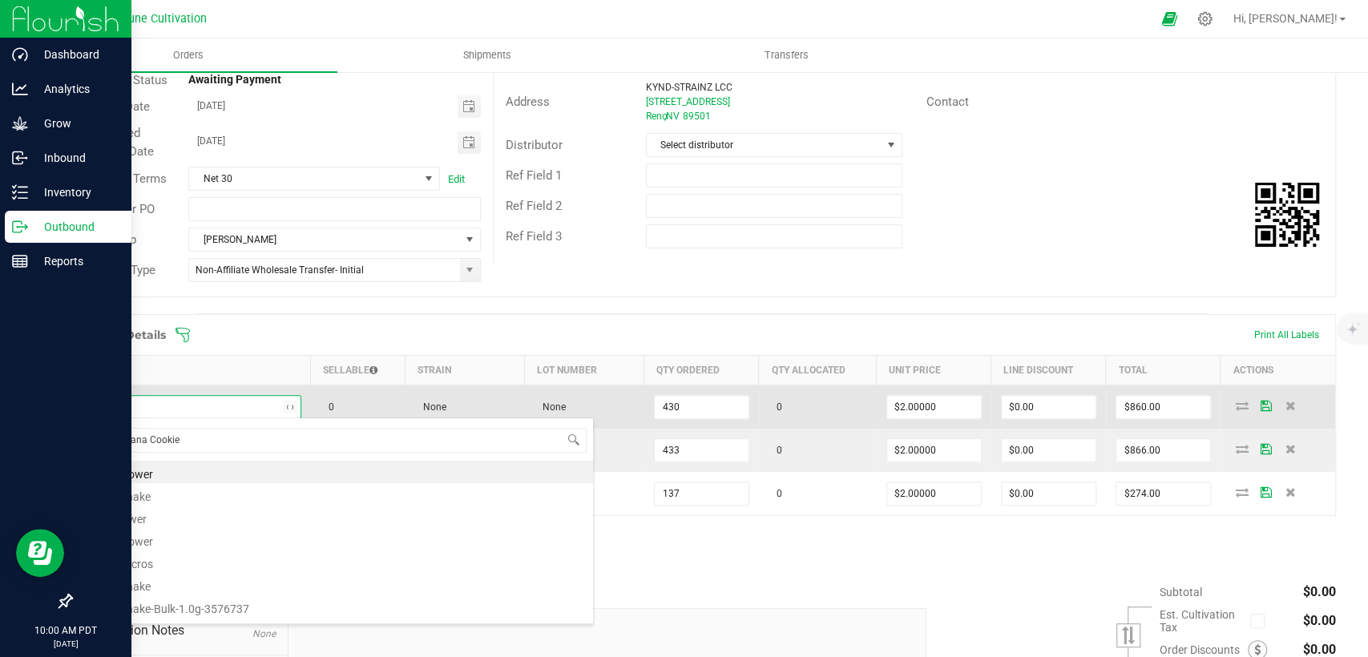
type input "Tropicana Cookies"
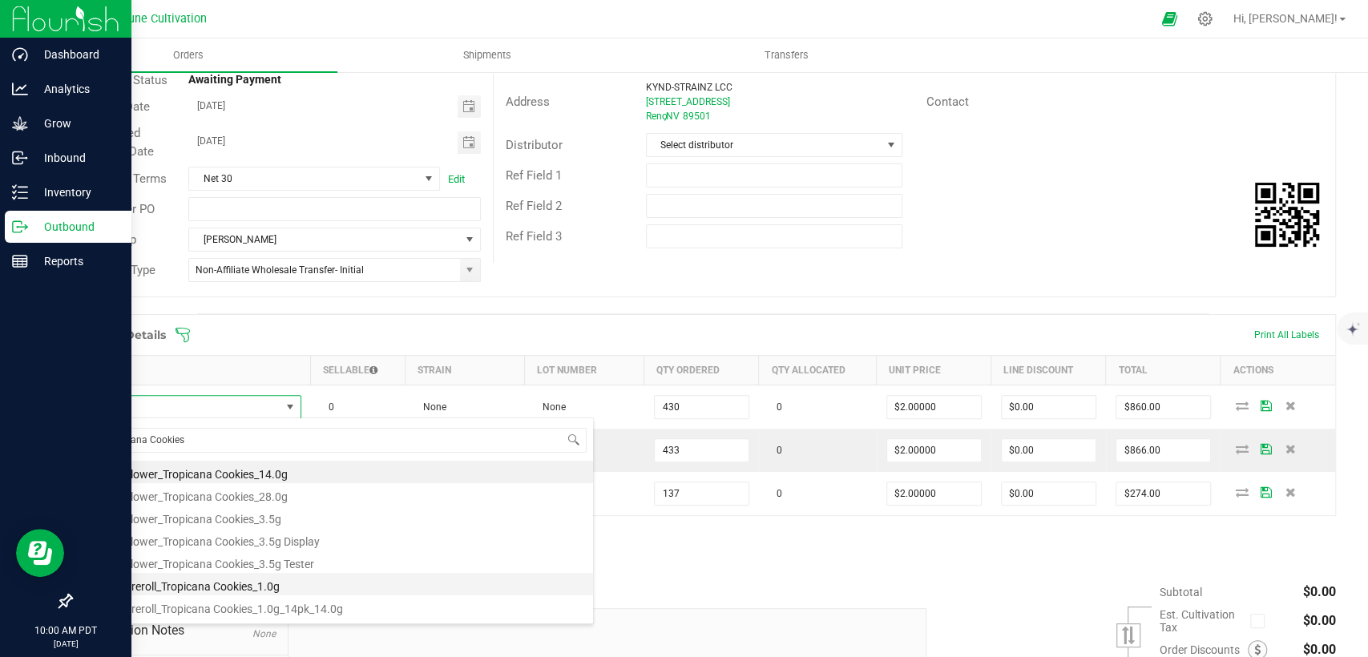
click at [186, 588] on li "HUST_Preroll_Tropicana Cookies_1.0g" at bounding box center [337, 584] width 511 height 22
type input "430 ea"
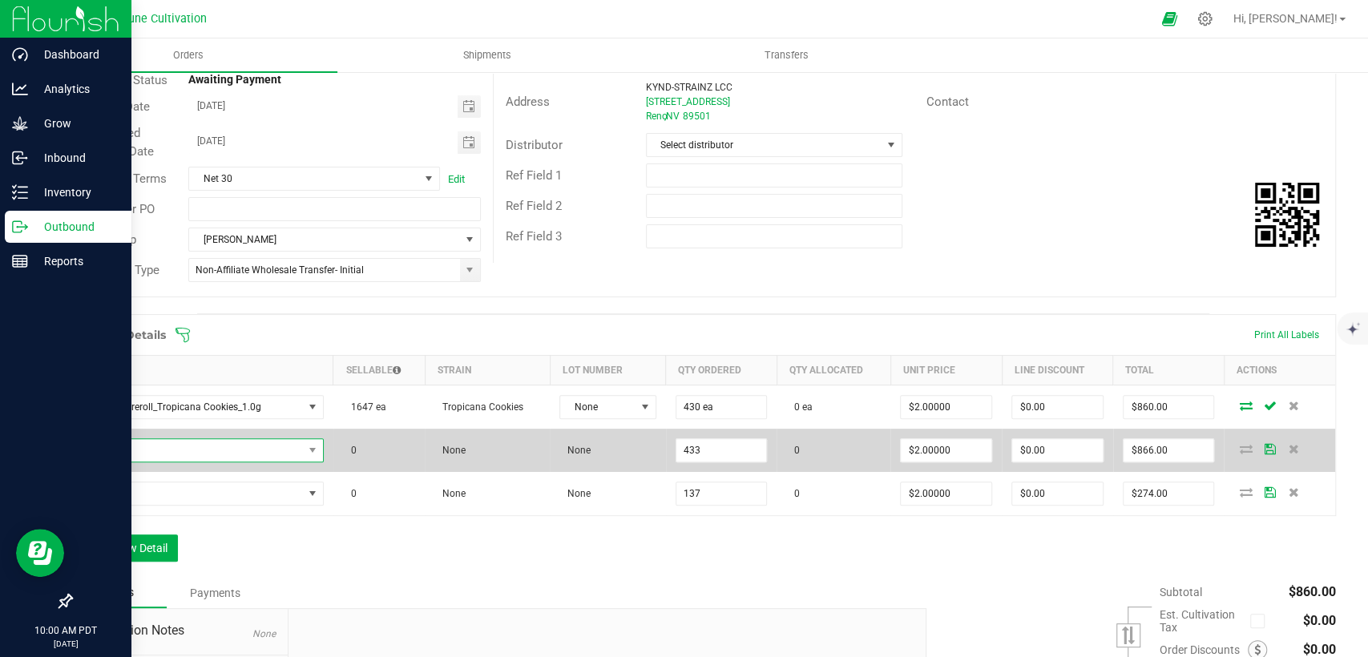
click at [227, 454] on span "NO DATA FOUND" at bounding box center [193, 450] width 220 height 22
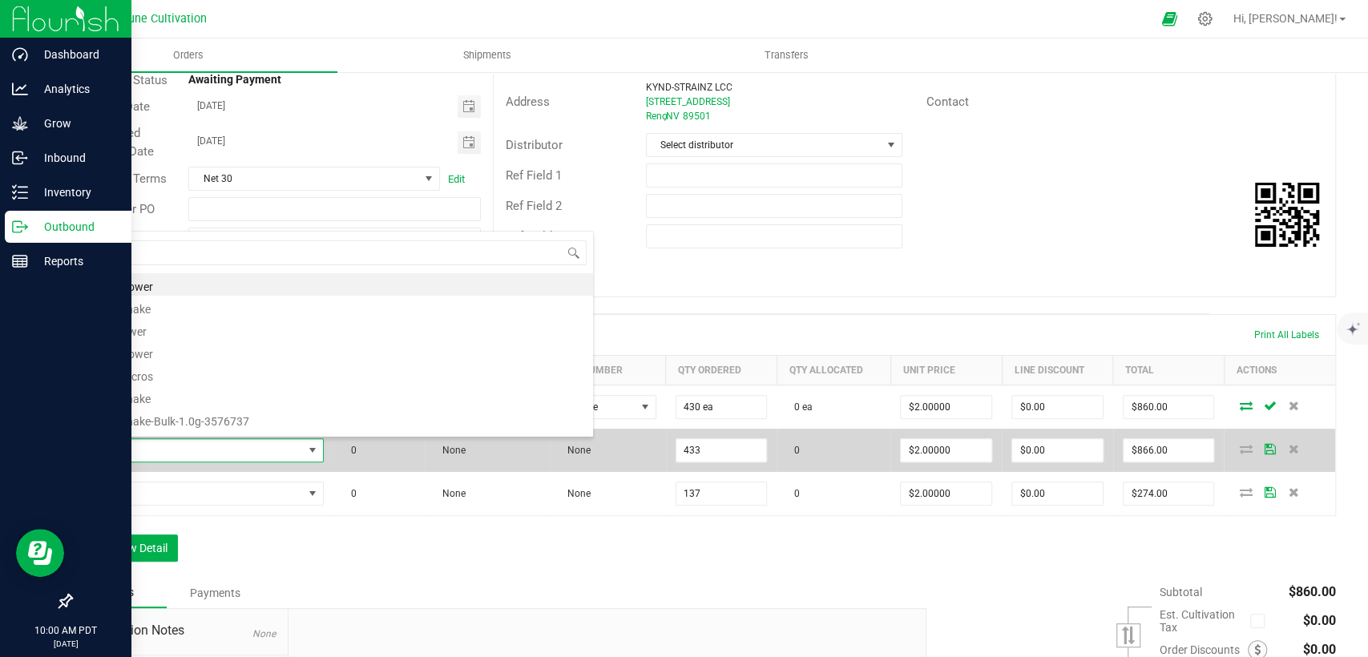
scroll to position [23, 235]
type input "Trainwreck"
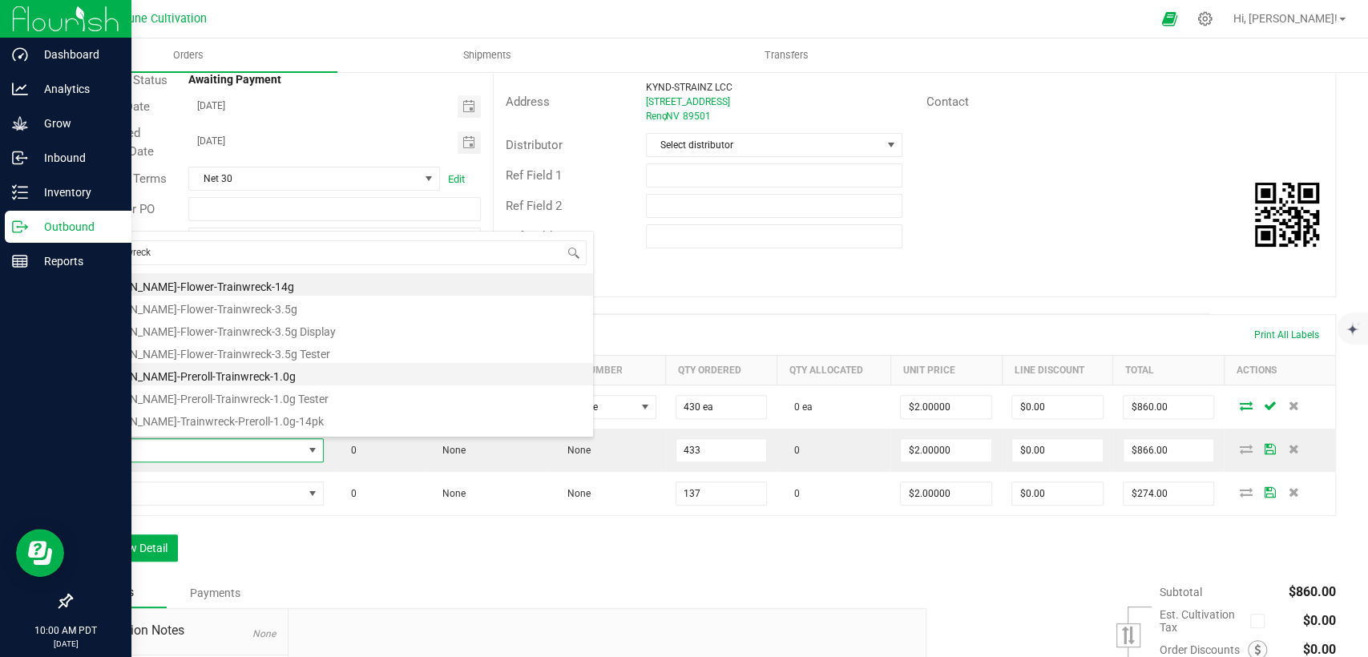
click at [212, 375] on li "[PERSON_NAME]-Preroll-Trainwreck-1.0g" at bounding box center [337, 374] width 511 height 22
type input "433 ea"
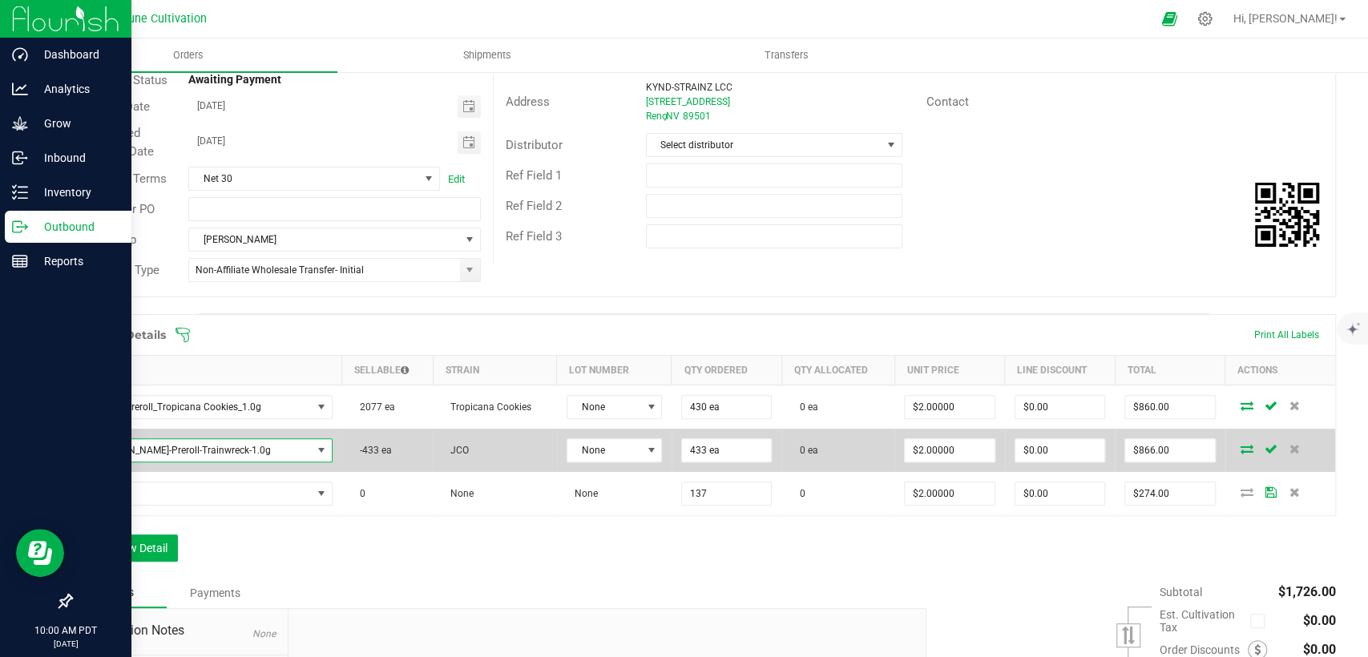
click at [263, 442] on span "[PERSON_NAME]-Preroll-Trainwreck-1.0g" at bounding box center [197, 450] width 229 height 22
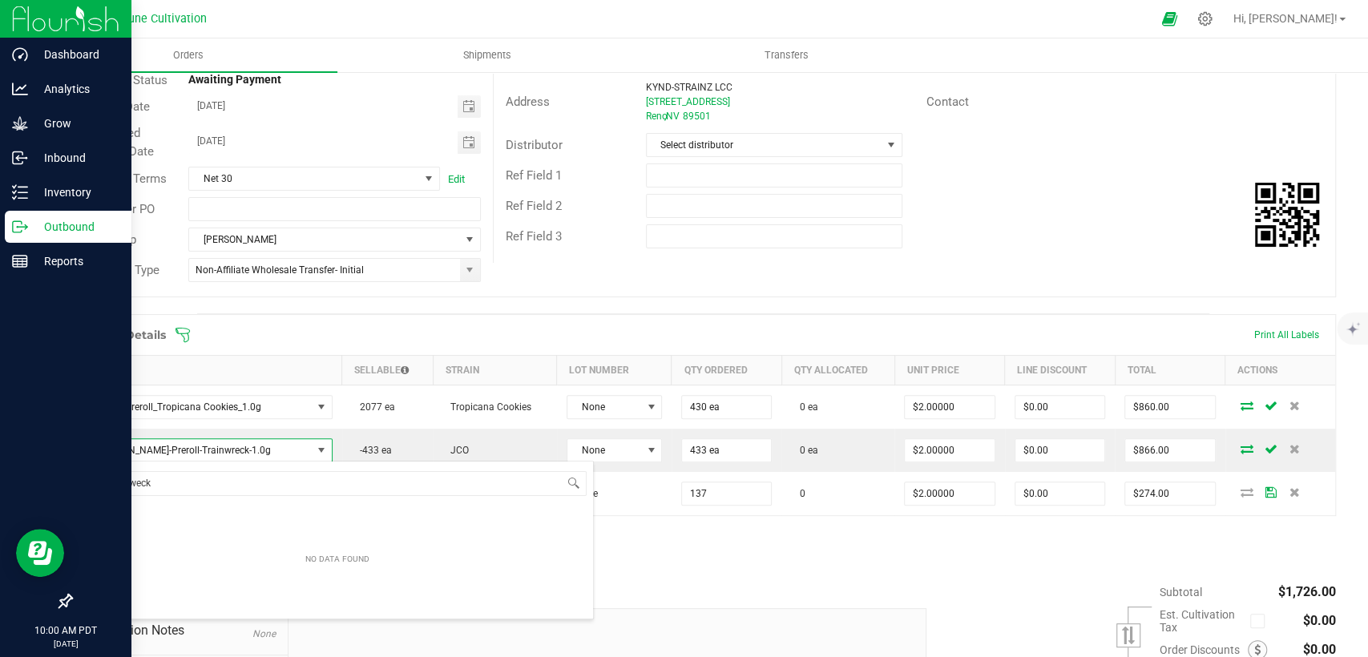
drag, startPoint x: 186, startPoint y: 487, endPoint x: 50, endPoint y: 495, distance: 136.5
click at [50, 491] on body "Dashboard Analytics Grow Inbound Inventory Outbound Reports 10:00 AM PDT [DATE]…" at bounding box center [684, 328] width 1368 height 657
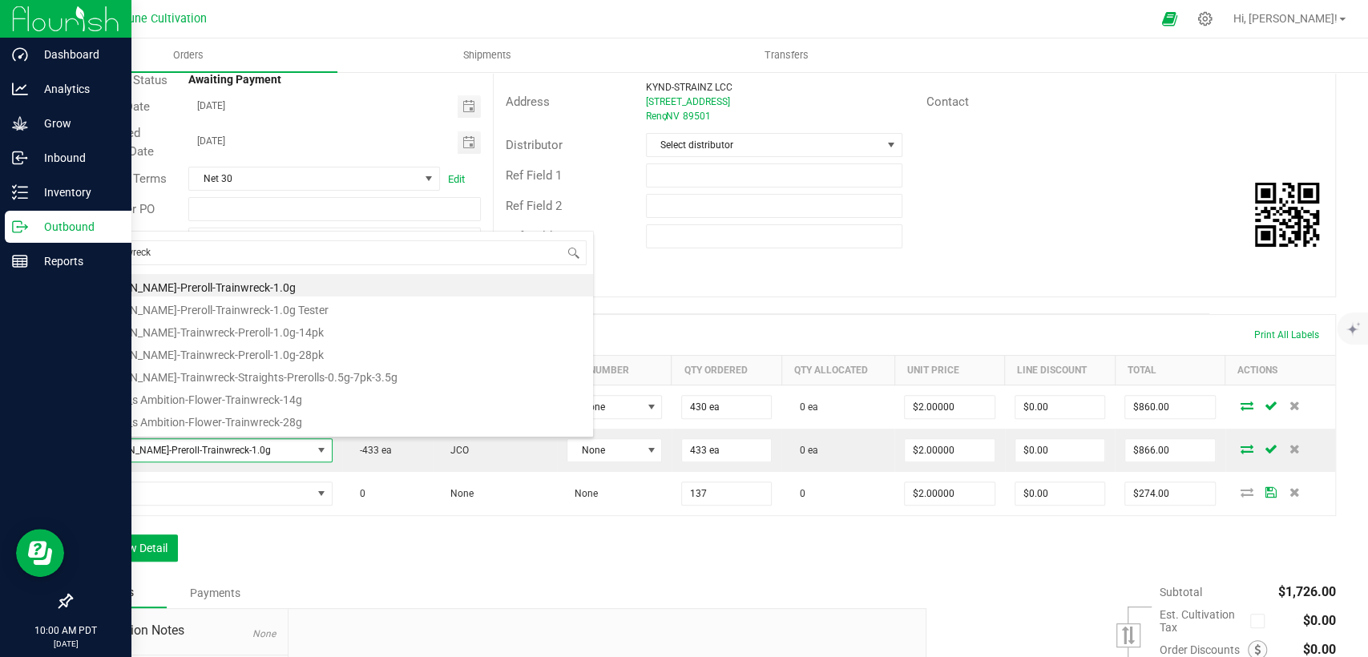
scroll to position [0, 0]
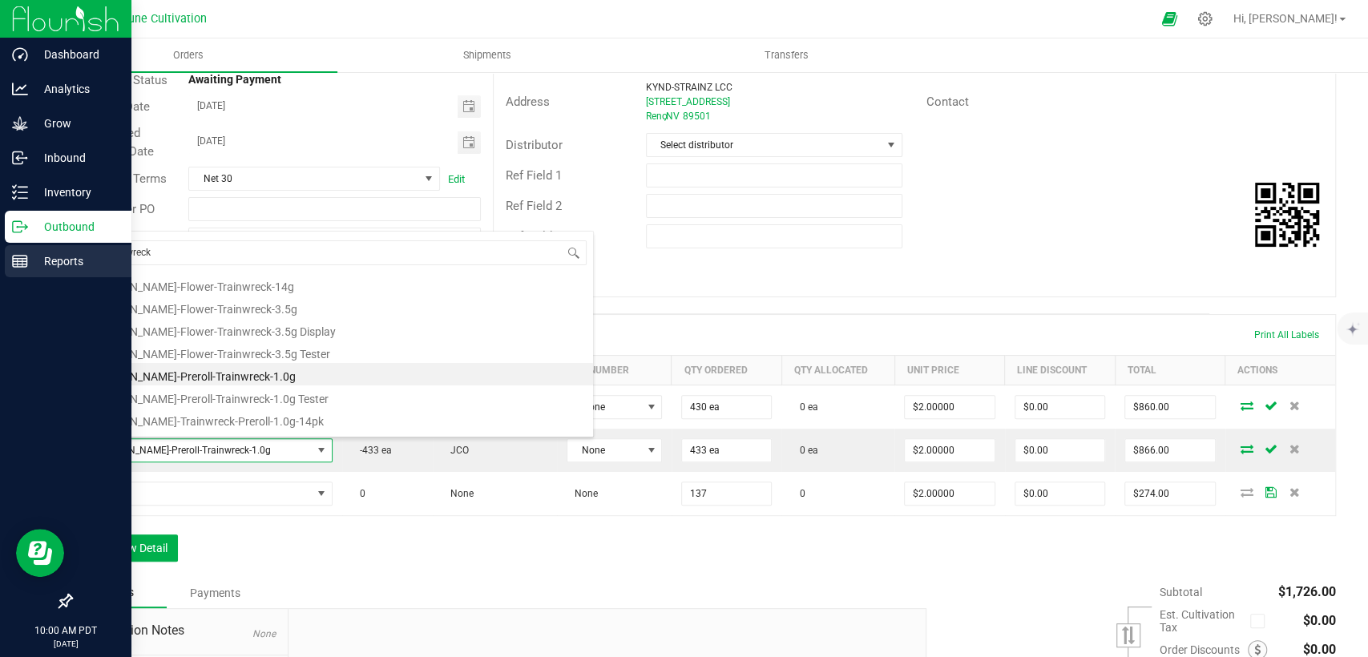
drag, startPoint x: 151, startPoint y: 256, endPoint x: 19, endPoint y: 271, distance: 133.1
click at [54, 253] on body "Dashboard Analytics Grow Inbound Inventory Outbound Reports 10:00 AM PDT [DATE]…" at bounding box center [684, 328] width 1368 height 657
type input "HUST_Preroll_Train"
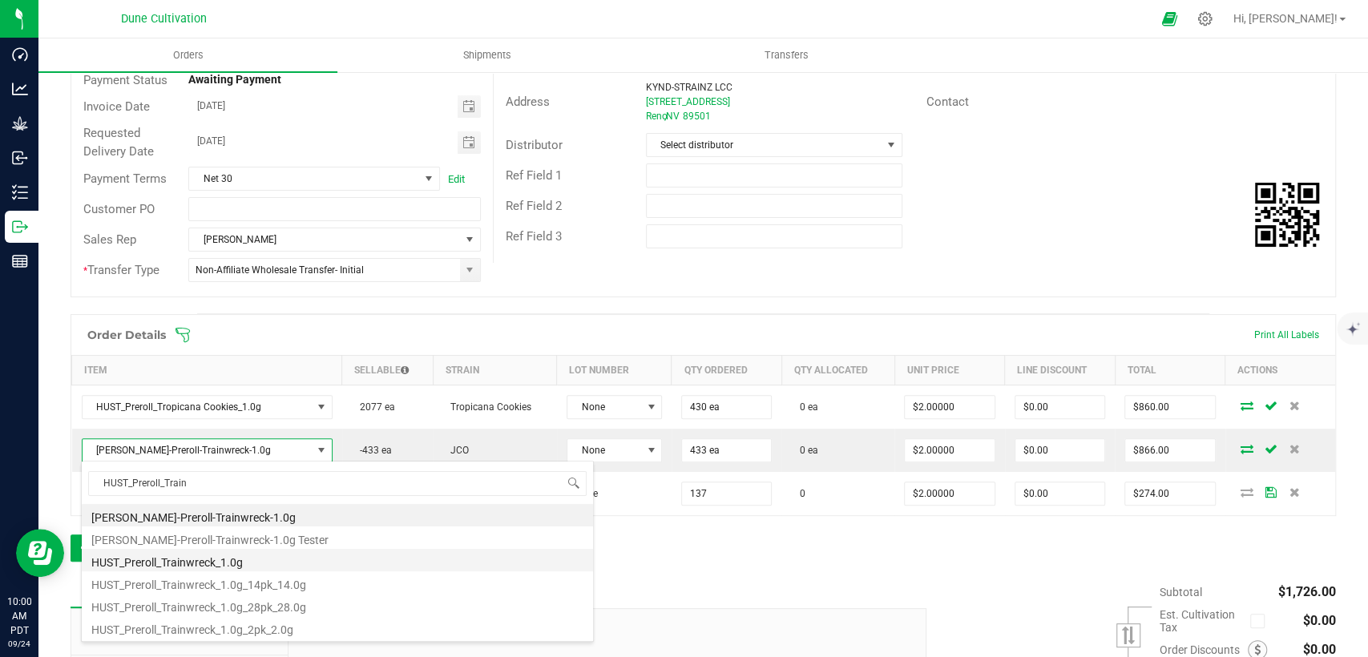
click at [299, 554] on li "HUST_Preroll_Trainwreck_1.0g" at bounding box center [337, 560] width 511 height 22
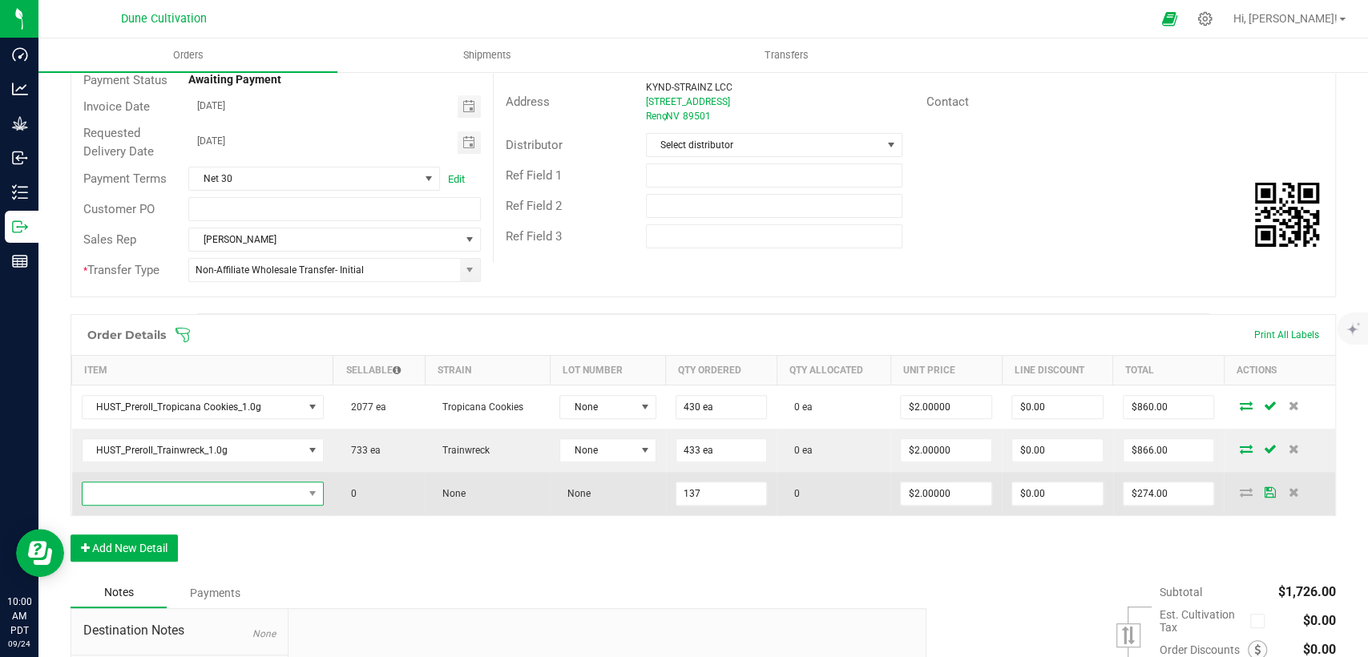
click at [210, 491] on span "NO DATA FOUND" at bounding box center [193, 494] width 220 height 22
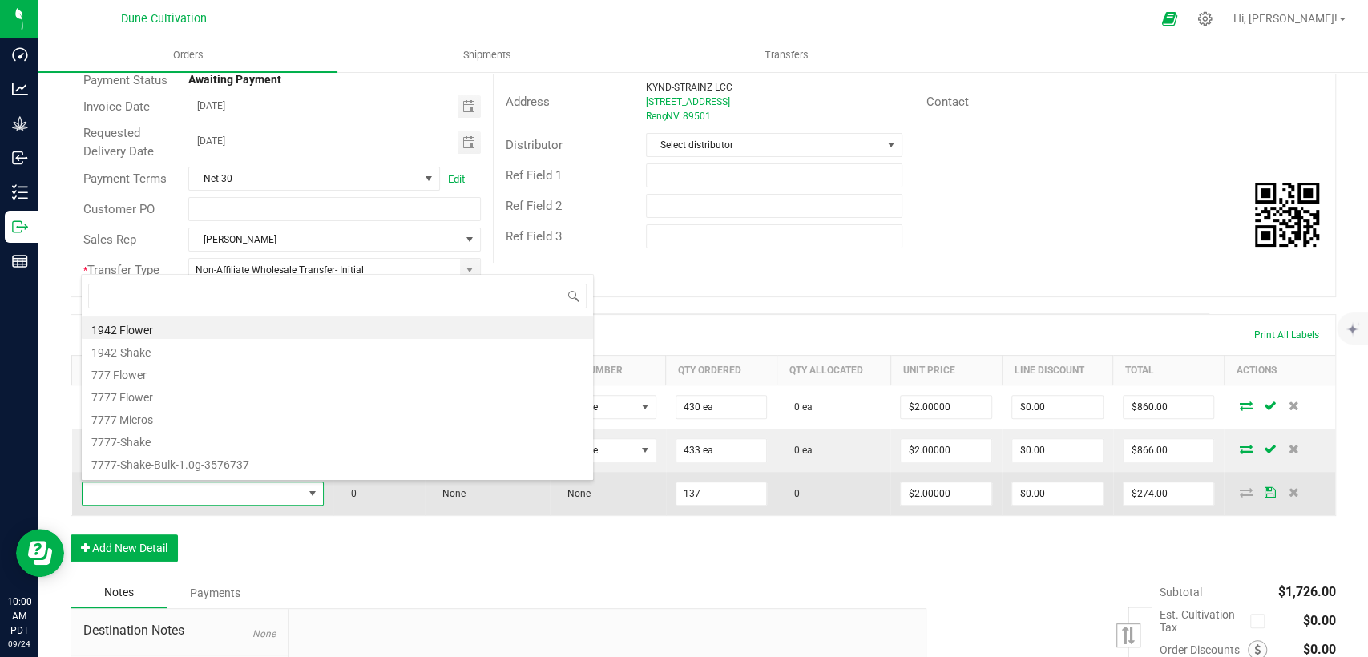
scroll to position [23, 235]
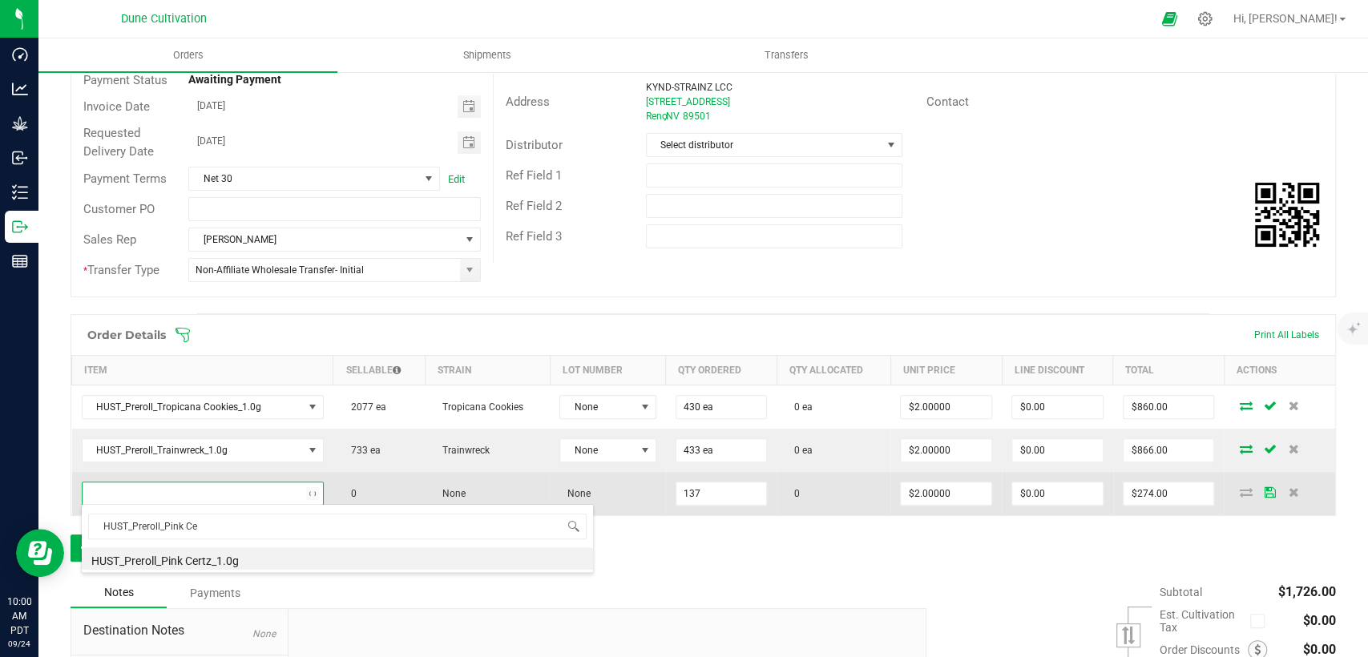
type input "HUST_Preroll_Pink Cer"
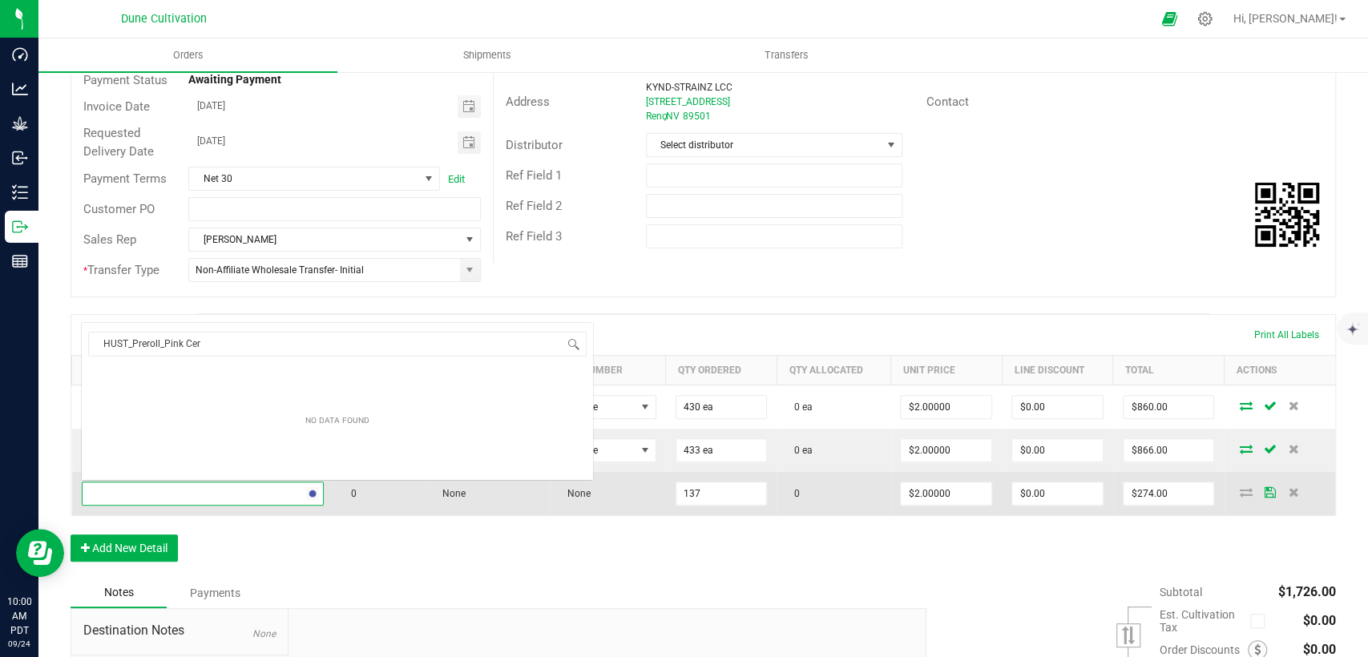
scroll to position [0, 0]
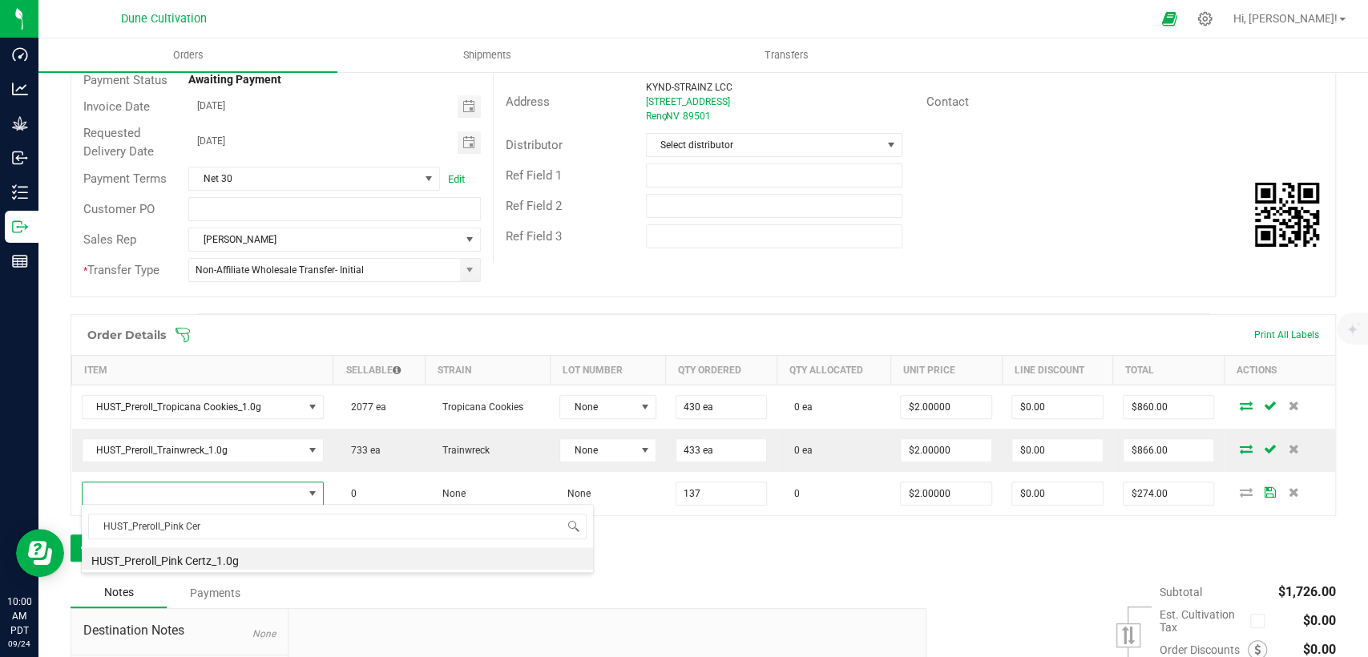
click at [204, 570] on div "HUST_Preroll_Pink Cer HUST_Preroll_Pink Certz_1.0g" at bounding box center [337, 538] width 513 height 69
click at [337, 561] on li "HUST_Preroll_Pink Certz_1.0g" at bounding box center [337, 558] width 511 height 22
type input "137 ea"
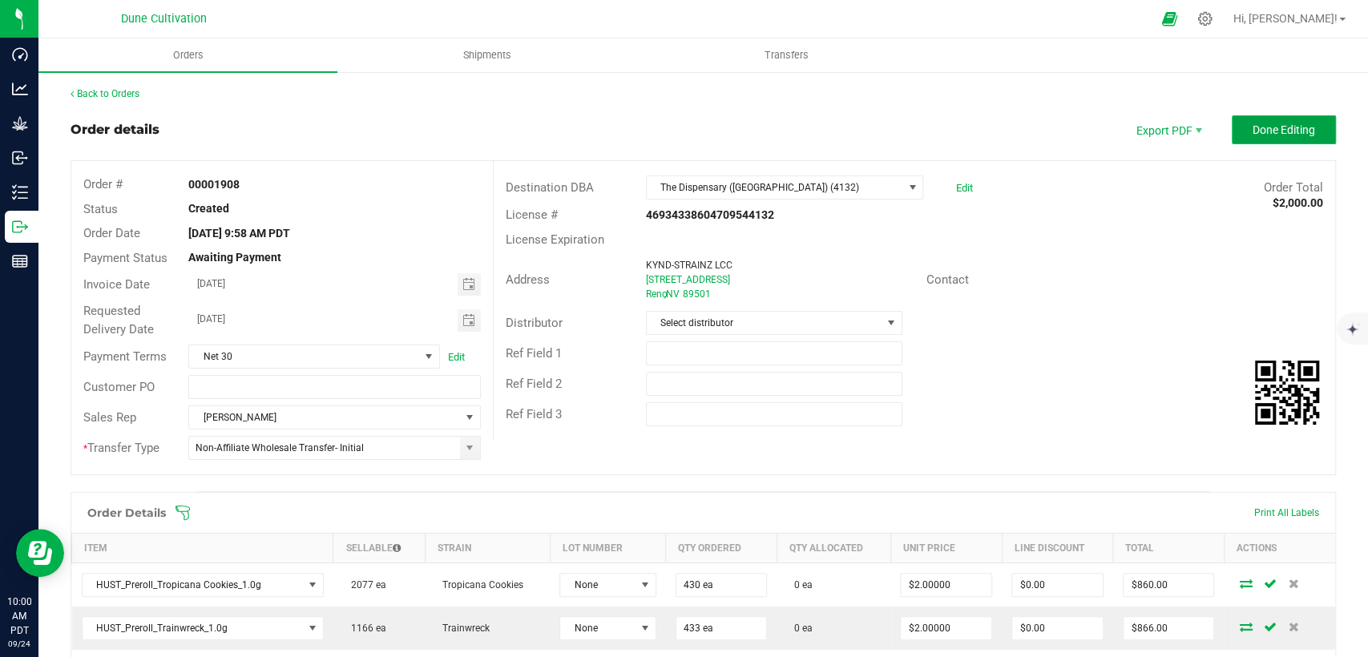
click at [1253, 136] on span "Done Editing" at bounding box center [1284, 129] width 63 height 13
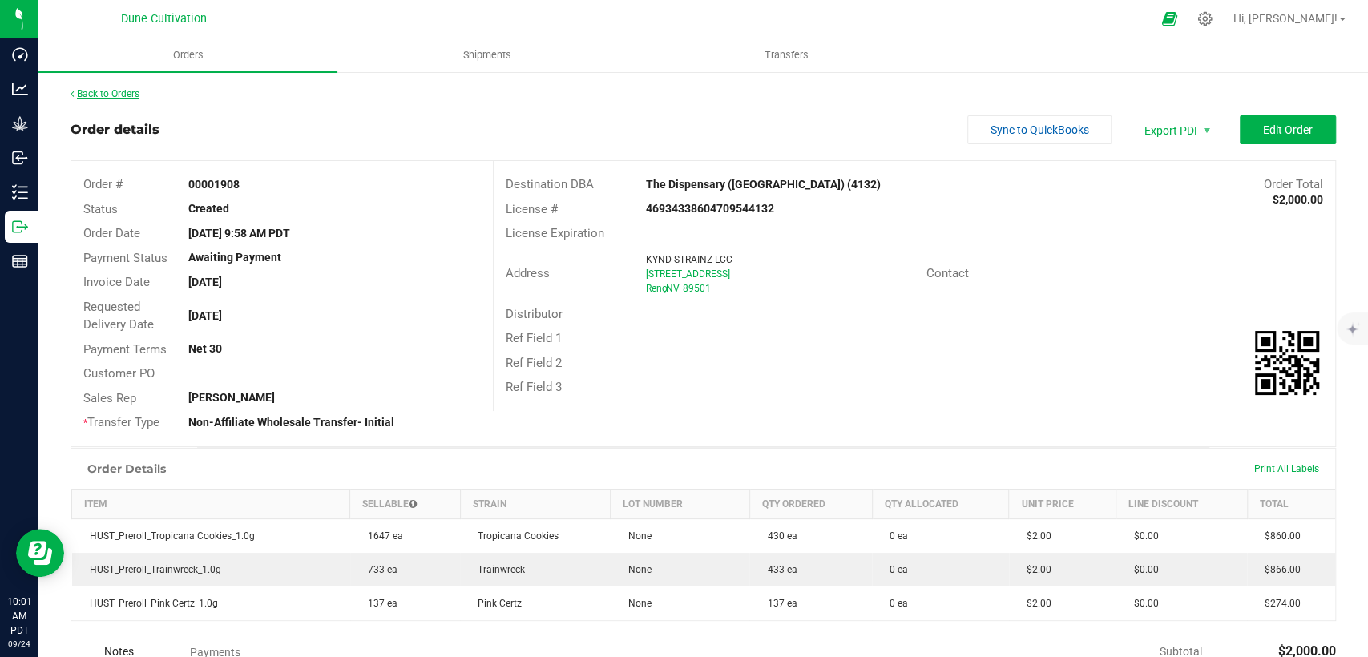
click at [115, 93] on link "Back to Orders" at bounding box center [105, 93] width 69 height 11
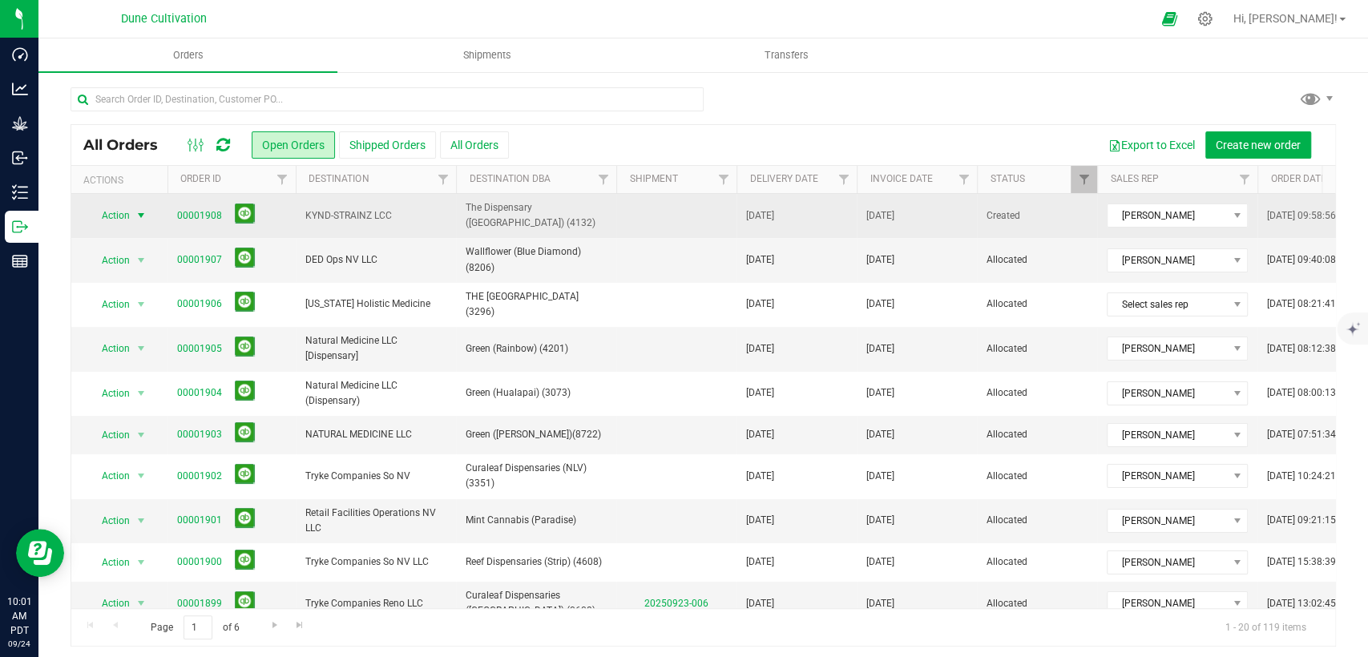
click at [122, 216] on span "Action" at bounding box center [108, 215] width 43 height 22
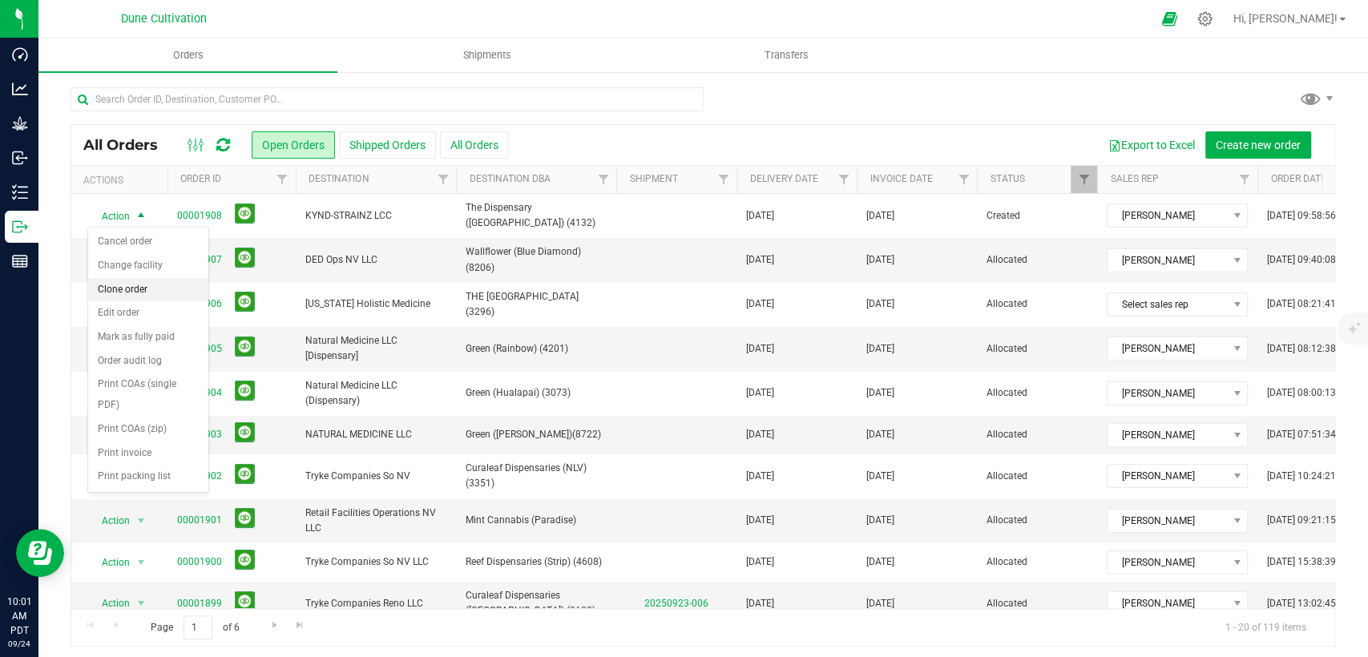
click at [148, 278] on li "Clone order" at bounding box center [148, 290] width 120 height 24
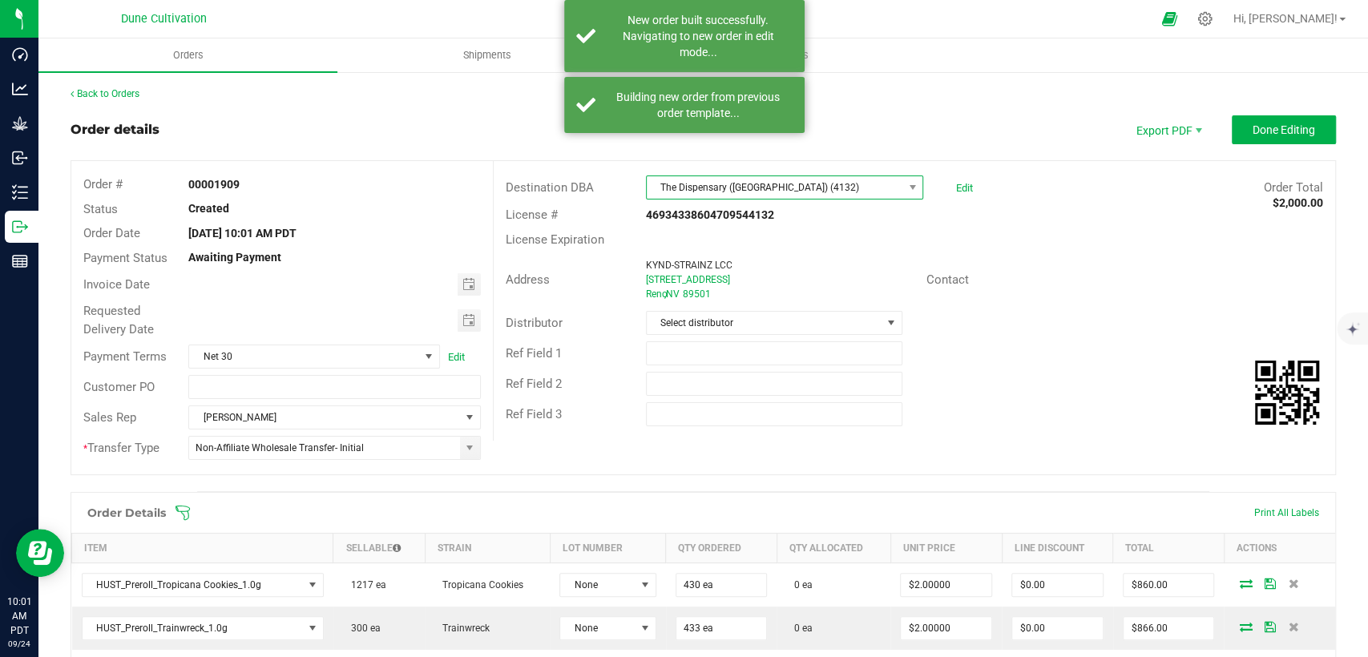
click at [713, 188] on span "The Dispensary ([GEOGRAPHIC_DATA]) (4132)" at bounding box center [775, 187] width 256 height 22
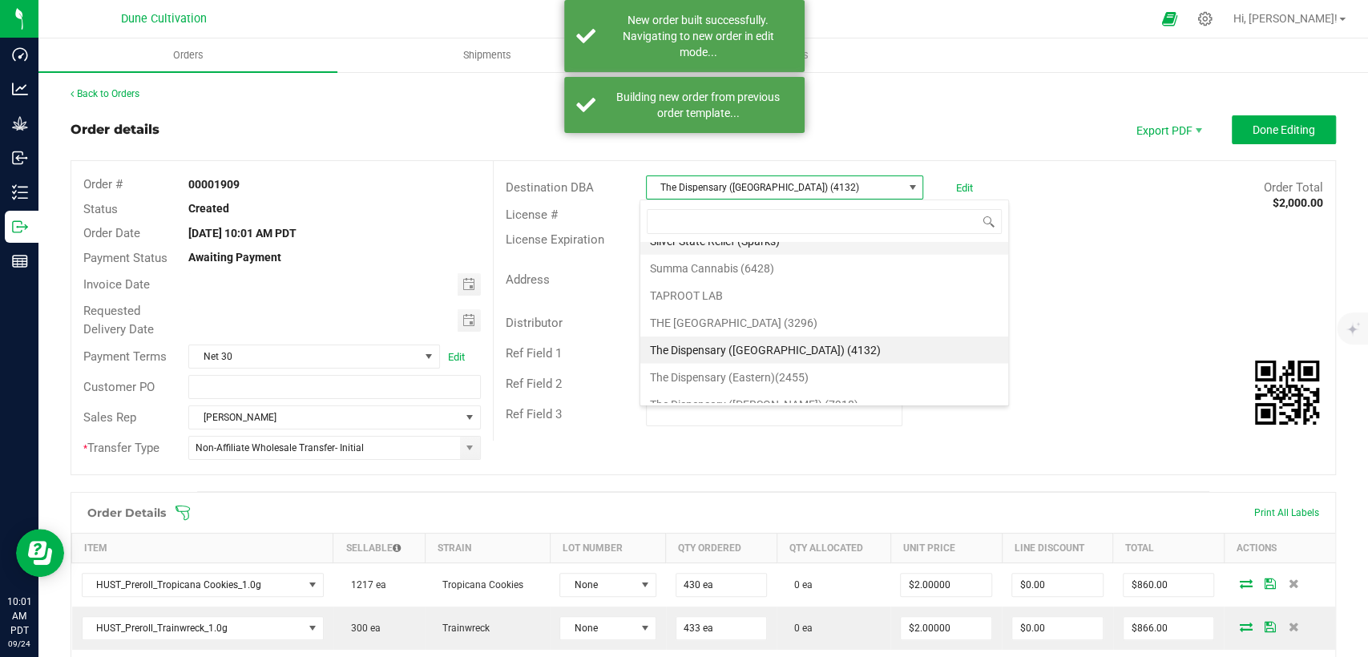
scroll to position [3043, 0]
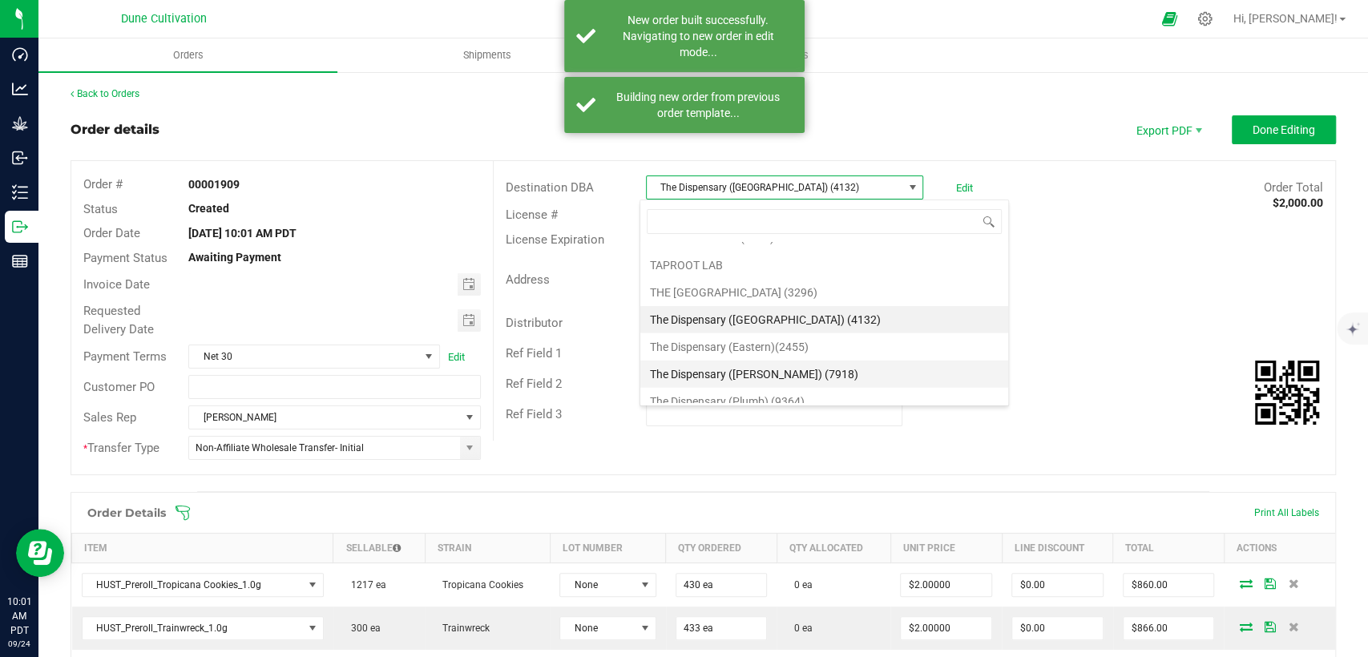
click at [711, 361] on li "The Dispensary ([PERSON_NAME]) (7918)" at bounding box center [824, 374] width 368 height 27
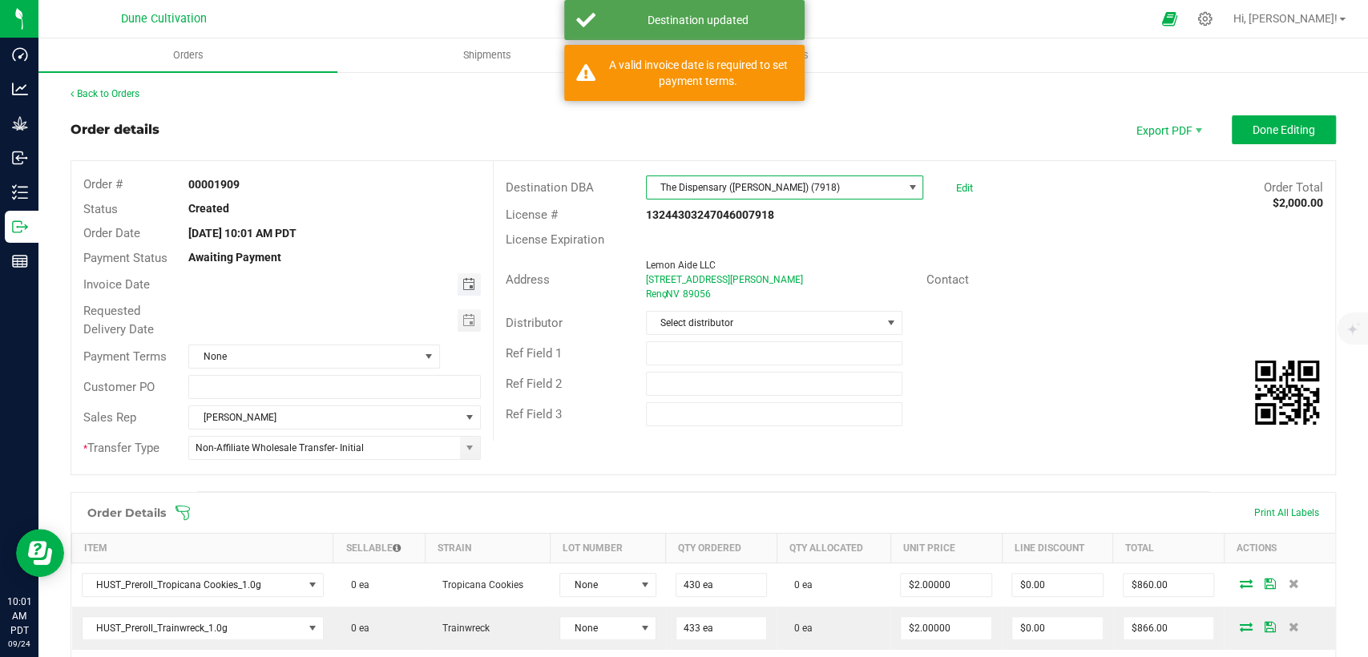
click at [468, 284] on span "Toggle calendar" at bounding box center [468, 284] width 13 height 13
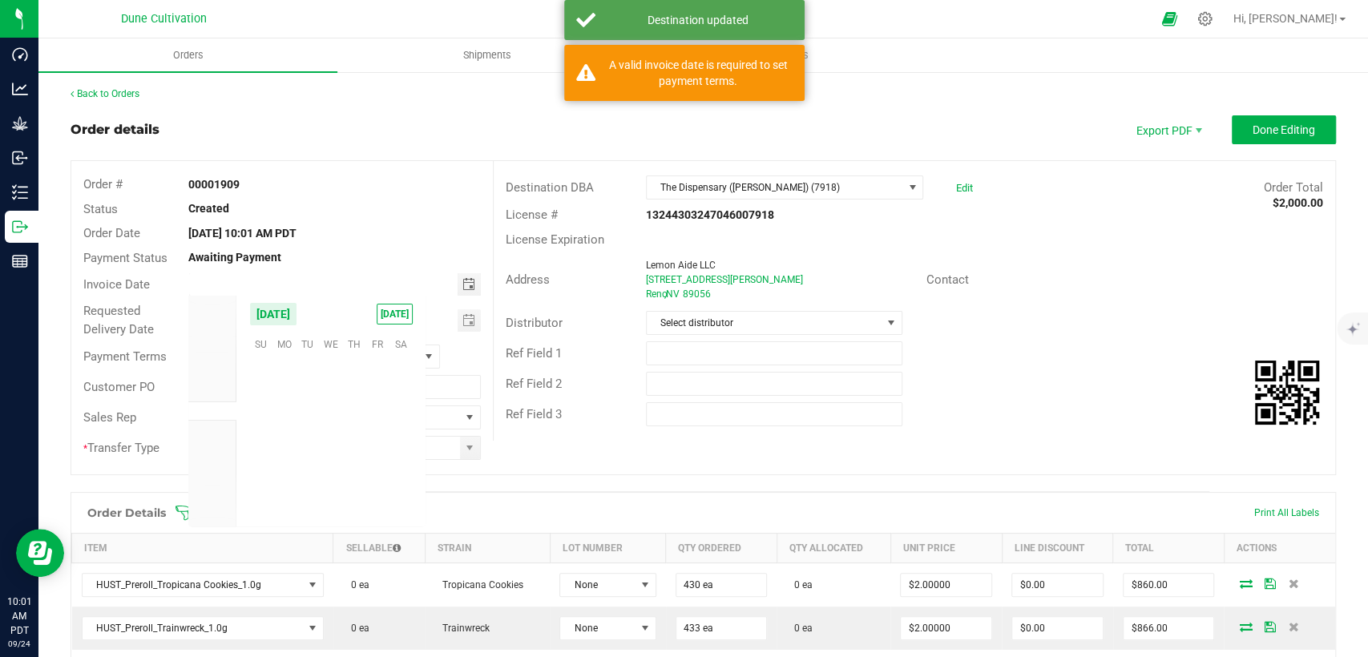
scroll to position [259973, 0]
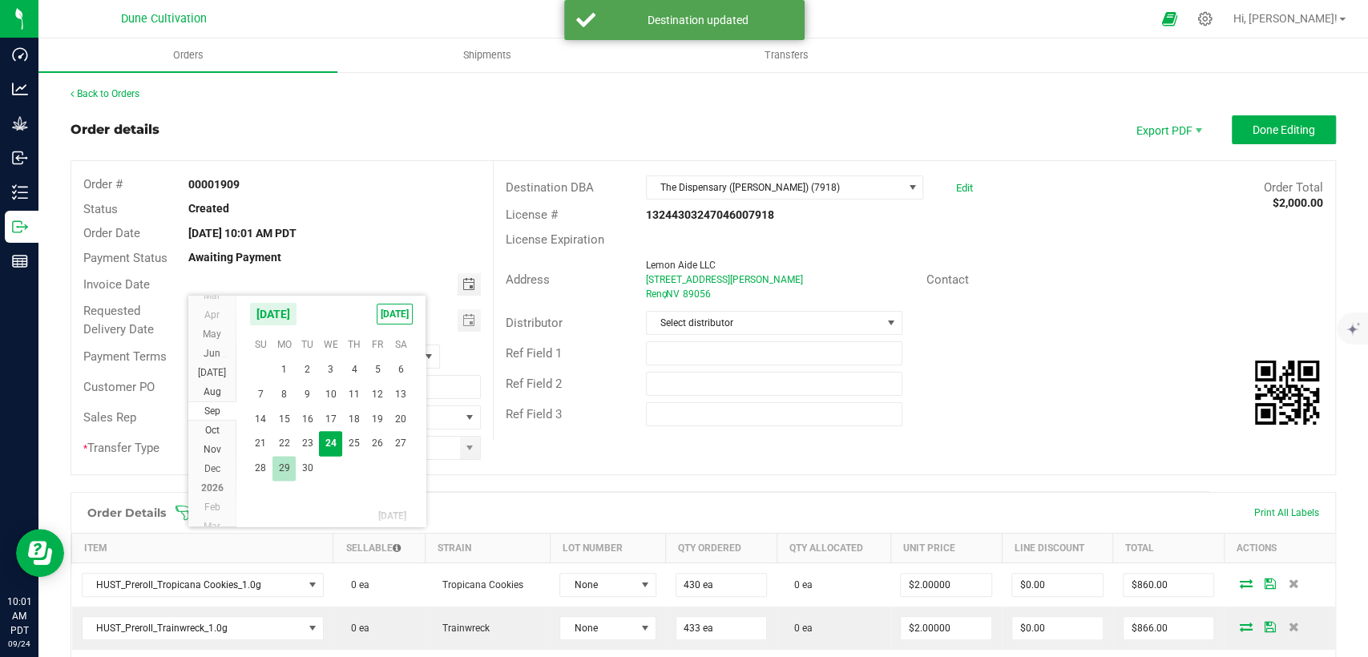
click at [279, 465] on span "29" at bounding box center [284, 468] width 23 height 25
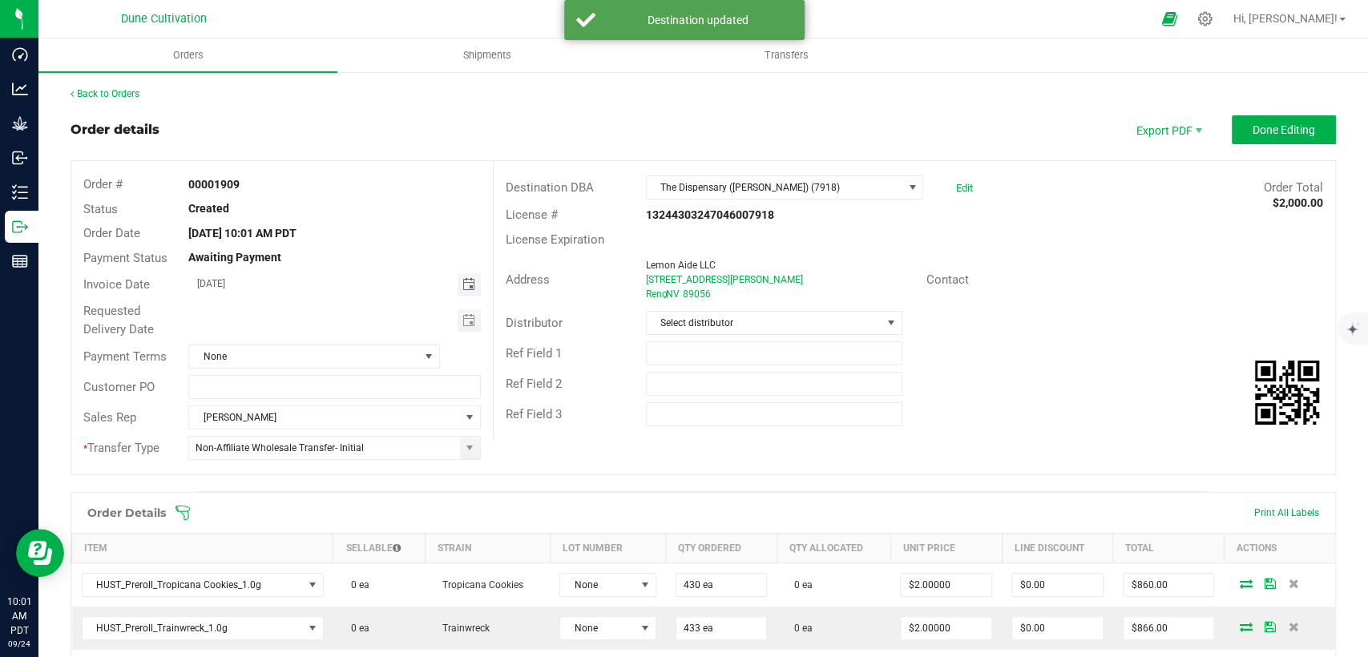
click at [468, 285] on span "Toggle calendar" at bounding box center [468, 284] width 13 height 13
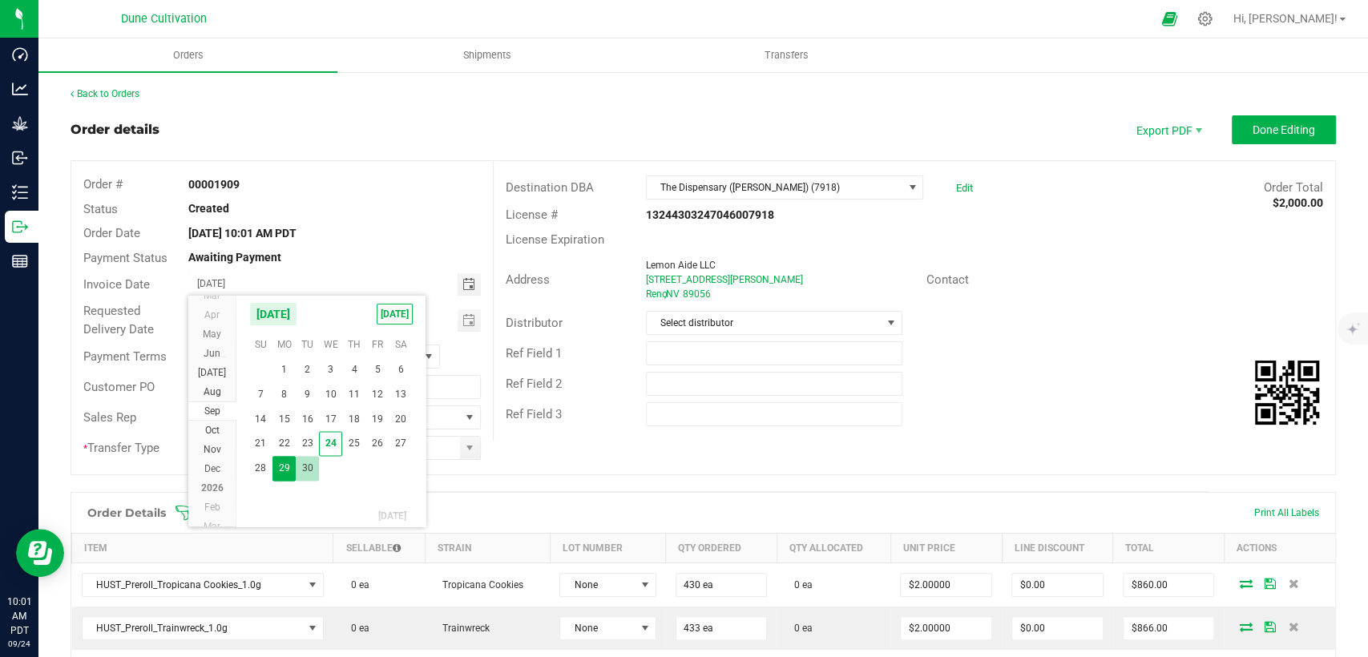
click at [301, 466] on span "30" at bounding box center [307, 468] width 23 height 25
type input "[DATE]"
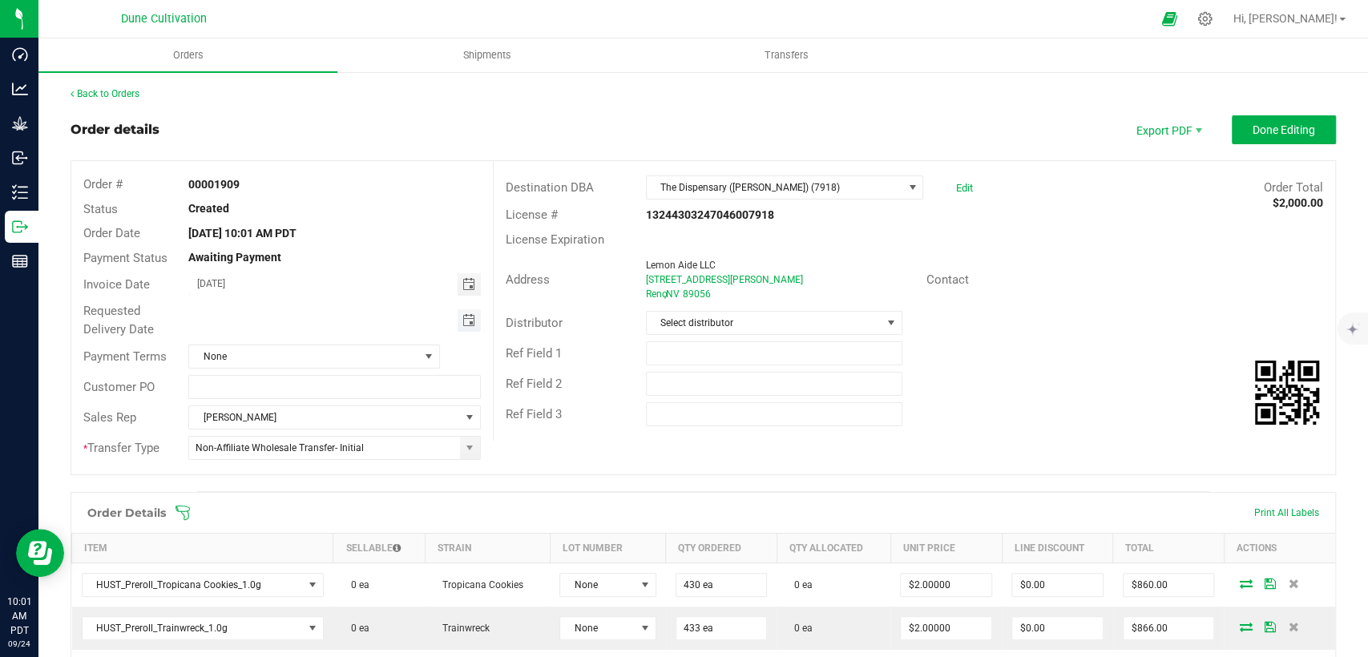
click at [462, 326] on span "Toggle calendar" at bounding box center [468, 320] width 13 height 13
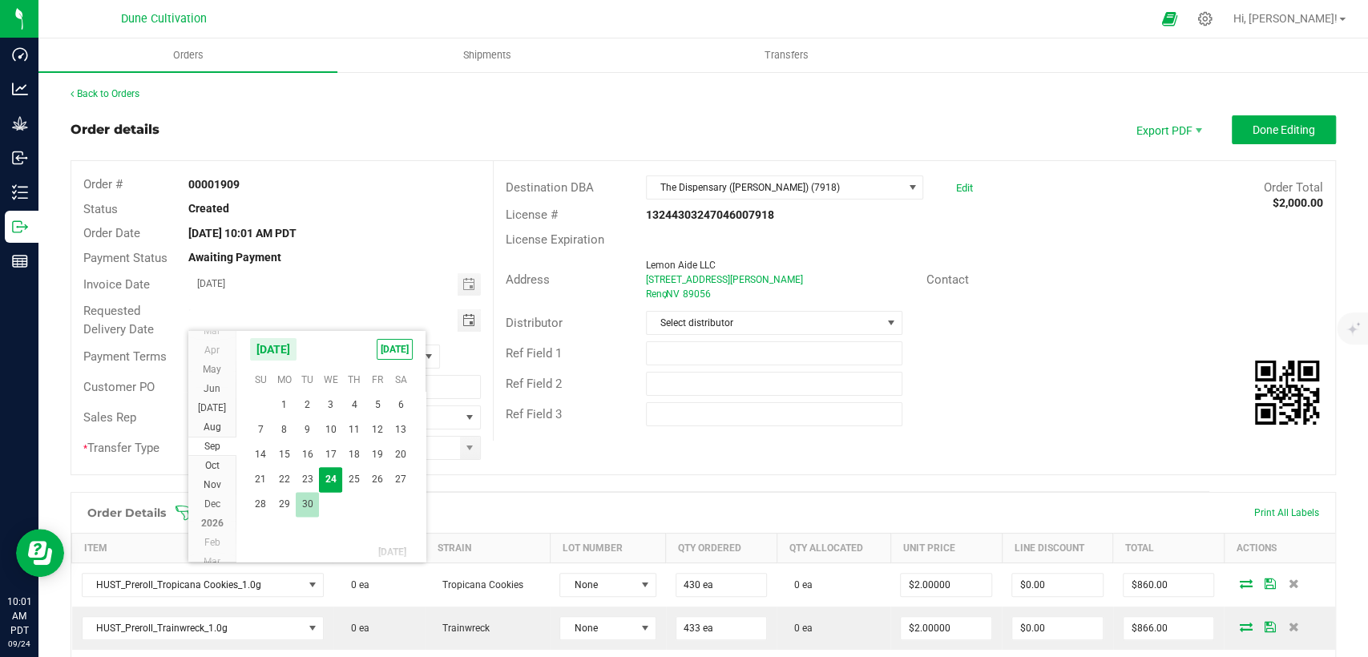
click at [297, 504] on span "30" at bounding box center [307, 504] width 23 height 25
type input "[DATE]"
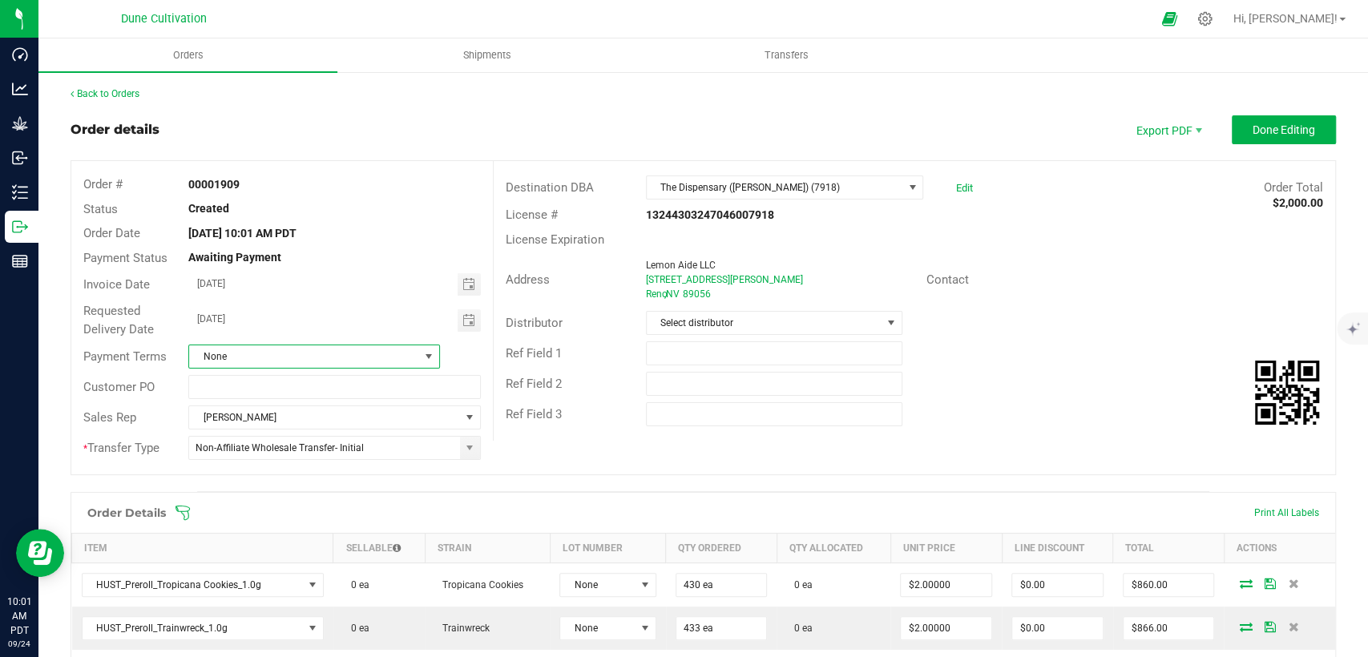
click at [378, 358] on span "None" at bounding box center [304, 356] width 230 height 22
click at [289, 421] on li "Net 30" at bounding box center [311, 424] width 247 height 27
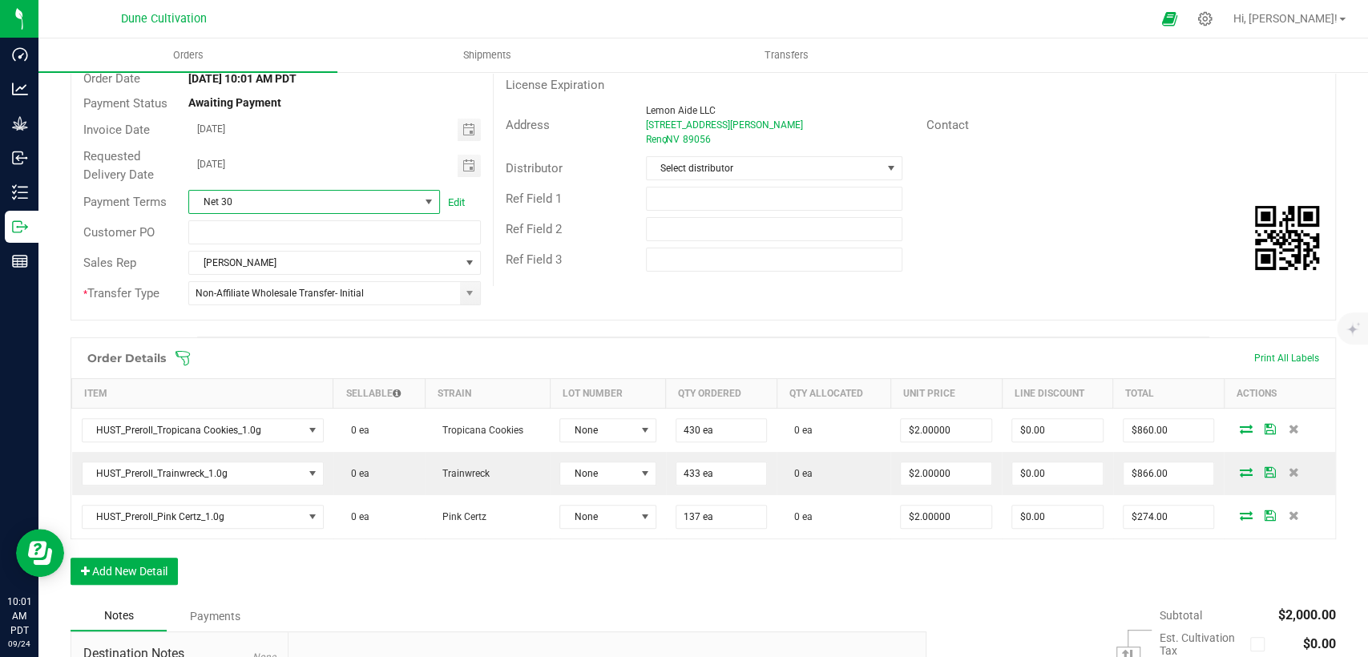
scroll to position [0, 0]
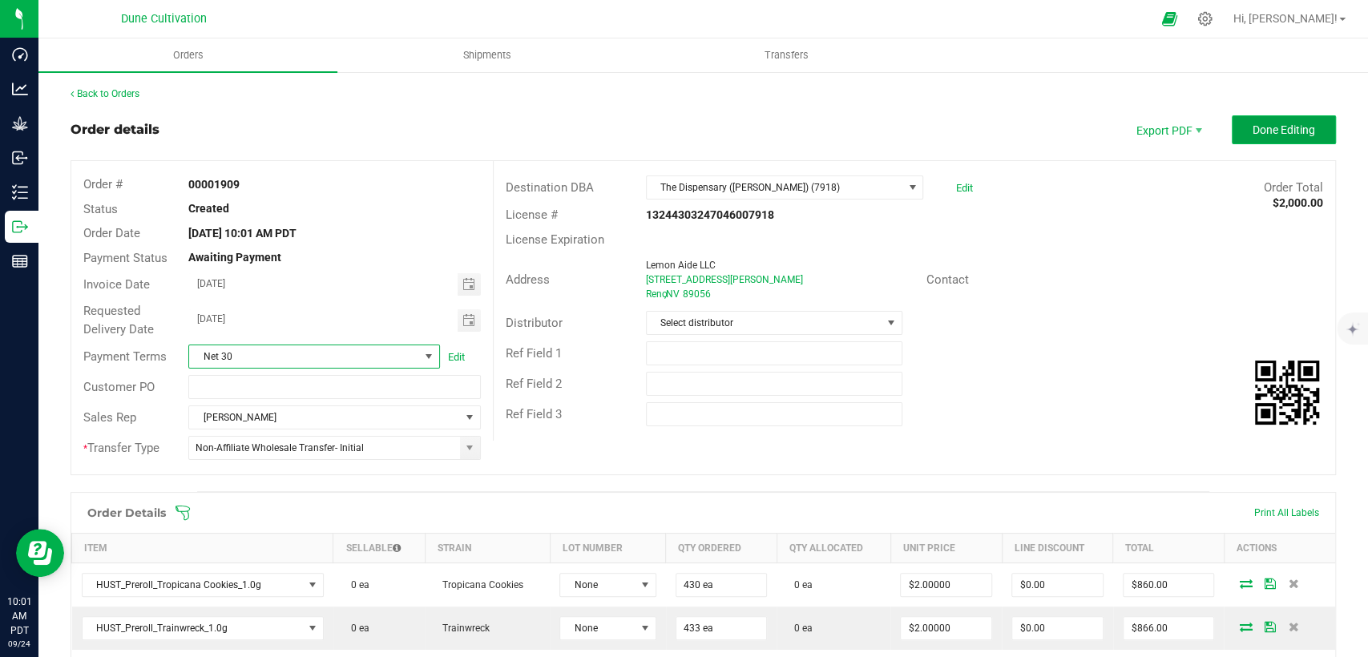
click at [1292, 123] on span "Done Editing" at bounding box center [1284, 129] width 63 height 13
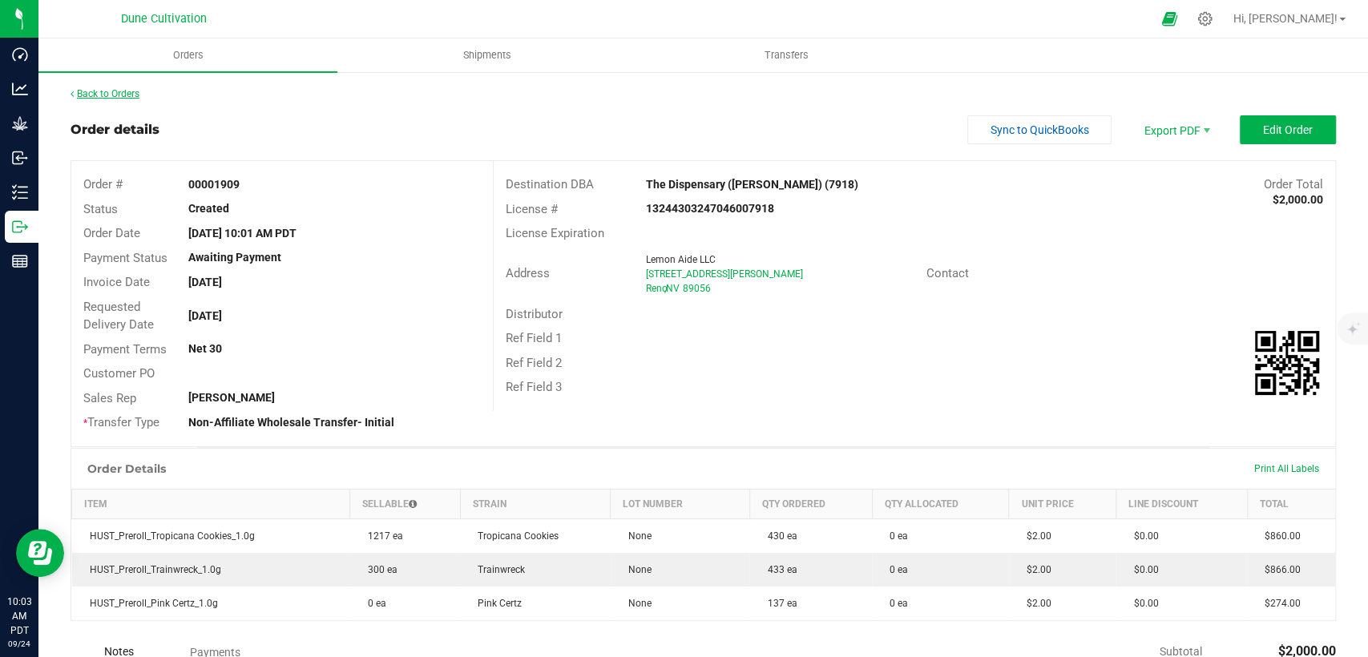
click at [131, 96] on link "Back to Orders" at bounding box center [105, 93] width 69 height 11
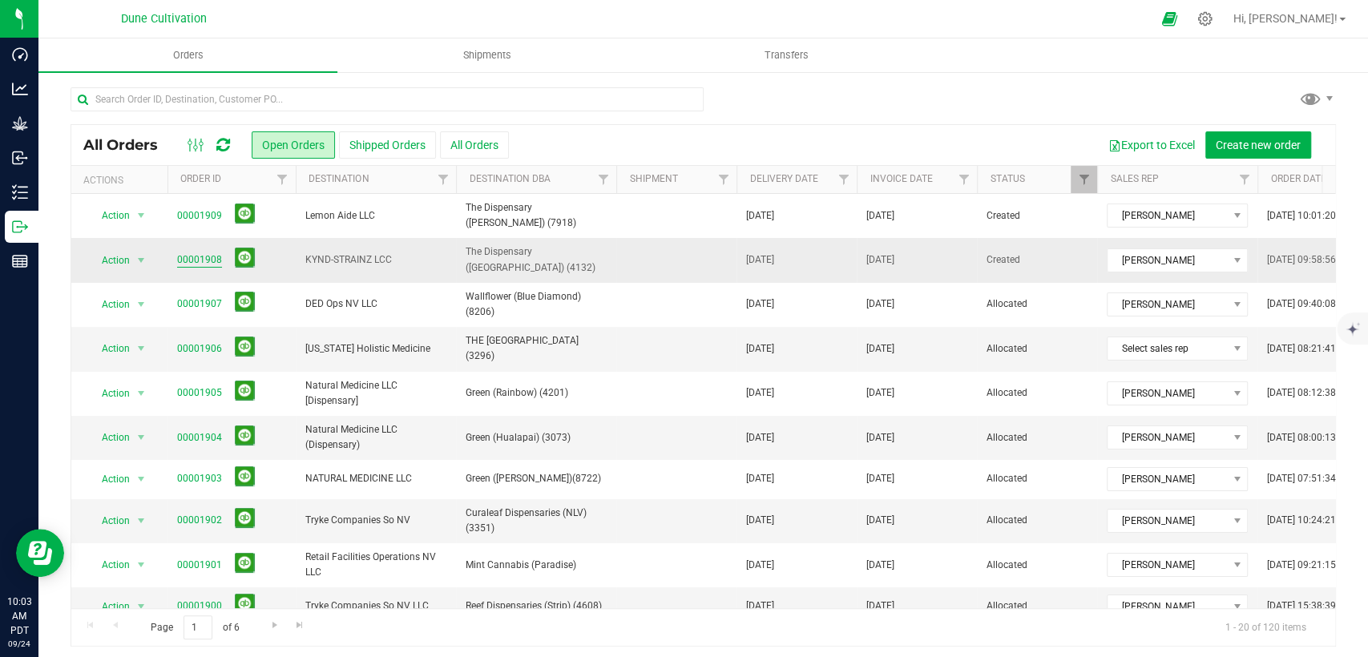
click at [197, 253] on link "00001908" at bounding box center [199, 259] width 45 height 15
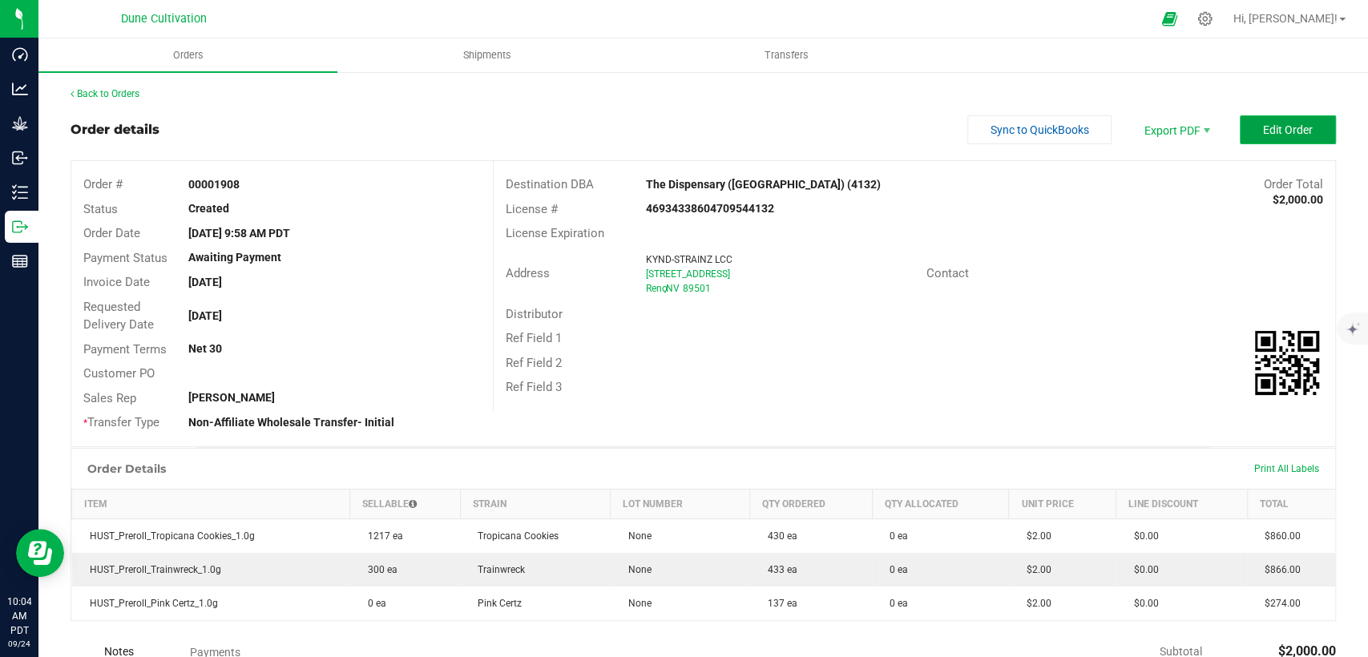
click at [1263, 134] on span "Edit Order" at bounding box center [1288, 129] width 50 height 13
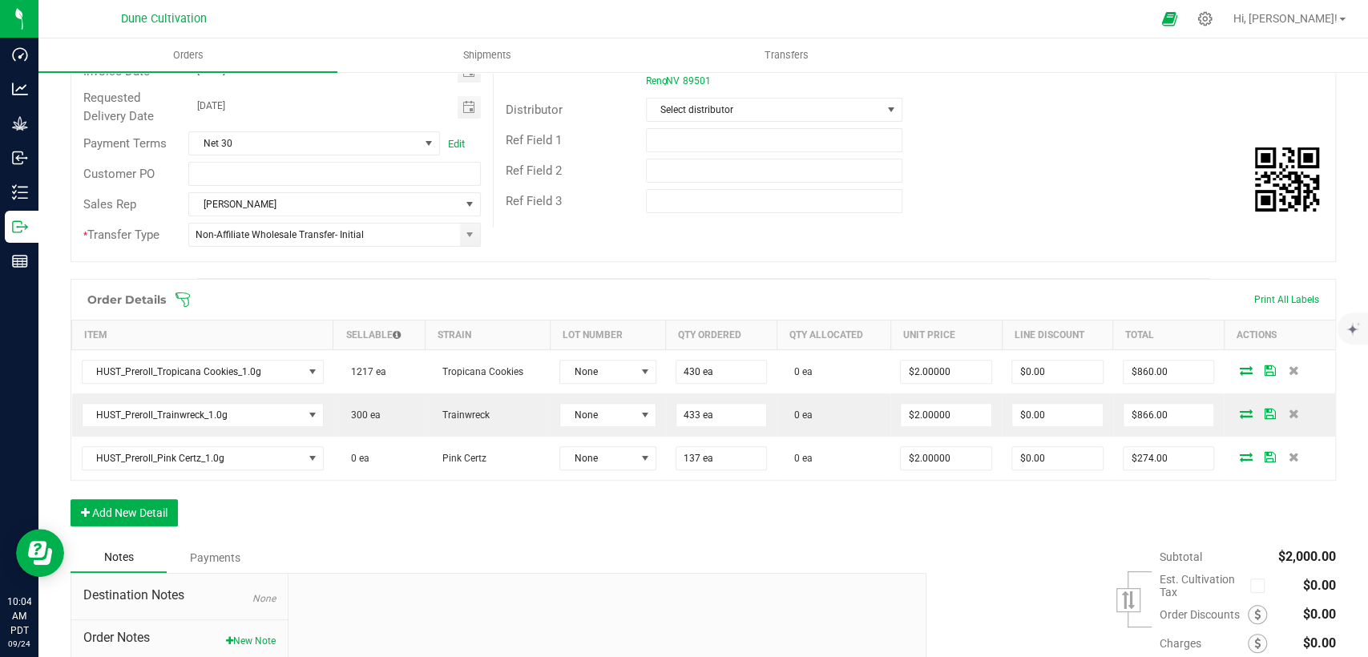
scroll to position [267, 0]
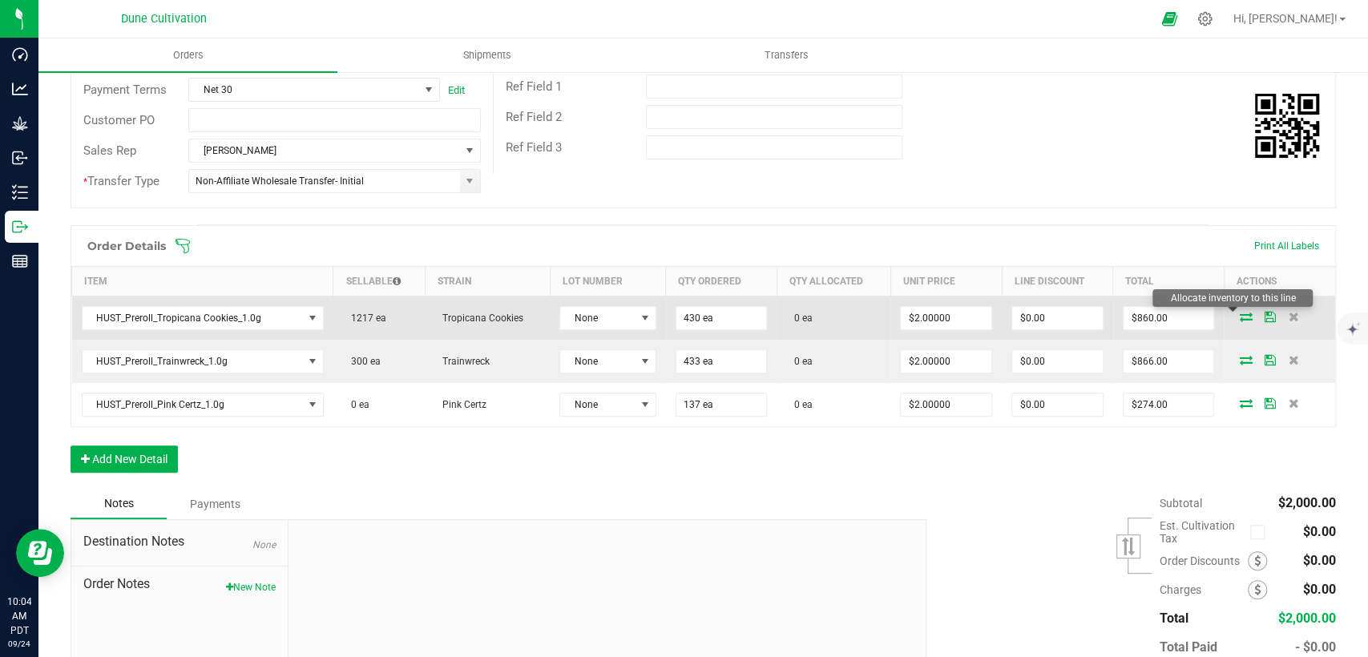
click at [1239, 314] on icon at bounding box center [1245, 317] width 13 height 10
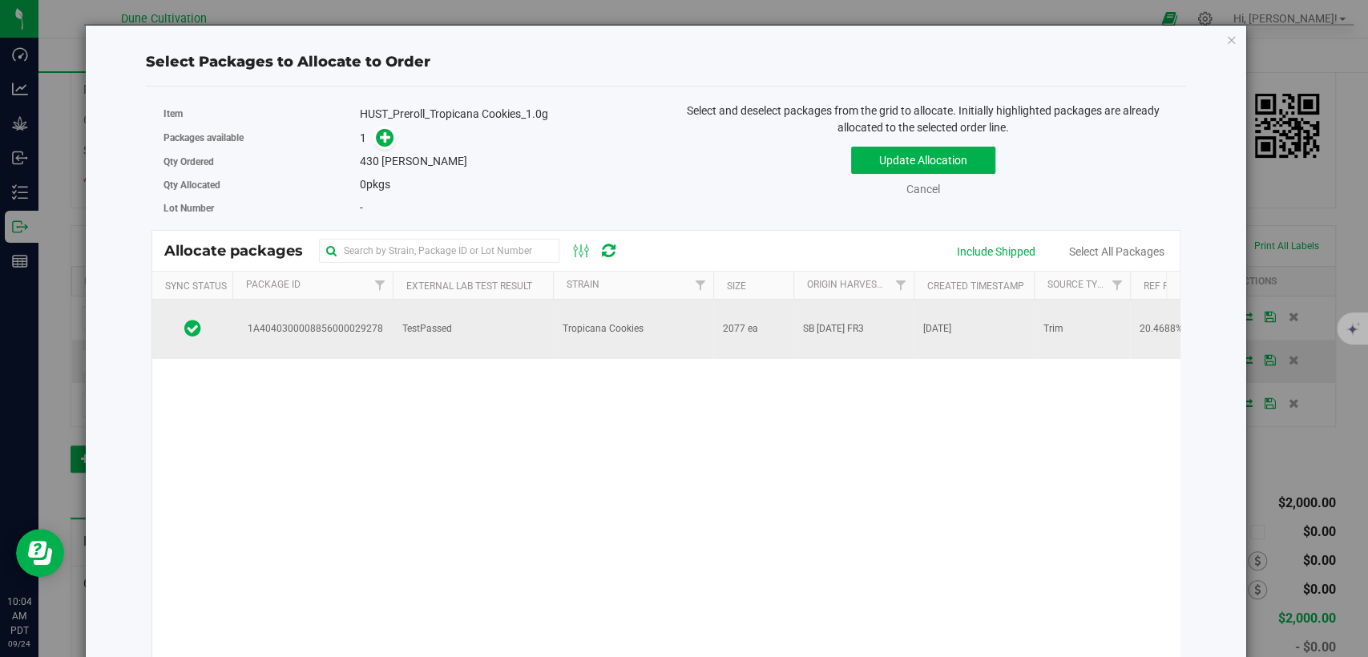
click at [422, 329] on span "TestPassed" at bounding box center [427, 328] width 50 height 15
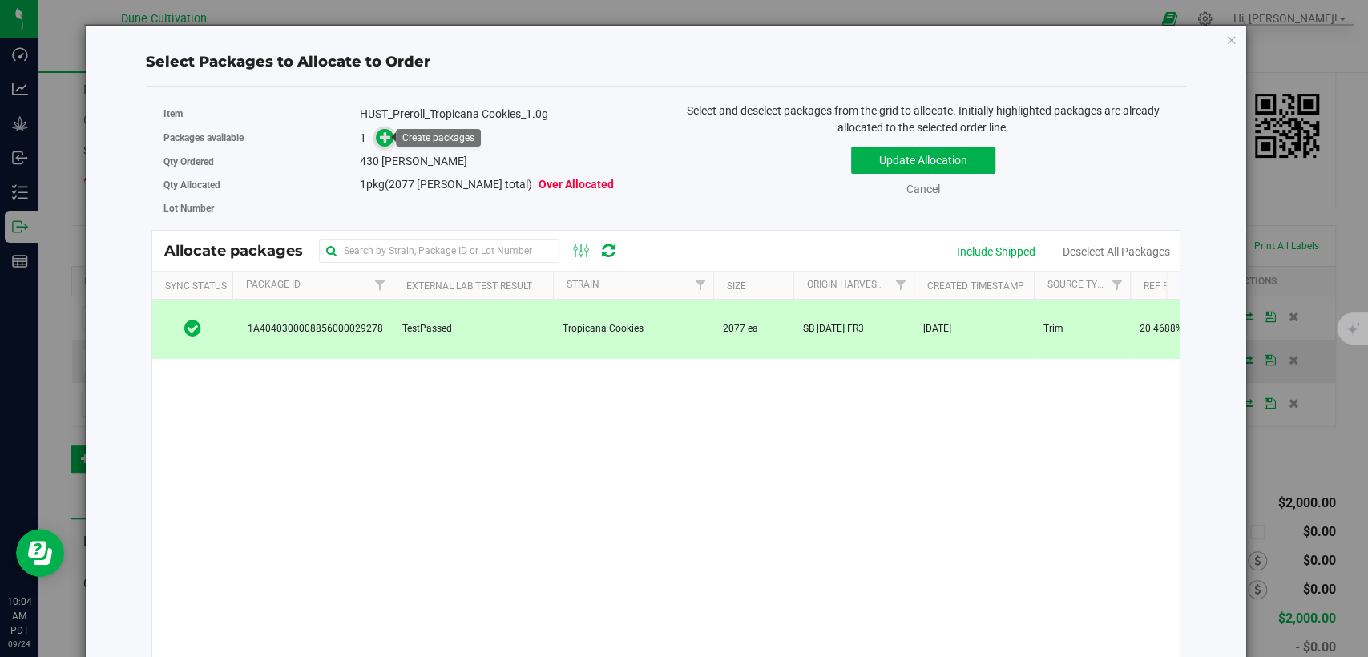
click at [380, 135] on icon at bounding box center [385, 136] width 11 height 11
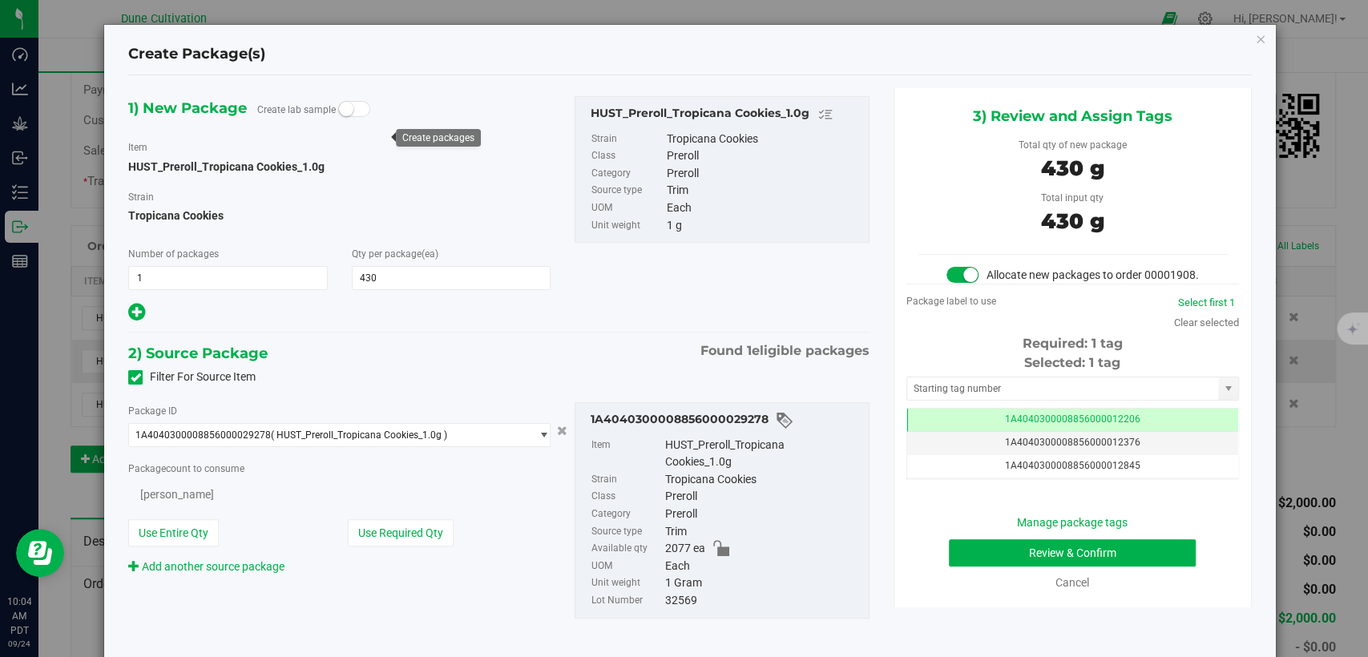
type input "430"
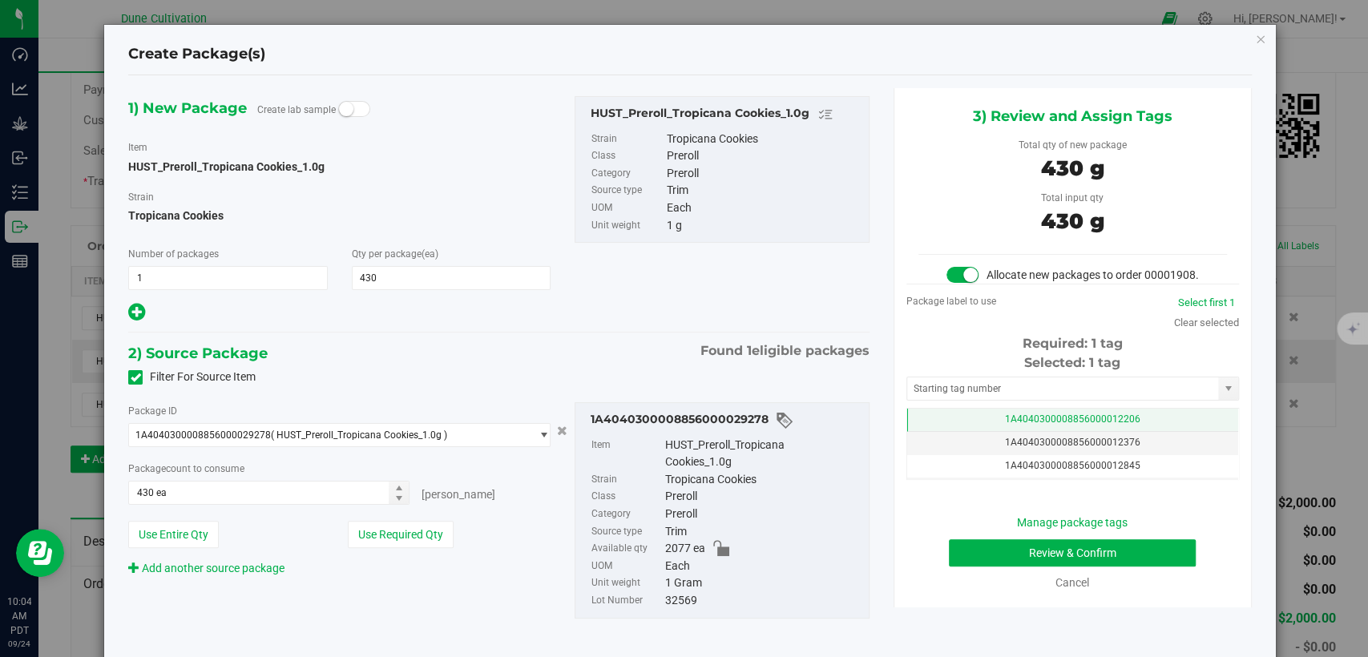
click at [939, 430] on td "1A4040300008856000012206" at bounding box center [1072, 420] width 331 height 23
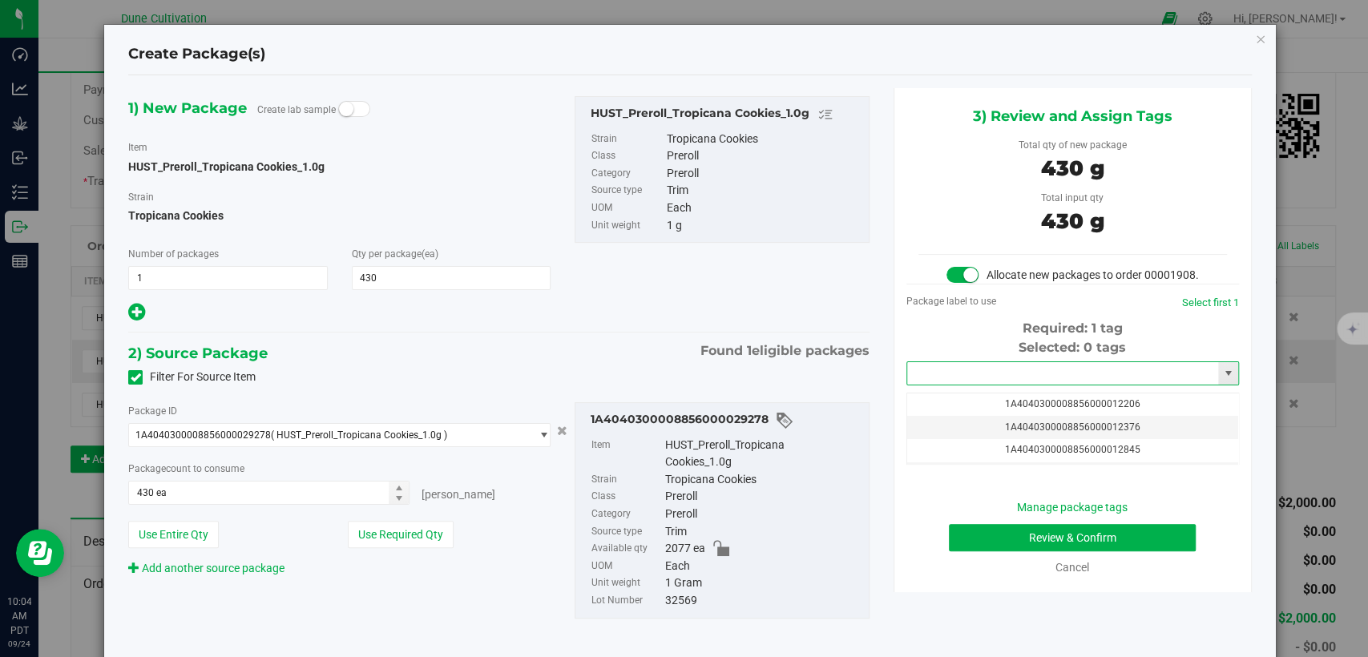
click at [939, 385] on input "text" at bounding box center [1062, 373] width 311 height 22
click at [1047, 425] on li "1A4040300008856000034219" at bounding box center [1062, 417] width 328 height 24
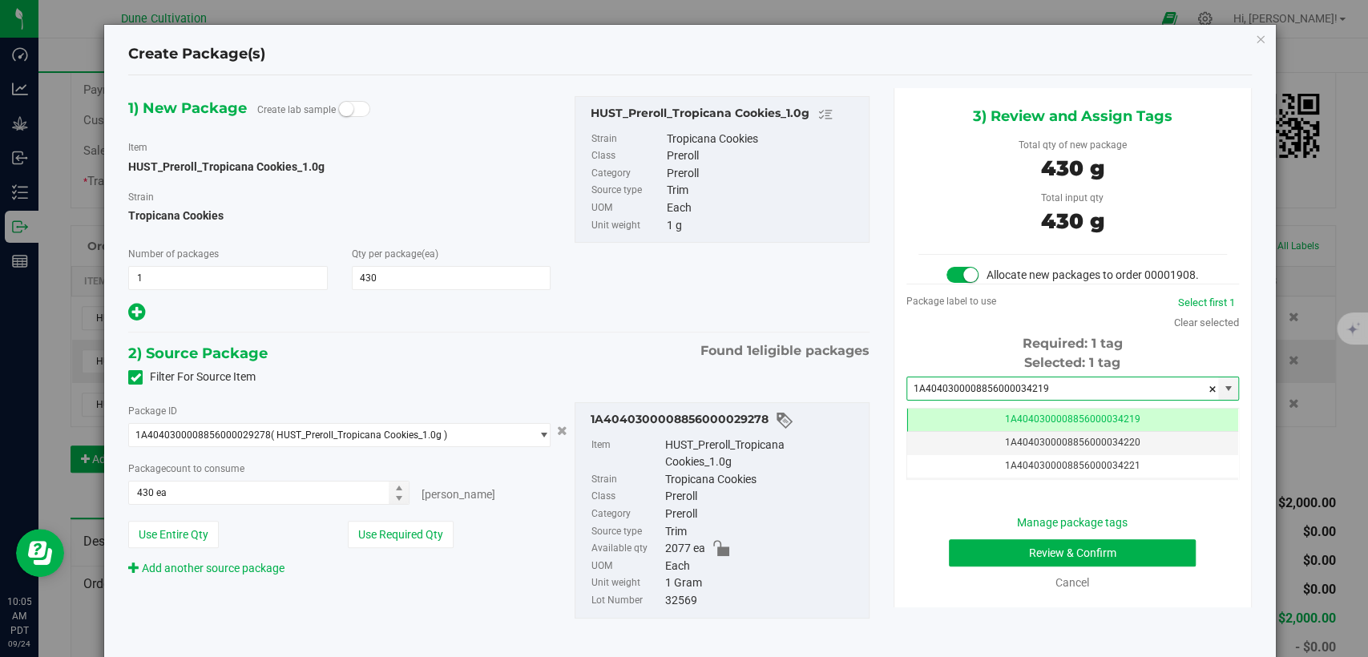
type input "1A4040300008856000034219"
